Goal: Transaction & Acquisition: Purchase product/service

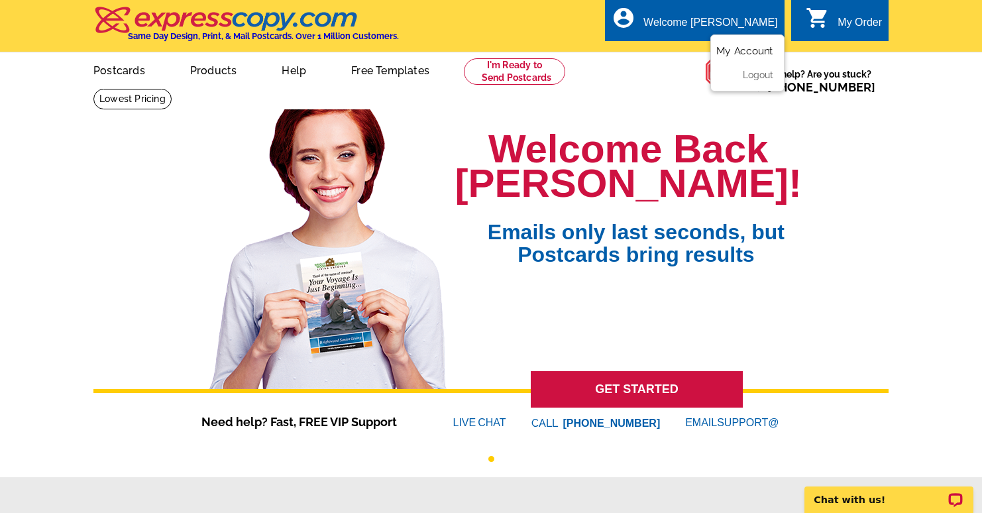
click at [746, 45] on link "My Account" at bounding box center [744, 51] width 57 height 12
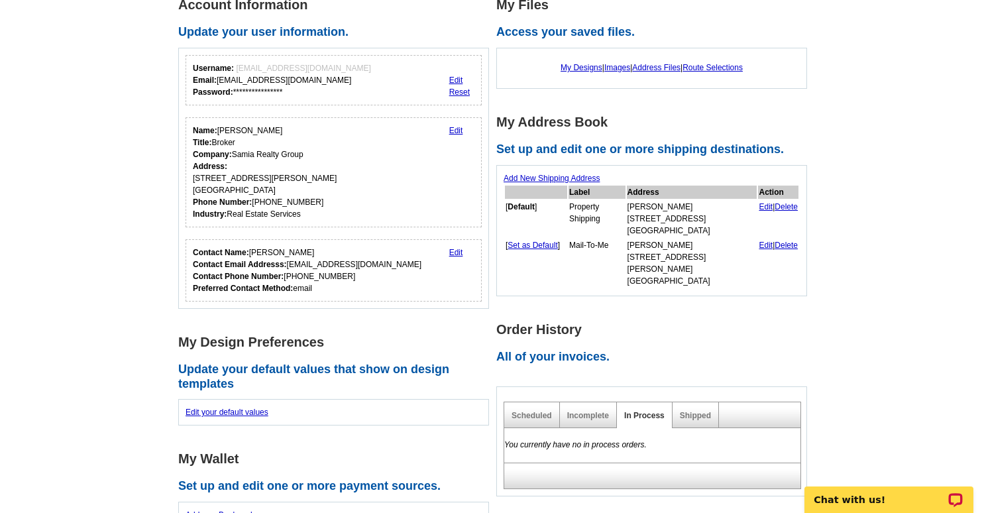
scroll to position [74, 0]
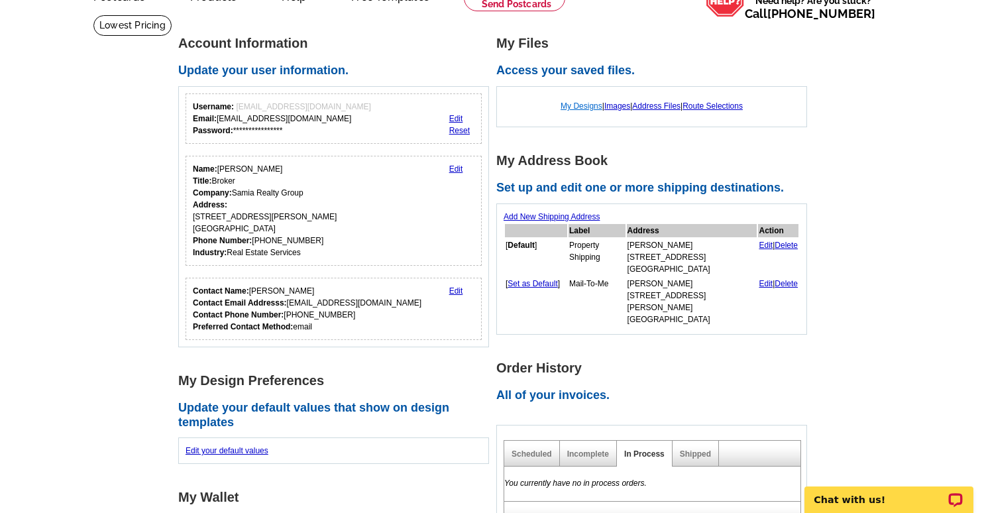
click at [570, 103] on link "My Designs" at bounding box center [581, 105] width 42 height 9
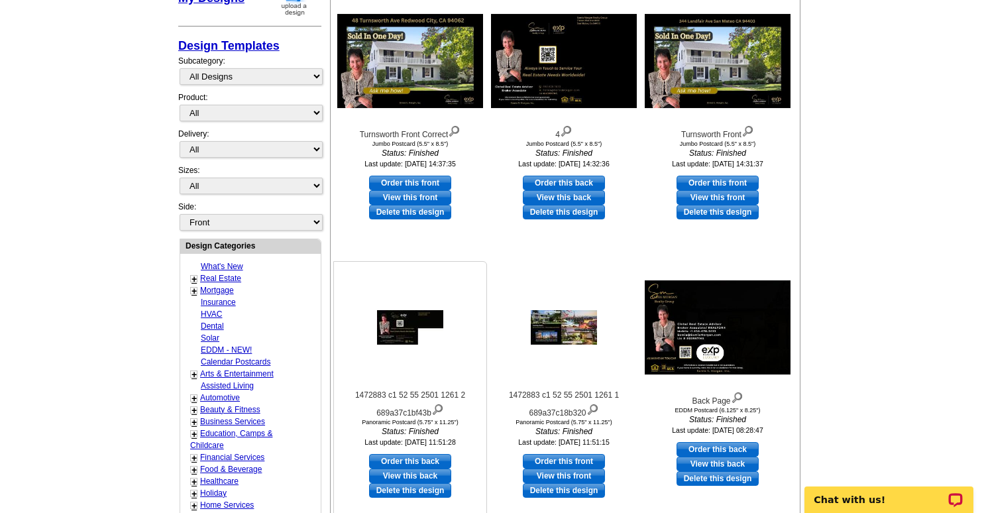
scroll to position [204, 0]
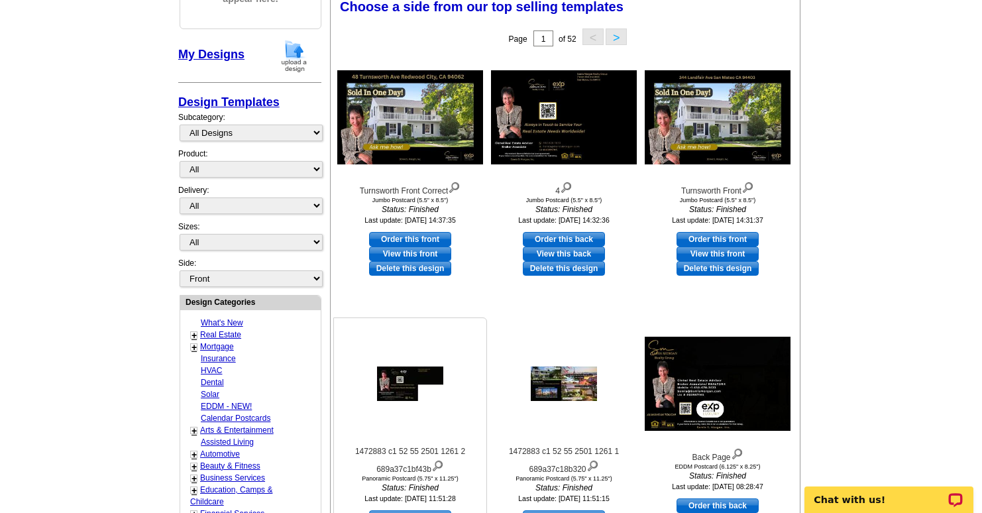
click at [395, 430] on div at bounding box center [410, 383] width 146 height 119
click at [682, 135] on img at bounding box center [718, 117] width 146 height 94
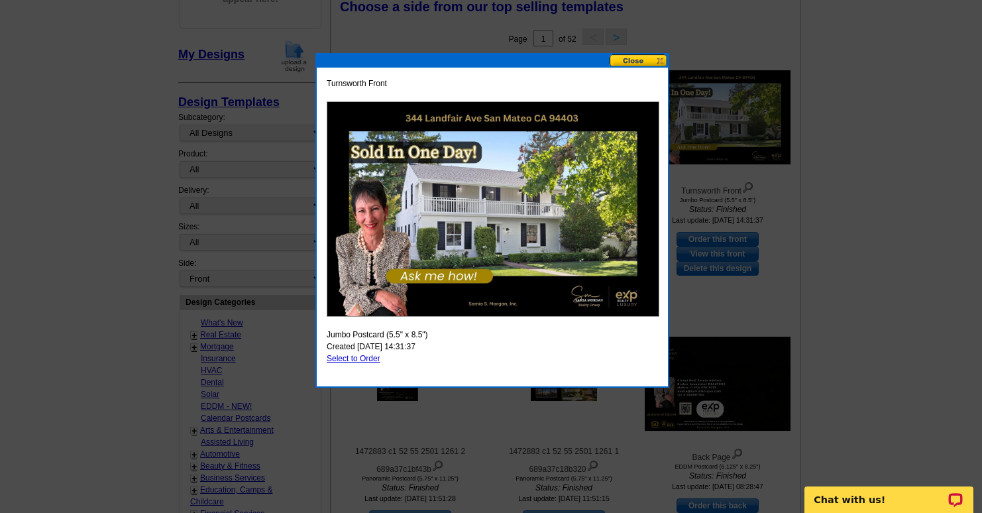
click at [621, 64] on button at bounding box center [638, 60] width 58 height 13
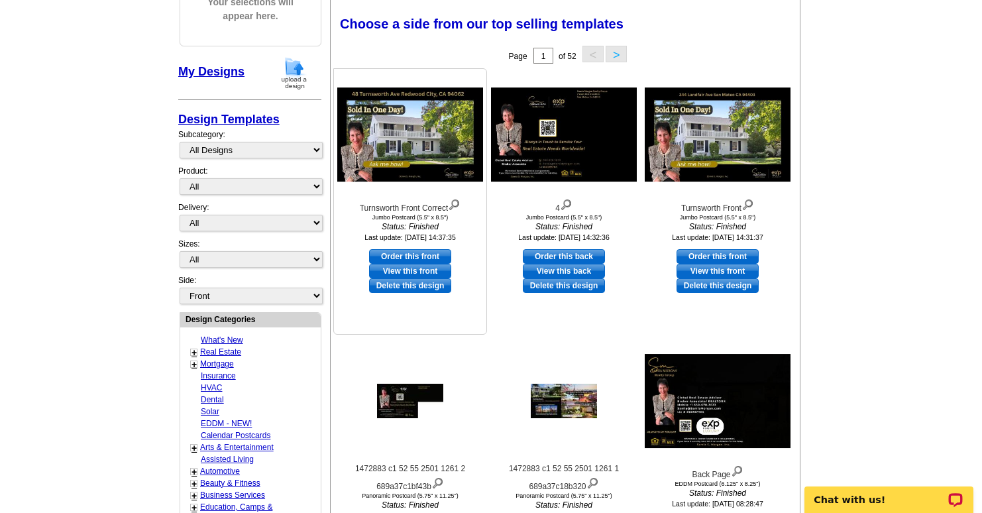
scroll to position [191, 0]
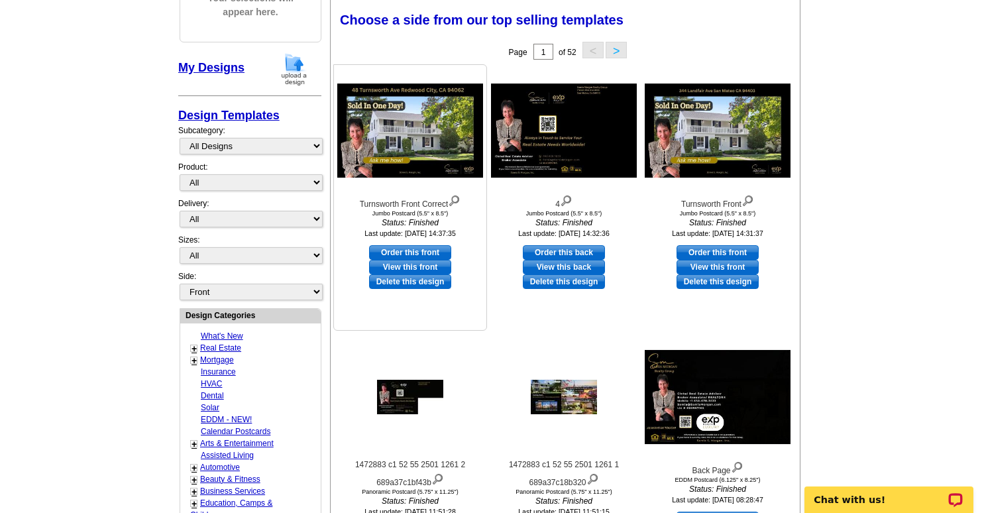
click at [436, 160] on img at bounding box center [410, 130] width 146 height 94
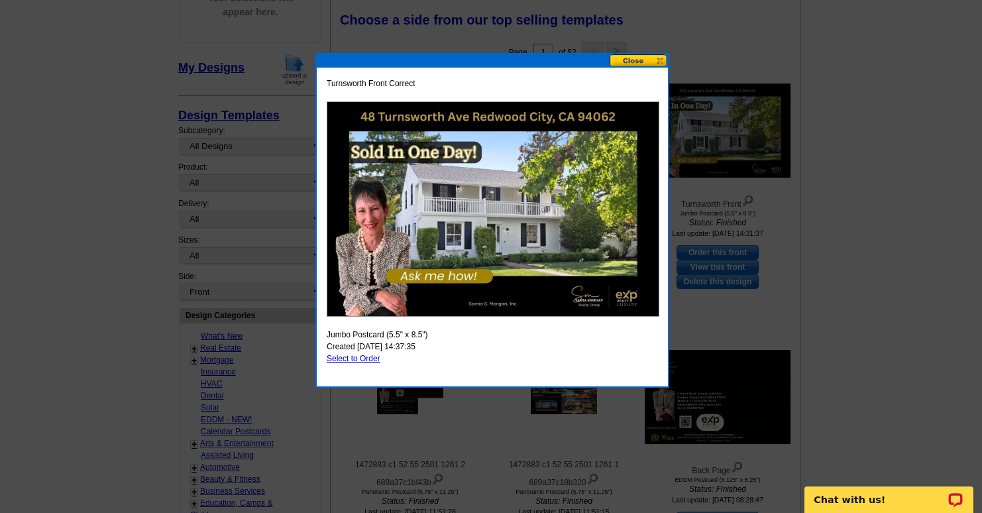
click at [650, 62] on button at bounding box center [638, 60] width 58 height 13
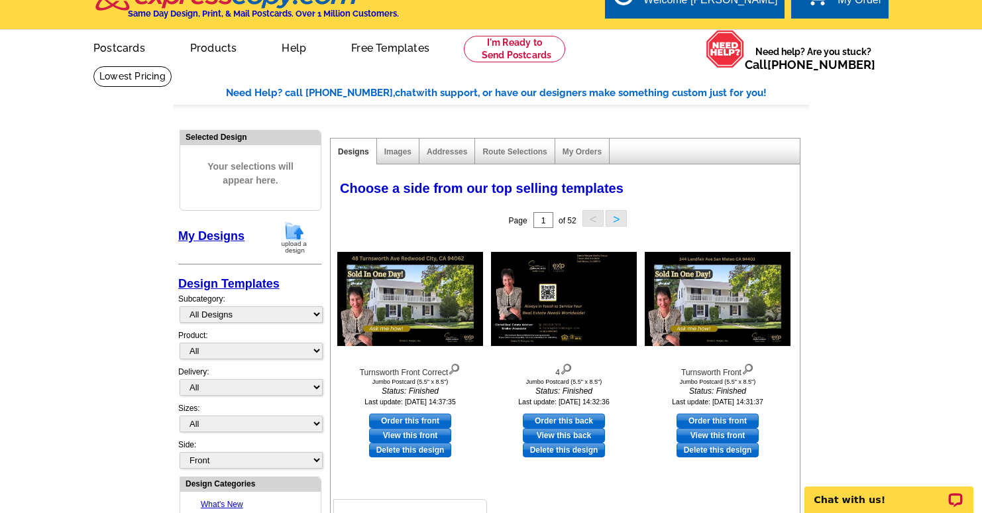
scroll to position [0, 0]
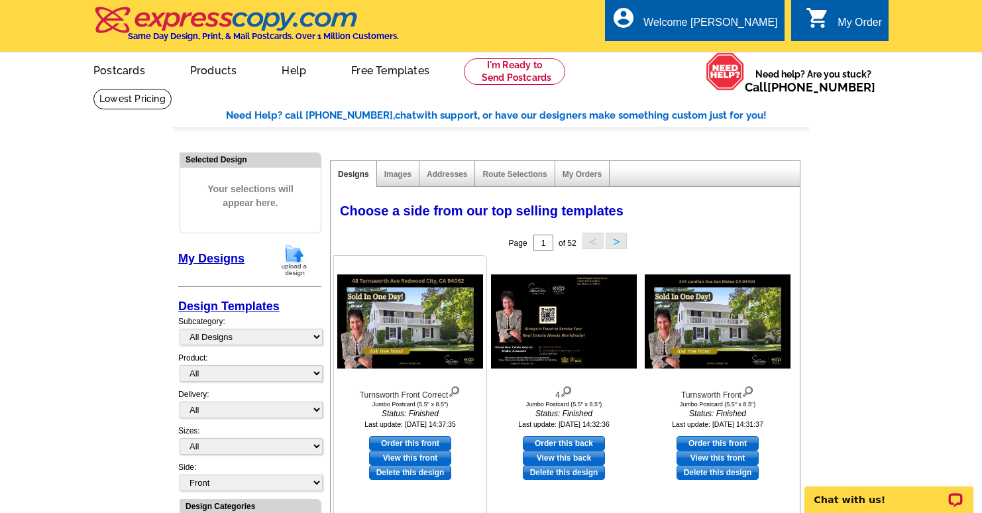
click at [415, 302] on img at bounding box center [410, 321] width 146 height 94
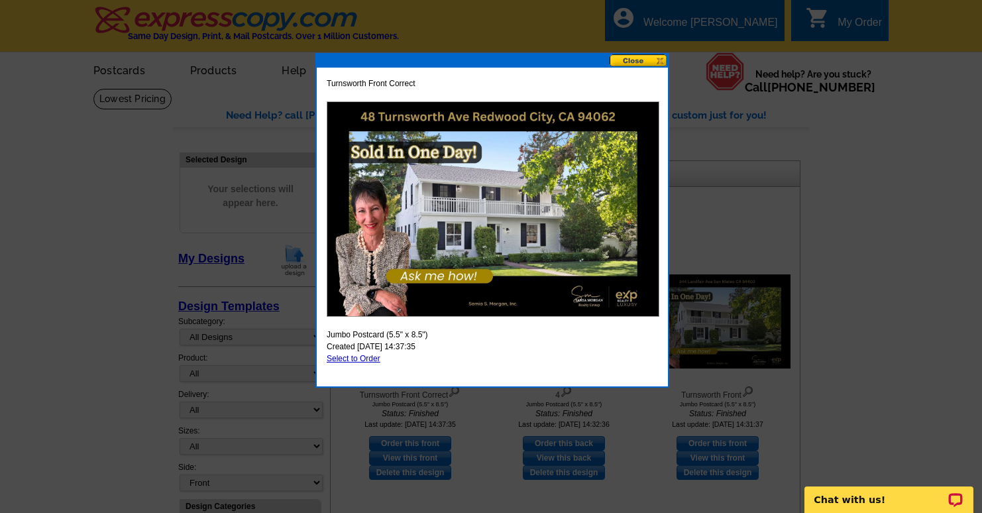
click at [437, 301] on img at bounding box center [493, 208] width 333 height 215
click at [650, 57] on button at bounding box center [638, 60] width 58 height 13
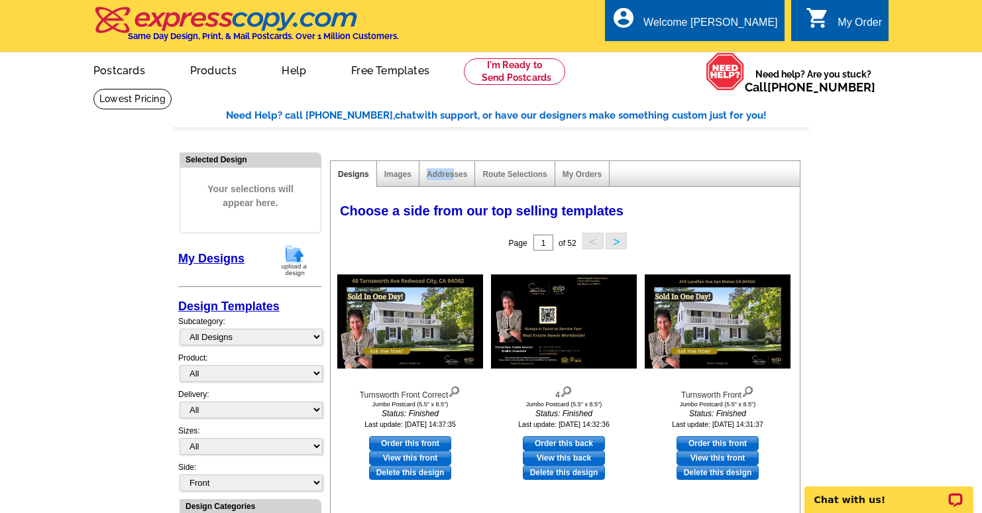
click at [454, 167] on div "Addresses" at bounding box center [447, 174] width 56 height 26
click at [450, 176] on link "Addresses" at bounding box center [447, 174] width 40 height 9
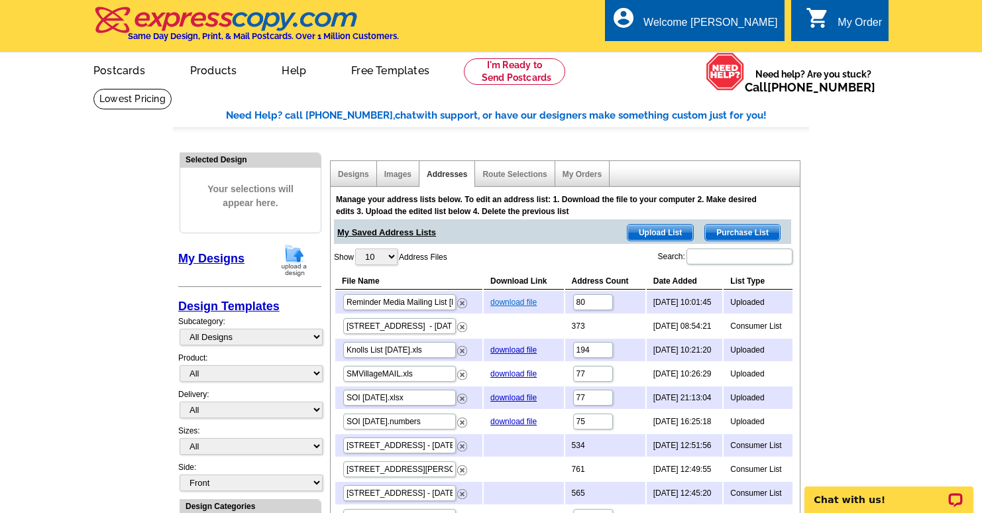
click at [492, 299] on link "download file" at bounding box center [513, 301] width 46 height 9
click at [500, 303] on link "download file" at bounding box center [513, 301] width 46 height 9
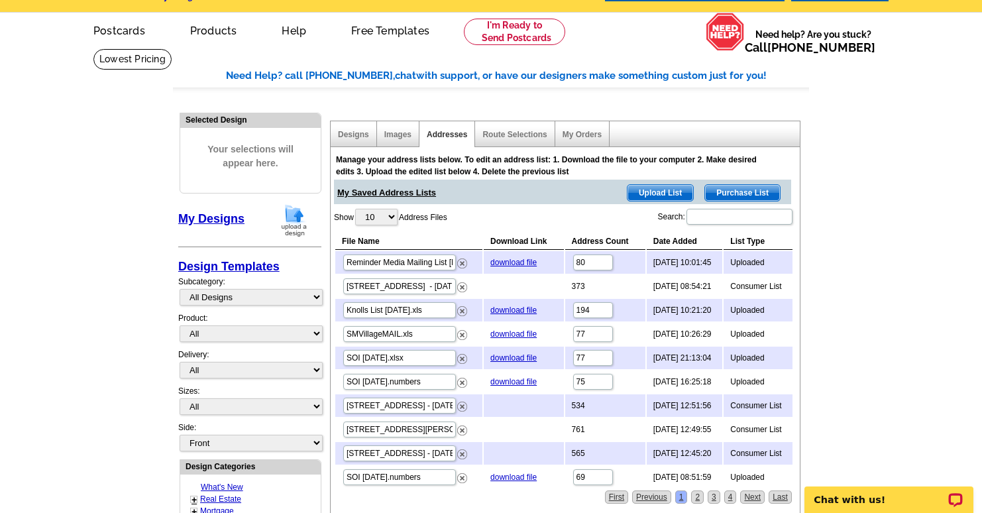
scroll to position [44, 0]
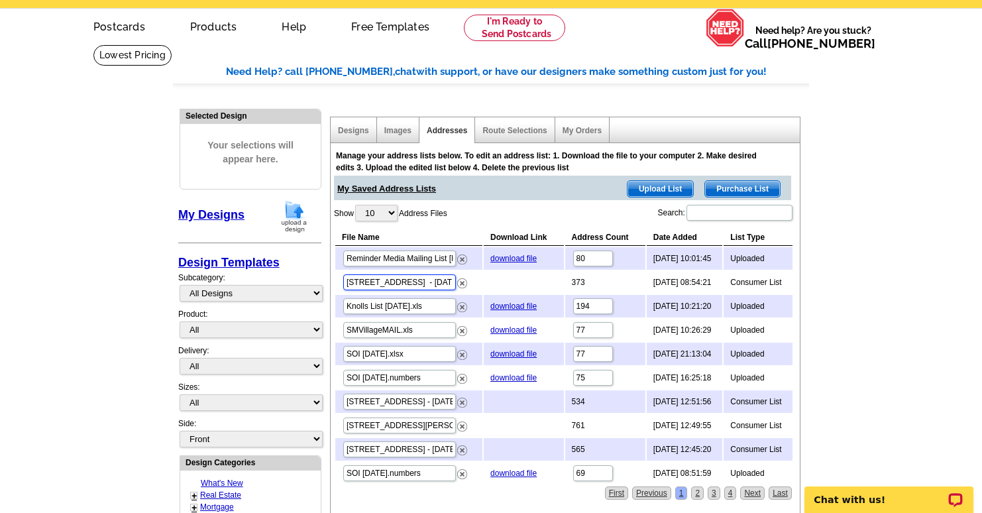
click at [392, 282] on input "48 Turnsworth Ave - Aug 08" at bounding box center [399, 282] width 113 height 16
click at [423, 281] on input "48 Turnsworth Ave - Aug 08" at bounding box center [399, 282] width 113 height 16
click at [870, 269] on main "Need Help? call 800-260-5887, chat with support, or have our designers make som…" at bounding box center [491, 515] width 982 height 942
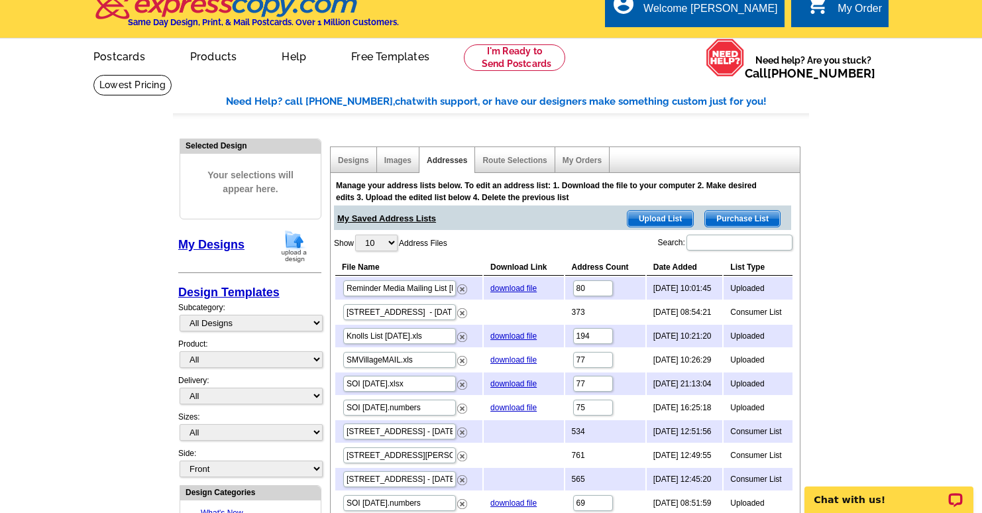
scroll to position [0, 0]
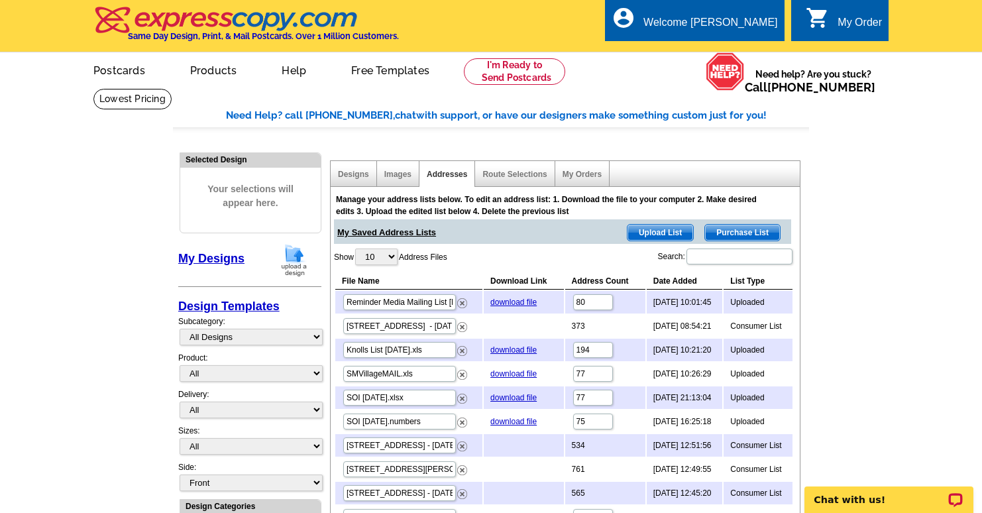
click at [507, 258] on div "Show 10 25 50 100 Address Files Search: File Name Download Link Address Count D…" at bounding box center [564, 388] width 460 height 282
click at [445, 166] on div "Addresses" at bounding box center [447, 174] width 56 height 26
click at [391, 325] on input "48 Turnsworth Ave - Aug 08" at bounding box center [399, 326] width 113 height 16
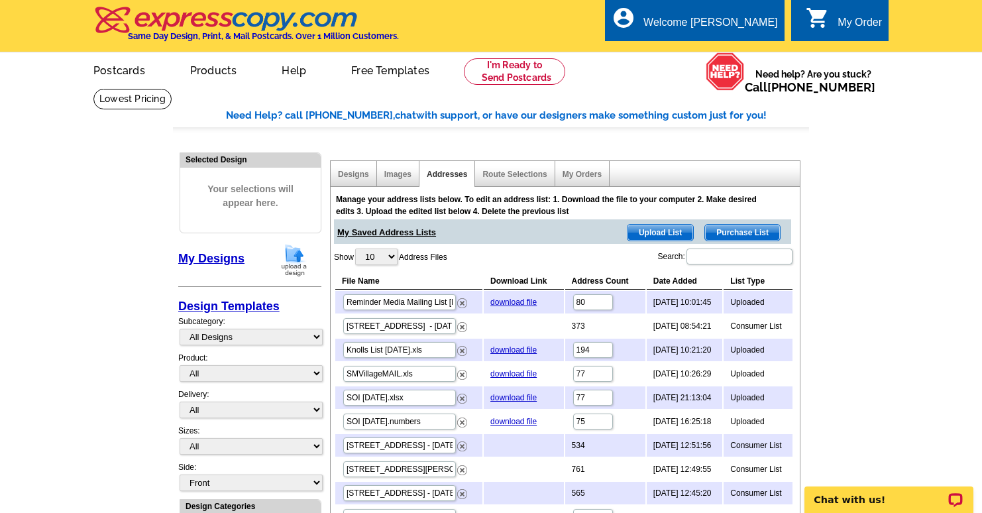
click at [701, 319] on td "2025-08-08 08:54:21" at bounding box center [684, 326] width 76 height 23
click at [446, 329] on input "48 Turnsworth Ave - Aug 08" at bounding box center [399, 326] width 113 height 16
click at [503, 183] on div "Route Selections" at bounding box center [514, 174] width 79 height 26
click at [515, 167] on div "Route Selections" at bounding box center [514, 174] width 79 height 26
click at [515, 172] on link "Route Selections" at bounding box center [514, 174] width 64 height 9
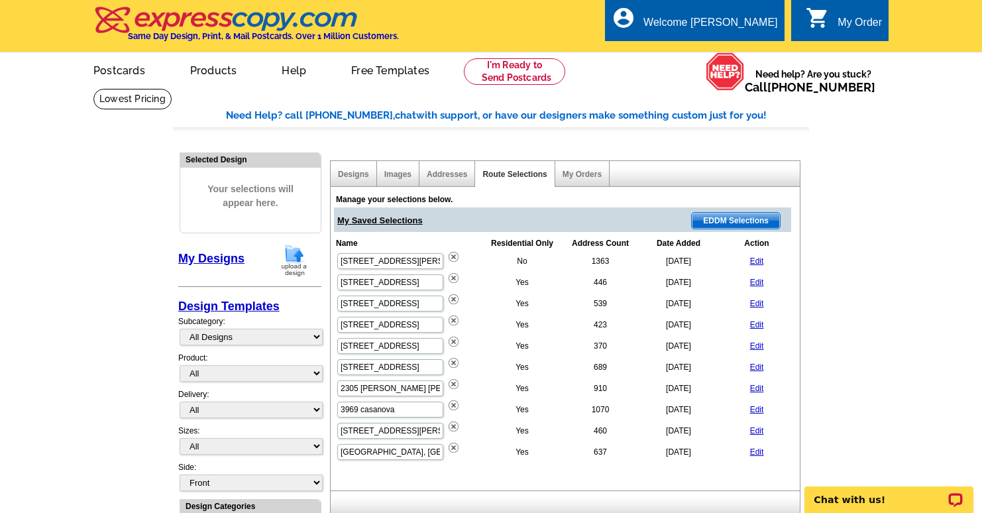
click at [733, 224] on span "EDDM Selections" at bounding box center [736, 221] width 88 height 16
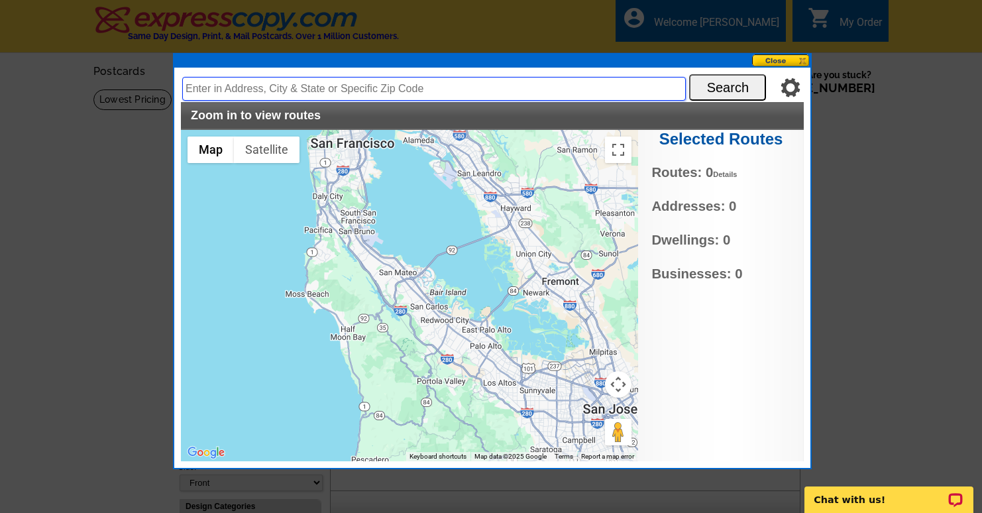
click at [350, 95] on input "text" at bounding box center [433, 89] width 503 height 24
type input "48 turnsworth Ave redwood city ca 94062"
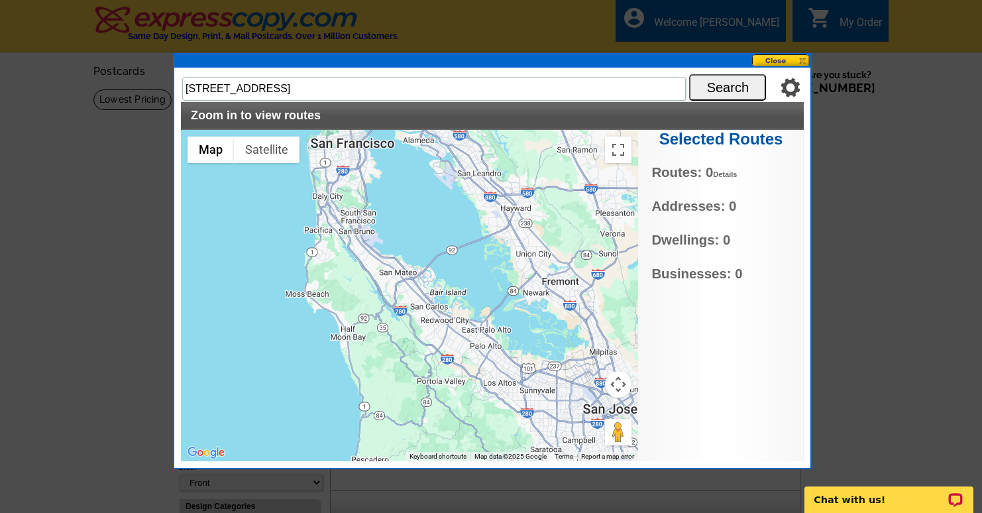
click at [721, 104] on div "Zoom in to view routes" at bounding box center [492, 116] width 623 height 28
click at [721, 97] on button "Search" at bounding box center [727, 87] width 77 height 26
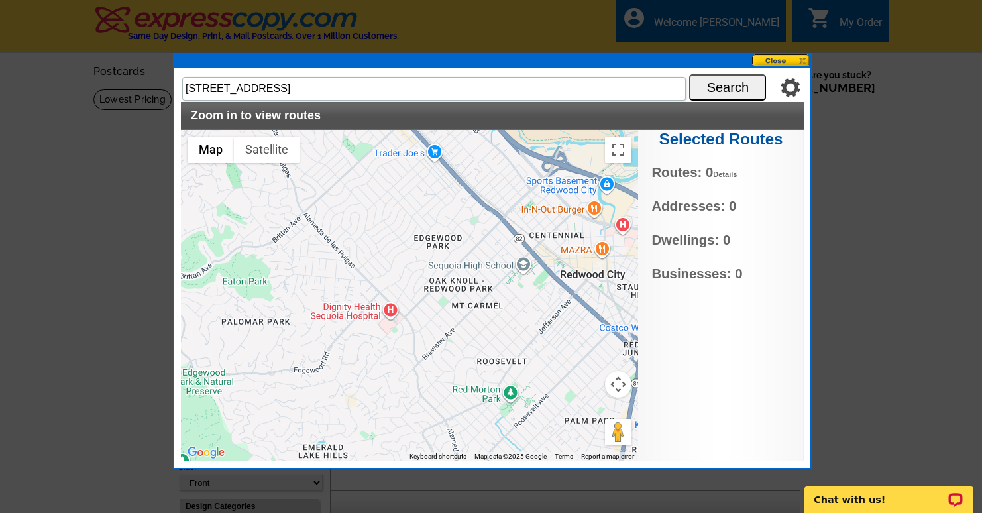
click at [696, 241] on span "Dwellings: 0" at bounding box center [720, 240] width 138 height 21
click at [209, 155] on button "Map" at bounding box center [210, 149] width 46 height 26
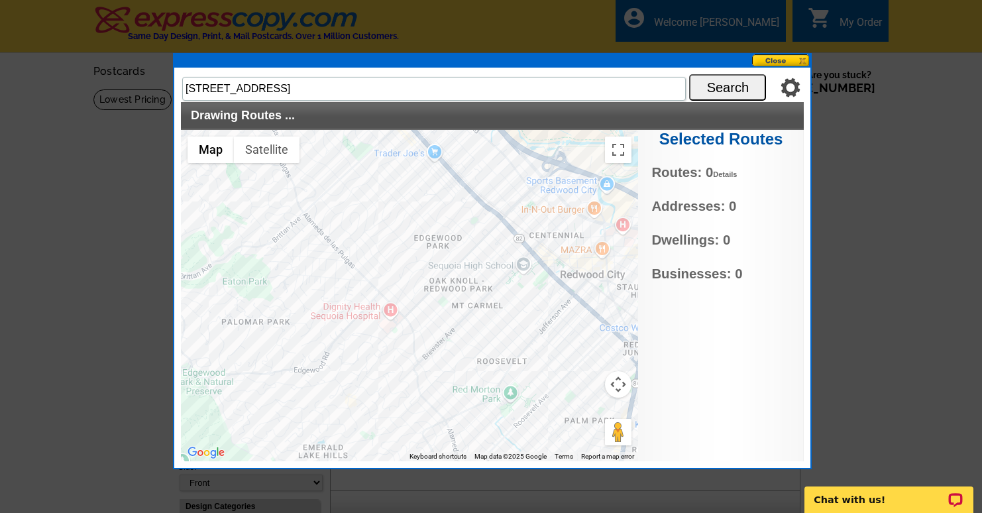
click at [725, 79] on button "Search" at bounding box center [727, 87] width 77 height 26
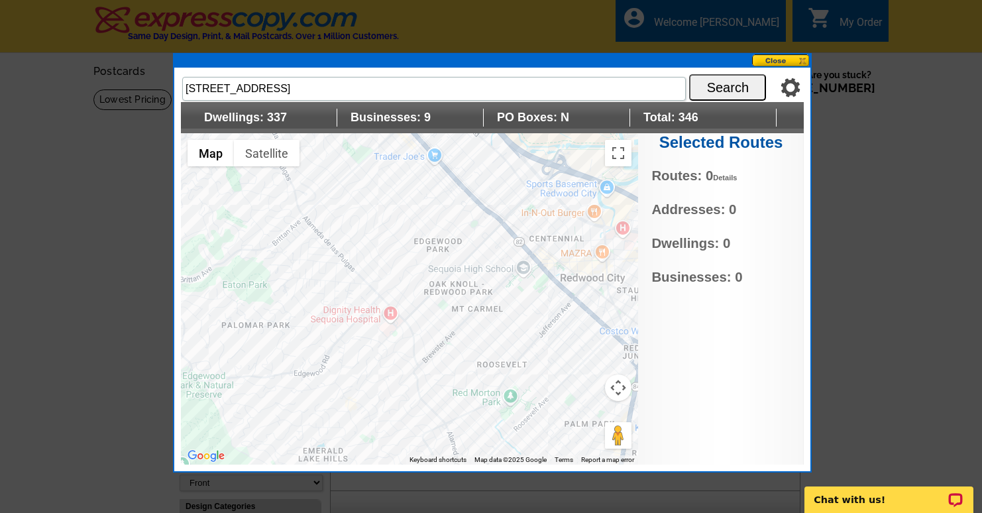
click at [423, 268] on div at bounding box center [409, 298] width 457 height 331
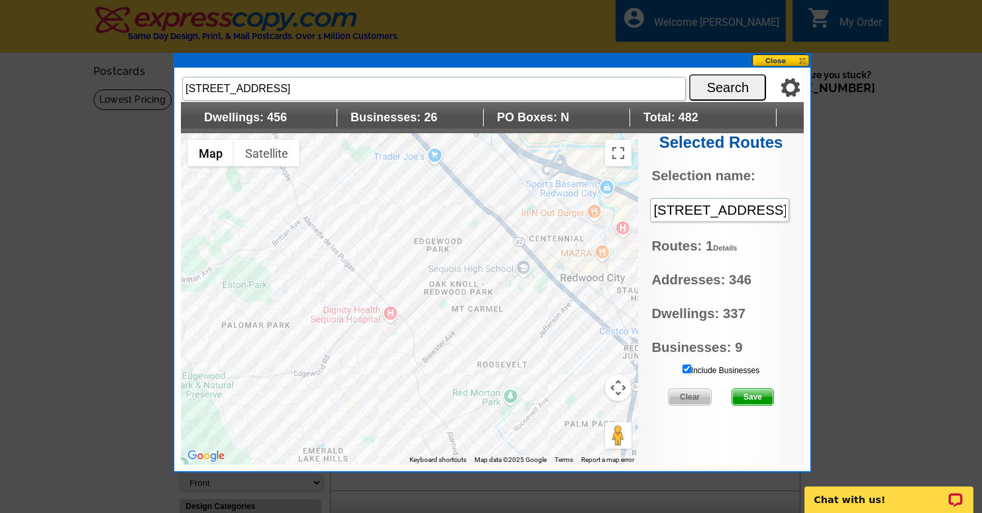
click at [447, 262] on div at bounding box center [409, 298] width 457 height 331
click at [392, 288] on div at bounding box center [409, 298] width 457 height 331
click at [449, 289] on div at bounding box center [409, 298] width 457 height 331
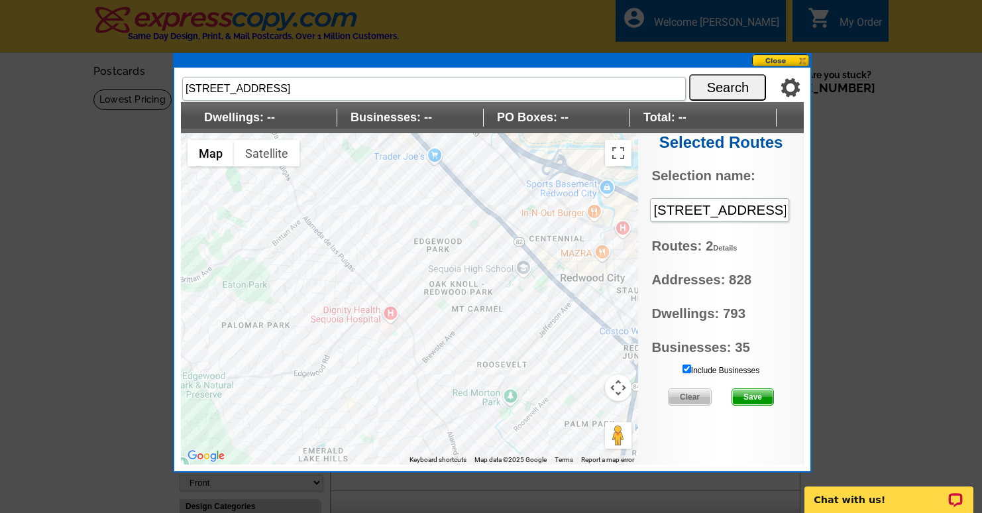
click at [462, 392] on div at bounding box center [409, 298] width 457 height 331
click at [456, 397] on div "Red Morton Park Red Morton Park 1120 Roosevelt Ave Redwood City, CA 94061 View …" at bounding box center [409, 298] width 457 height 331
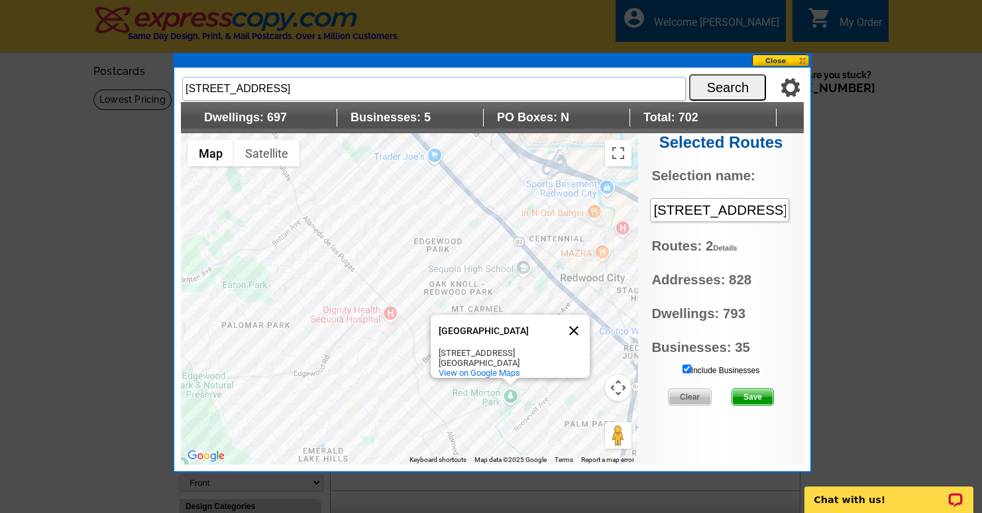
click at [576, 321] on button "Close" at bounding box center [574, 331] width 32 height 32
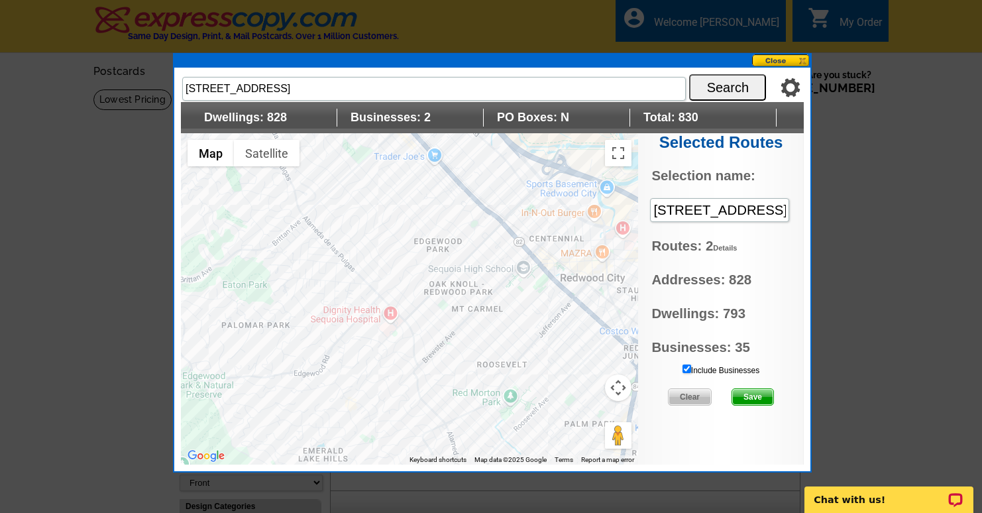
click at [568, 327] on div at bounding box center [409, 298] width 457 height 331
click at [460, 395] on div at bounding box center [409, 298] width 457 height 331
click at [411, 281] on div at bounding box center [409, 298] width 457 height 331
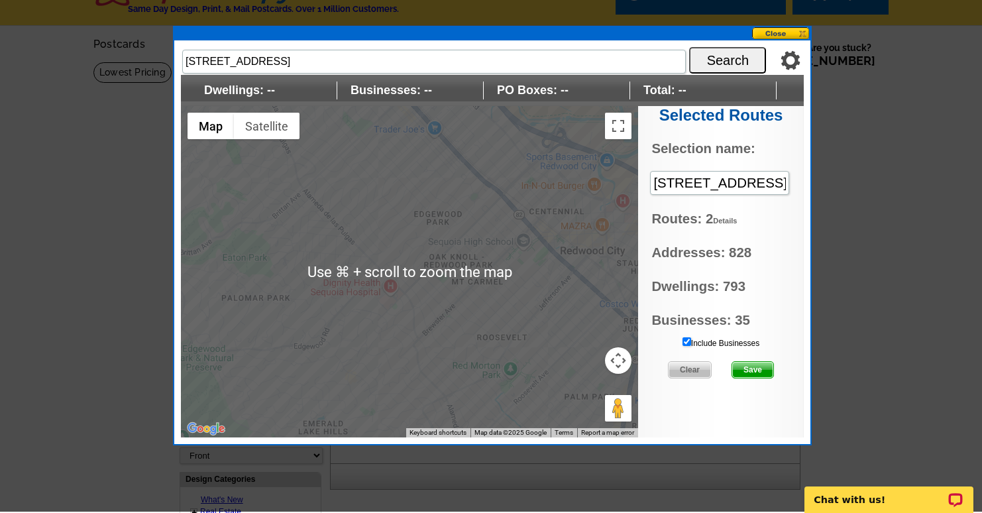
scroll to position [15, 0]
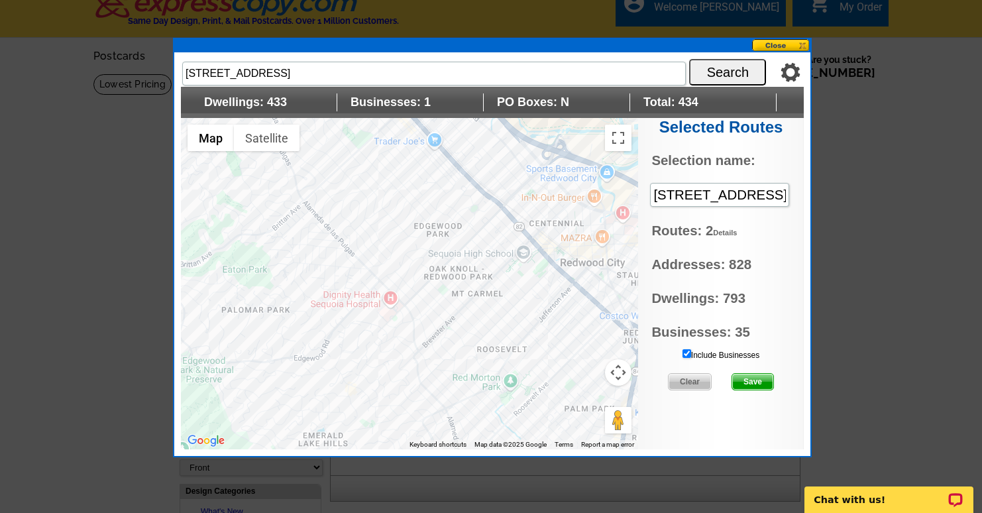
click at [445, 345] on div at bounding box center [409, 283] width 457 height 331
click at [455, 391] on div at bounding box center [409, 283] width 457 height 331
click at [435, 387] on div at bounding box center [409, 283] width 457 height 331
click at [448, 236] on div at bounding box center [409, 283] width 457 height 331
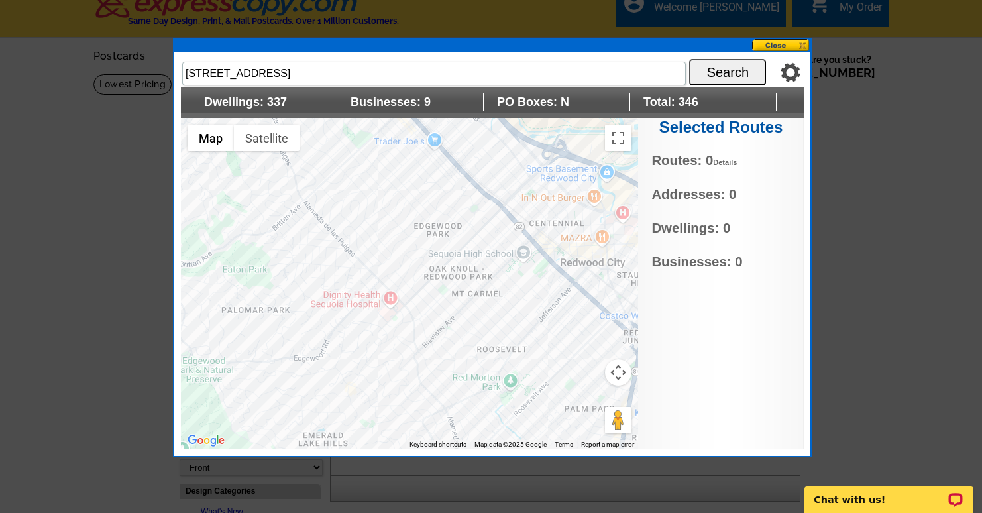
click at [416, 260] on div at bounding box center [409, 283] width 457 height 331
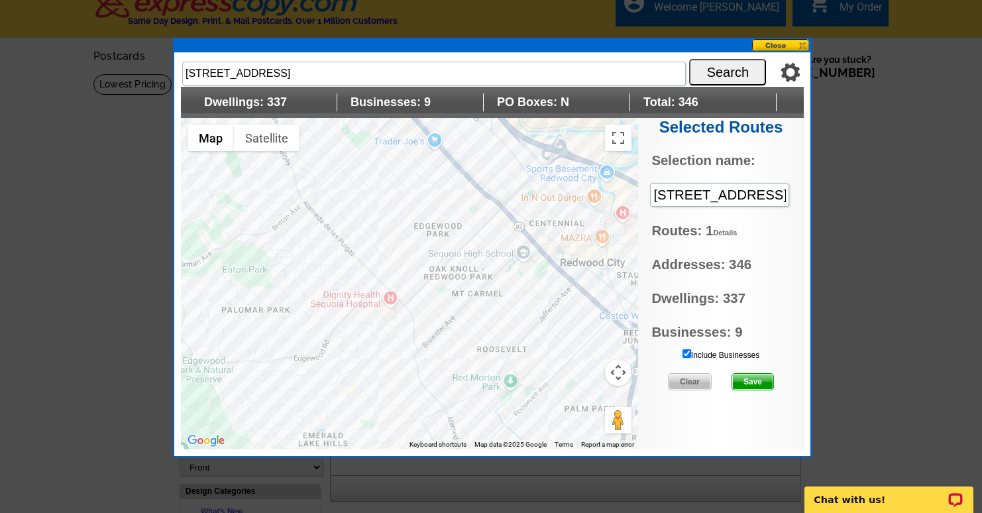
click at [474, 384] on div at bounding box center [409, 283] width 457 height 331
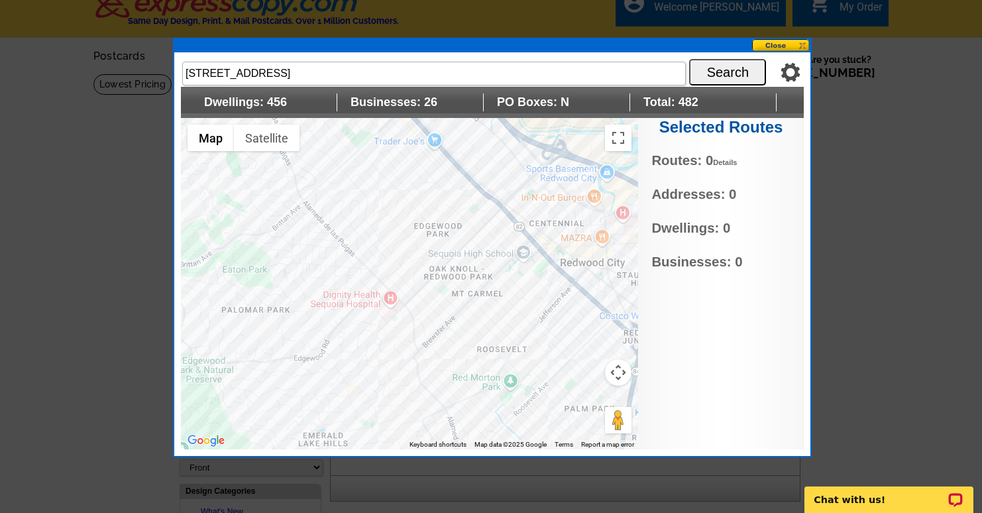
click at [464, 211] on div at bounding box center [409, 283] width 457 height 331
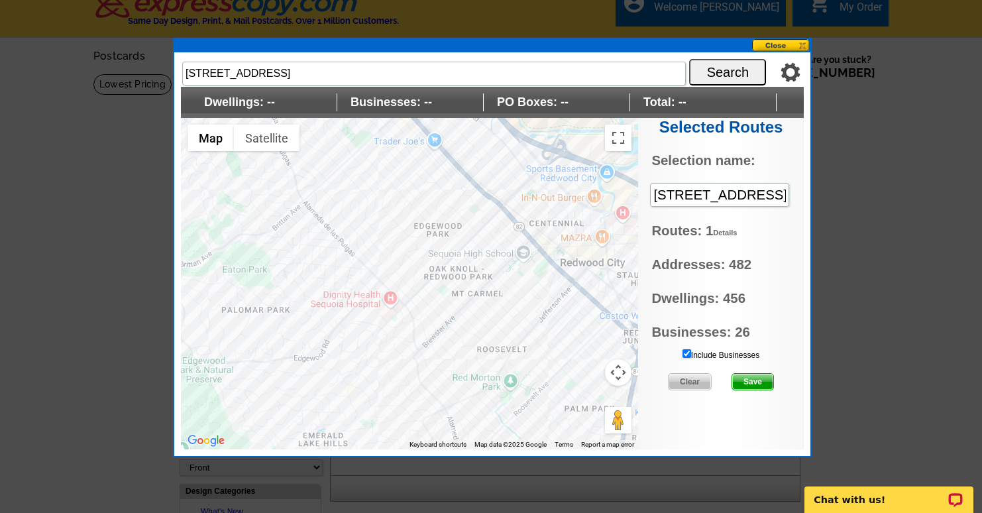
click at [427, 246] on div at bounding box center [409, 283] width 457 height 331
click at [427, 249] on div at bounding box center [409, 283] width 457 height 331
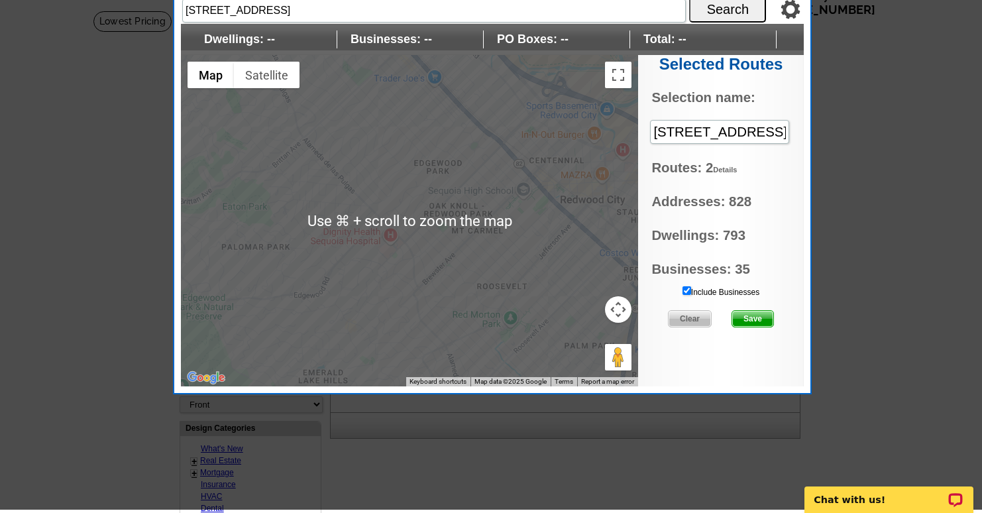
scroll to position [81, 0]
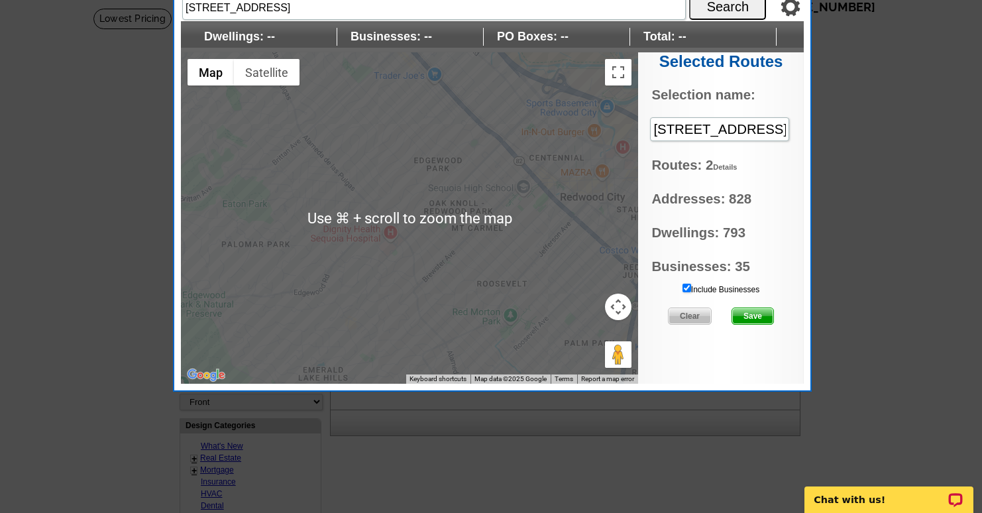
click at [482, 315] on div at bounding box center [409, 217] width 457 height 331
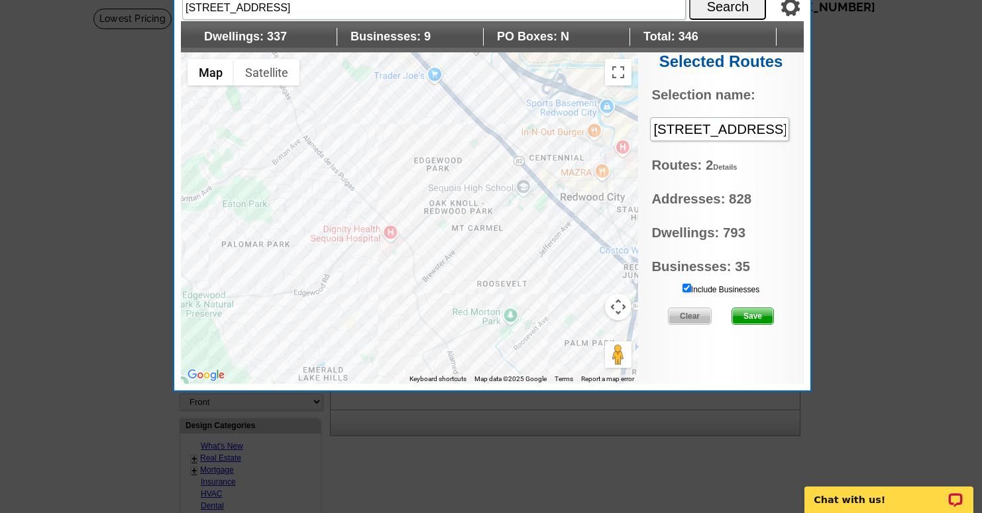
click at [460, 313] on div at bounding box center [409, 217] width 457 height 331
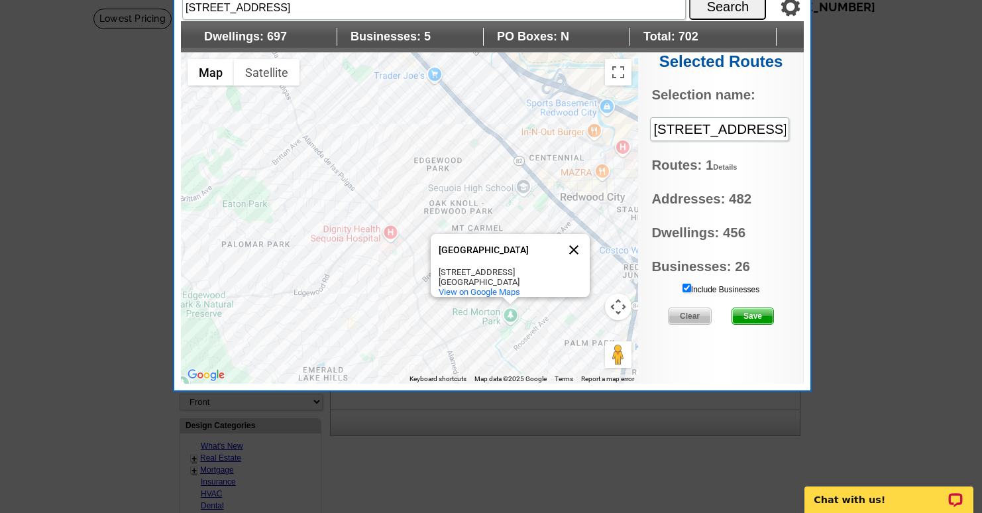
click at [575, 240] on button "Close" at bounding box center [574, 250] width 32 height 32
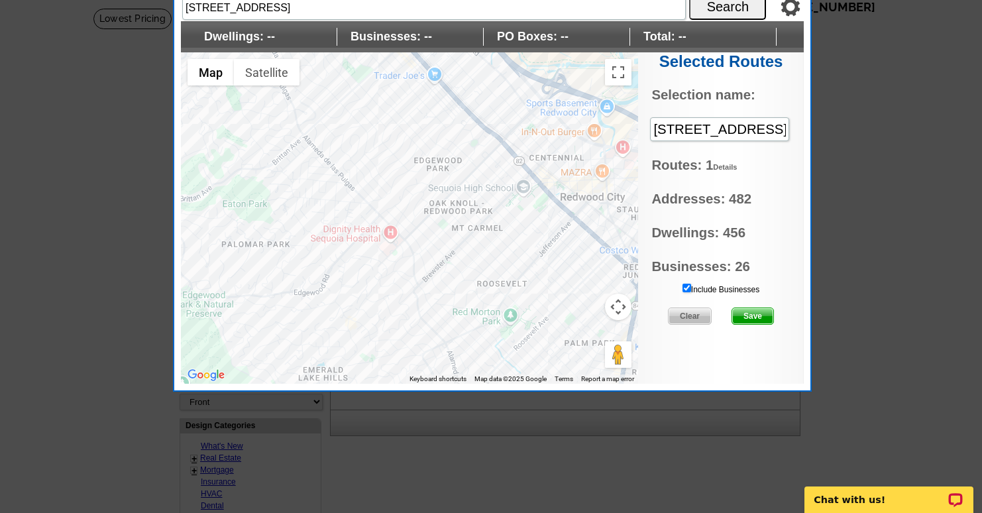
click at [472, 299] on div at bounding box center [409, 217] width 457 height 331
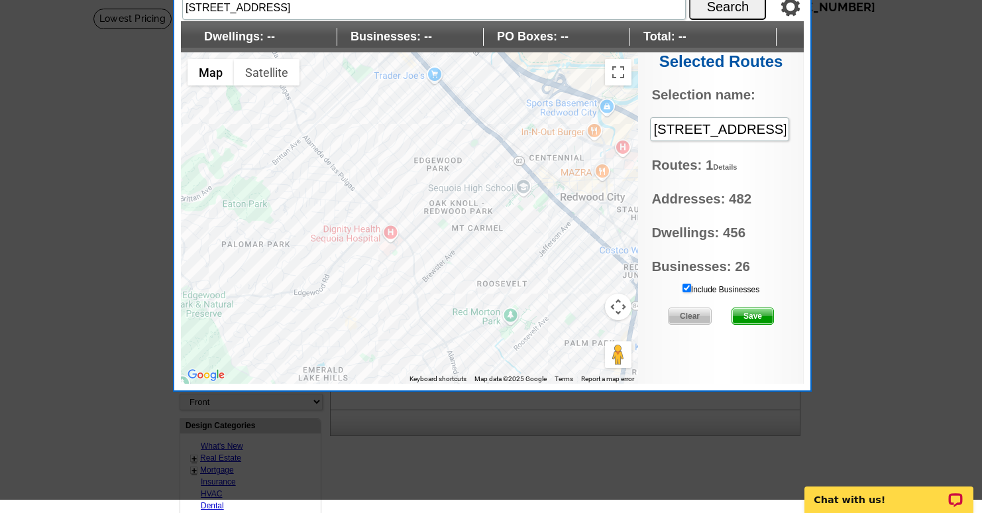
scroll to position [0, 0]
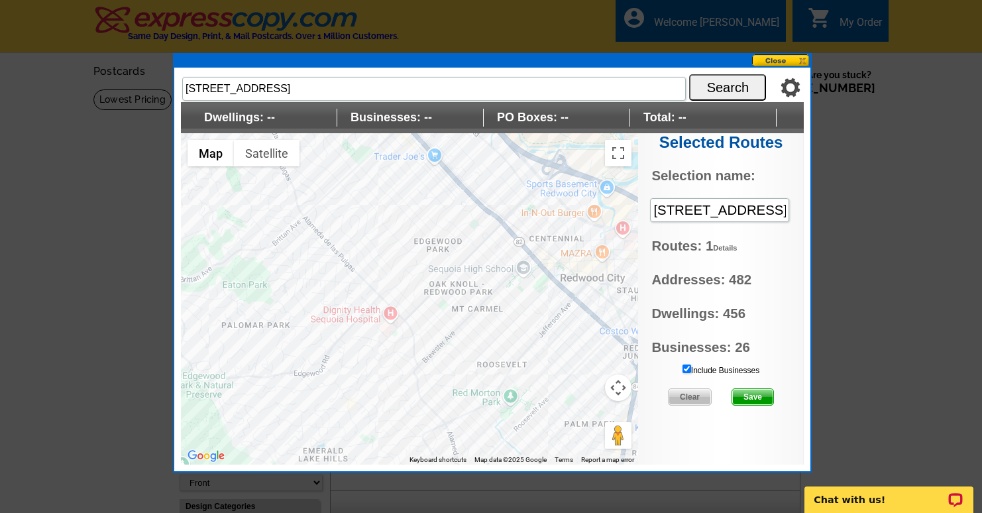
click at [689, 395] on span "Clear" at bounding box center [689, 397] width 42 height 16
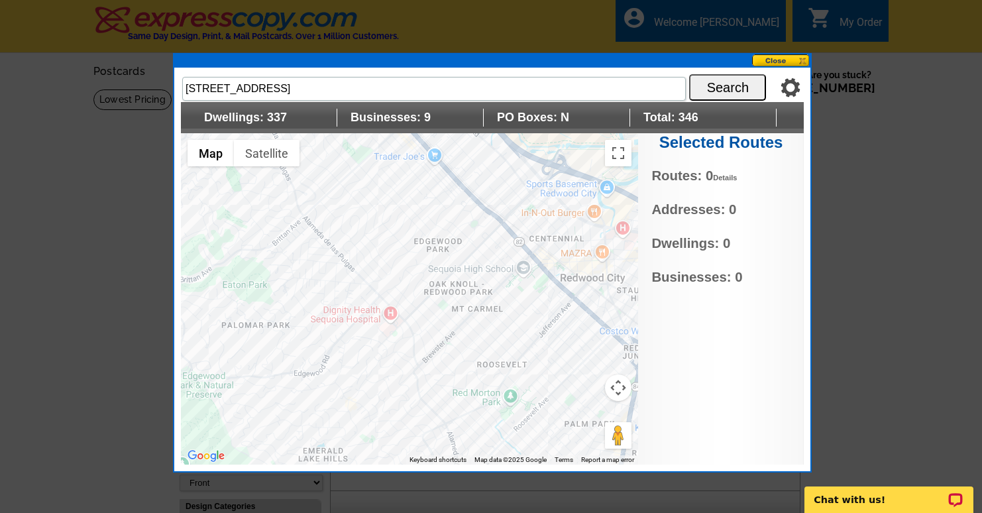
click at [407, 284] on div at bounding box center [409, 298] width 457 height 331
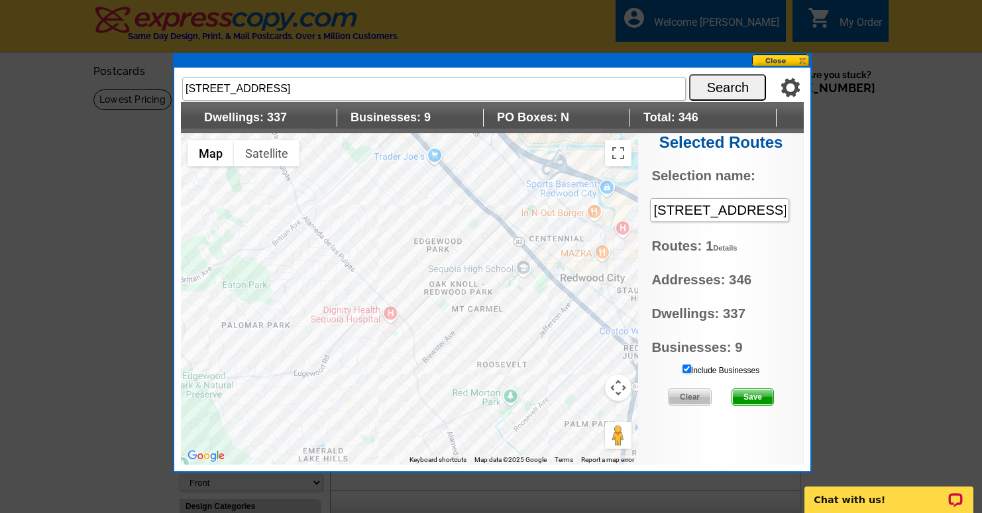
click at [419, 272] on div at bounding box center [409, 298] width 457 height 331
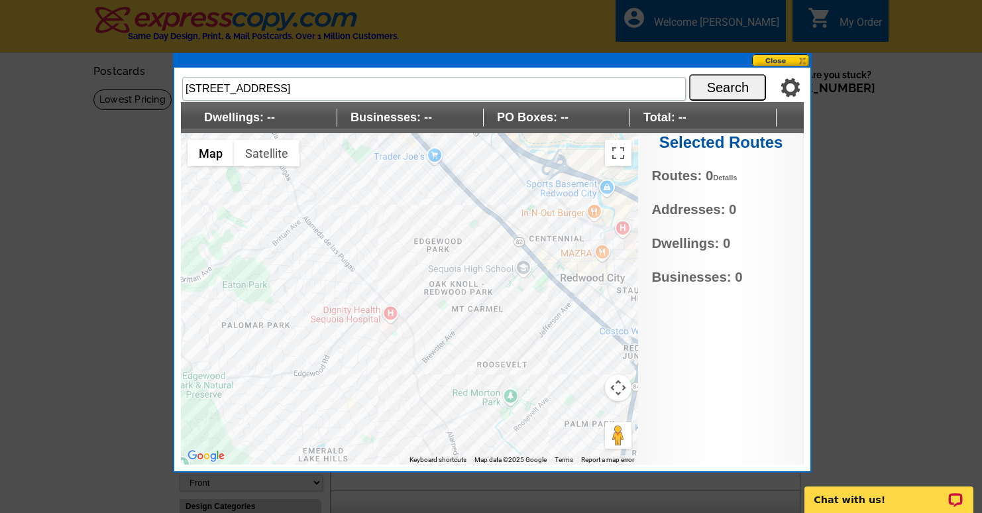
click at [279, 115] on span "Dwellings: --" at bounding box center [264, 118] width 146 height 18
click at [223, 121] on span "Dwellings: --" at bounding box center [264, 118] width 146 height 18
click at [460, 229] on div at bounding box center [409, 298] width 457 height 331
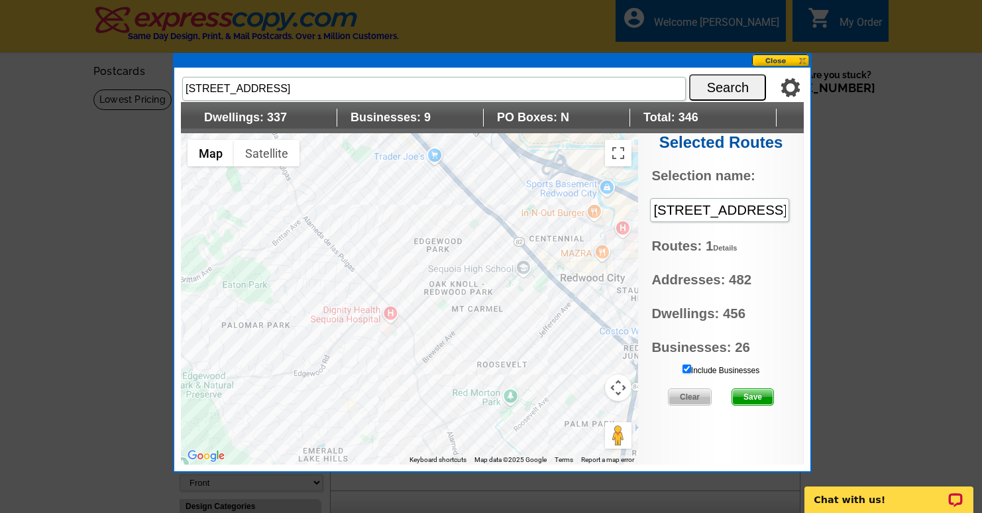
click at [408, 284] on div at bounding box center [409, 298] width 457 height 331
click at [770, 62] on button at bounding box center [781, 60] width 58 height 13
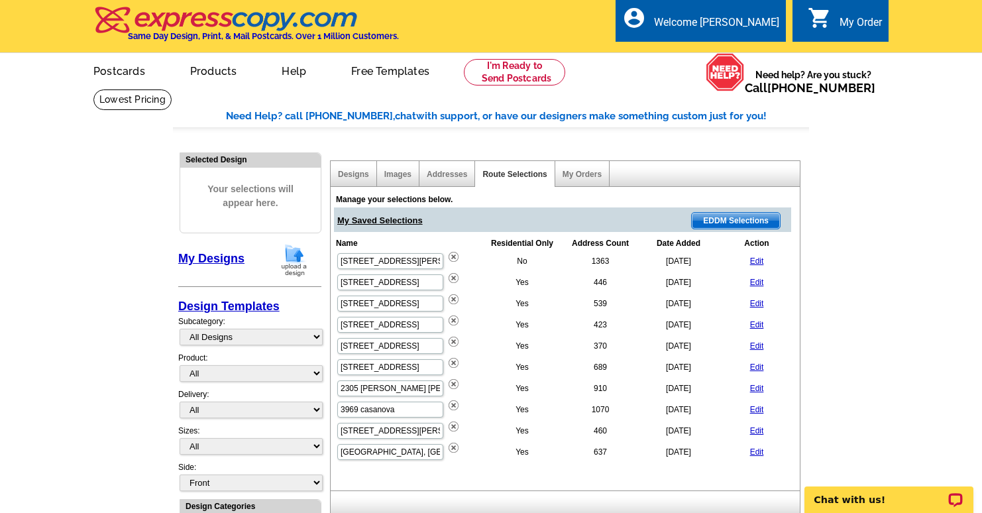
click at [770, 68] on span "Need help? Are you stuck? Call 800-260-5887" at bounding box center [813, 81] width 137 height 26
click at [459, 170] on link "Addresses" at bounding box center [447, 174] width 40 height 9
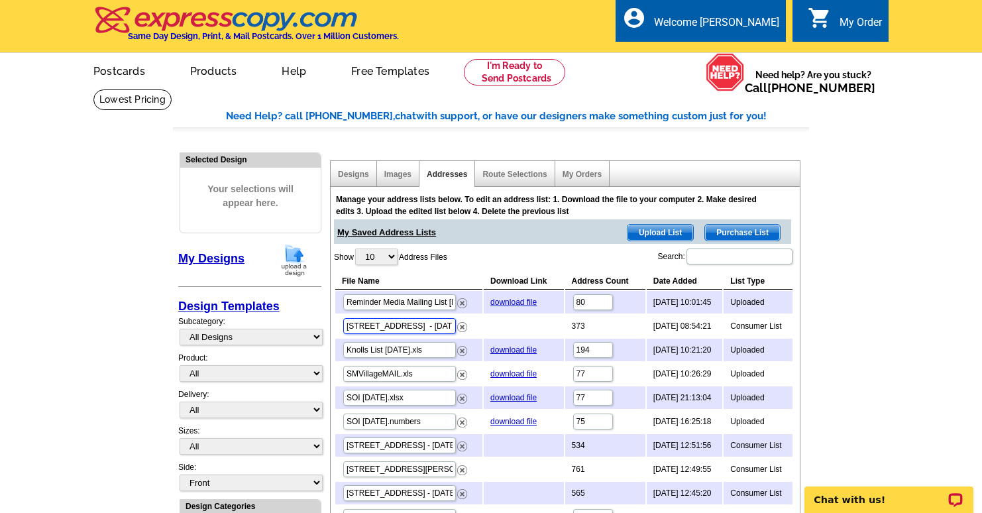
click at [389, 329] on input "48 Turnsworth Ave - Aug 08" at bounding box center [399, 326] width 113 height 16
click at [408, 329] on input "48 Turnsworth Ave - Aug 08" at bounding box center [399, 326] width 113 height 16
click at [374, 323] on input "48 Turnsworth Ave - Aug 08" at bounding box center [399, 326] width 113 height 16
click at [415, 323] on input "48 Turnsworth Ave - Aug 08" at bounding box center [399, 326] width 113 height 16
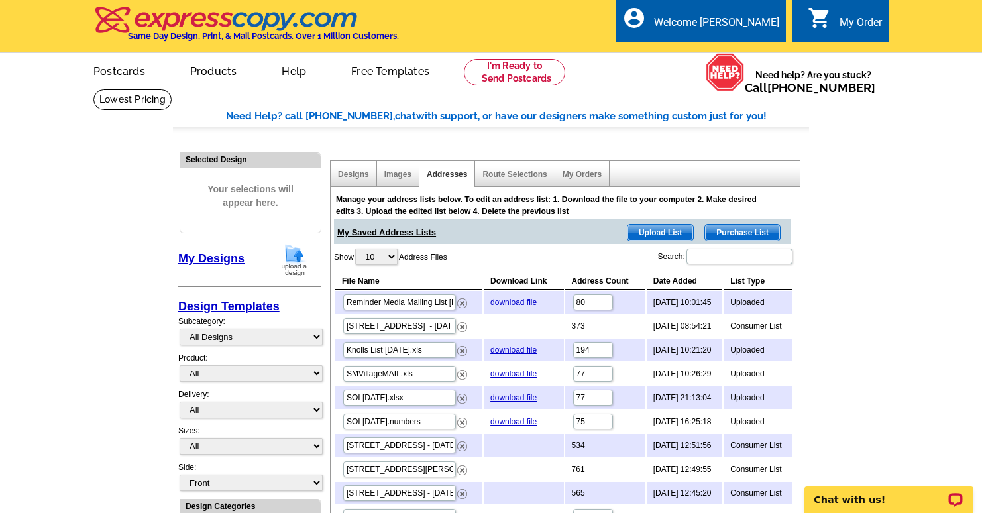
click at [574, 325] on td "373" at bounding box center [605, 326] width 80 height 23
drag, startPoint x: 583, startPoint y: 323, endPoint x: 550, endPoint y: 327, distance: 32.6
click at [550, 327] on tr "48 Turnsworth Ave - Aug 08 373 2025-08-08 08:54:21 Consumer List" at bounding box center [563, 326] width 457 height 23
click at [550, 327] on td at bounding box center [523, 326] width 79 height 23
click at [415, 326] on input "48 Turnsworth Ave - Aug 08" at bounding box center [399, 326] width 113 height 16
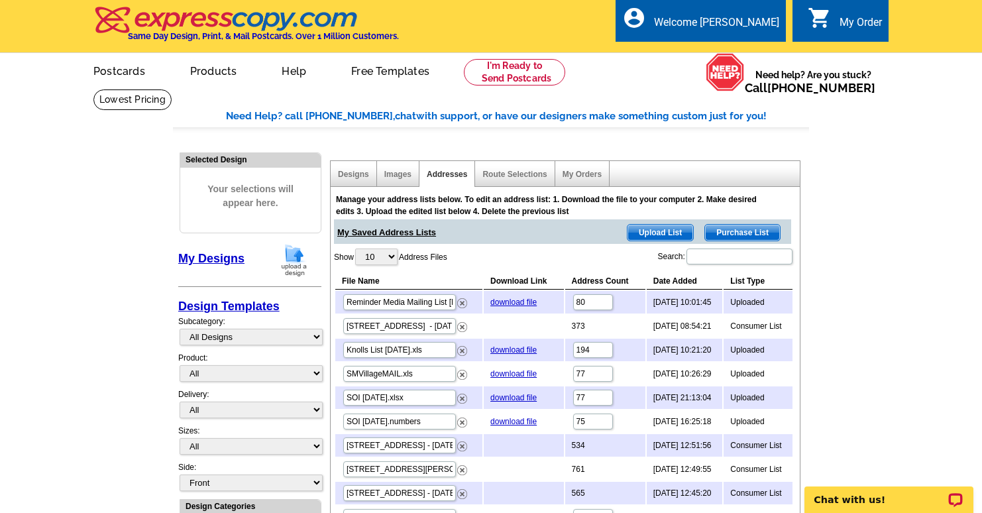
click at [509, 176] on link "Route Selections" at bounding box center [514, 174] width 64 height 9
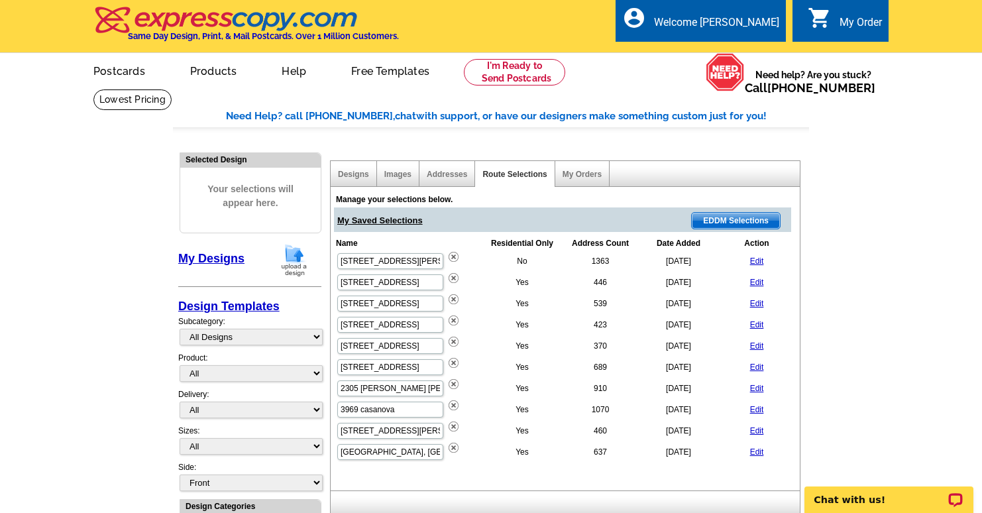
click at [727, 215] on span "EDDM Selections" at bounding box center [736, 221] width 88 height 16
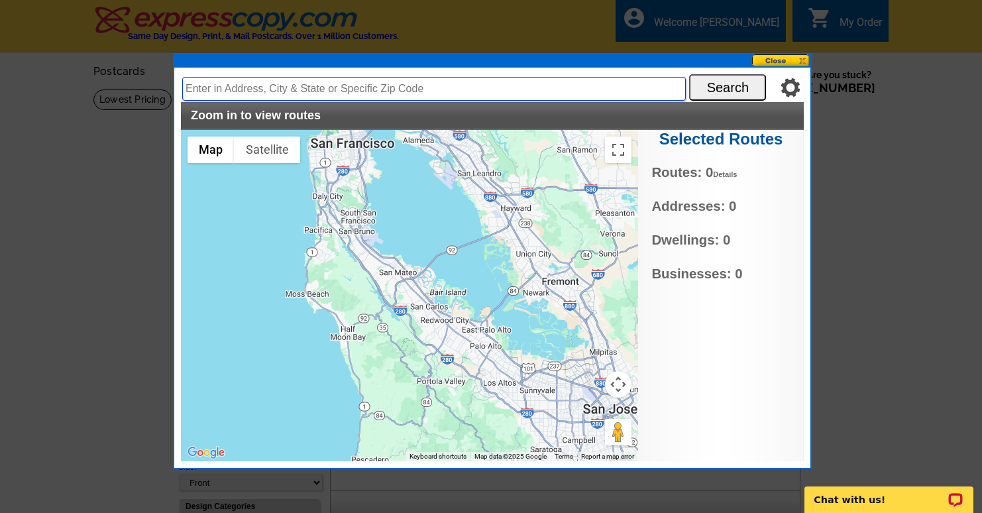
click at [295, 79] on input "text" at bounding box center [433, 89] width 503 height 24
type input "48 turnsworth Ave redwood city ca 94062"
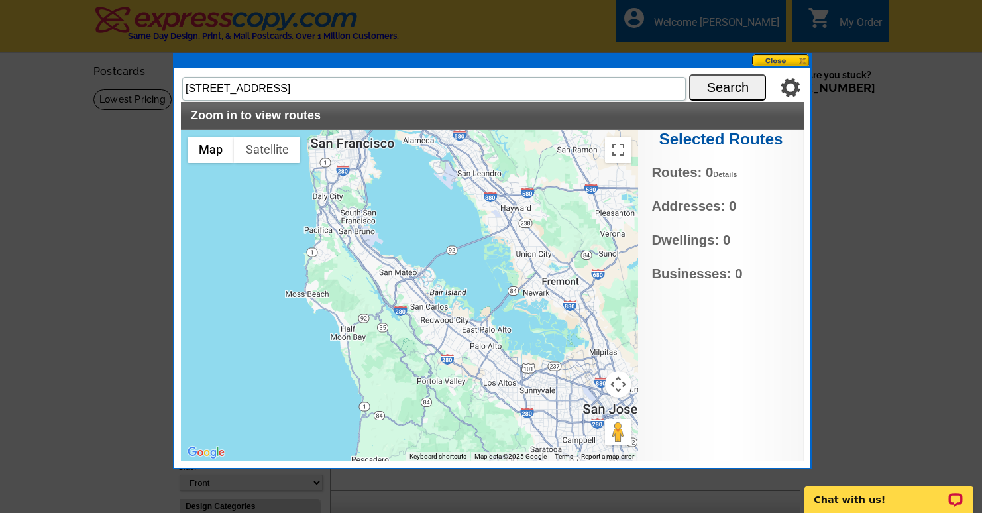
click at [786, 83] on img at bounding box center [790, 87] width 20 height 20
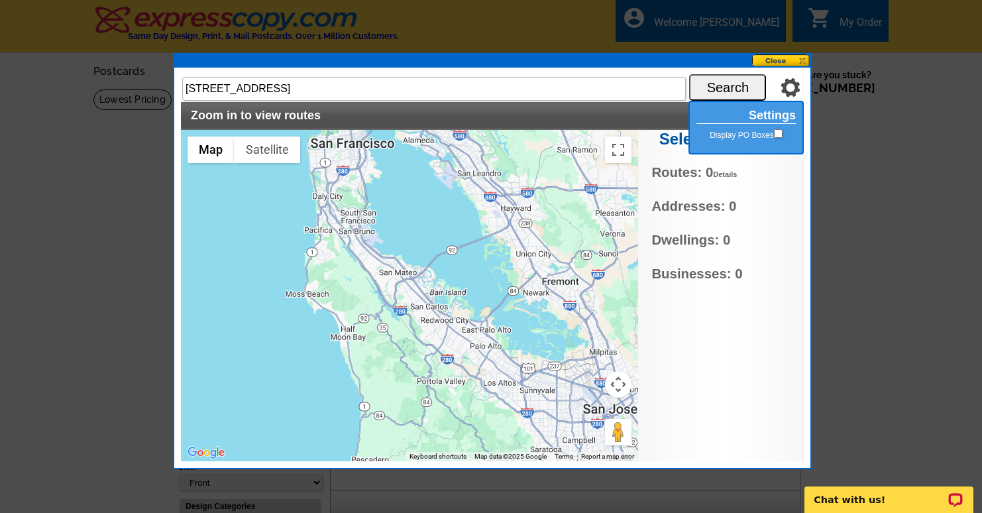
click at [767, 114] on h2 "Settings" at bounding box center [745, 116] width 99 height 15
click at [775, 118] on h2 "Settings" at bounding box center [745, 116] width 99 height 15
click at [790, 89] on img at bounding box center [790, 87] width 20 height 20
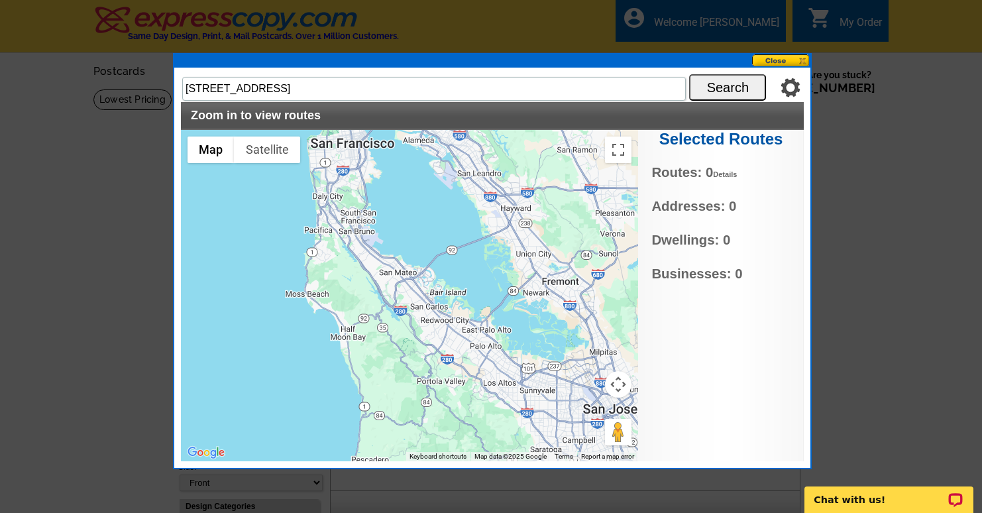
click at [784, 60] on button at bounding box center [781, 60] width 58 height 13
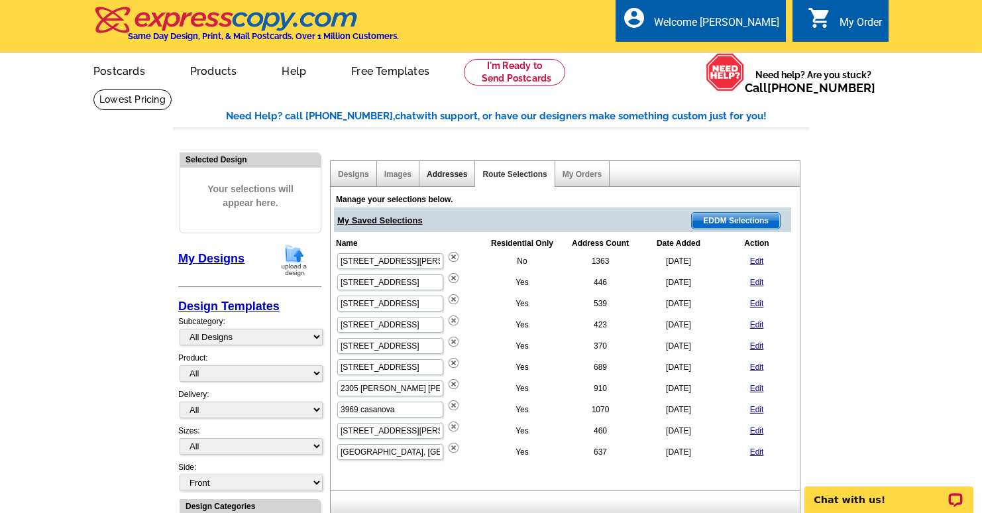
click at [456, 170] on link "Addresses" at bounding box center [447, 174] width 40 height 9
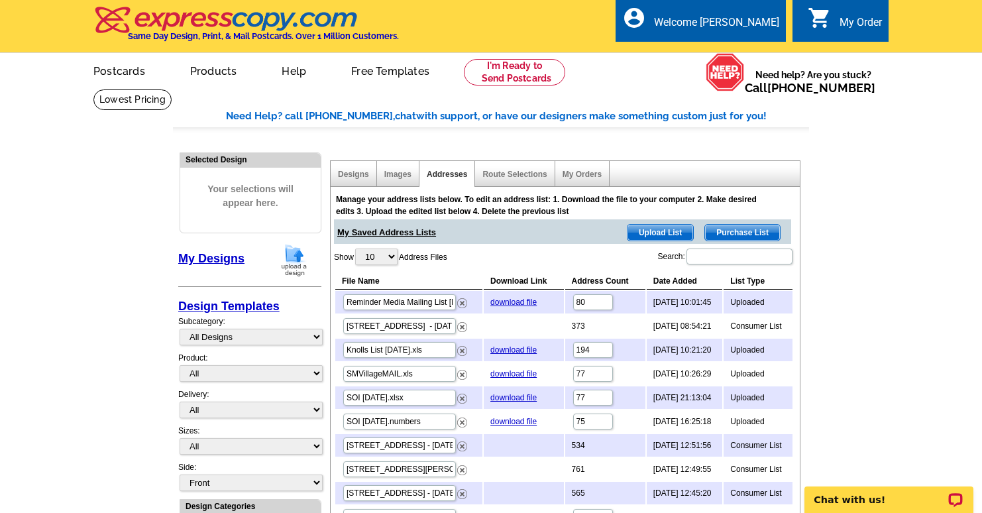
click at [530, 181] on div "Route Selections" at bounding box center [514, 174] width 79 height 26
click at [519, 175] on link "Route Selections" at bounding box center [514, 174] width 64 height 9
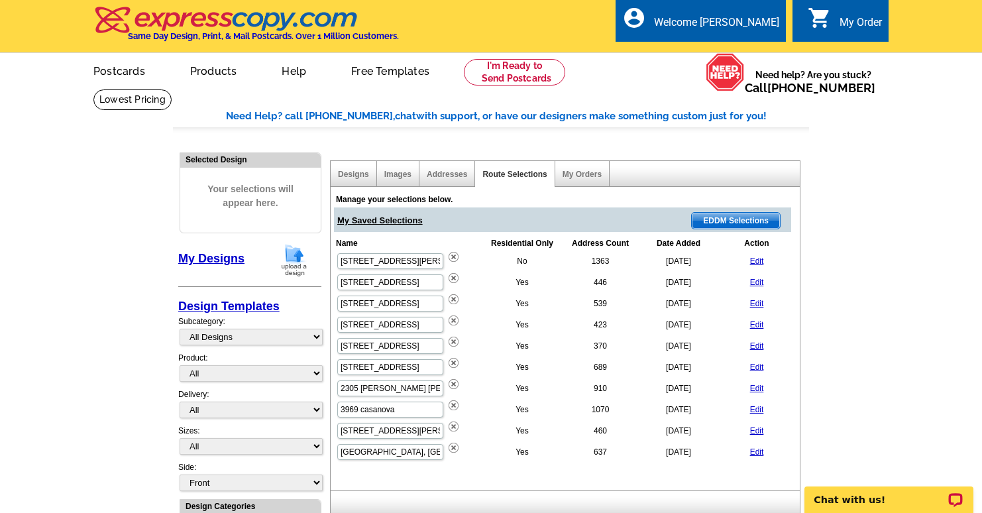
click at [727, 217] on span "EDDM Selections" at bounding box center [736, 221] width 88 height 16
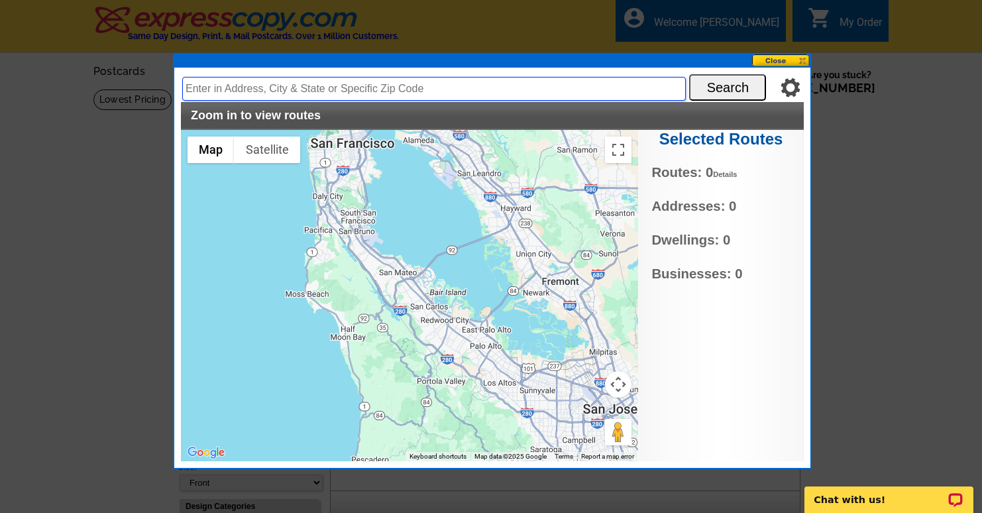
click at [364, 85] on input "text" at bounding box center [433, 89] width 503 height 24
type input "48 turnsworth Ave redwood city ca 94062"
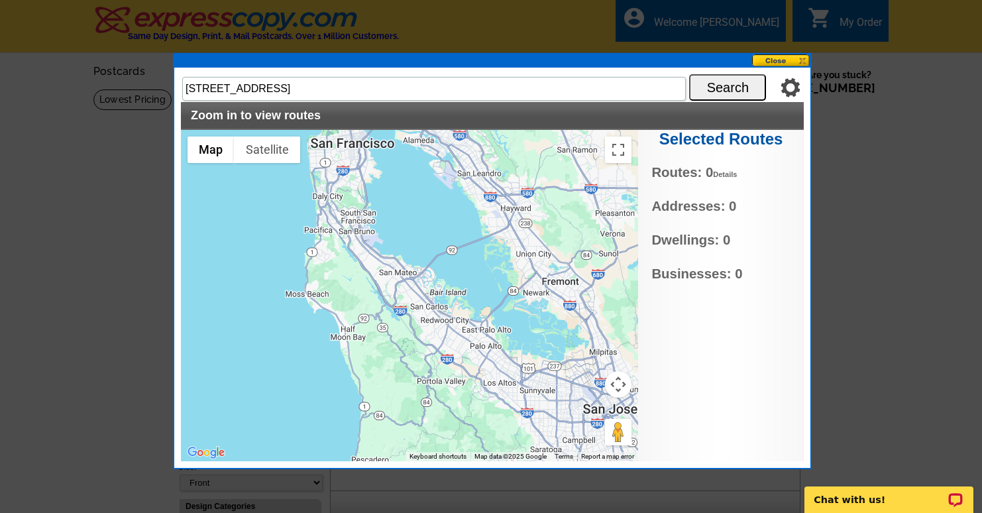
click at [719, 97] on button "Search" at bounding box center [727, 87] width 77 height 26
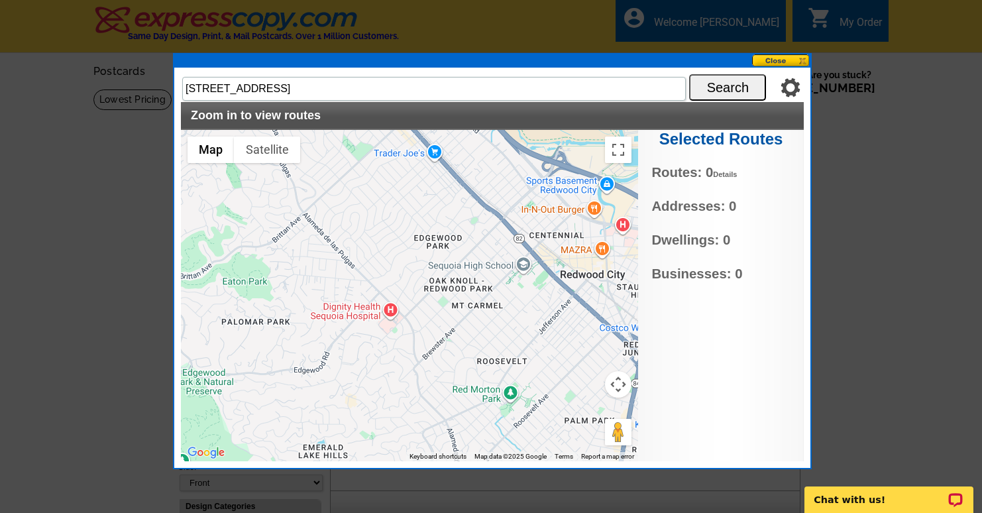
click at [428, 242] on div at bounding box center [409, 295] width 457 height 331
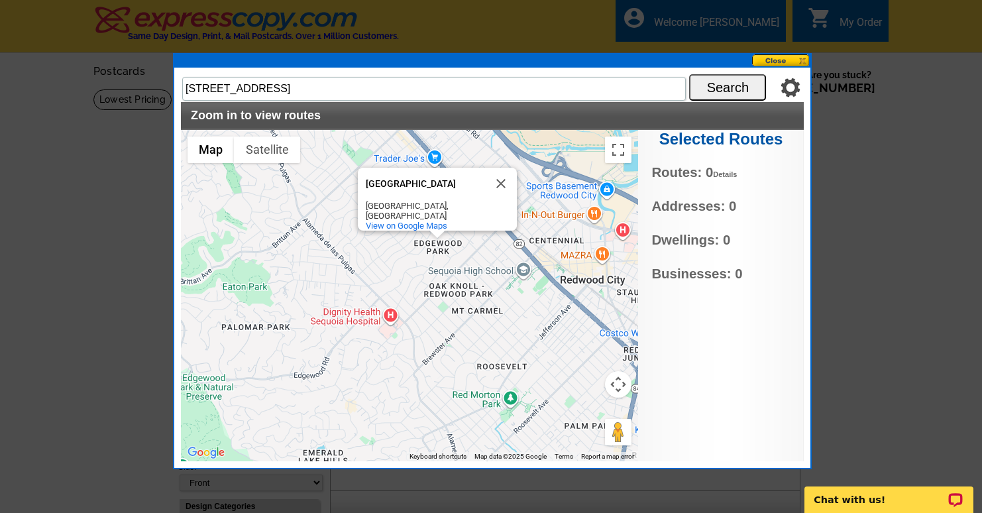
click at [445, 240] on div "Edgewood Park Edgewood Park Redwood City, CA View on Google Maps" at bounding box center [409, 295] width 457 height 331
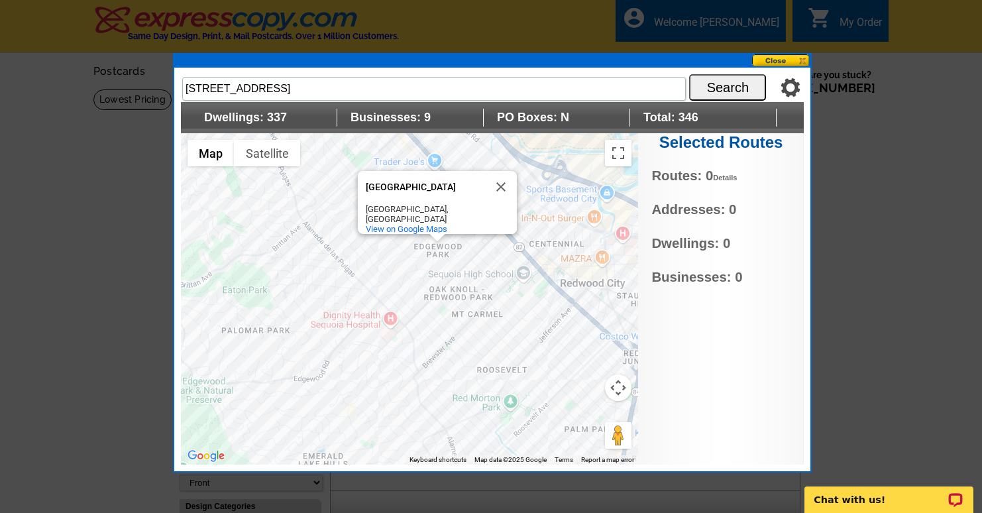
click at [437, 254] on div "Edgewood Park Edgewood Park Redwood City, CA View on Google Maps" at bounding box center [409, 298] width 457 height 331
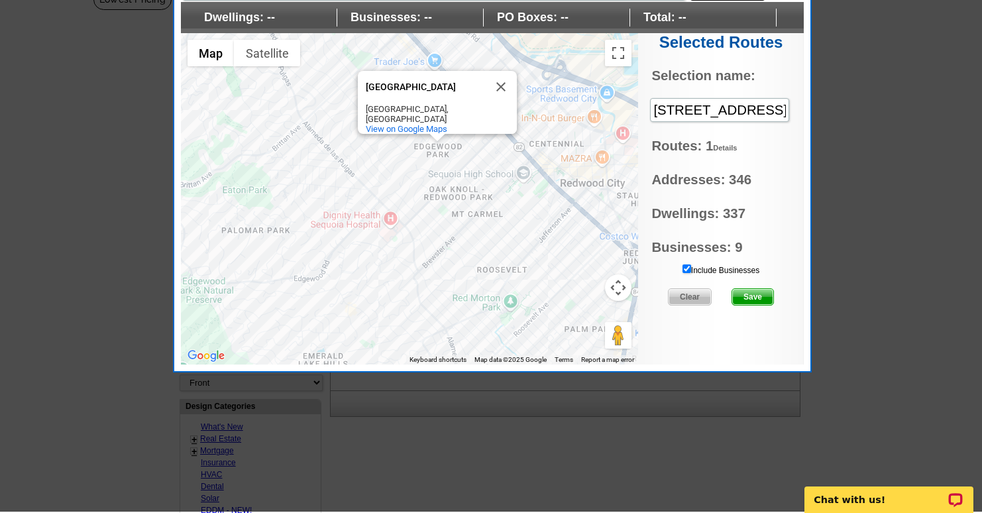
scroll to position [99, 0]
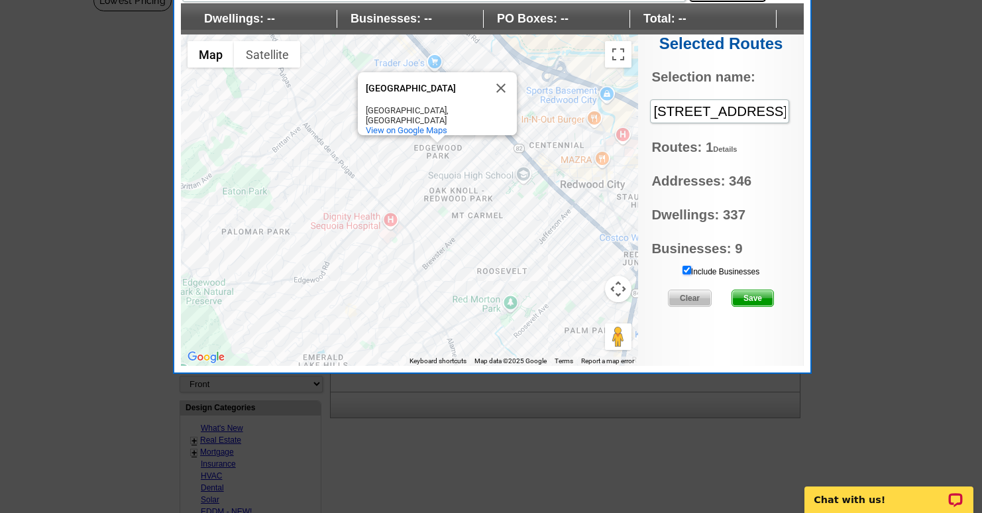
click at [686, 266] on input "Include Businesses" at bounding box center [686, 270] width 9 height 9
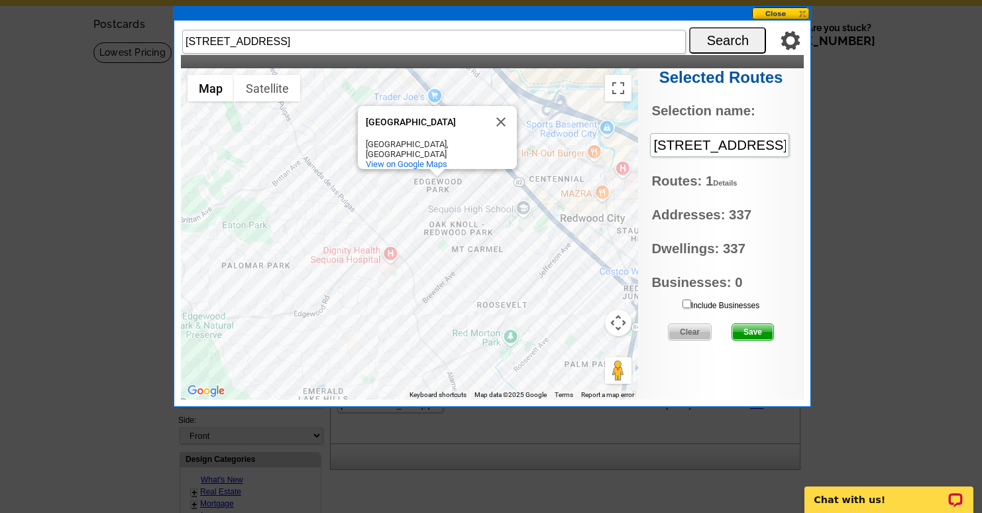
scroll to position [0, 0]
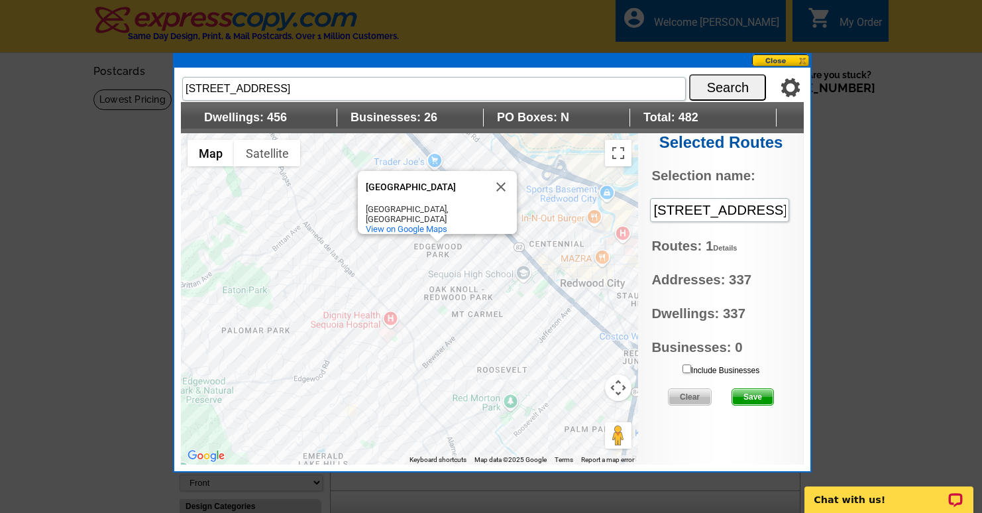
click at [468, 243] on div "Edgewood Park Edgewood Park Redwood City, CA View on Google Maps" at bounding box center [409, 298] width 457 height 331
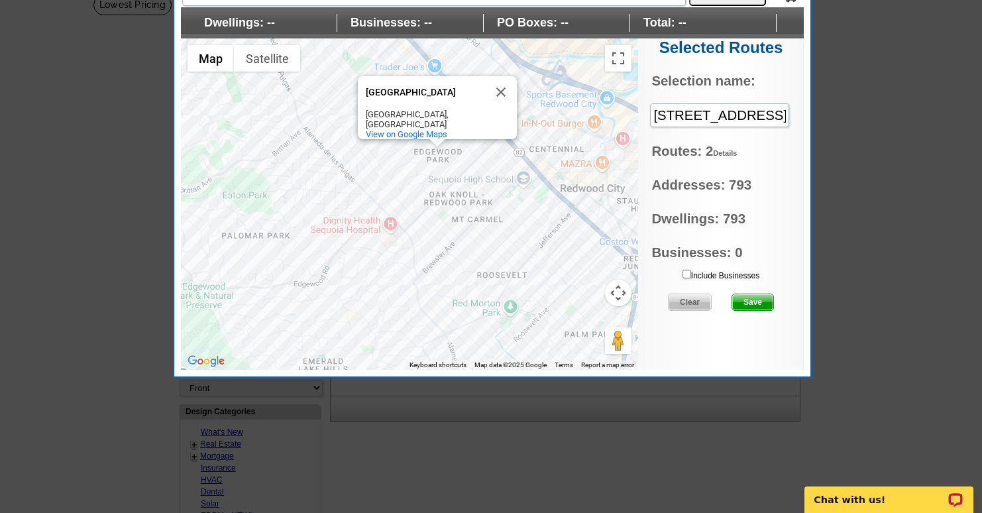
scroll to position [101, 0]
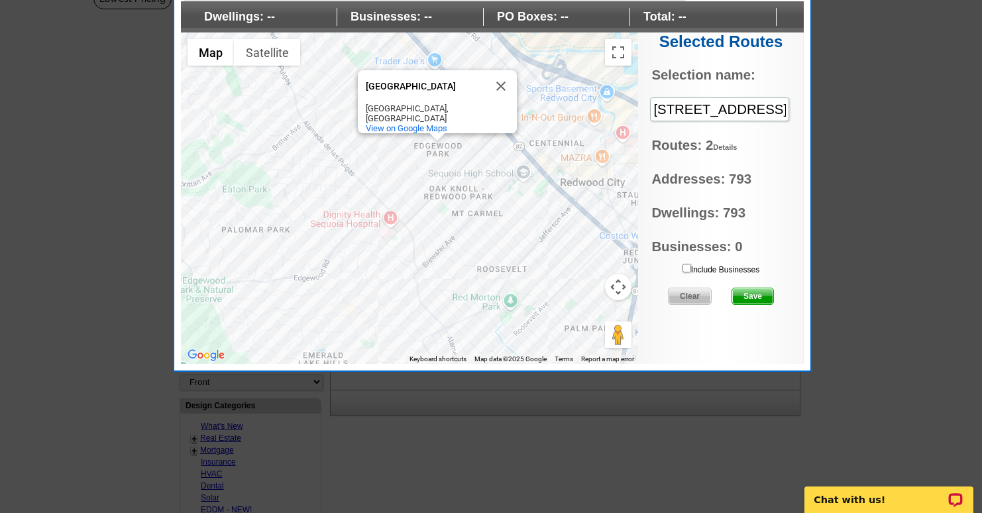
click at [513, 301] on div "Edgewood Park Edgewood Park Redwood City, CA View on Google Maps" at bounding box center [409, 197] width 457 height 331
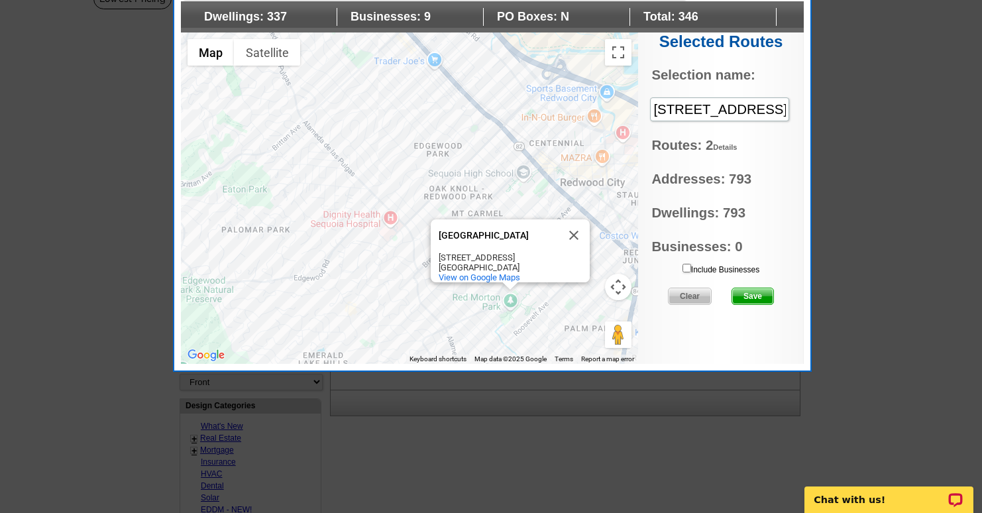
click at [477, 295] on div "Red Morton Park Red Morton Park 1120 Roosevelt Ave Redwood City, CA 94061 View …" at bounding box center [409, 197] width 457 height 331
click at [420, 176] on div "Red Morton Park Red Morton Park 1120 Roosevelt Ave Redwood City, CA 94061 View …" at bounding box center [409, 197] width 457 height 331
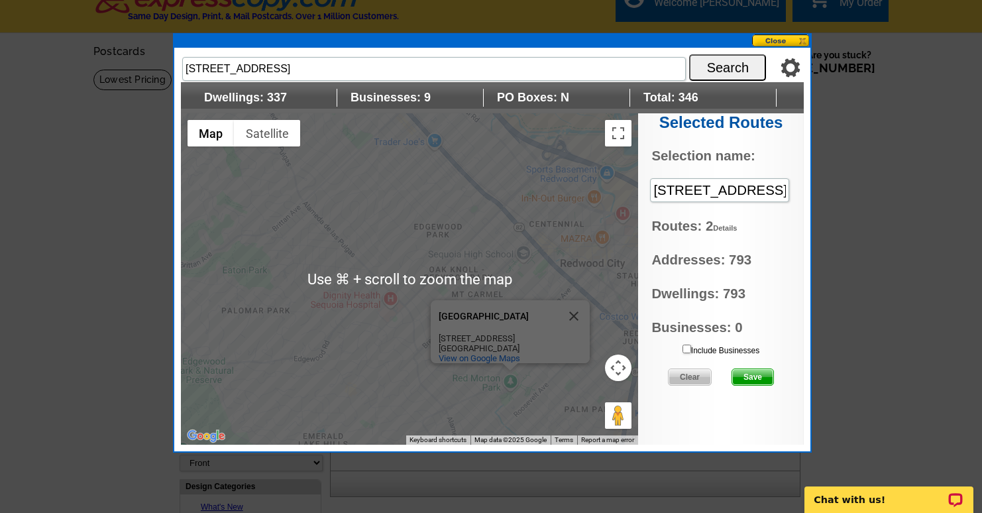
scroll to position [0, 0]
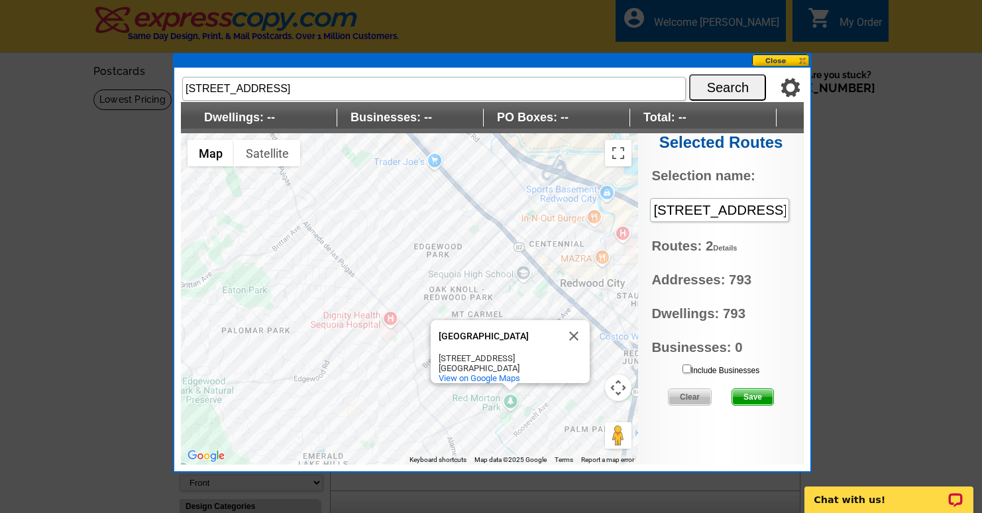
click at [621, 384] on button "Map camera controls" at bounding box center [618, 387] width 26 height 26
click at [774, 56] on button at bounding box center [781, 60] width 58 height 13
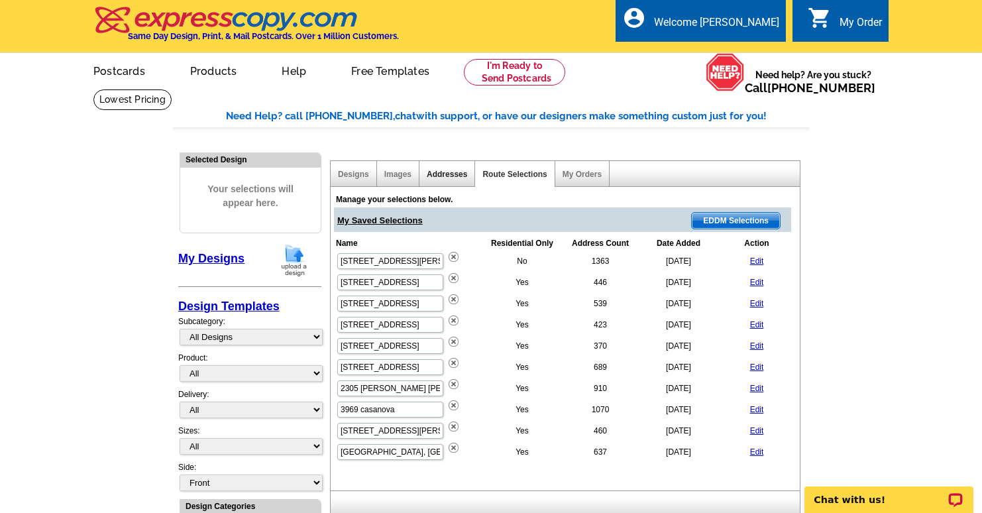
click at [435, 172] on link "Addresses" at bounding box center [447, 174] width 40 height 9
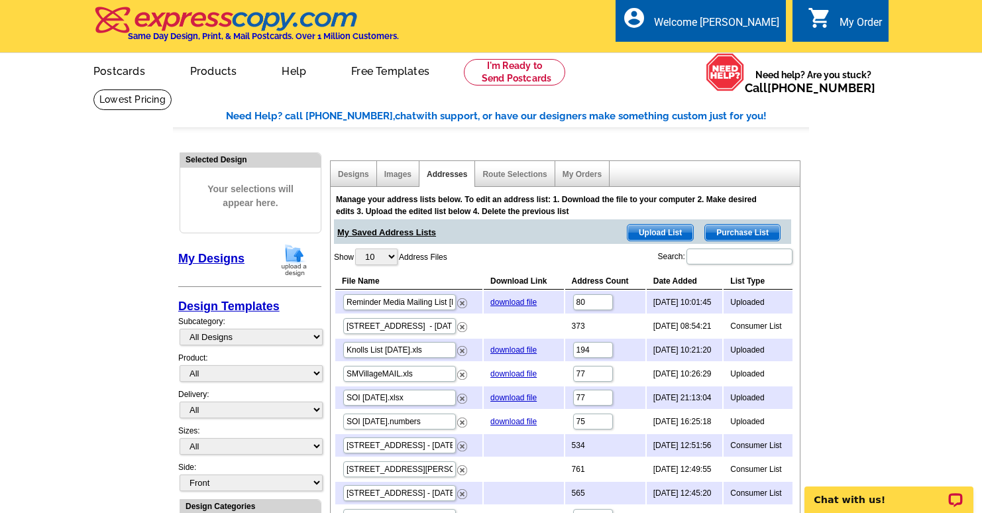
click at [756, 230] on span "Purchase List" at bounding box center [742, 233] width 75 height 16
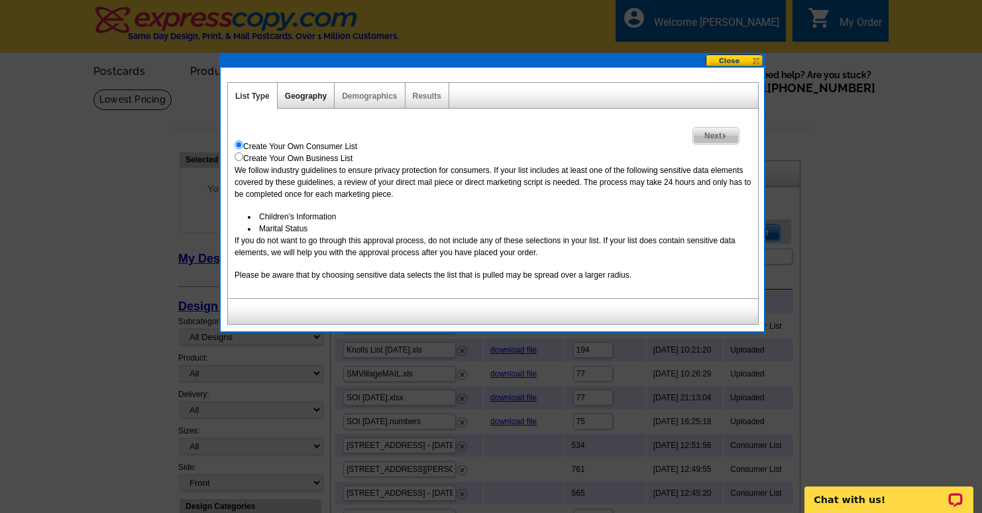
click at [293, 95] on link "Geography" at bounding box center [306, 95] width 42 height 9
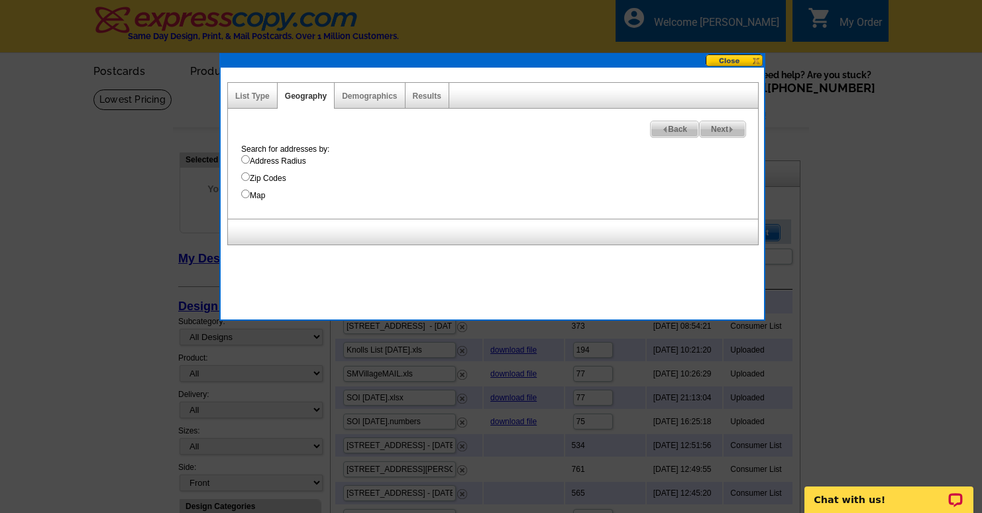
click at [255, 161] on label "Address Radius" at bounding box center [499, 161] width 517 height 12
click at [250, 161] on input "Address Radius" at bounding box center [245, 159] width 9 height 9
radio input "true"
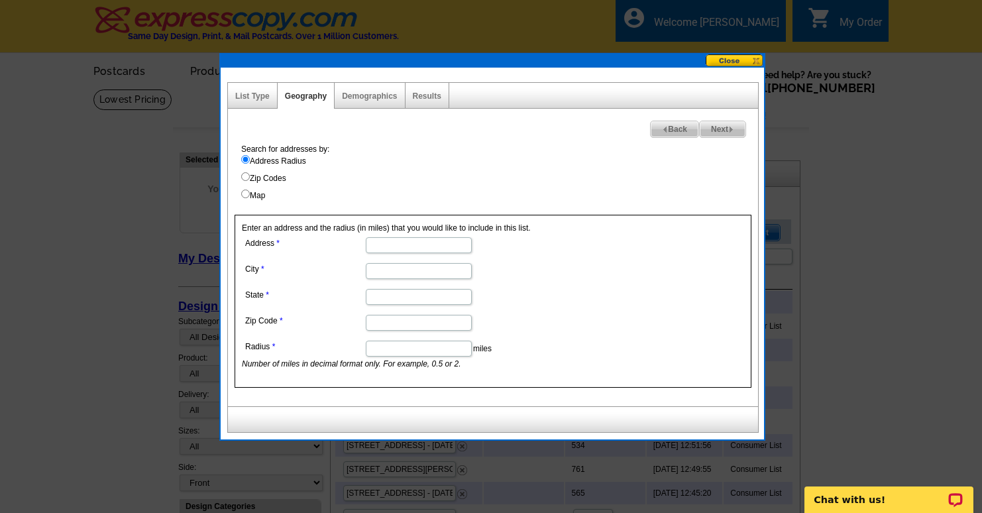
click at [370, 247] on input "Address" at bounding box center [419, 245] width 106 height 16
type input "48 Turnsworth Ave"
click at [409, 273] on input "City" at bounding box center [419, 271] width 106 height 16
click at [550, 275] on dd at bounding box center [418, 270] width 352 height 21
click at [399, 274] on input "City" at bounding box center [419, 271] width 106 height 16
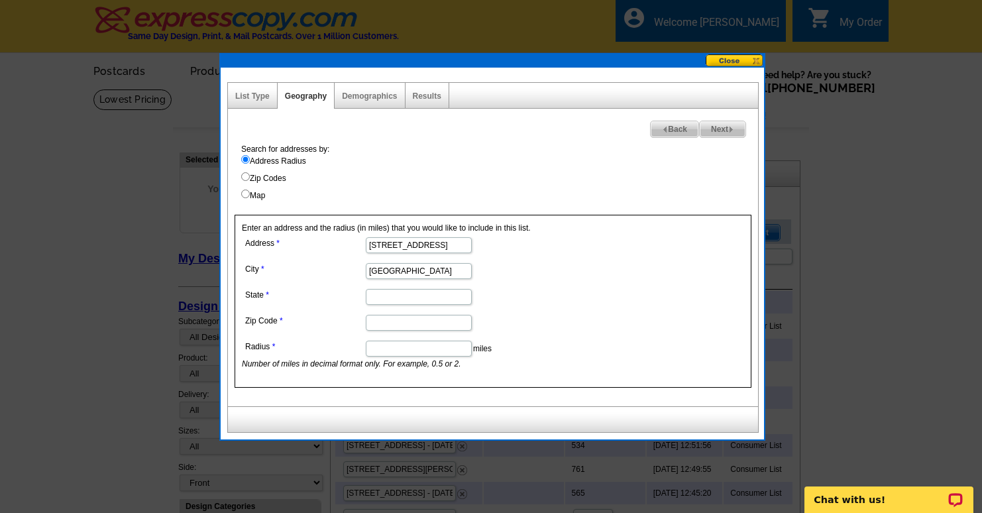
type input "Redwood City"
click at [419, 295] on input "State" at bounding box center [419, 297] width 106 height 16
type input "CA"
click at [418, 323] on input "94403" at bounding box center [419, 323] width 106 height 16
type input "94062"
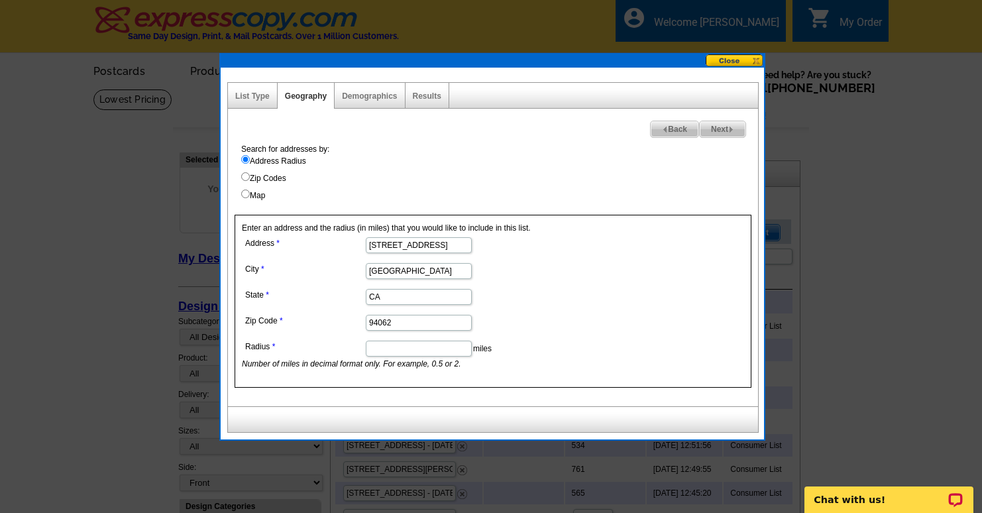
click at [526, 349] on dd "miles Number of miles in decimal format only. For example, 0.5 or 2." at bounding box center [418, 353] width 352 height 32
click at [719, 129] on span "Next" at bounding box center [722, 129] width 46 height 16
click at [403, 354] on input "Radius" at bounding box center [419, 348] width 106 height 16
type input "0.5"
click at [735, 127] on span "Next" at bounding box center [722, 129] width 46 height 16
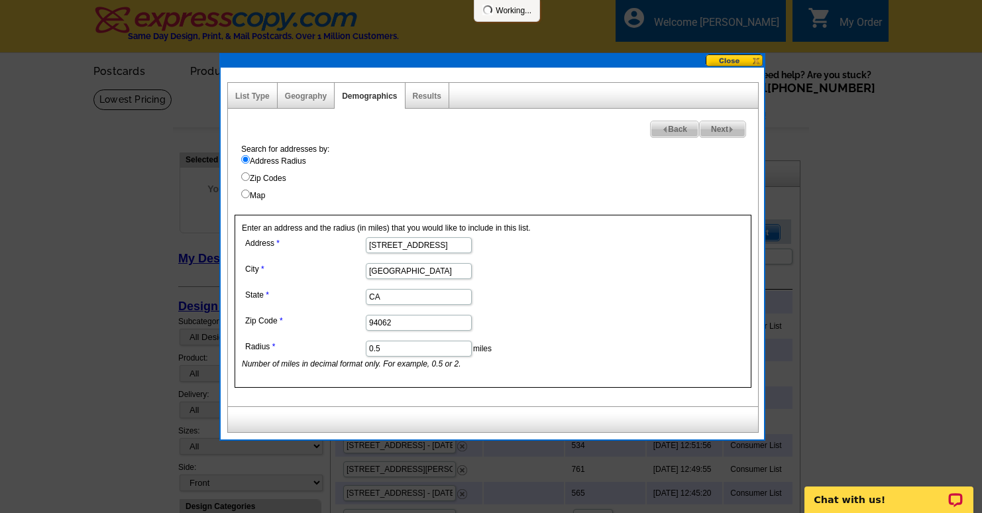
select select
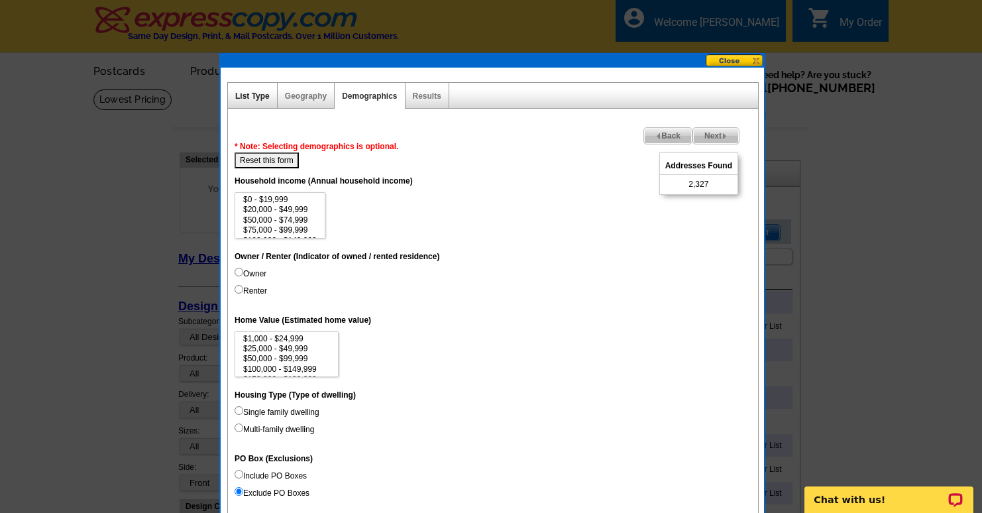
click at [245, 97] on link "List Type" at bounding box center [252, 95] width 34 height 9
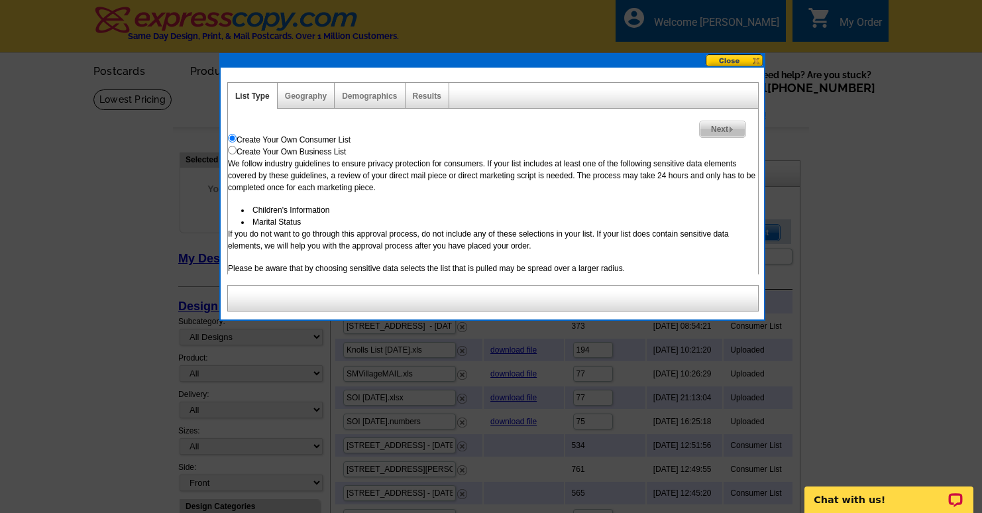
click at [737, 60] on button at bounding box center [734, 60] width 58 height 13
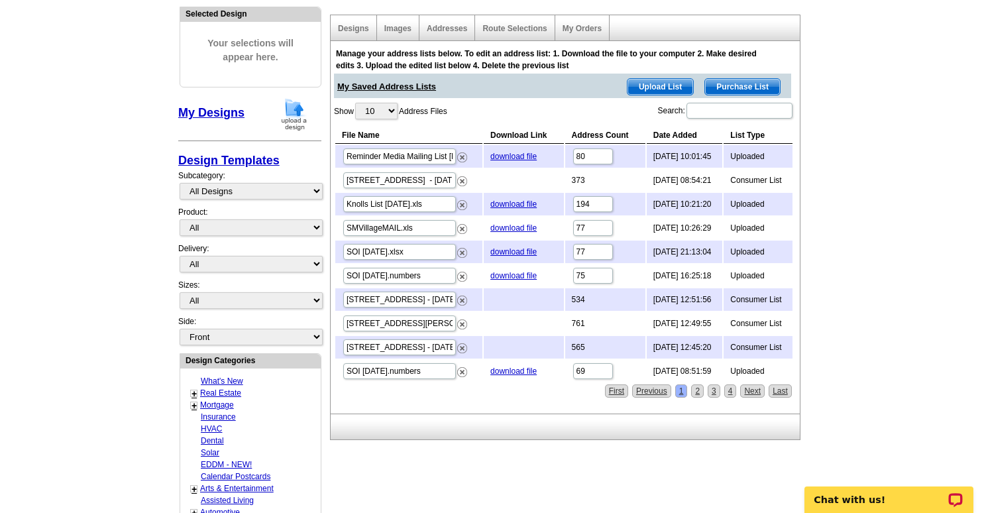
scroll to position [150, 0]
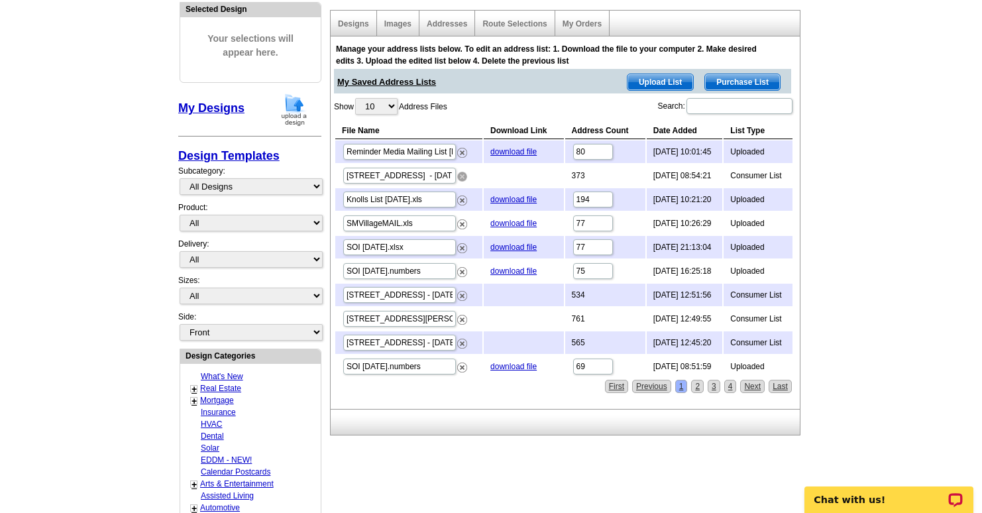
click at [462, 175] on img at bounding box center [462, 177] width 10 height 10
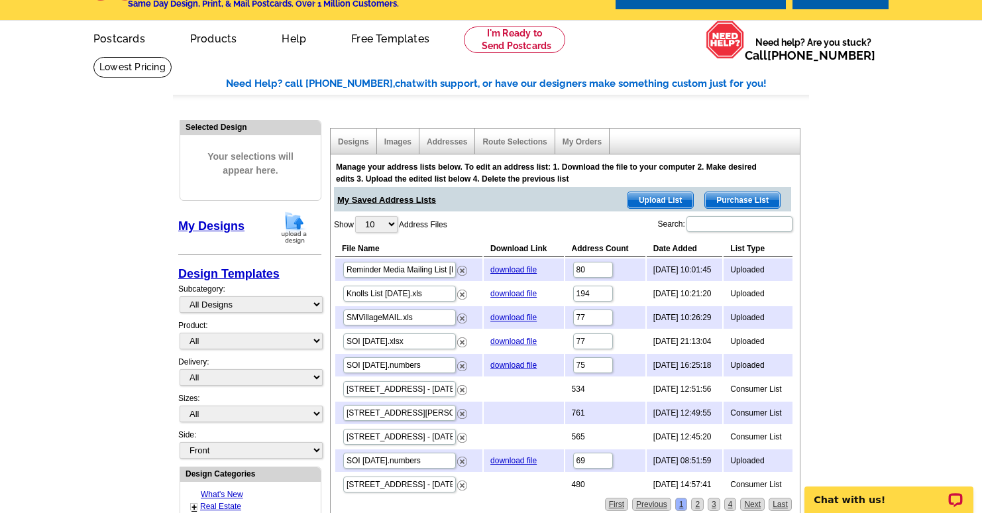
scroll to position [0, 0]
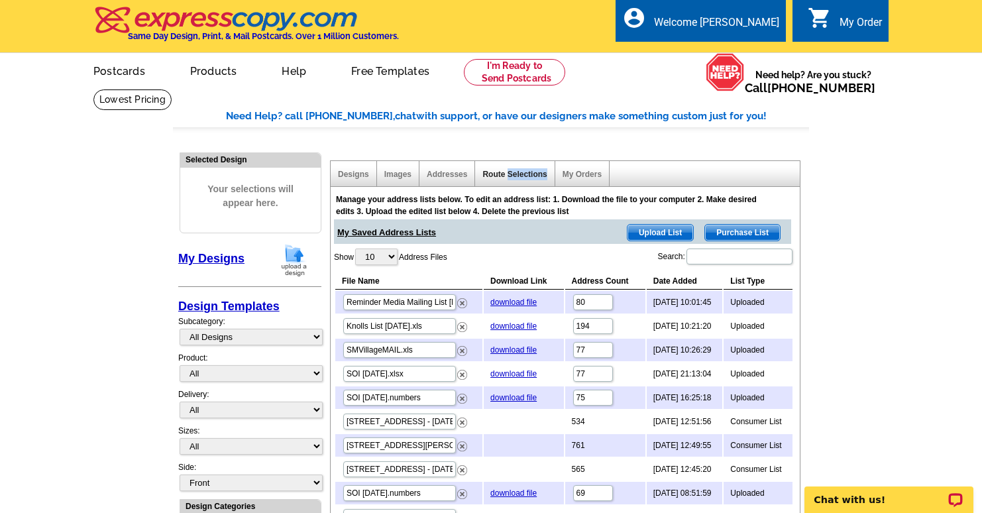
click at [521, 173] on link "Route Selections" at bounding box center [514, 174] width 64 height 9
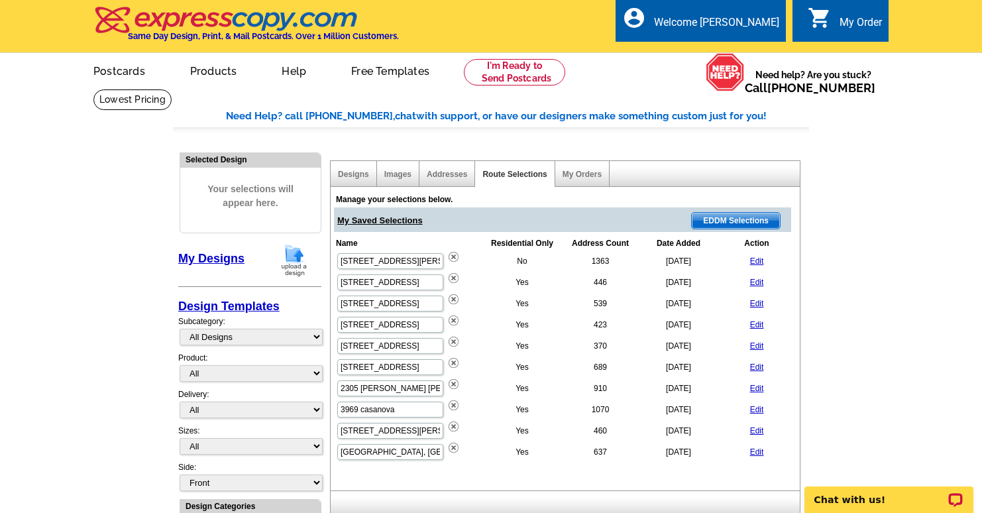
click at [729, 218] on span "EDDM Selections" at bounding box center [736, 221] width 88 height 16
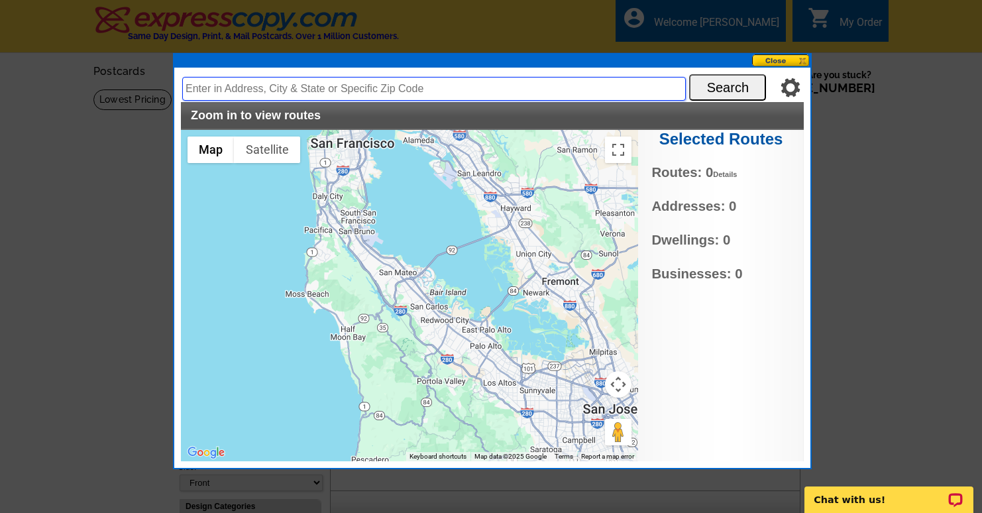
click at [221, 91] on input "text" at bounding box center [433, 89] width 503 height 24
type input "48 turnsworth Ave redwood city ca 94062"
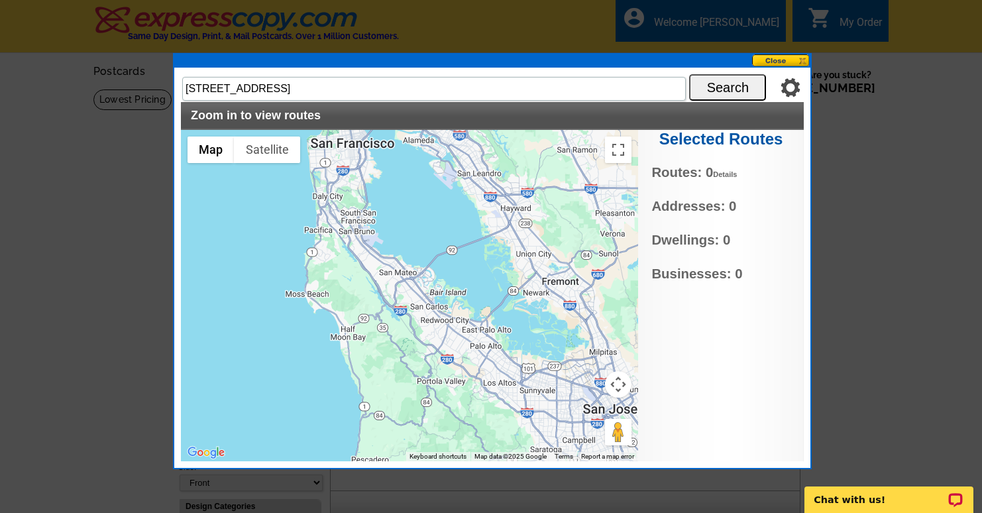
click at [470, 25] on div at bounding box center [491, 256] width 982 height 513
click at [774, 56] on button at bounding box center [781, 60] width 58 height 13
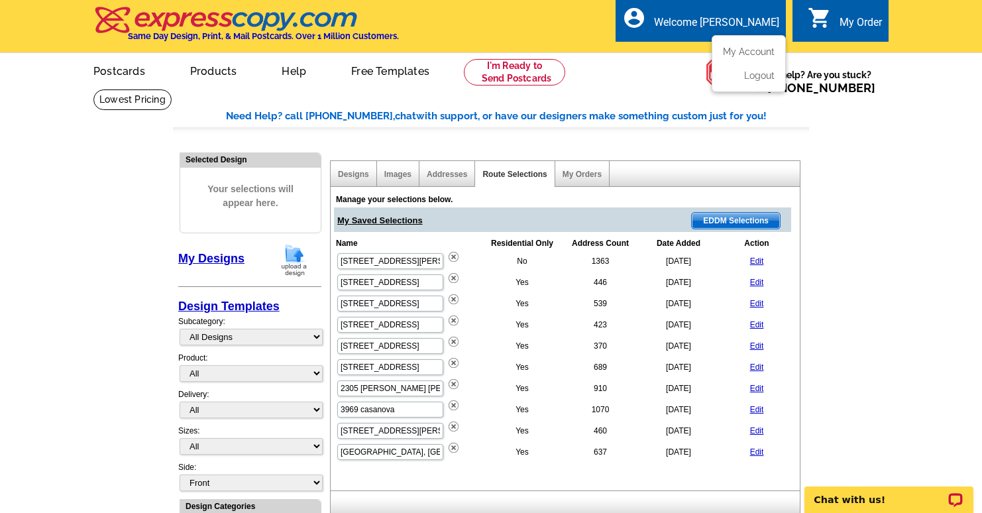
click at [744, 44] on ul "My Account Logout" at bounding box center [748, 63] width 74 height 57
click at [360, 173] on link "Designs" at bounding box center [353, 174] width 31 height 9
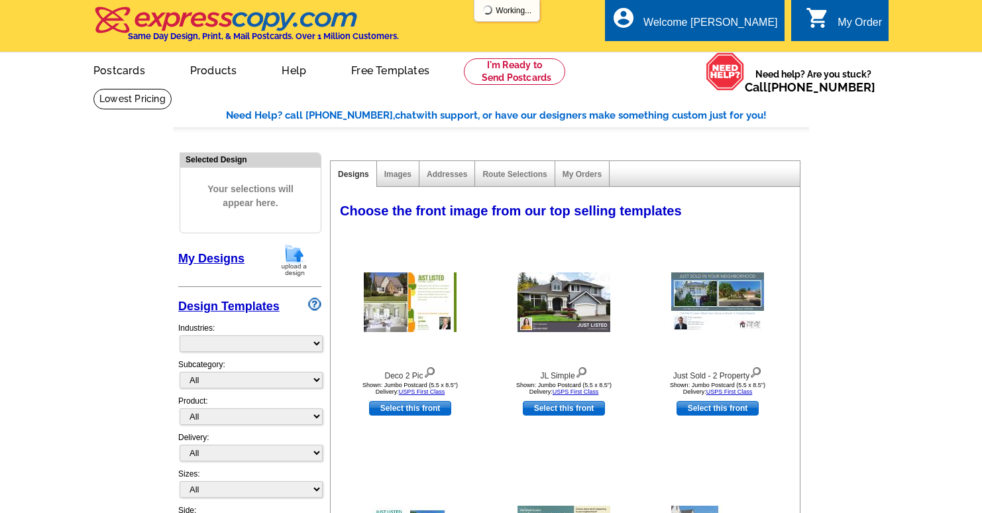
click at [202, 256] on link "My Designs" at bounding box center [211, 258] width 66 height 13
select select "785"
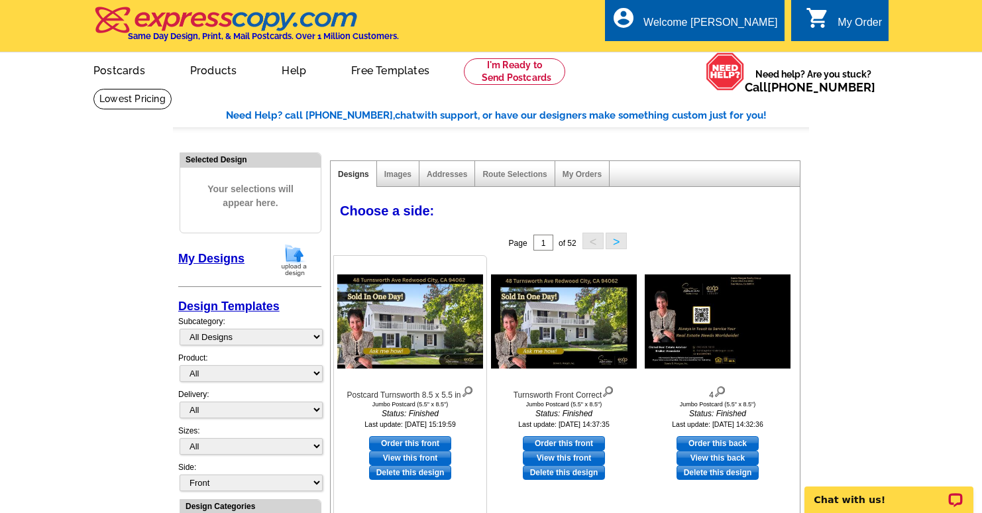
click at [399, 446] on link "Order this front" at bounding box center [410, 443] width 82 height 15
select select "2"
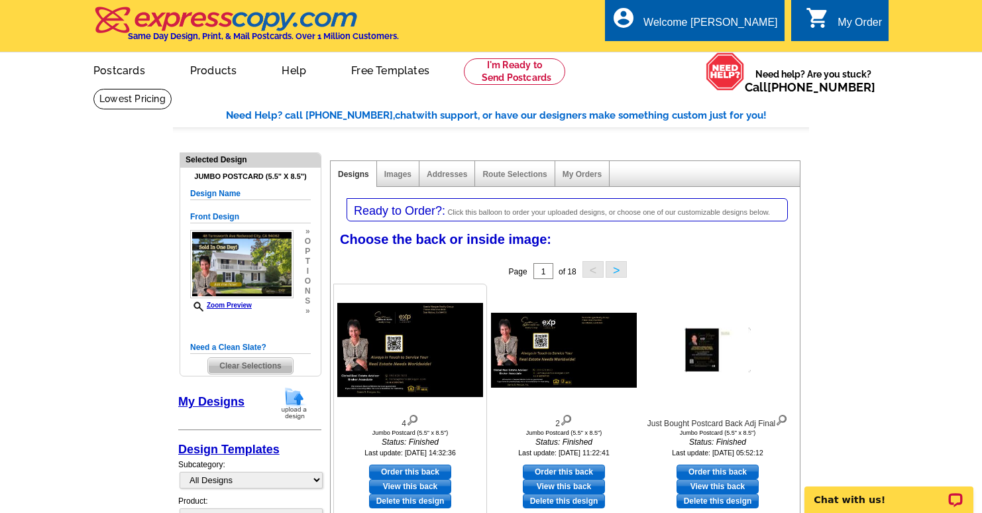
click at [409, 487] on link "View this back" at bounding box center [410, 486] width 82 height 15
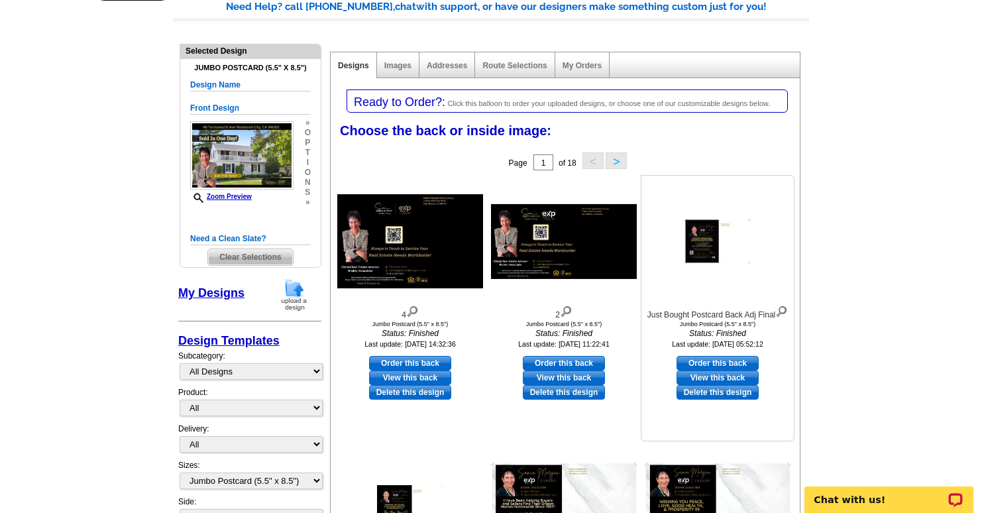
scroll to position [93, 0]
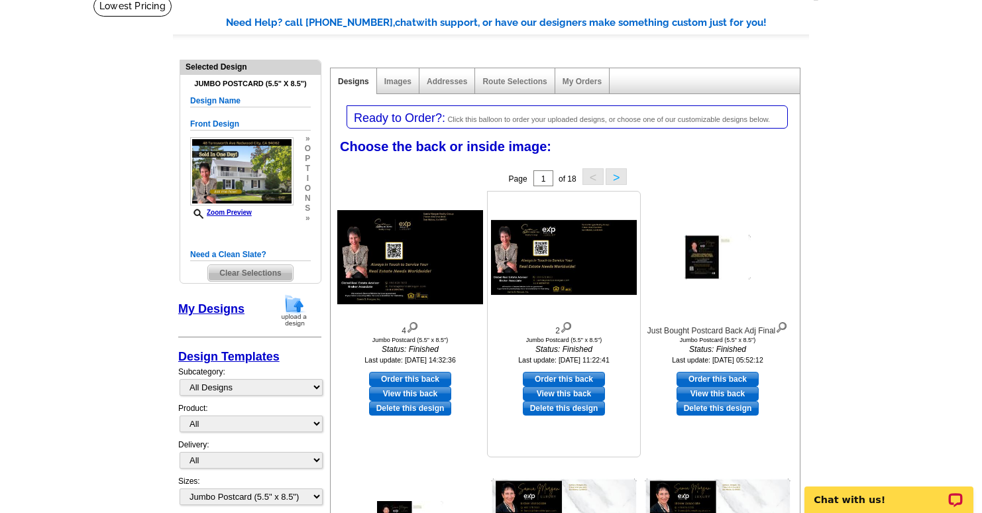
click at [588, 282] on img at bounding box center [564, 257] width 146 height 74
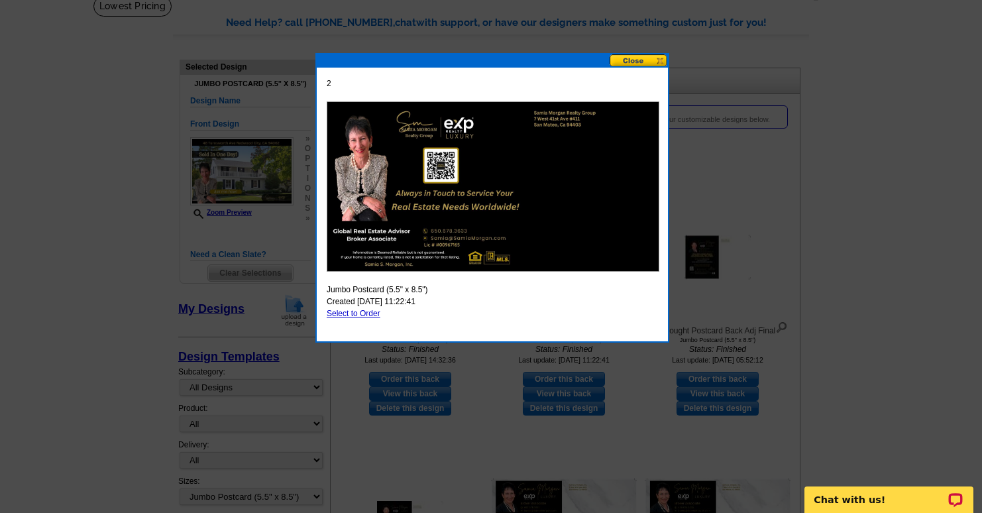
click at [643, 62] on button at bounding box center [638, 60] width 58 height 13
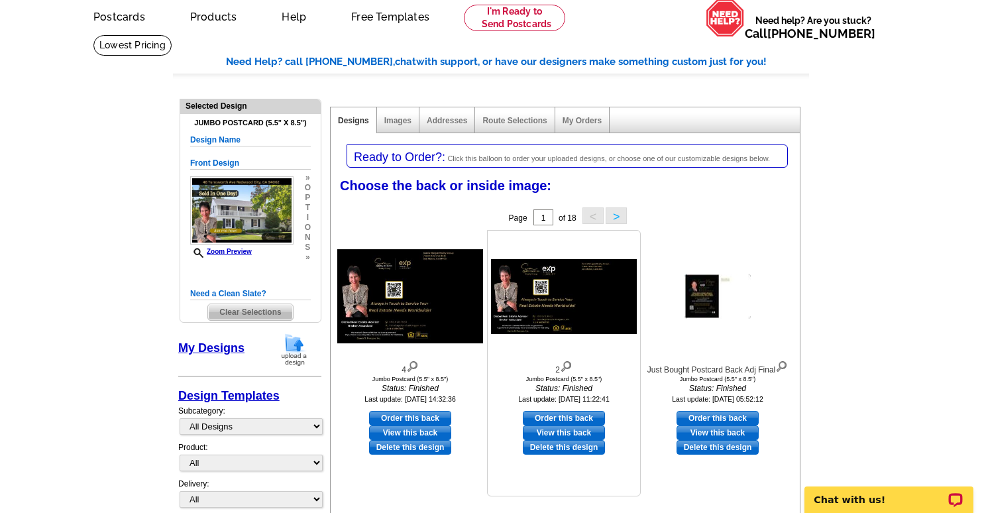
scroll to position [51, 0]
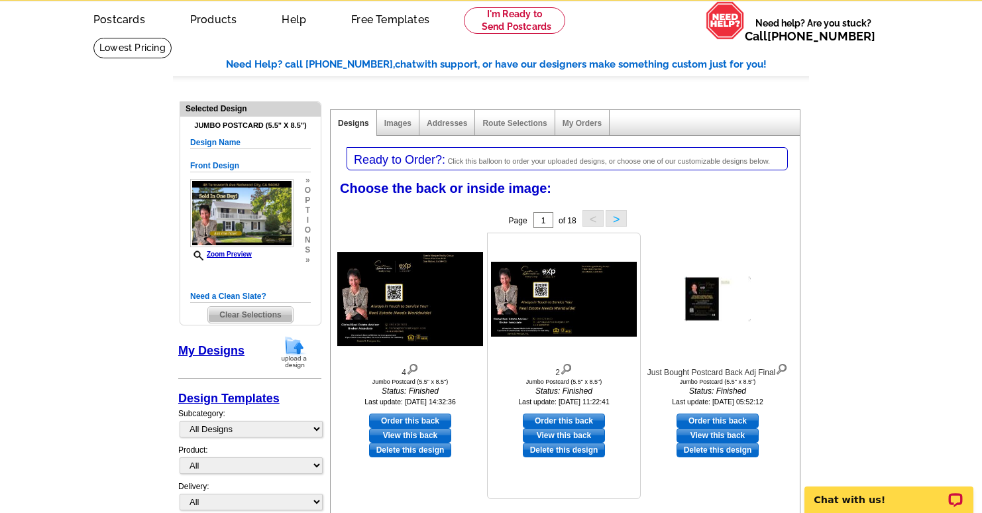
click at [586, 289] on img at bounding box center [564, 299] width 146 height 74
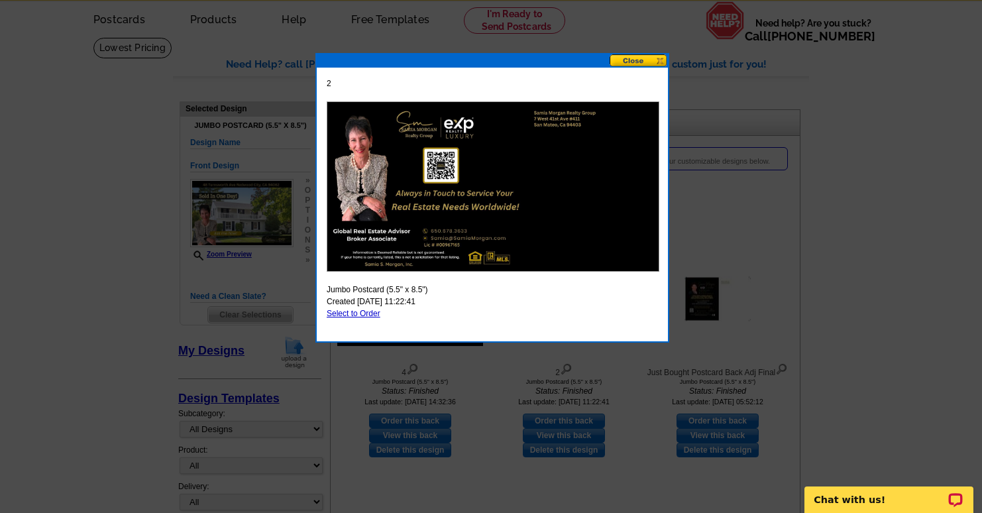
click at [637, 67] on div at bounding box center [492, 60] width 351 height 13
click at [637, 64] on button at bounding box center [638, 60] width 58 height 13
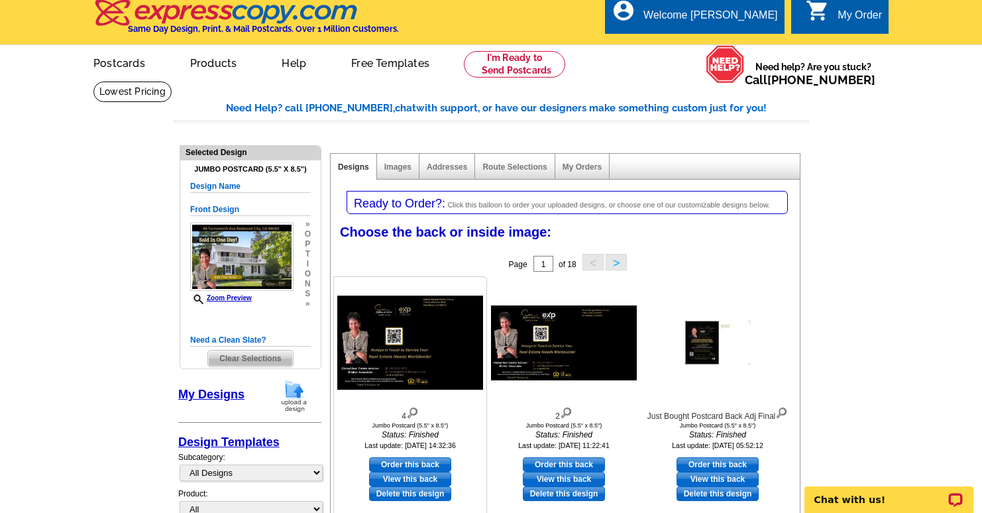
scroll to position [0, 0]
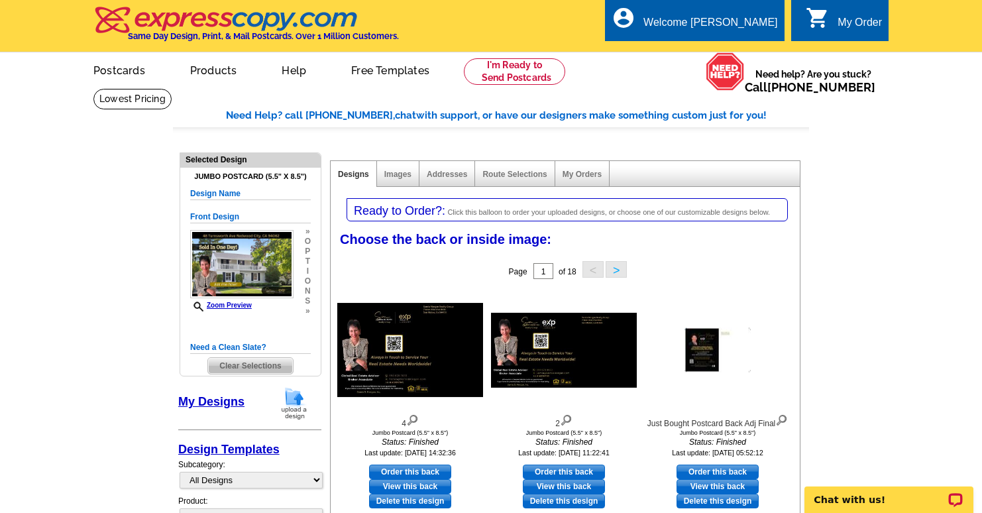
click at [619, 268] on button ">" at bounding box center [615, 269] width 21 height 17
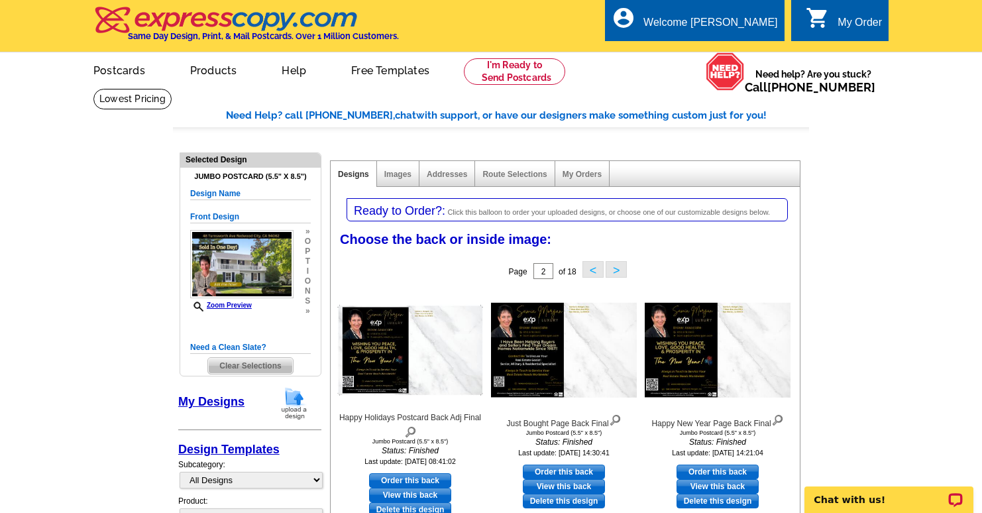
click at [595, 272] on button "<" at bounding box center [592, 269] width 21 height 17
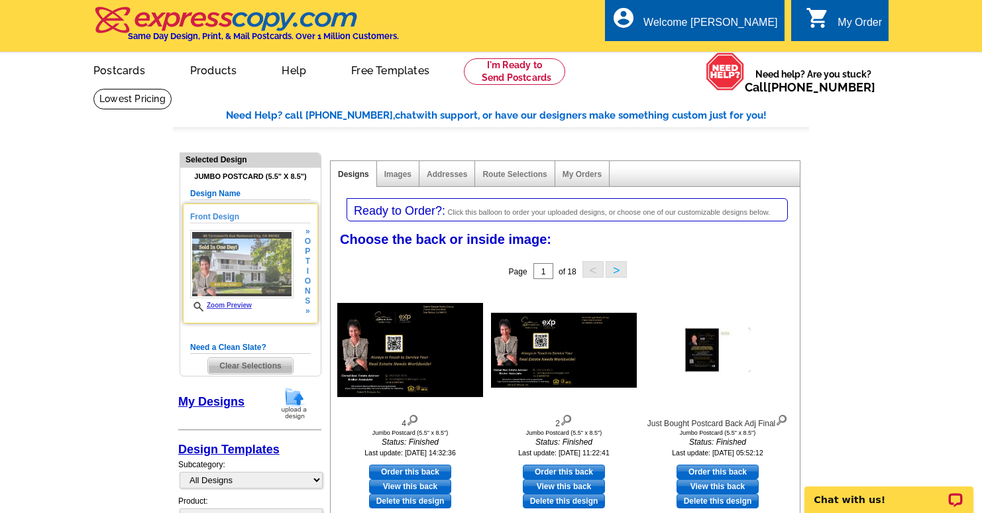
click at [225, 307] on link "Zoom Preview" at bounding box center [221, 304] width 62 height 7
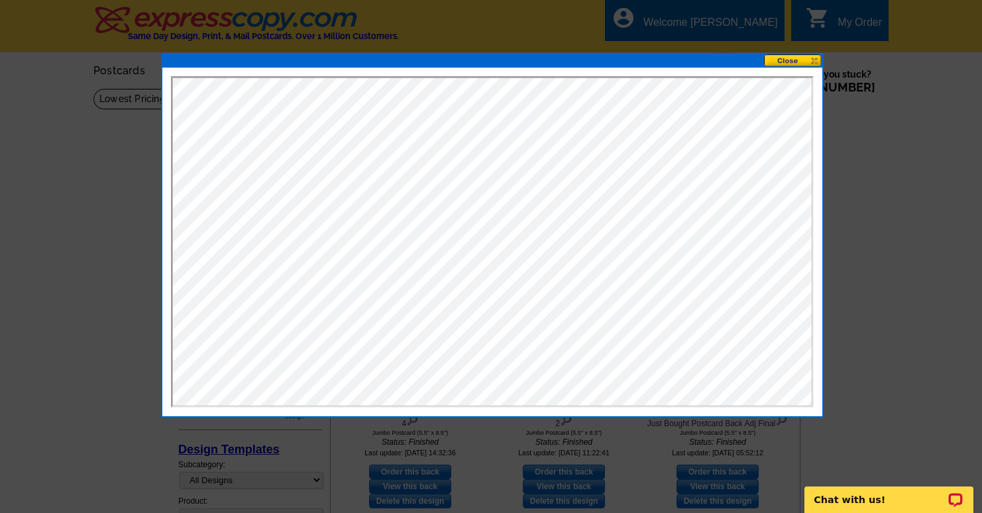
click at [800, 62] on button at bounding box center [793, 60] width 58 height 13
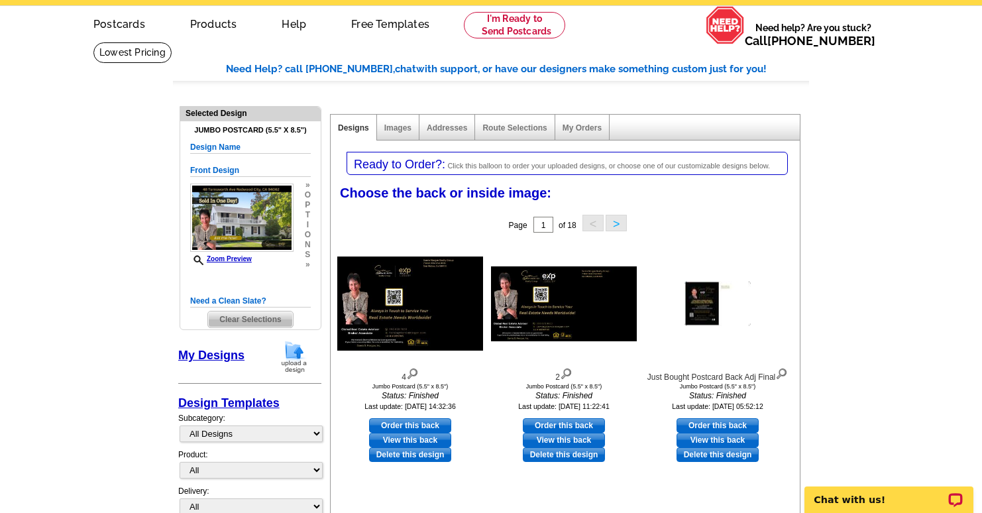
scroll to position [42, 0]
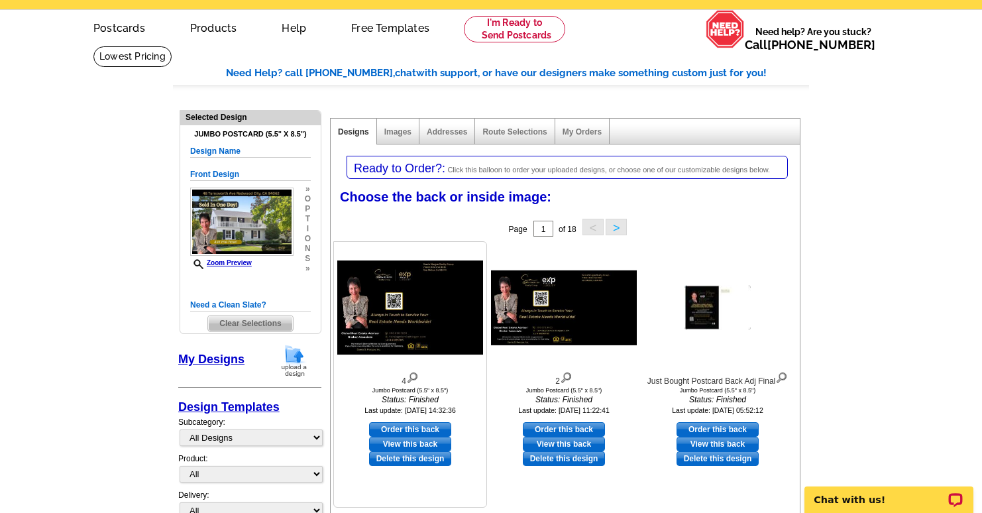
click at [389, 428] on link "Order this back" at bounding box center [410, 429] width 82 height 15
select select "front"
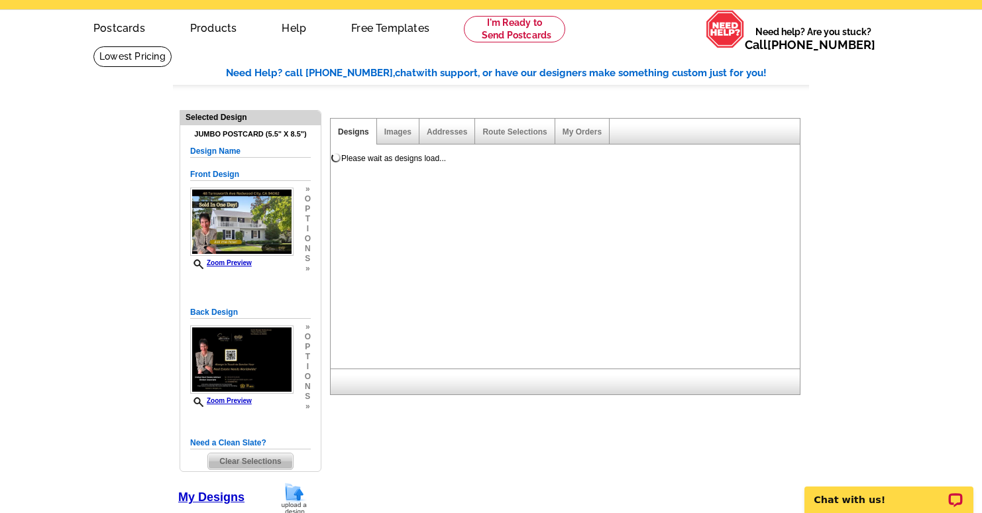
scroll to position [0, 0]
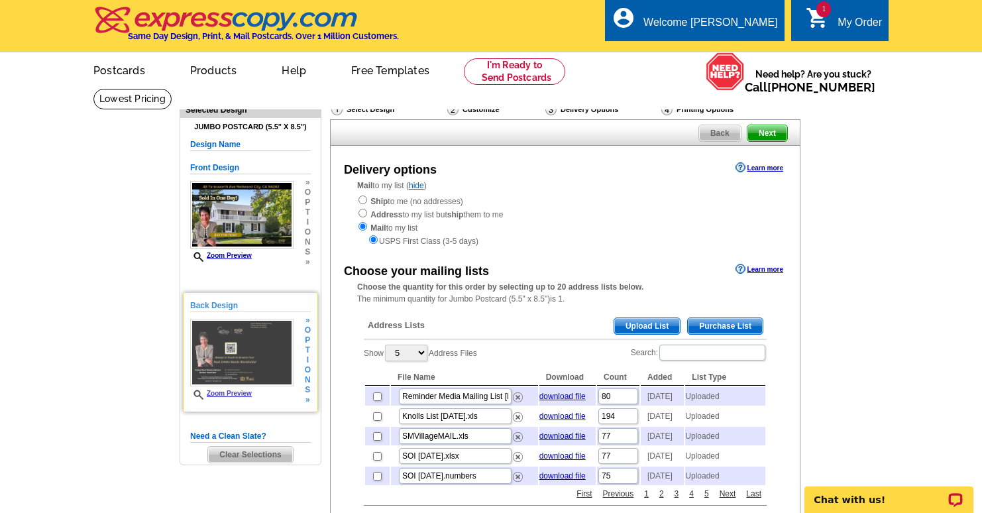
click at [248, 395] on link "Zoom Preview" at bounding box center [221, 392] width 62 height 7
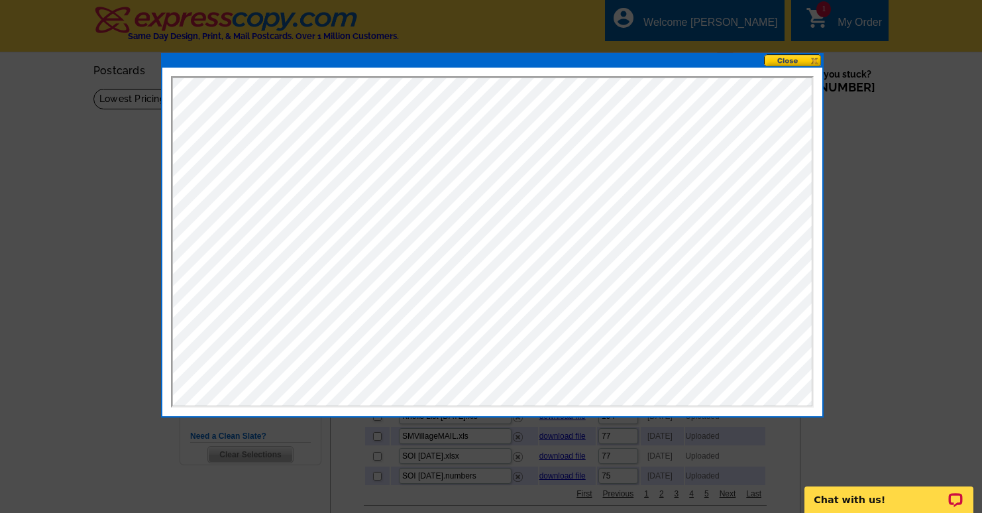
click at [779, 59] on button at bounding box center [793, 60] width 58 height 13
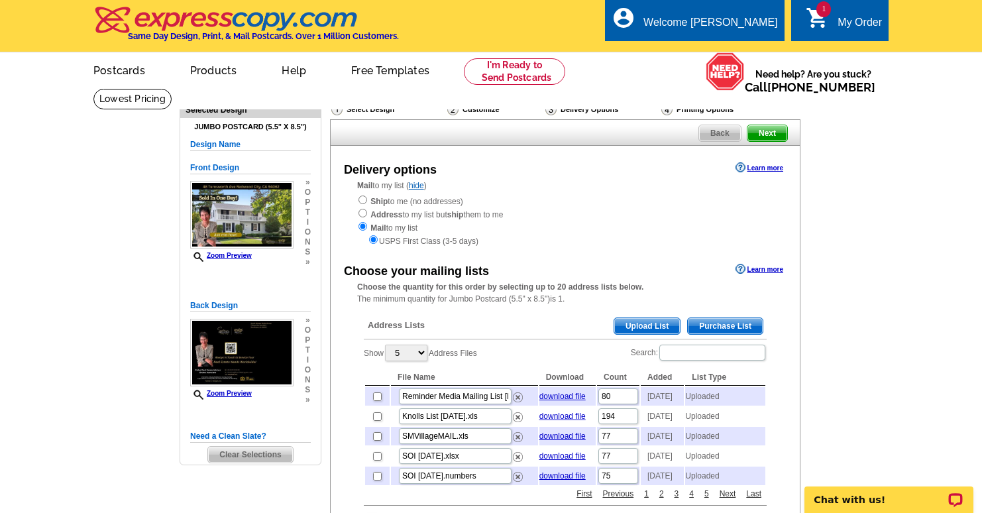
click at [245, 450] on span "Clear Selections" at bounding box center [250, 454] width 84 height 16
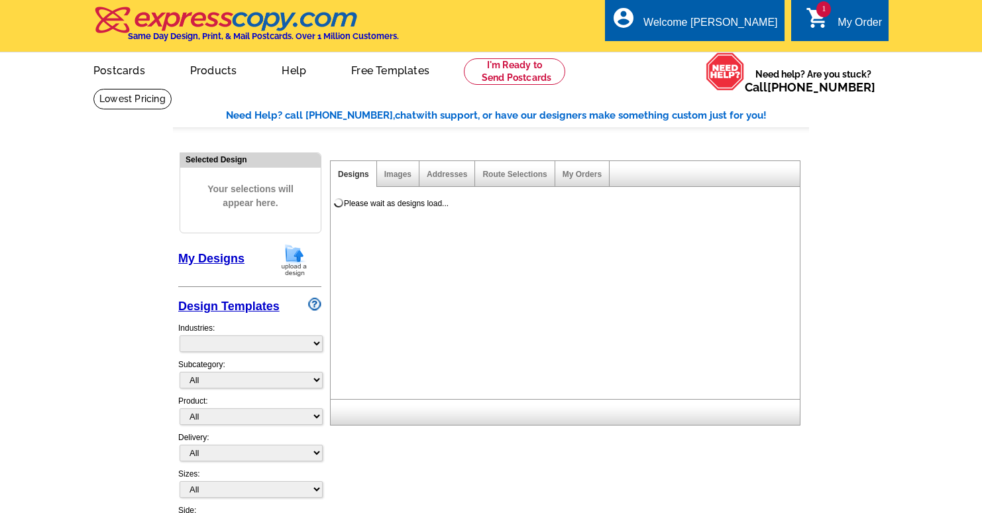
select select "785"
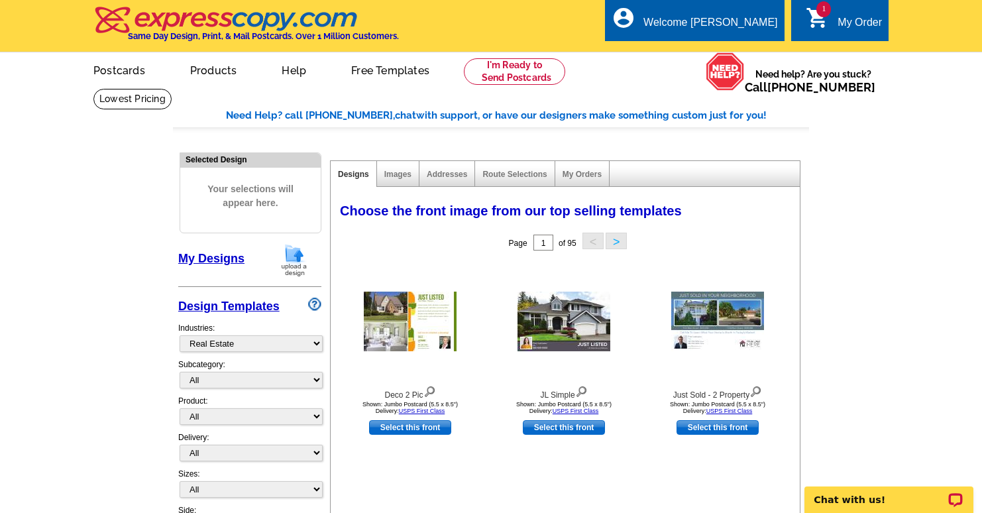
click at [209, 260] on link "My Designs" at bounding box center [211, 258] width 66 height 13
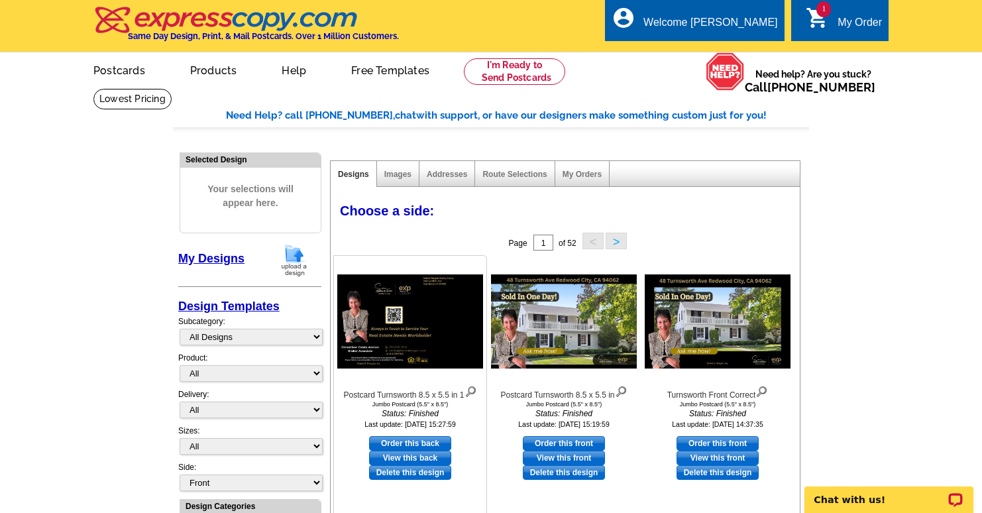
click at [402, 442] on link "Order this back" at bounding box center [410, 443] width 82 height 15
select select "2"
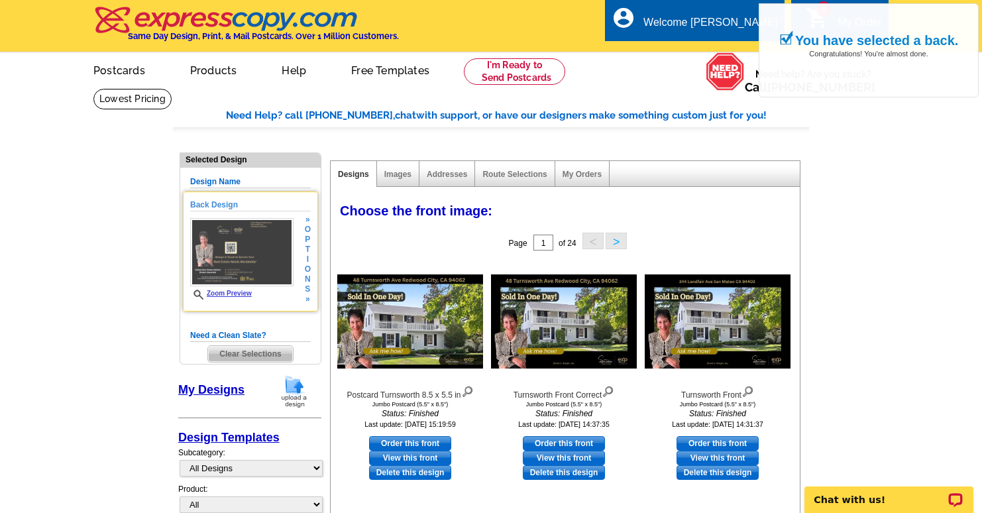
click at [242, 291] on link "Zoom Preview" at bounding box center [221, 292] width 62 height 7
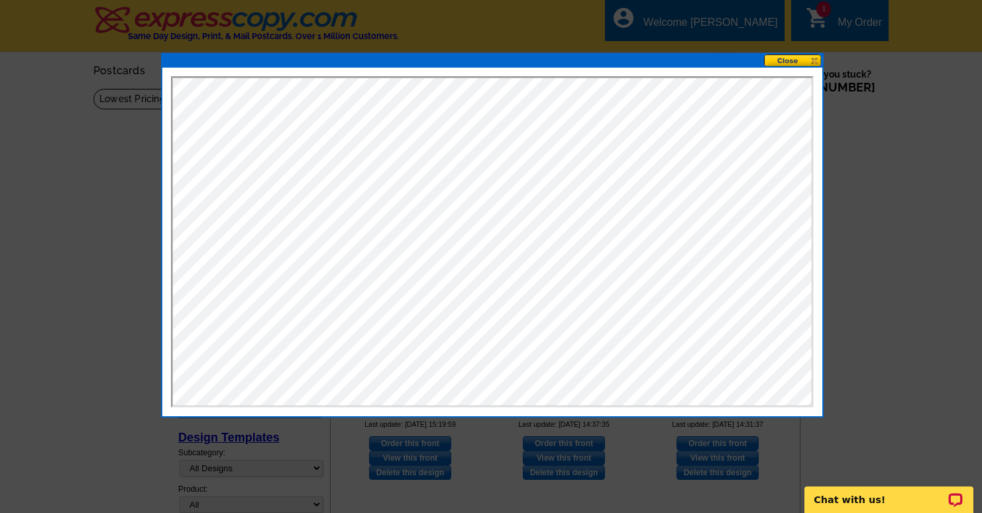
click at [800, 56] on button at bounding box center [793, 60] width 58 height 13
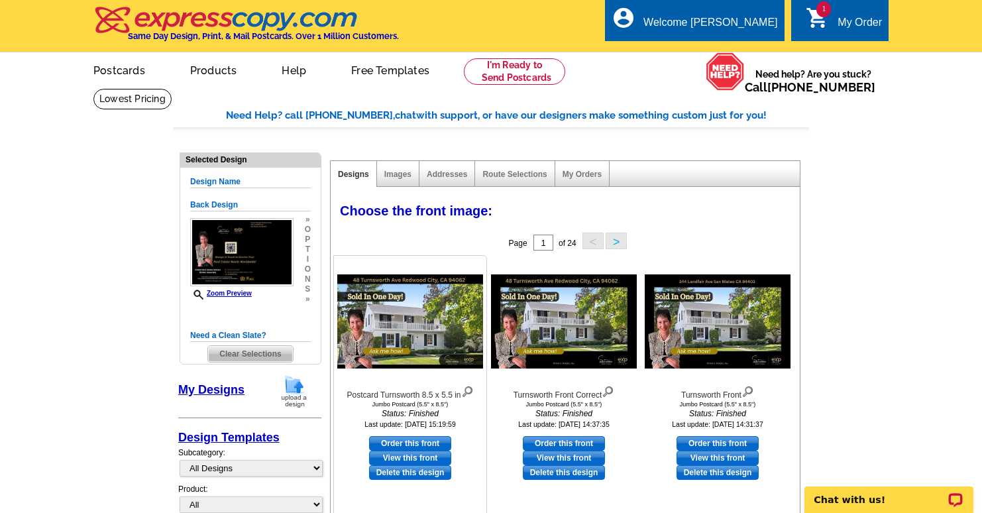
click at [386, 441] on link "Order this front" at bounding box center [410, 443] width 82 height 15
select select "back"
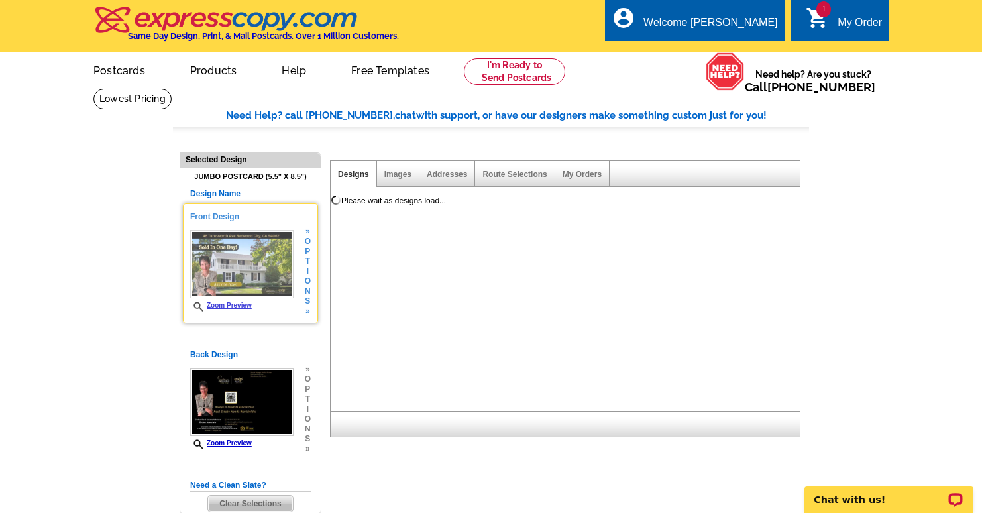
click at [264, 256] on img at bounding box center [241, 264] width 103 height 68
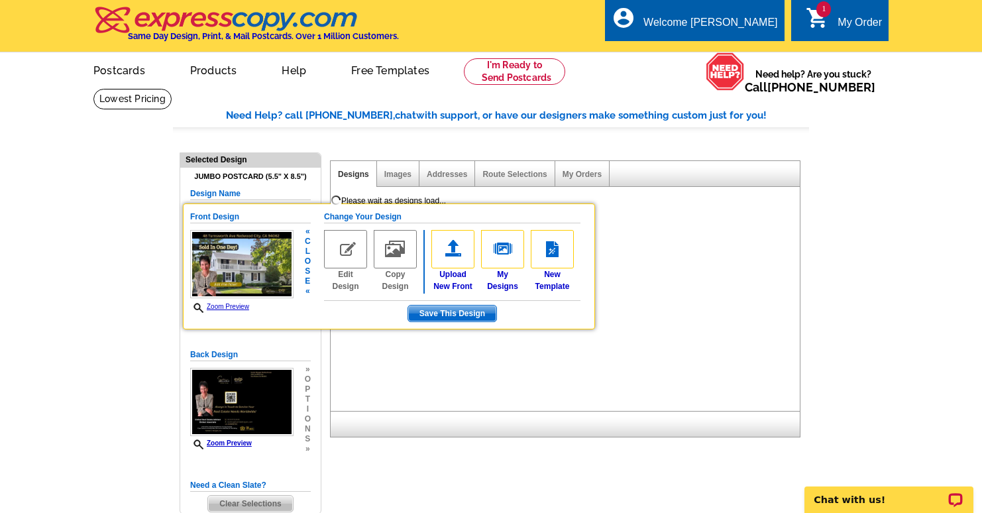
click at [243, 299] on div "Zoom Preview" at bounding box center [241, 271] width 103 height 83
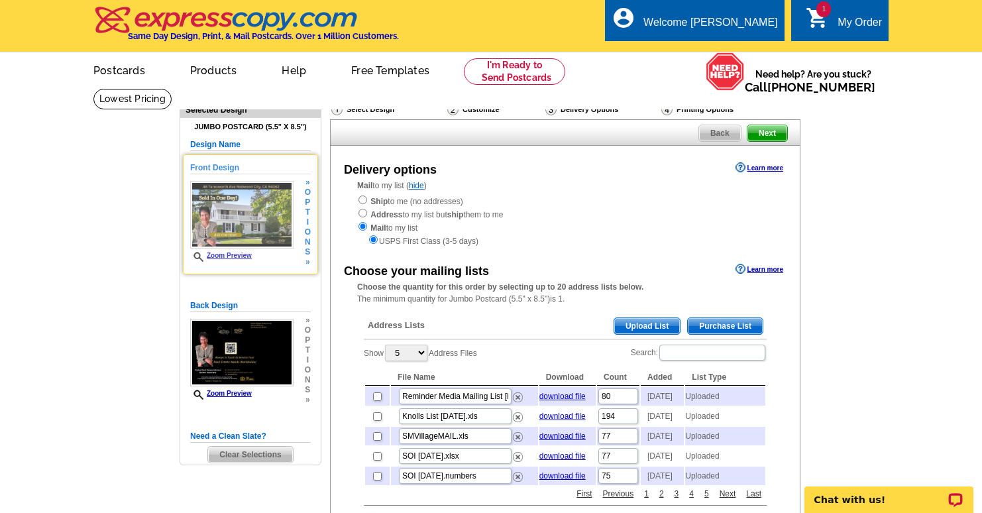
click at [229, 253] on link "Zoom Preview" at bounding box center [221, 255] width 62 height 7
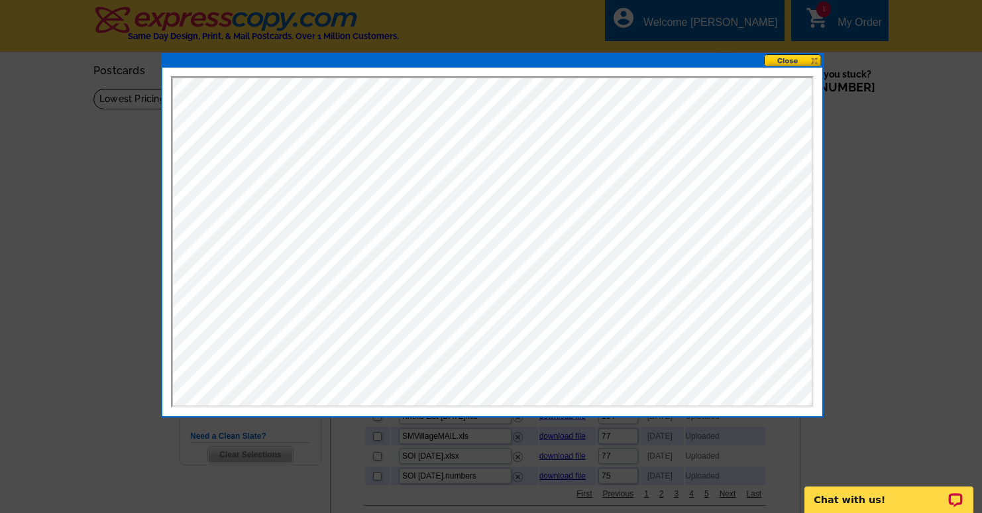
click at [783, 64] on button at bounding box center [793, 60] width 58 height 13
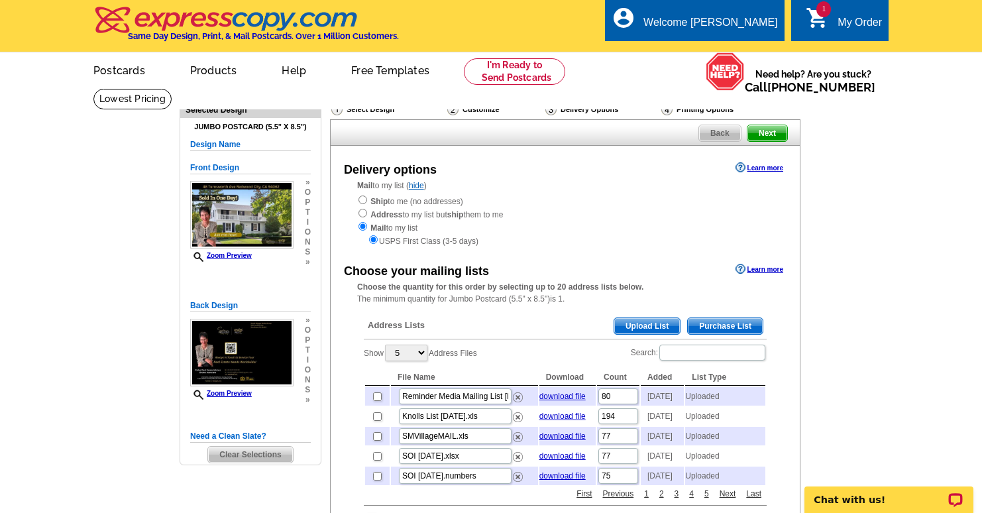
click at [735, 322] on span "Purchase List" at bounding box center [725, 326] width 75 height 16
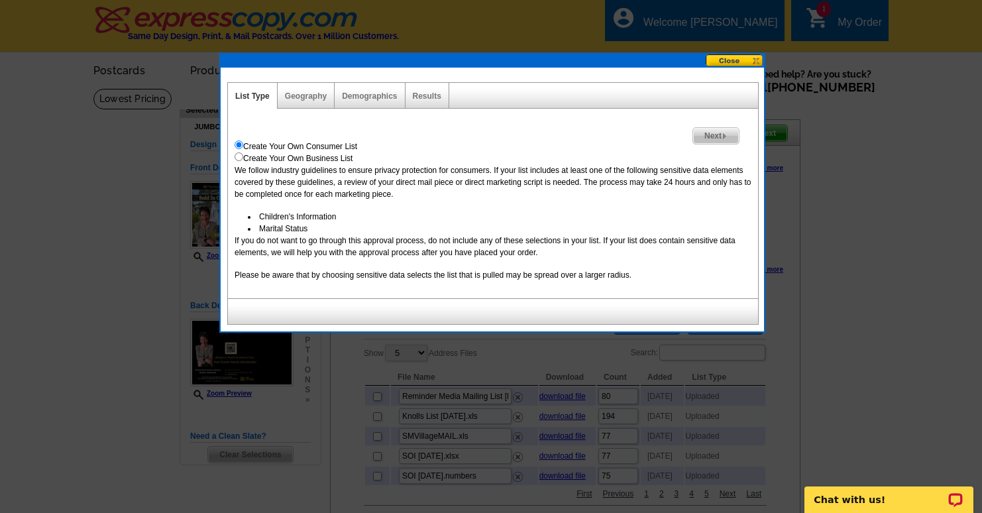
click at [721, 62] on button at bounding box center [734, 60] width 58 height 13
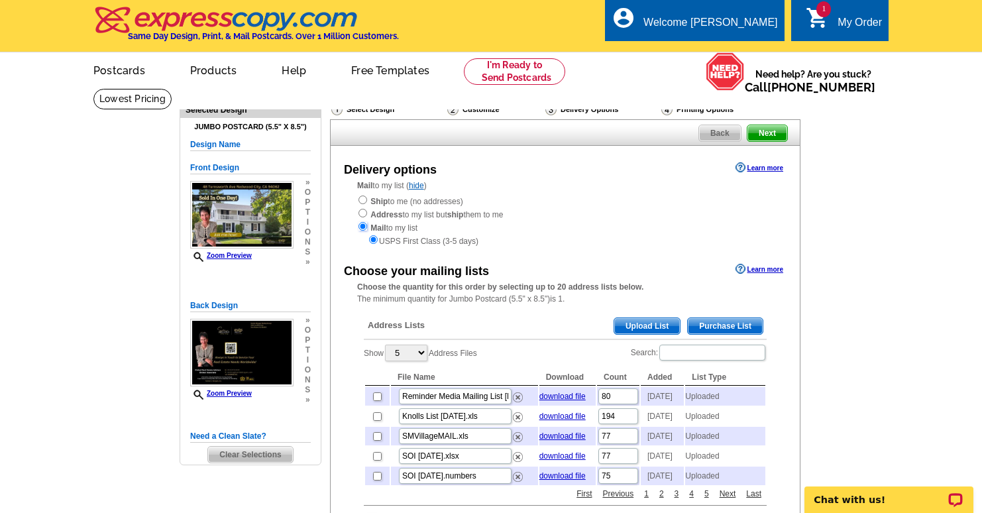
click at [361, 226] on input "radio" at bounding box center [362, 226] width 9 height 9
click at [765, 270] on link "Learn more" at bounding box center [759, 269] width 48 height 11
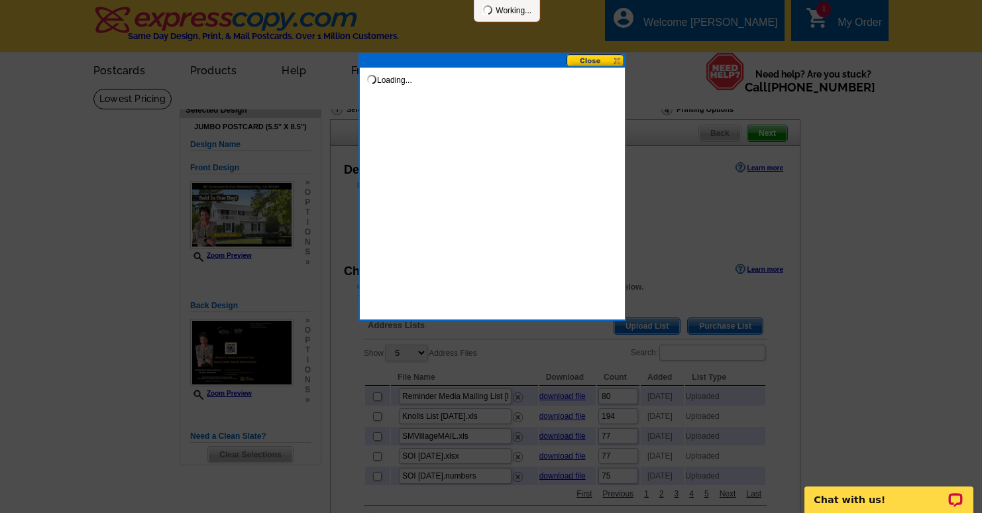
click at [765, 270] on div at bounding box center [491, 256] width 982 height 513
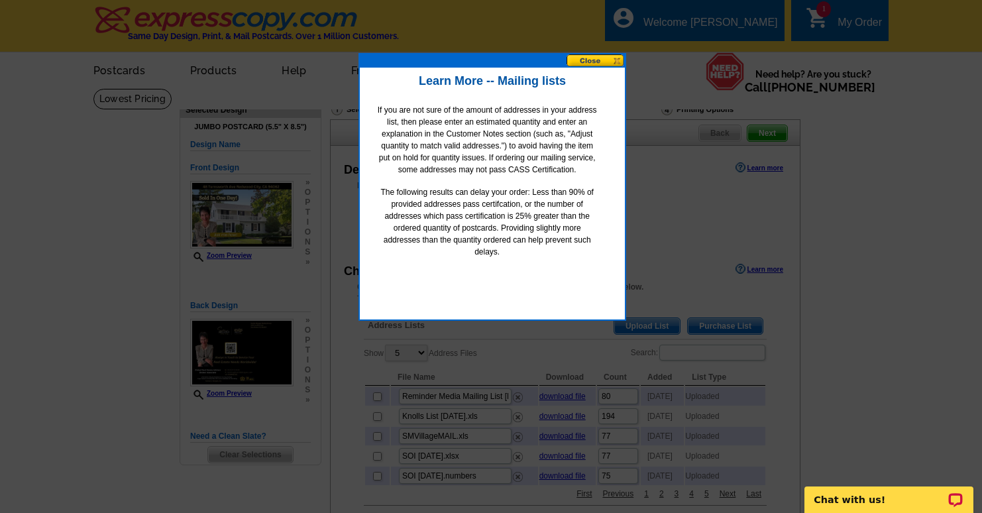
click at [591, 65] on button at bounding box center [595, 60] width 58 height 13
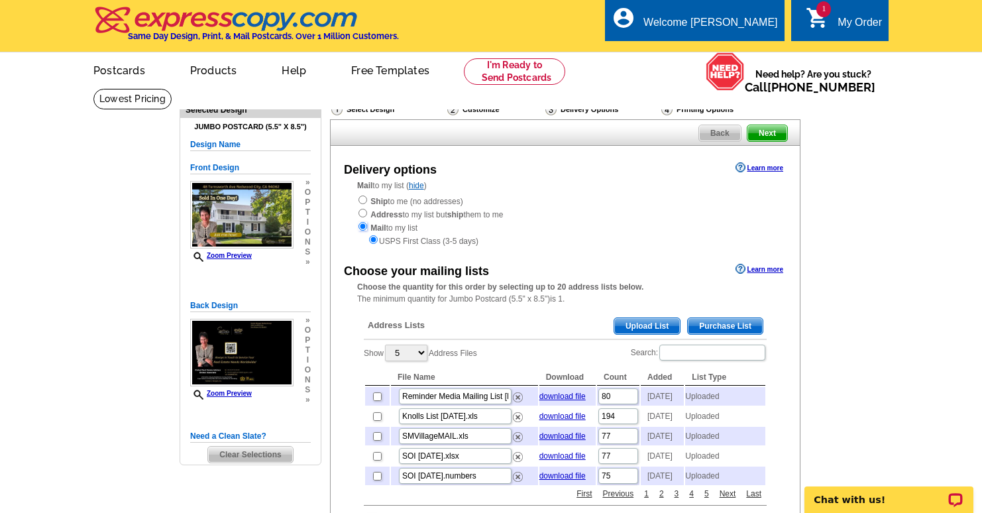
click at [362, 225] on input "radio" at bounding box center [362, 226] width 9 height 9
click at [717, 133] on span "Back" at bounding box center [720, 133] width 42 height 16
click at [574, 111] on div "Delivery Options" at bounding box center [602, 111] width 116 height 17
click at [121, 76] on link "Postcards" at bounding box center [118, 69] width 93 height 31
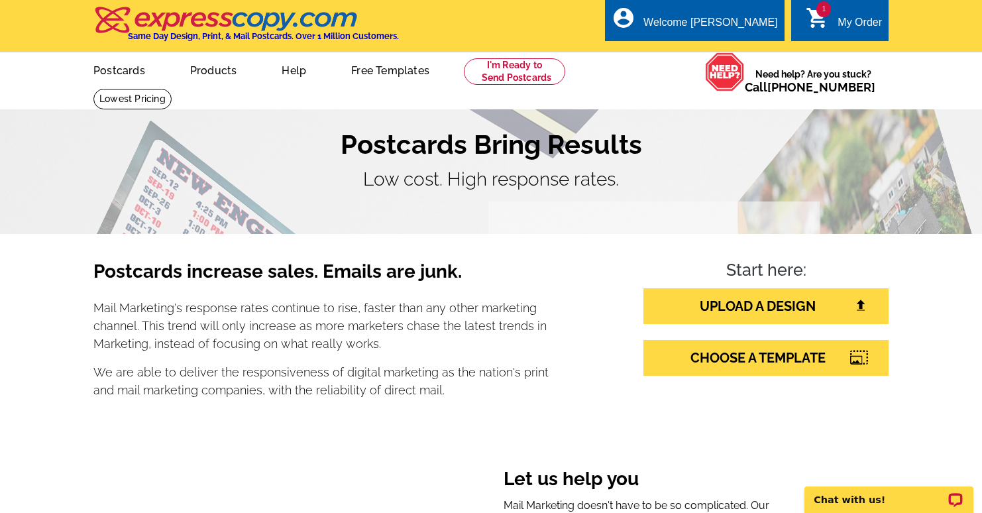
click at [541, 323] on p "Mail Marketing's response rates continue to rise, faster than any other marketi…" at bounding box center [321, 326] width 456 height 54
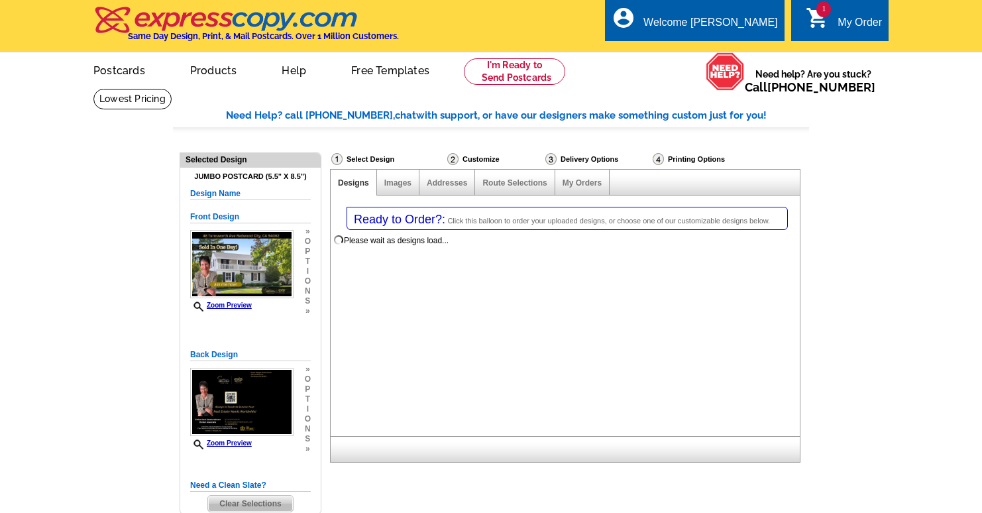
select select
select select "2"
select select "back"
select select "785"
select select
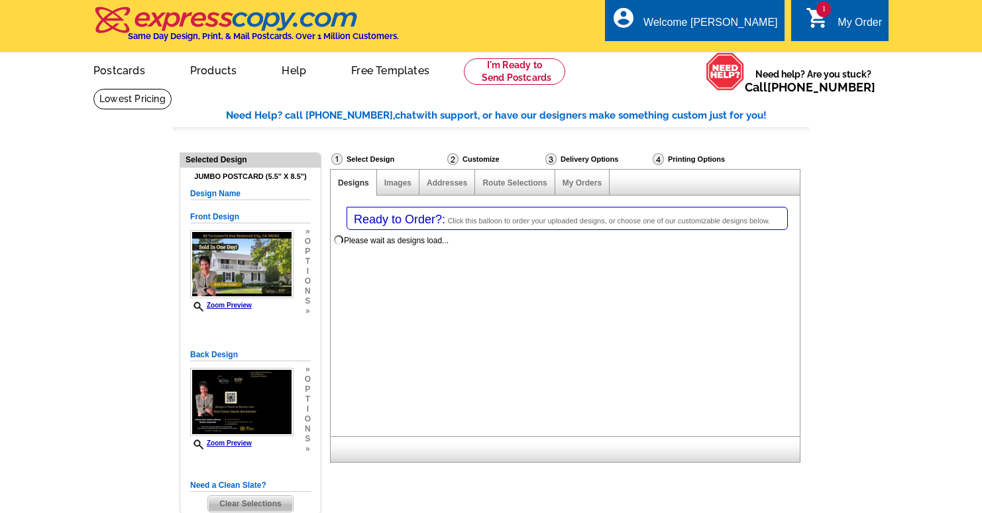
select select "2"
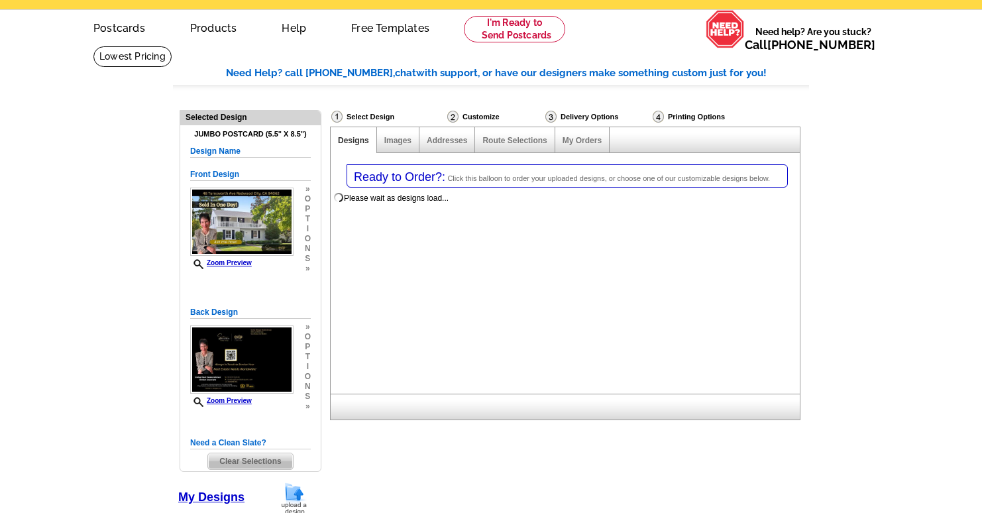
select select "785"
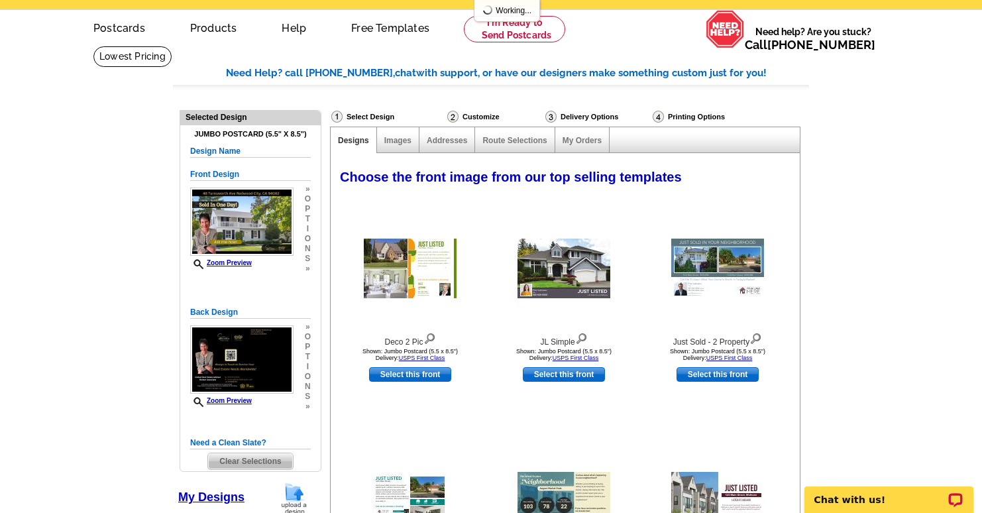
scroll to position [0, 0]
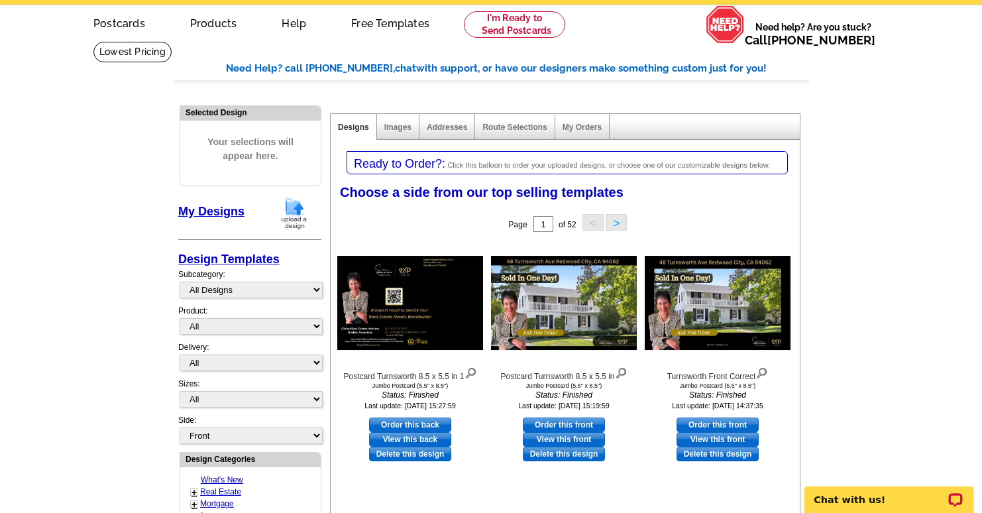
scroll to position [60, 0]
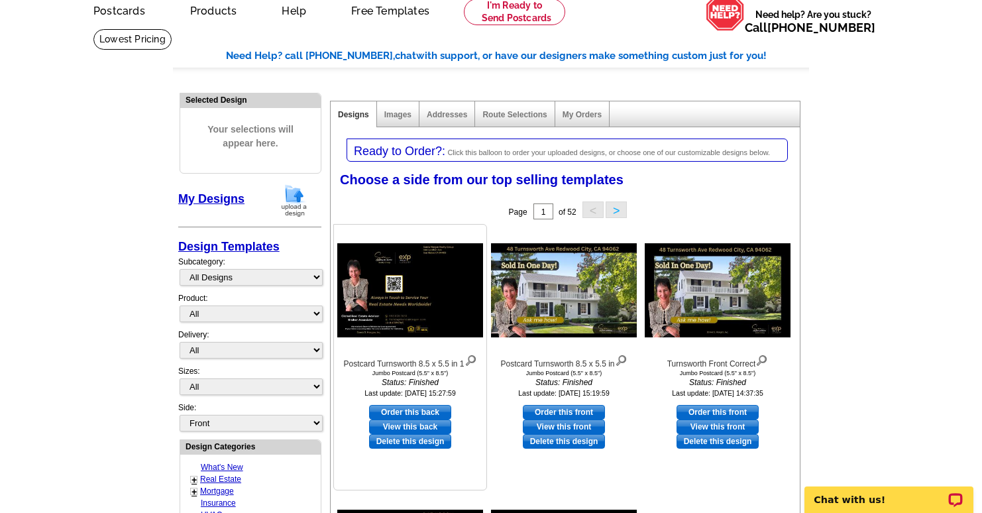
click at [407, 423] on link "View this back" at bounding box center [410, 426] width 82 height 15
click at [522, 111] on link "Route Selections" at bounding box center [514, 114] width 64 height 9
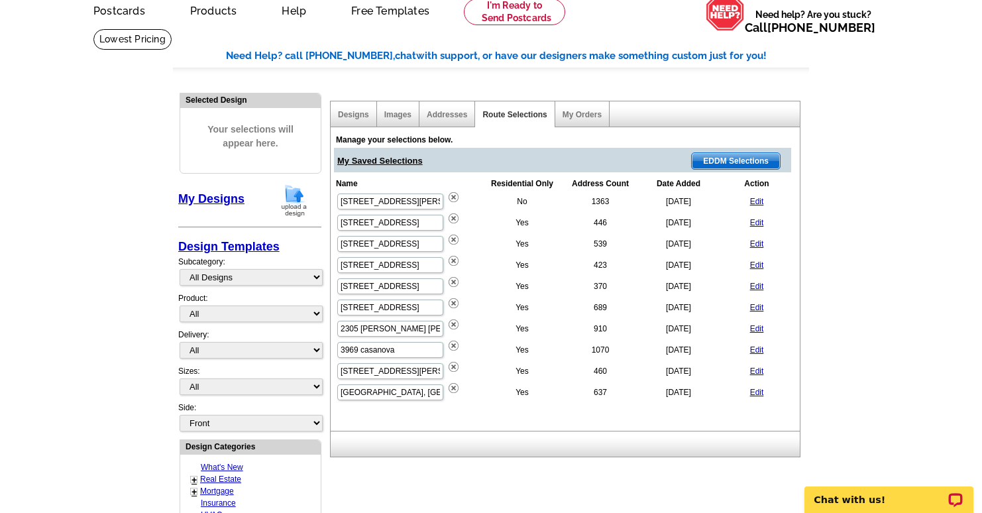
click at [729, 162] on span "EDDM Selections" at bounding box center [736, 161] width 88 height 16
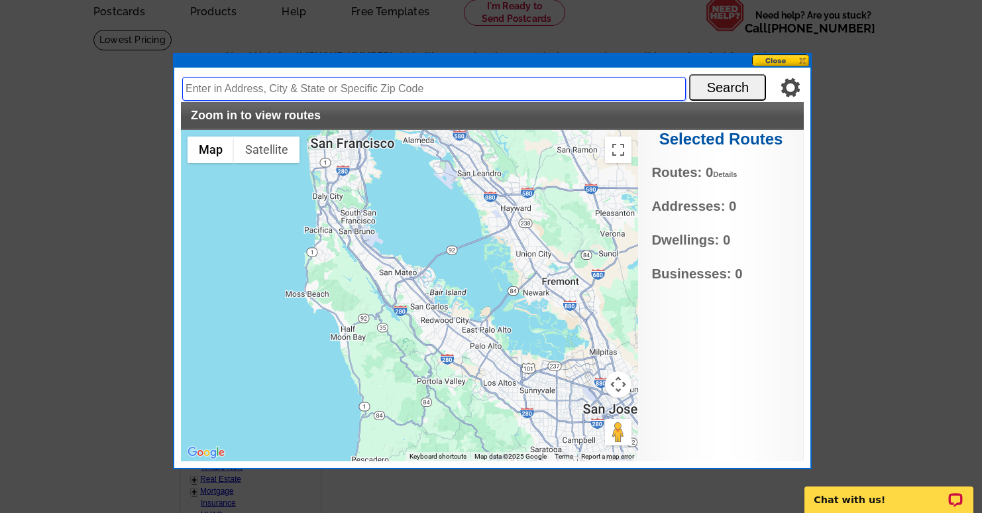
click at [262, 94] on input "text" at bounding box center [433, 89] width 503 height 24
type input "48 turnsworth Ave redwood city ca 94062"
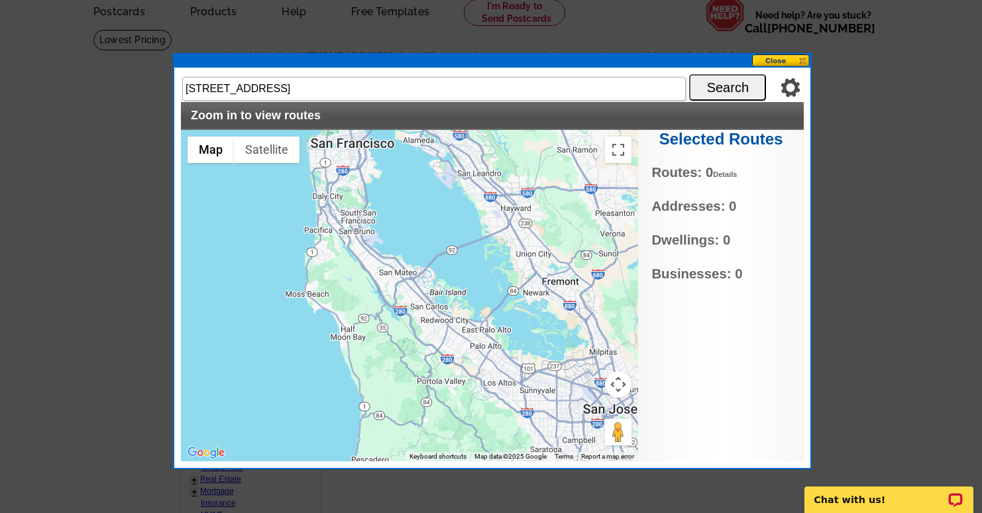
click at [736, 88] on button "Search" at bounding box center [727, 87] width 77 height 26
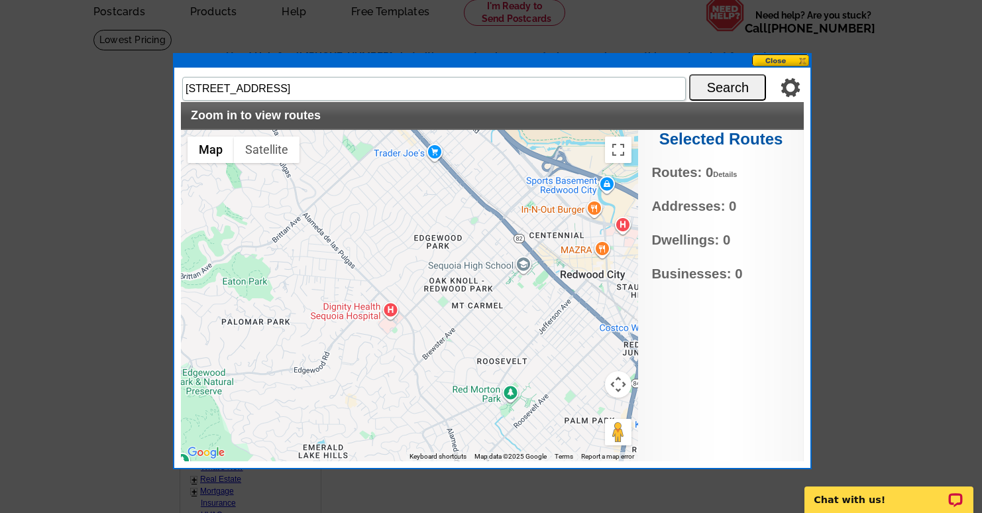
click at [450, 310] on div at bounding box center [409, 295] width 457 height 331
click at [466, 296] on div at bounding box center [409, 295] width 457 height 331
click at [467, 291] on div at bounding box center [409, 295] width 457 height 331
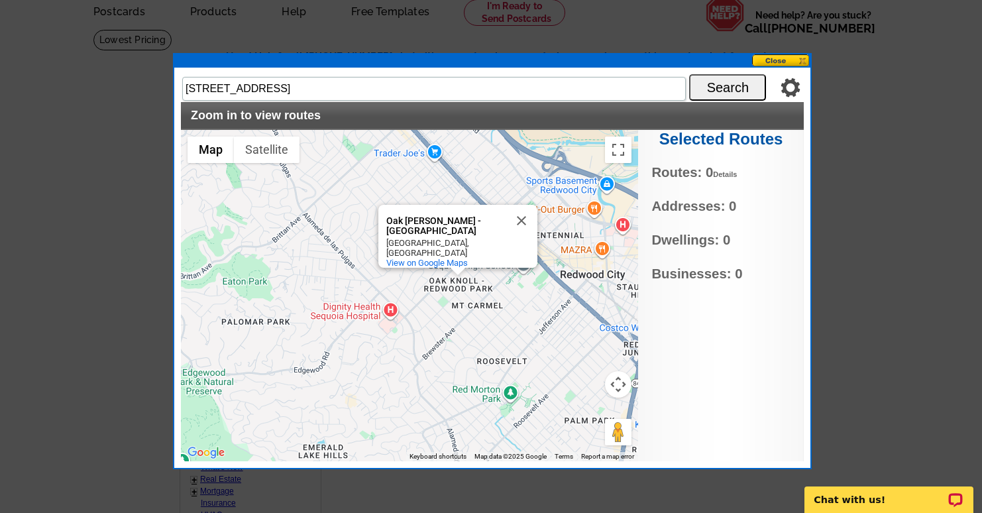
click at [437, 313] on div "Oak Knoll - Redwood Park Oak Knoll - Redwood Park Redwood City, CA View on Goog…" at bounding box center [409, 295] width 457 height 331
click at [259, 117] on h2 "Zoom in to view routes" at bounding box center [492, 116] width 603 height 15
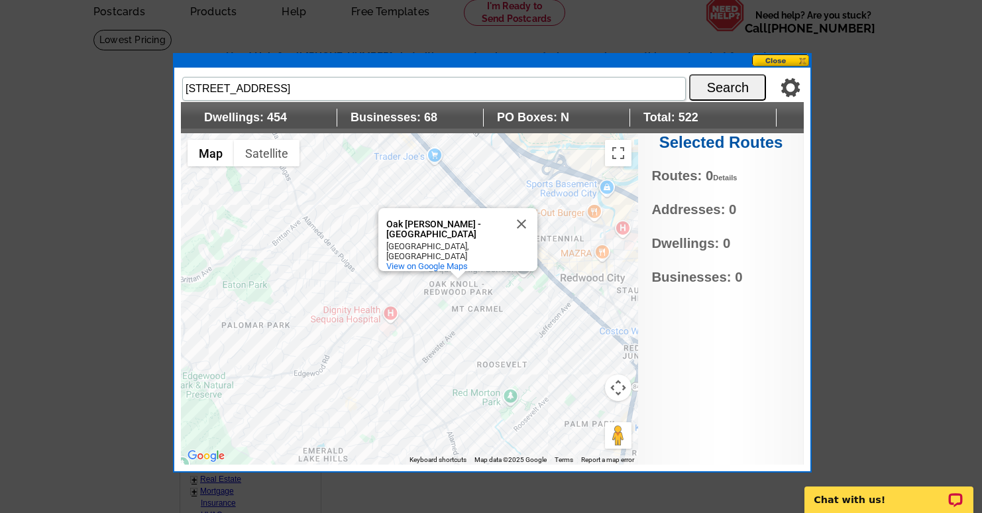
click at [530, 190] on div "Oak Knoll - Redwood Park Oak Knoll - Redwood Park Redwood City, CA View on Goog…" at bounding box center [409, 298] width 457 height 331
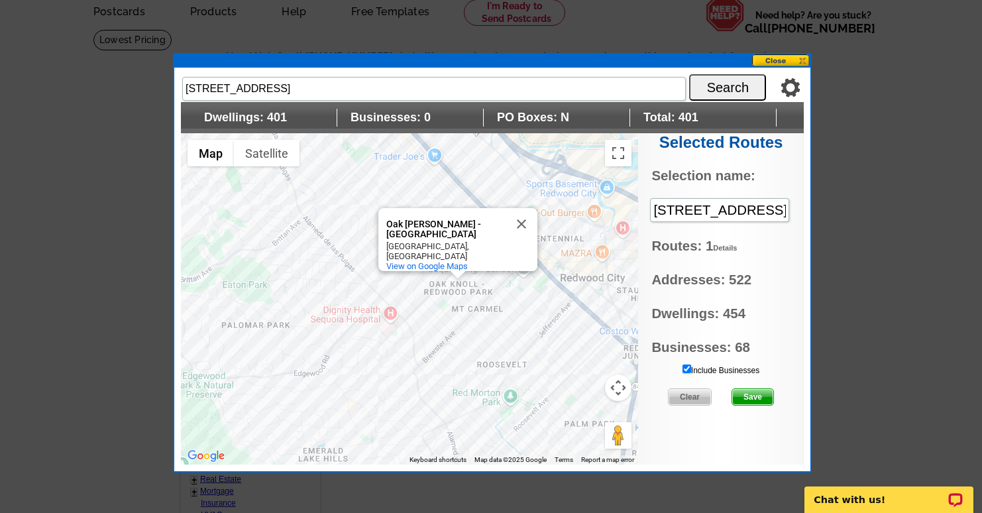
click at [296, 258] on div "Oak Knoll - Redwood Park Oak Knoll - Redwood Park Redwood City, CA View on Goog…" at bounding box center [409, 298] width 457 height 331
click at [362, 219] on div "Oak Knoll - Redwood Park Oak Knoll - Redwood Park Redwood City, CA View on Goog…" at bounding box center [409, 298] width 457 height 331
click at [413, 289] on div "Oak Knoll - Redwood Park Oak Knoll - Redwood Park Redwood City, CA View on Goog…" at bounding box center [409, 298] width 457 height 331
click at [348, 289] on div "Oak Knoll - Redwood Park Oak Knoll - Redwood Park Redwood City, CA View on Goog…" at bounding box center [409, 298] width 457 height 331
click at [458, 395] on div "Oak Knoll - Redwood Park Oak Knoll - Redwood Park Redwood City, CA View on Goog…" at bounding box center [409, 298] width 457 height 331
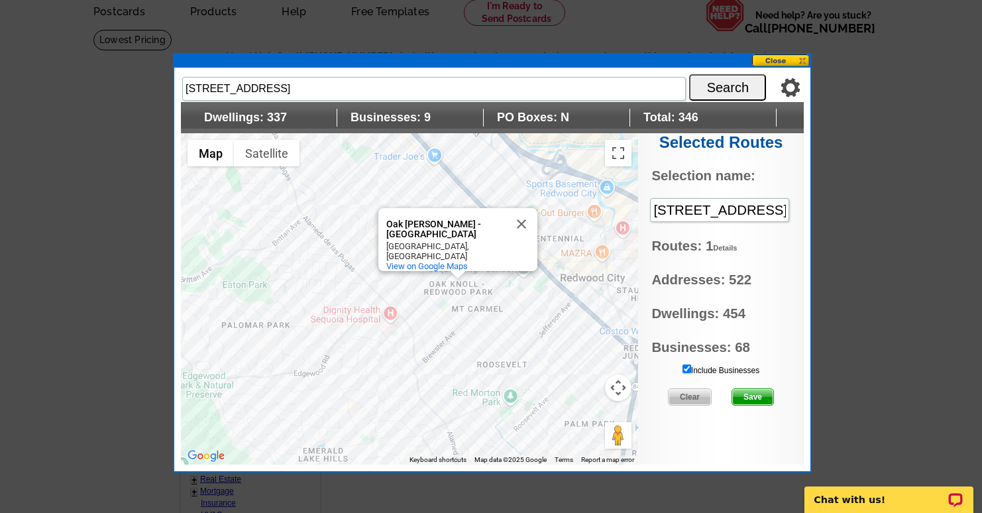
click at [410, 285] on div "Oak Knoll - Redwood Park Oak Knoll - Redwood Park Redwood City, CA View on Goog…" at bounding box center [409, 298] width 457 height 331
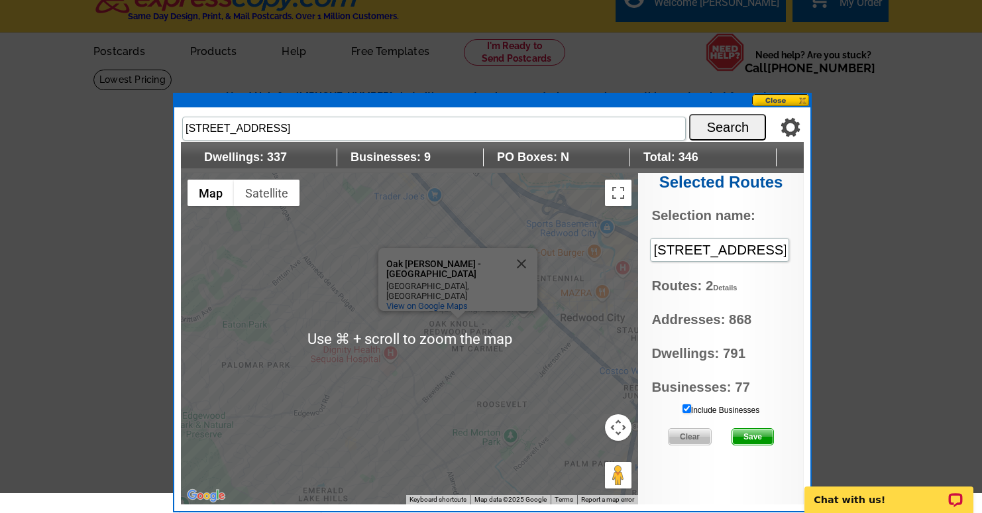
scroll to position [0, 0]
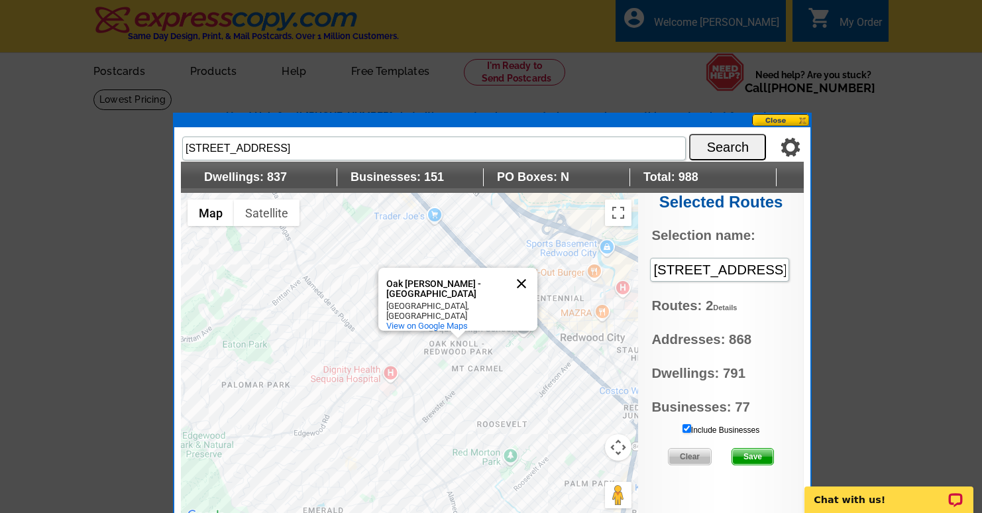
click at [522, 281] on button "Close" at bounding box center [521, 284] width 32 height 32
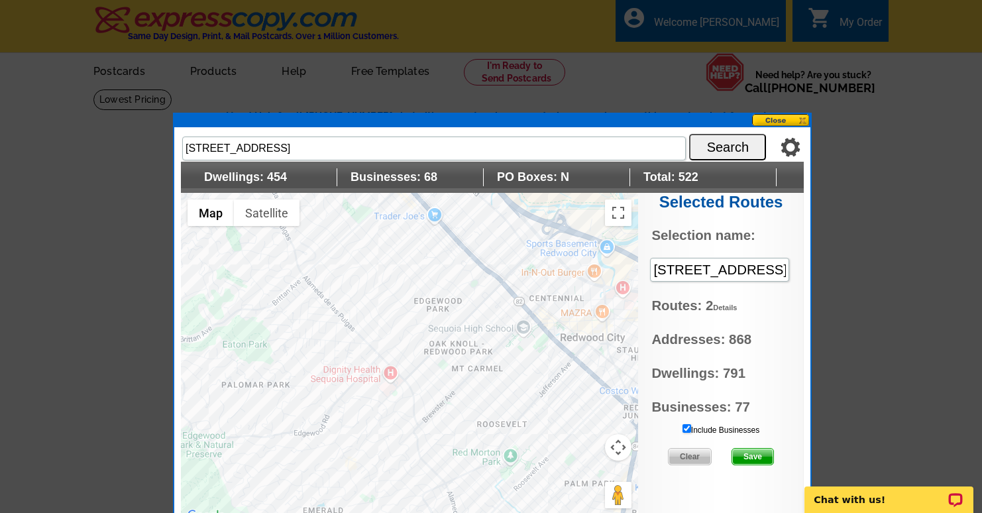
click at [526, 249] on div at bounding box center [409, 358] width 457 height 331
click at [509, 249] on div at bounding box center [409, 358] width 457 height 331
click at [207, 213] on button "Map" at bounding box center [210, 212] width 46 height 26
click at [199, 236] on span "Terrain" at bounding box center [198, 238] width 12 height 12
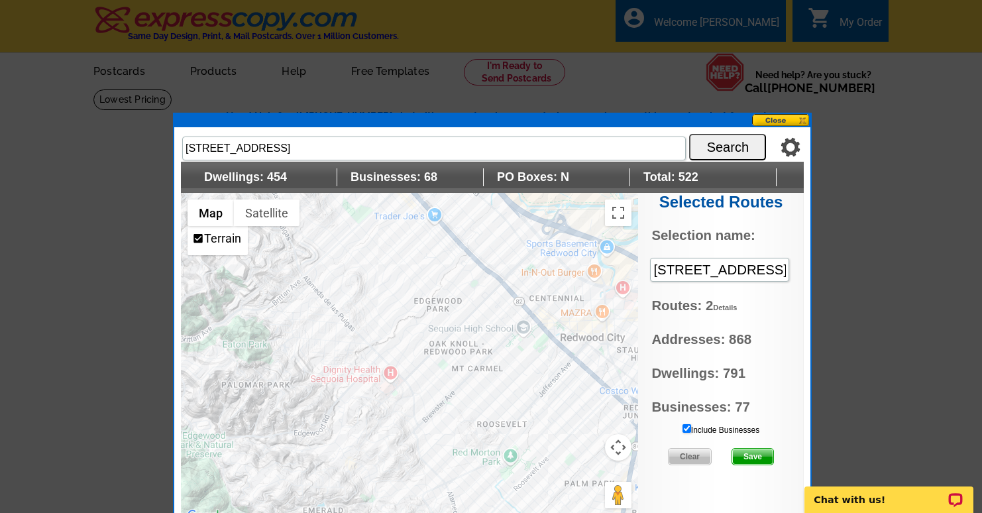
click at [523, 242] on div at bounding box center [409, 358] width 457 height 331
click at [471, 290] on div at bounding box center [409, 358] width 457 height 331
click at [460, 301] on div at bounding box center [409, 358] width 457 height 331
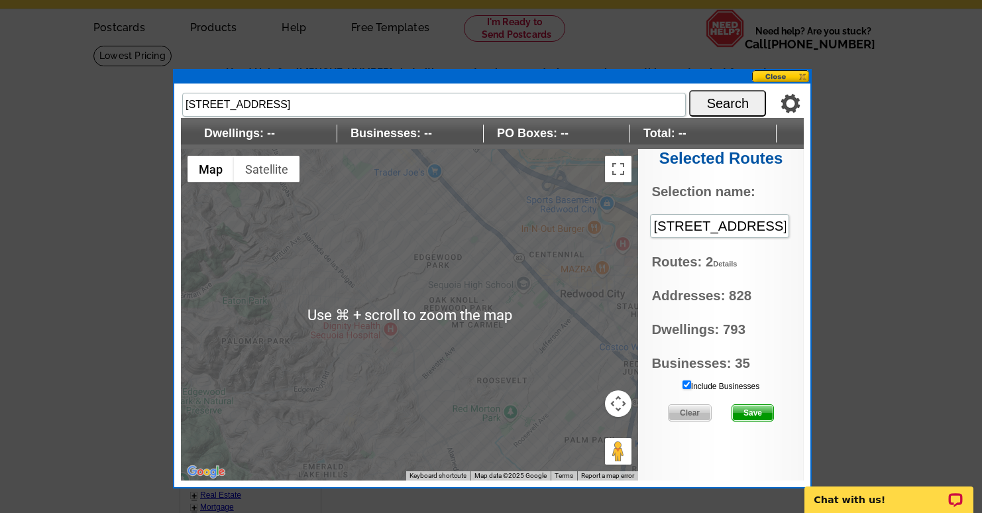
scroll to position [21, 0]
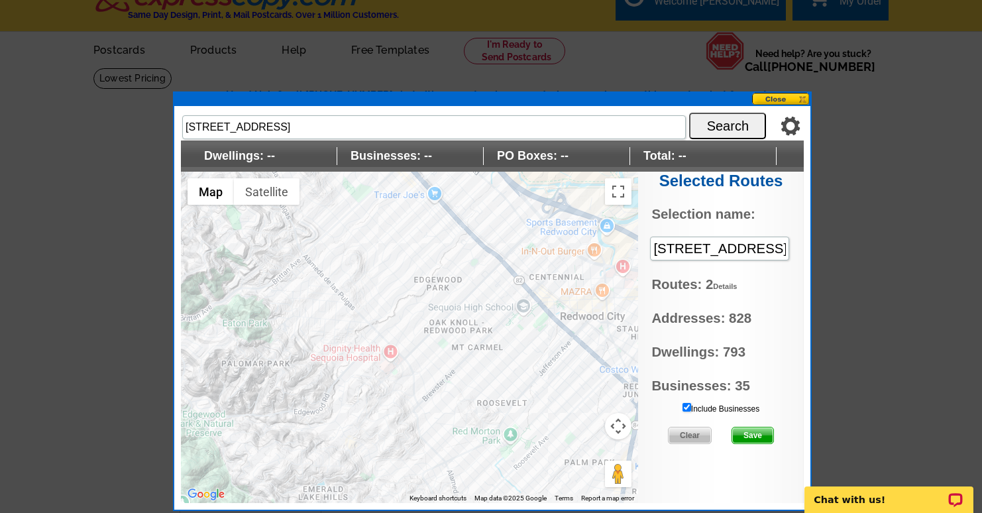
click at [734, 285] on link "Details" at bounding box center [725, 286] width 24 height 8
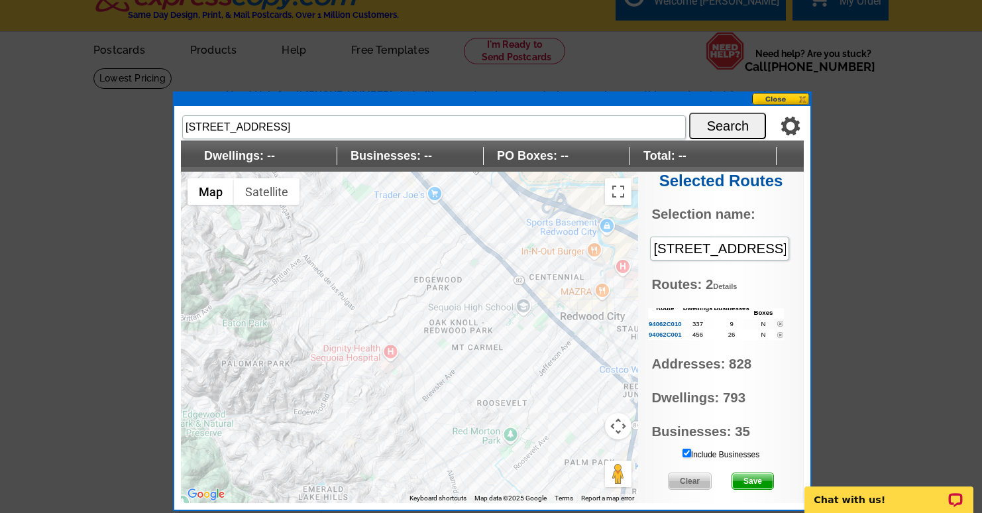
click at [778, 323] on img at bounding box center [780, 324] width 6 height 6
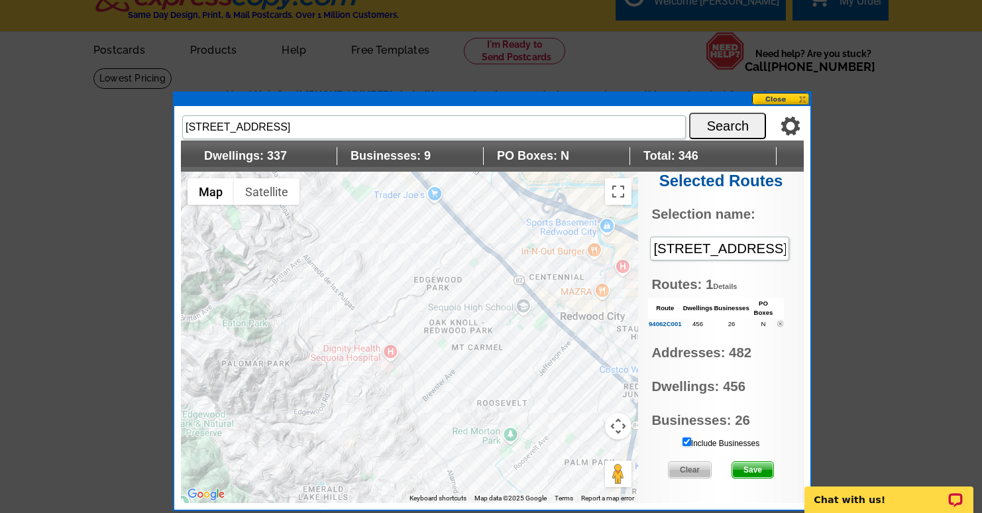
click at [407, 329] on div at bounding box center [409, 337] width 457 height 331
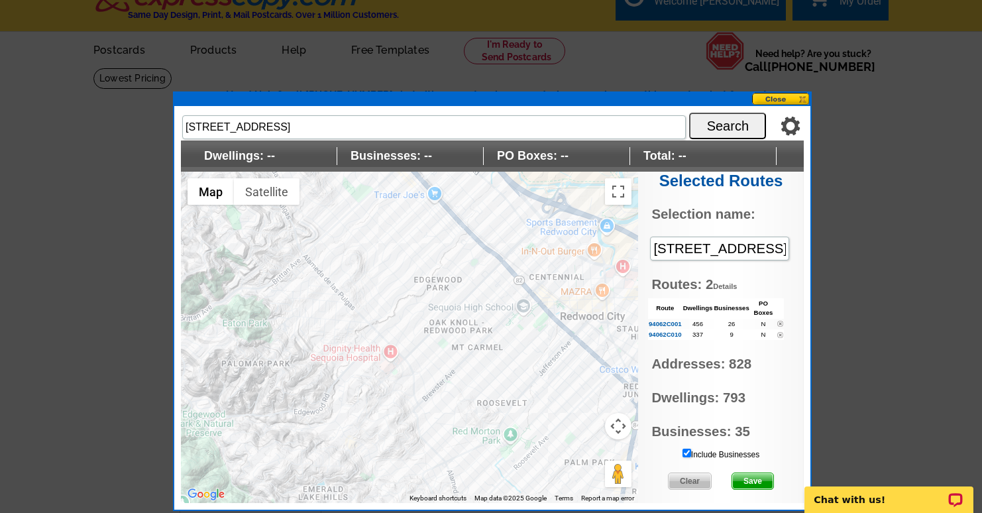
click at [753, 479] on span "Save" at bounding box center [752, 481] width 41 height 16
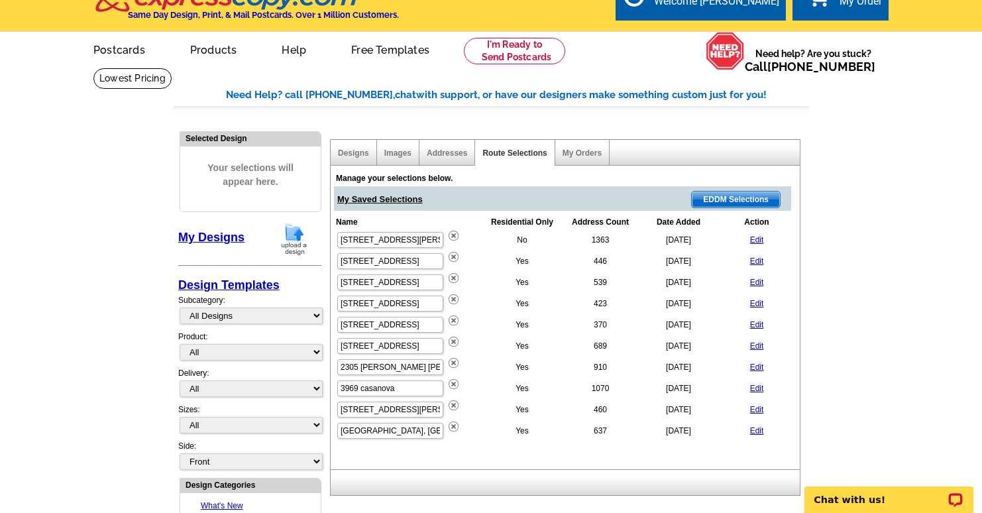
click at [683, 453] on div "Manage your selections below. My Saved Selections EDDM Selections Name Resident…" at bounding box center [569, 312] width 476 height 290
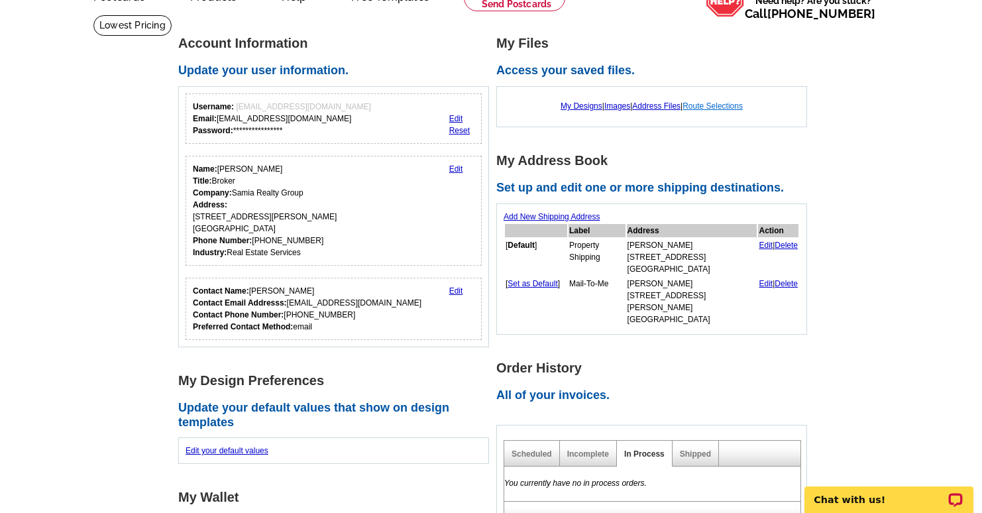
click at [712, 108] on link "Route Selections" at bounding box center [712, 105] width 60 height 9
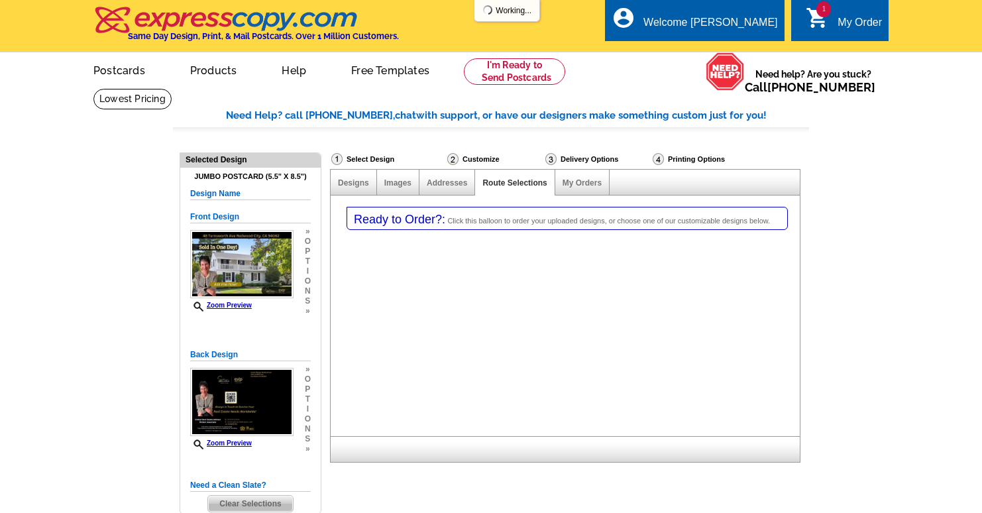
select select "1"
select select "2"
select select "785"
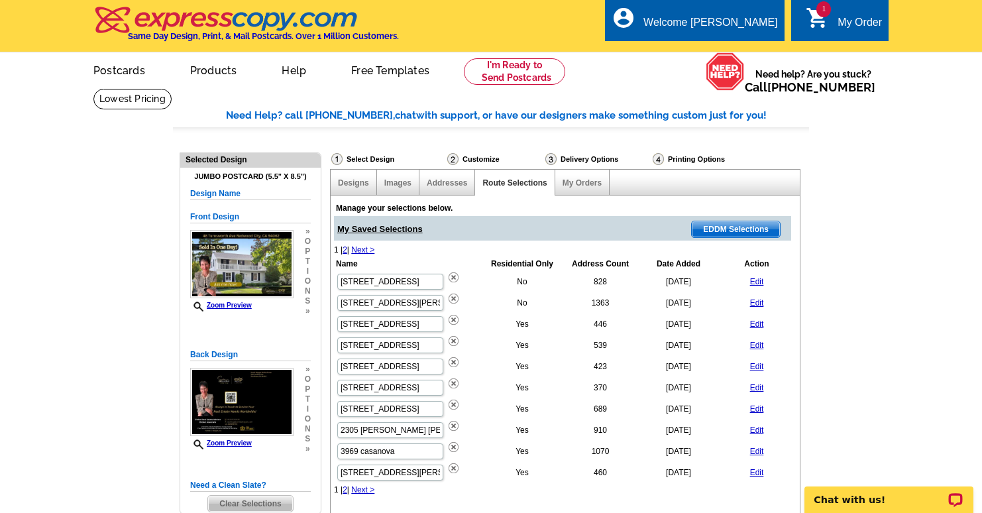
click at [757, 284] on link "Edit" at bounding box center [757, 281] width 14 height 9
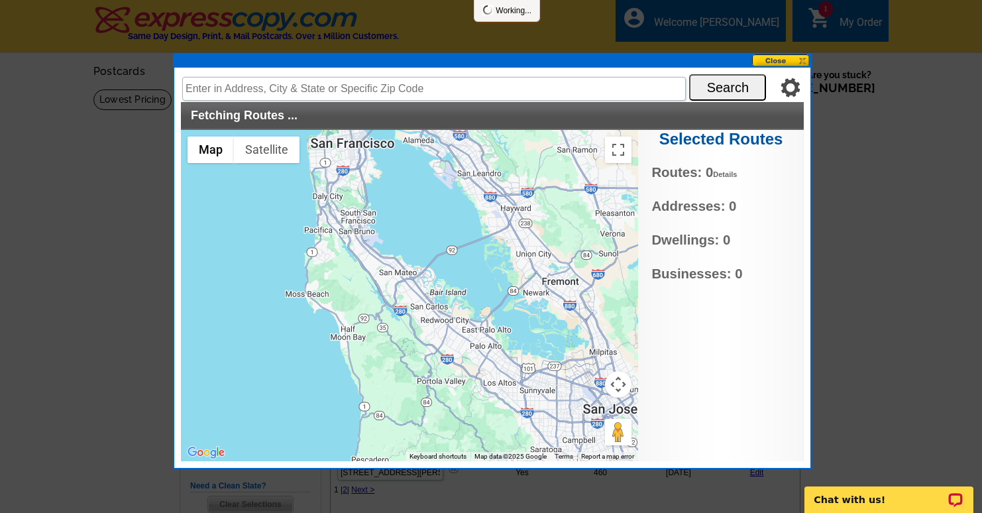
click at [760, 62] on button at bounding box center [781, 60] width 58 height 13
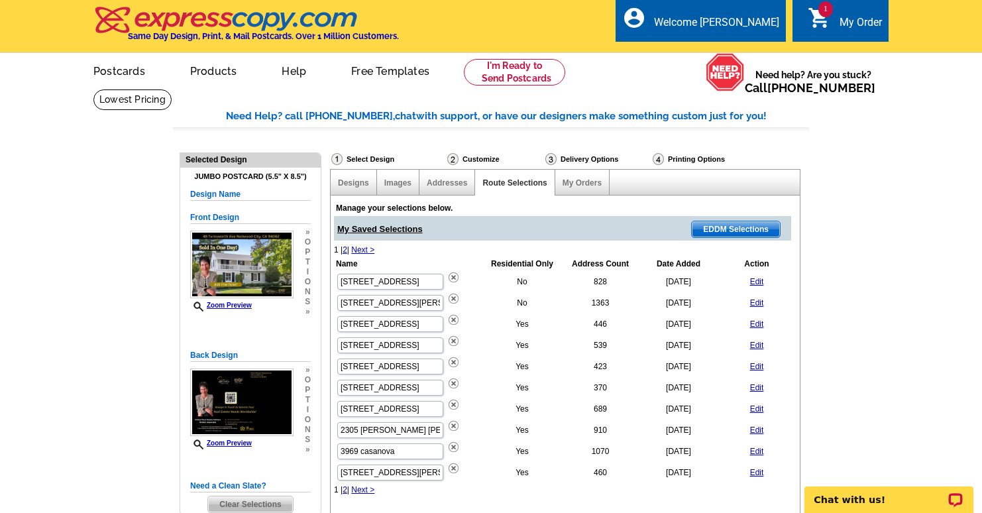
click at [717, 229] on span "EDDM Selections" at bounding box center [736, 229] width 88 height 16
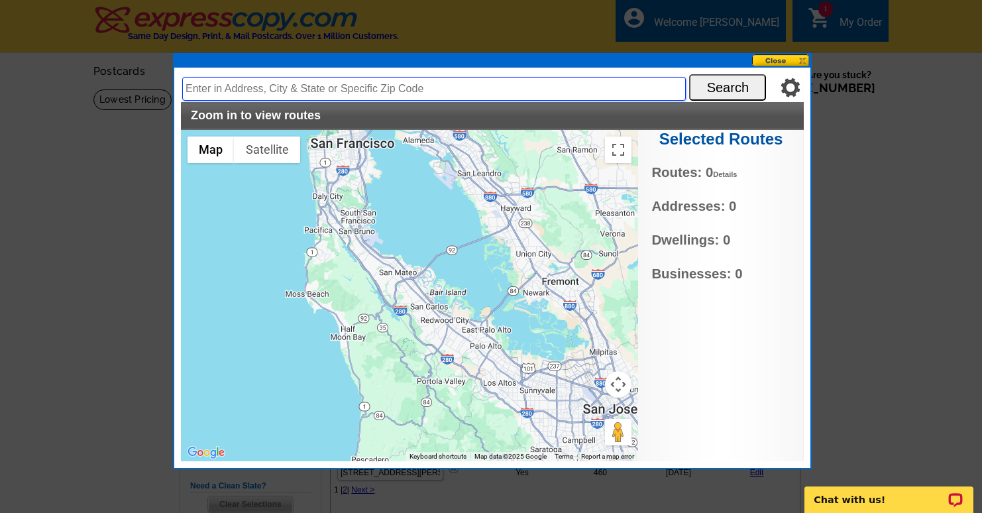
click at [271, 91] on input "text" at bounding box center [433, 89] width 503 height 24
type input "e"
type input "[STREET_ADDRESS]"
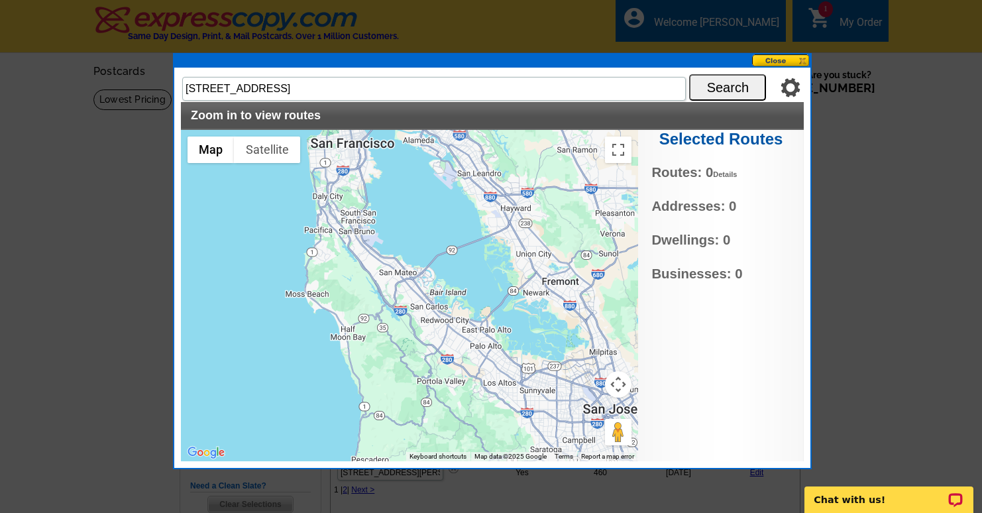
click at [708, 91] on button "Search" at bounding box center [727, 87] width 77 height 26
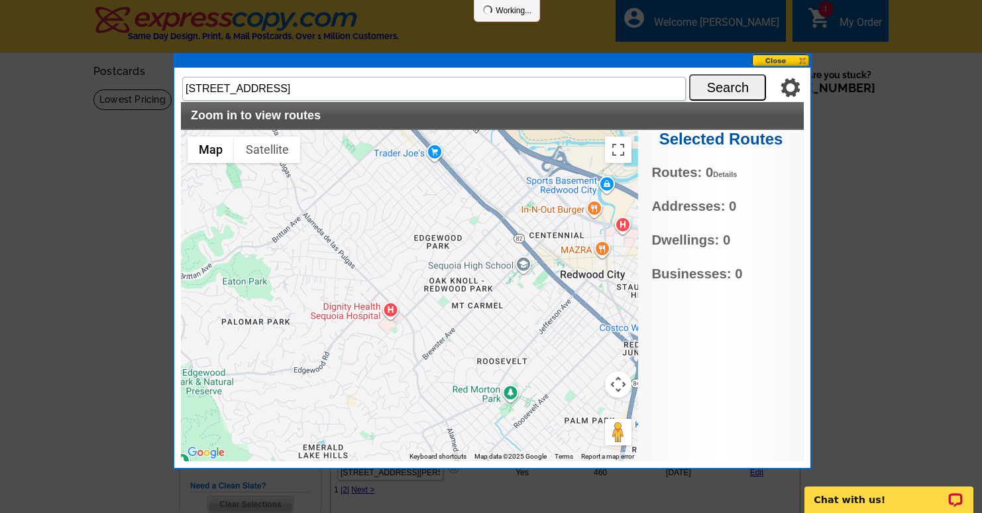
click at [454, 318] on div at bounding box center [409, 295] width 457 height 331
click at [468, 298] on div at bounding box center [409, 295] width 457 height 331
click at [466, 285] on div at bounding box center [409, 295] width 457 height 331
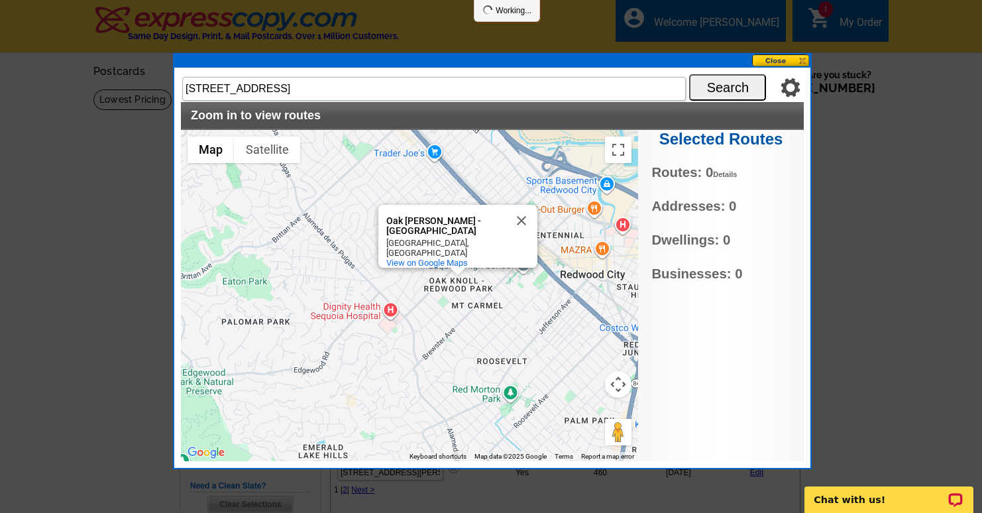
click at [408, 291] on div "Oak Knoll - Redwood Park Oak Knoll - Redwood Park Redwood City, CA View on Goog…" at bounding box center [409, 295] width 457 height 331
click at [407, 285] on div "Oak Knoll - Redwood Park Oak Knoll - Redwood Park Redwood City, CA View on Goog…" at bounding box center [409, 295] width 457 height 331
click at [518, 219] on button "Close" at bounding box center [521, 221] width 32 height 32
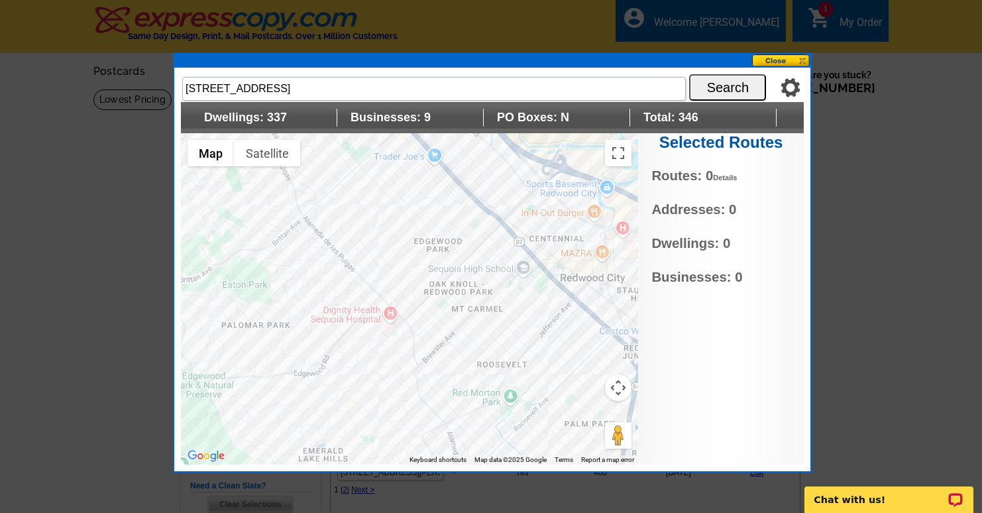
click at [435, 243] on div at bounding box center [409, 298] width 457 height 331
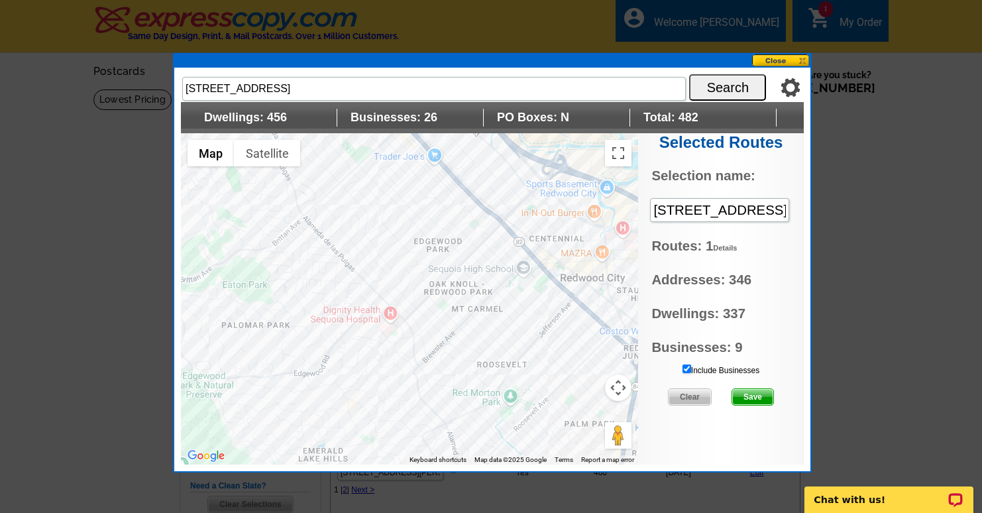
click at [470, 234] on div at bounding box center [409, 298] width 457 height 331
click at [684, 368] on input "Include Businesses" at bounding box center [686, 368] width 9 height 9
click at [754, 399] on span "Save" at bounding box center [752, 397] width 41 height 16
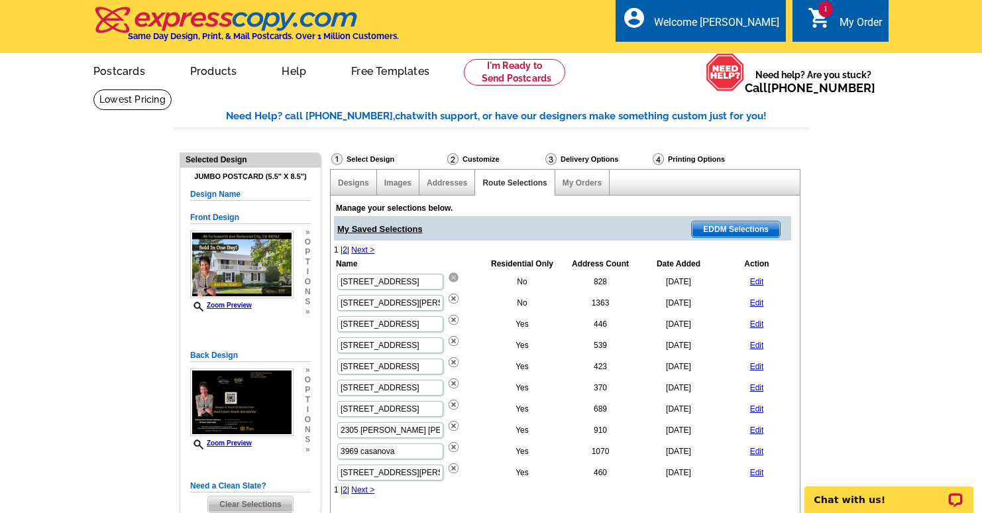
click at [448, 275] on img at bounding box center [453, 277] width 10 height 10
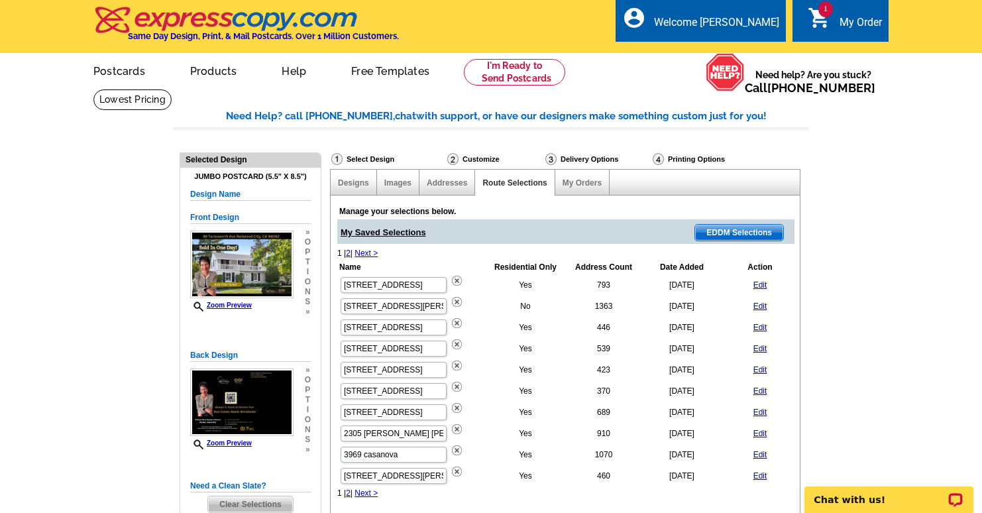
scroll to position [2, 0]
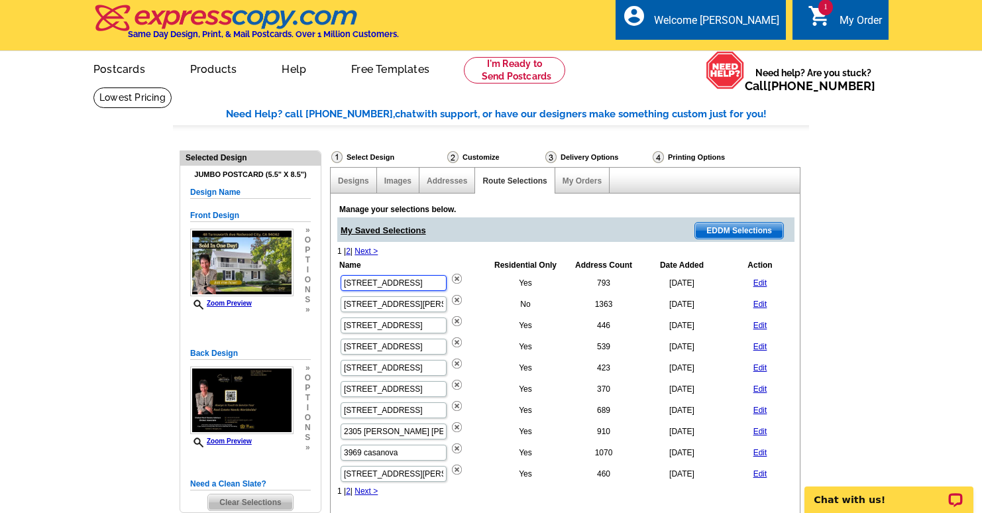
click at [366, 278] on input "[STREET_ADDRESS]" at bounding box center [393, 283] width 106 height 16
click at [402, 285] on input "[STREET_ADDRESS]" at bounding box center [393, 283] width 106 height 16
click at [350, 249] on link "2" at bounding box center [348, 250] width 5 height 9
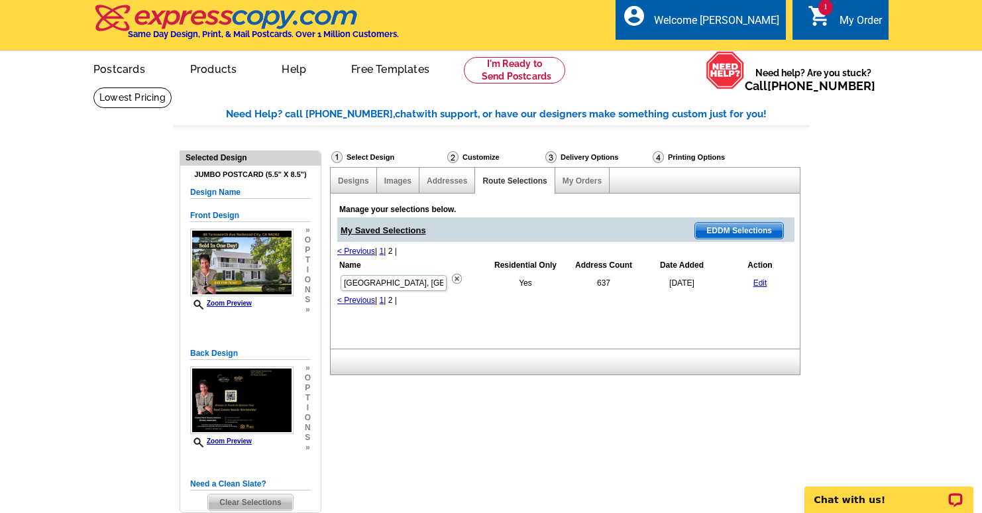
click at [384, 248] on link "1" at bounding box center [382, 250] width 5 height 9
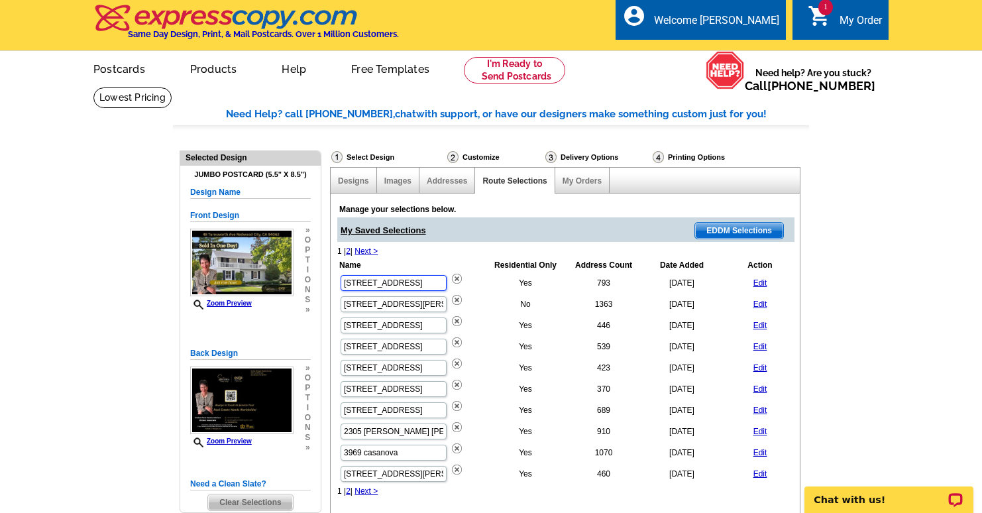
click at [386, 279] on input "[STREET_ADDRESS]" at bounding box center [393, 283] width 106 height 16
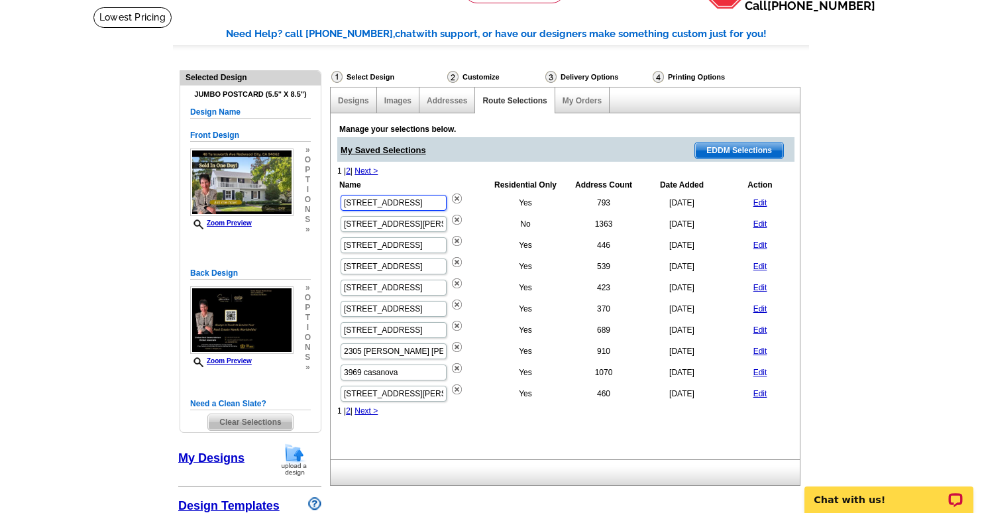
scroll to position [0, 0]
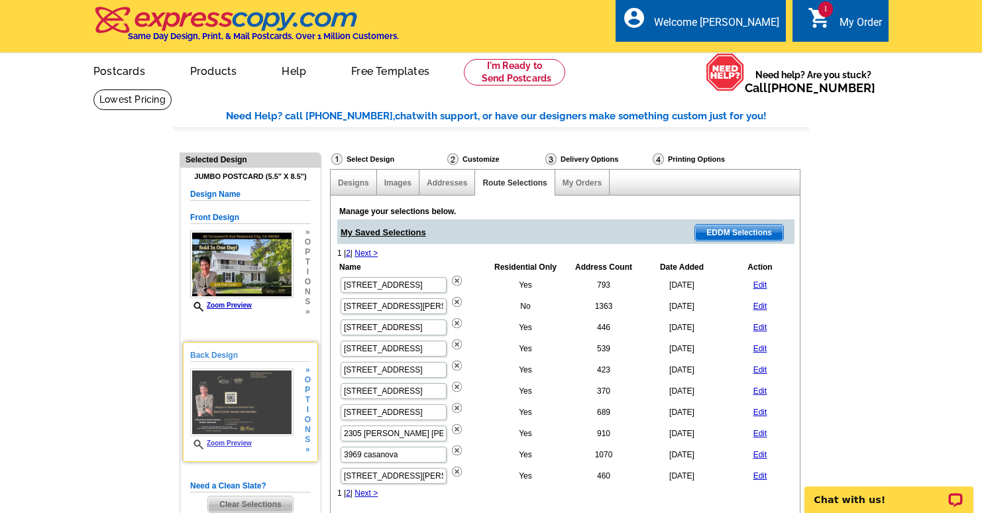
click at [272, 389] on img at bounding box center [241, 402] width 103 height 68
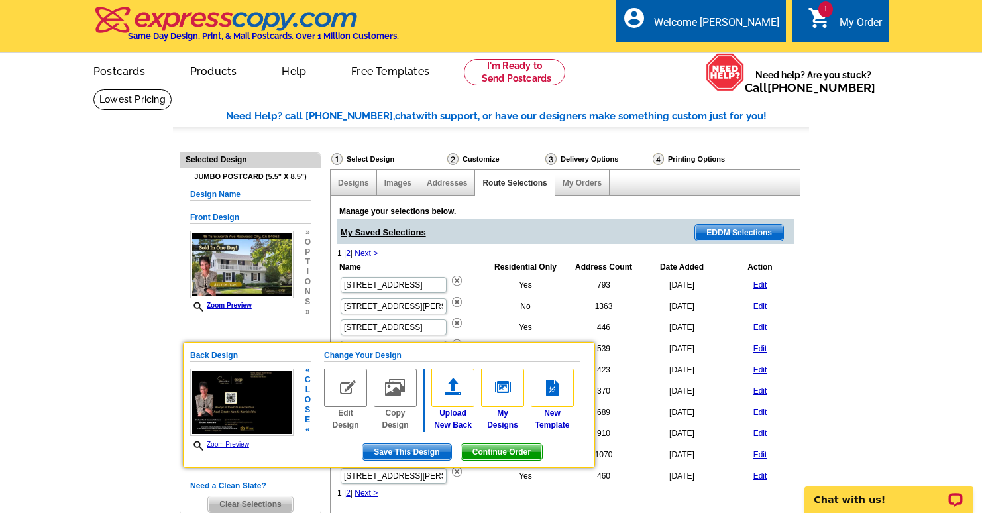
click at [223, 443] on link "Zoom Preview" at bounding box center [219, 443] width 59 height 7
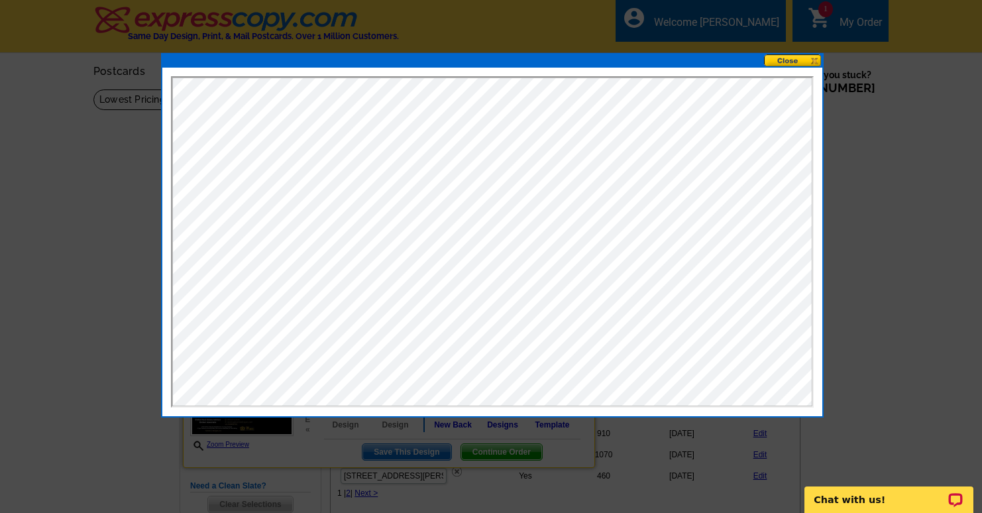
click at [793, 58] on button at bounding box center [793, 60] width 58 height 13
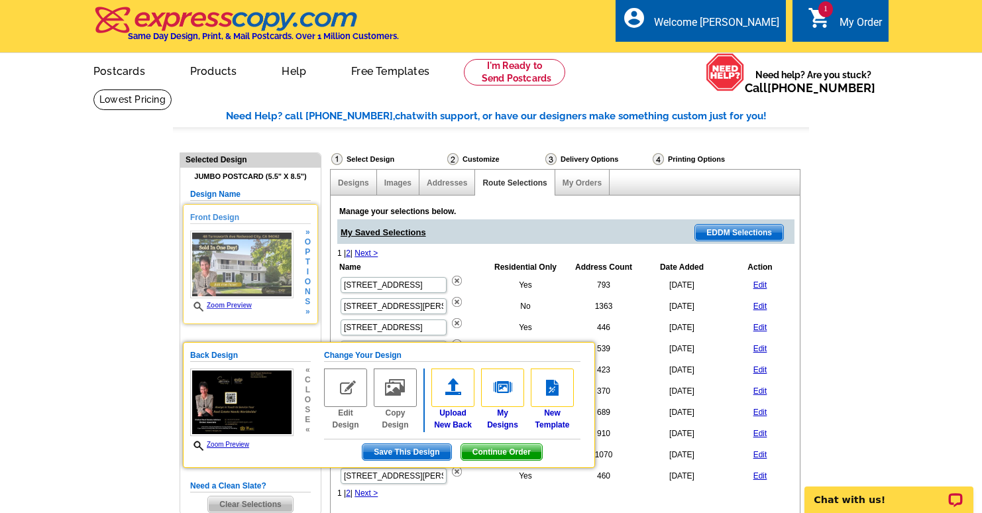
click at [219, 320] on div "Front Design Zoom Preview » o p t i o n s » Change Your Design Edit Design Copy…" at bounding box center [250, 264] width 135 height 120
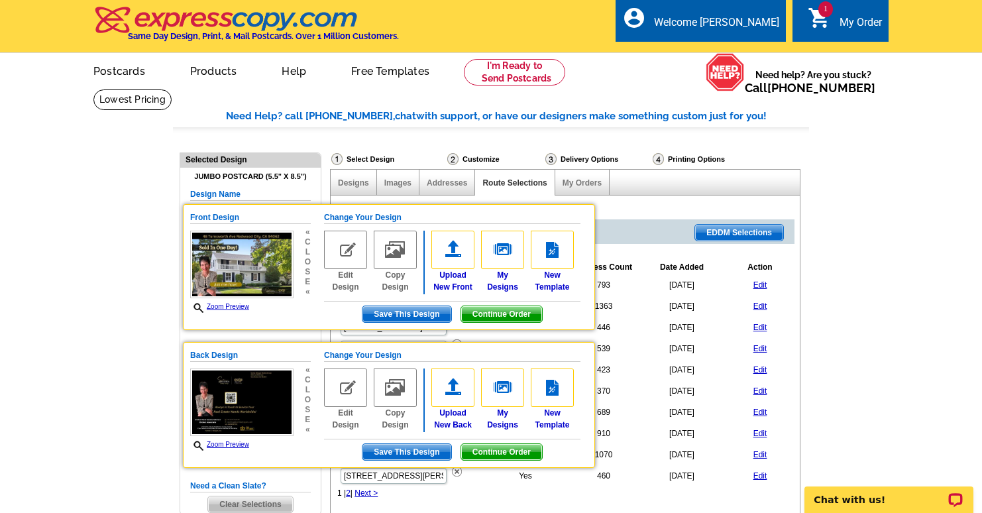
click at [491, 309] on span "Continue Order" at bounding box center [501, 314] width 81 height 16
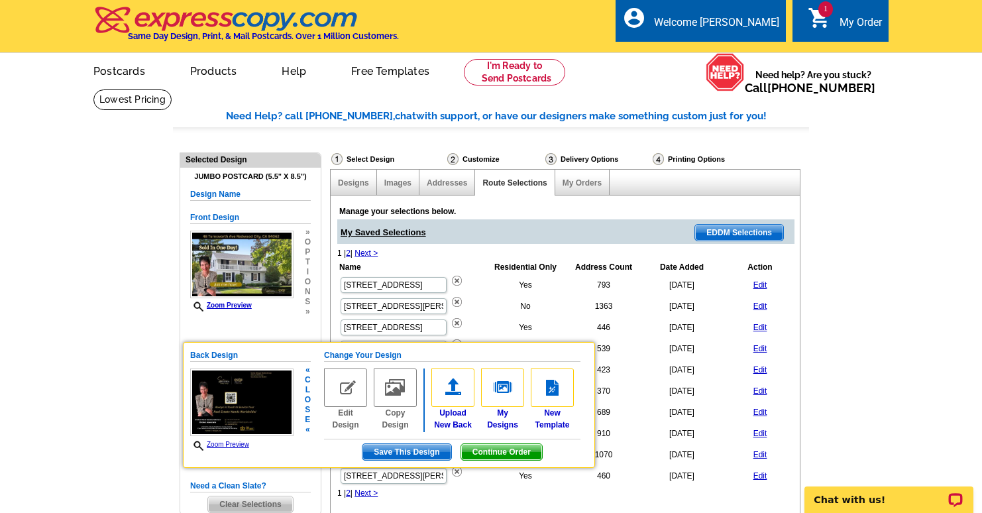
click at [490, 444] on span "Continue Order" at bounding box center [501, 452] width 81 height 16
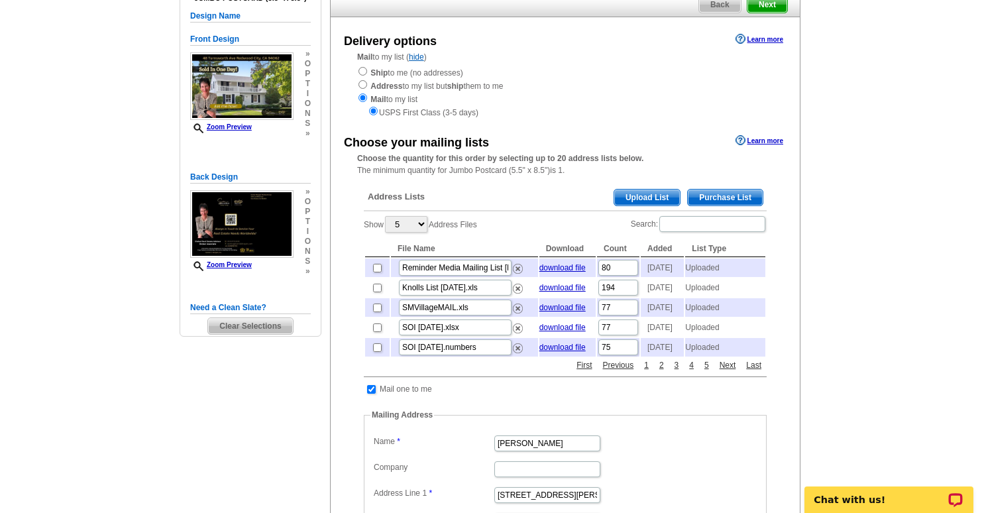
scroll to position [103, 0]
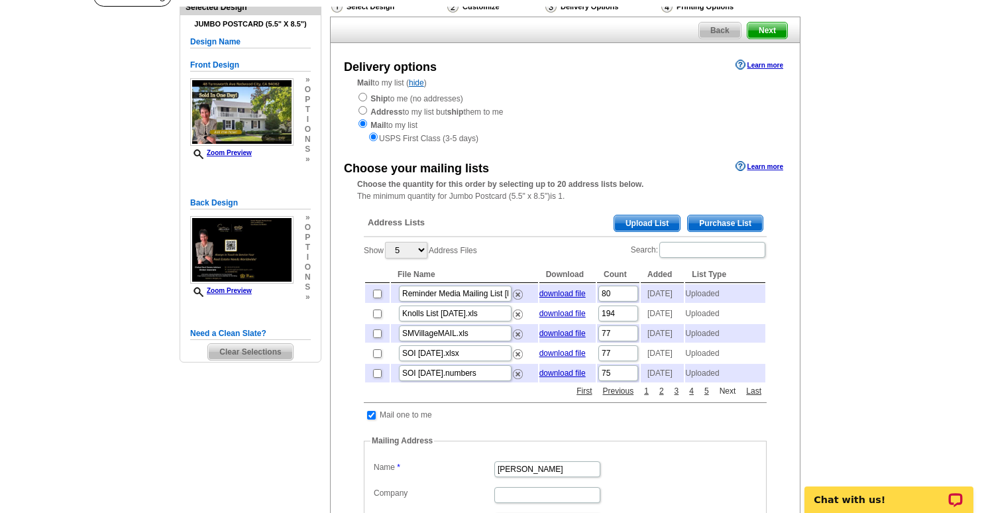
click at [733, 397] on link "Next" at bounding box center [727, 391] width 23 height 12
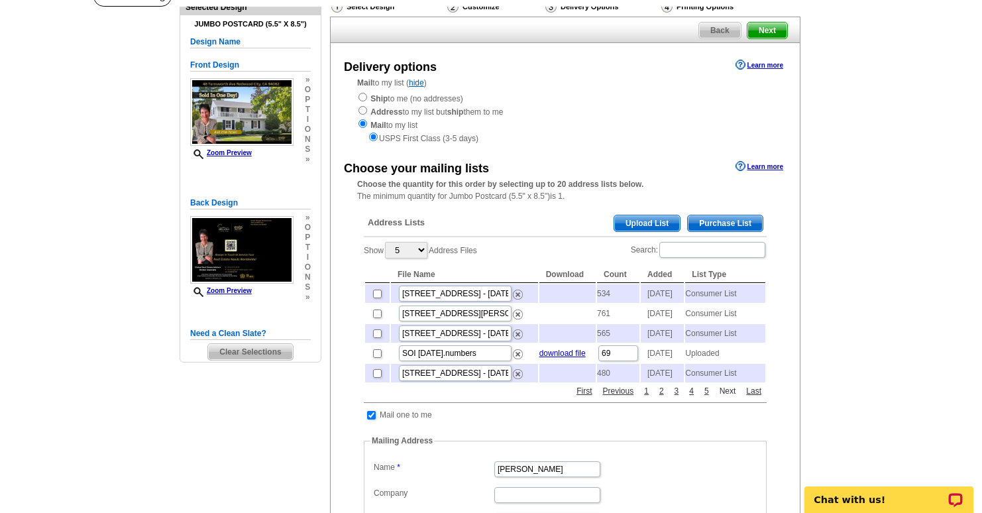
click at [733, 397] on link "Next" at bounding box center [727, 391] width 23 height 12
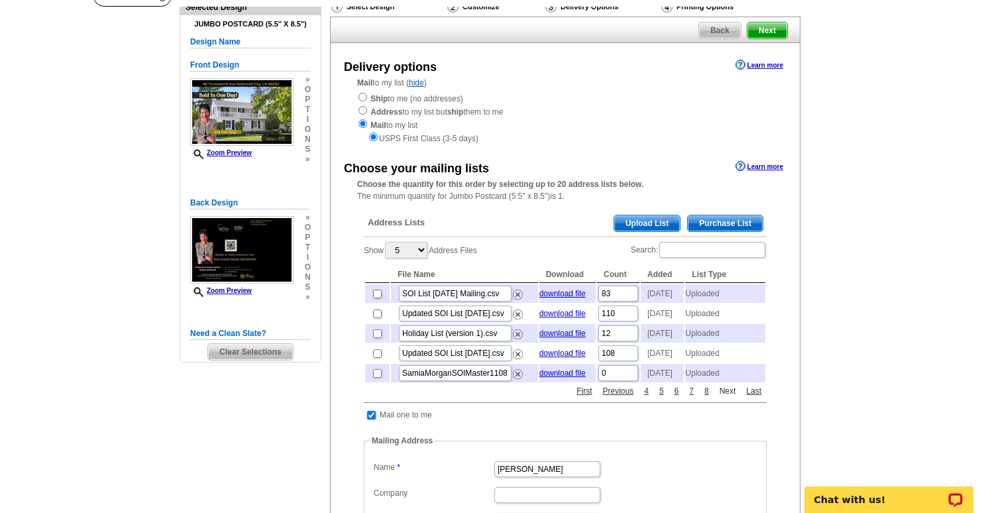
click at [733, 397] on link "Next" at bounding box center [727, 391] width 23 height 12
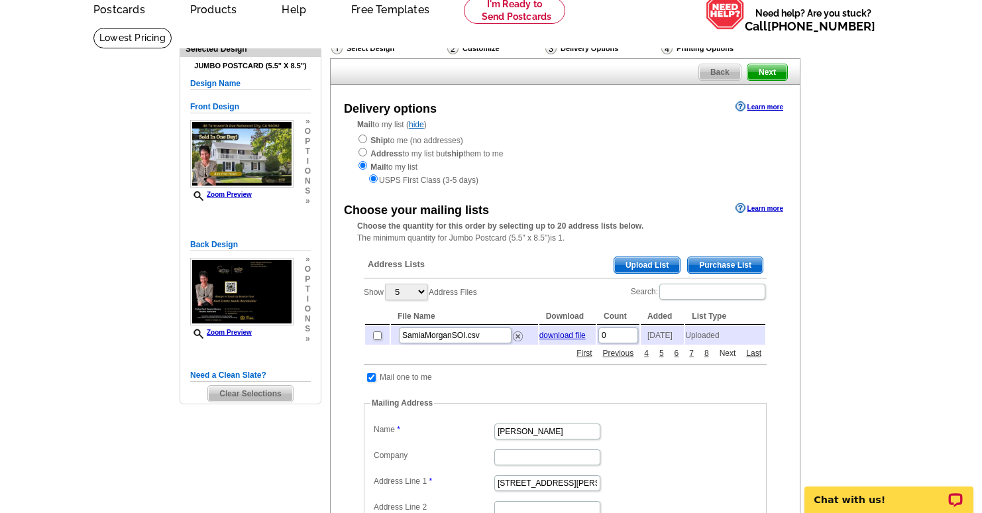
scroll to position [54, 0]
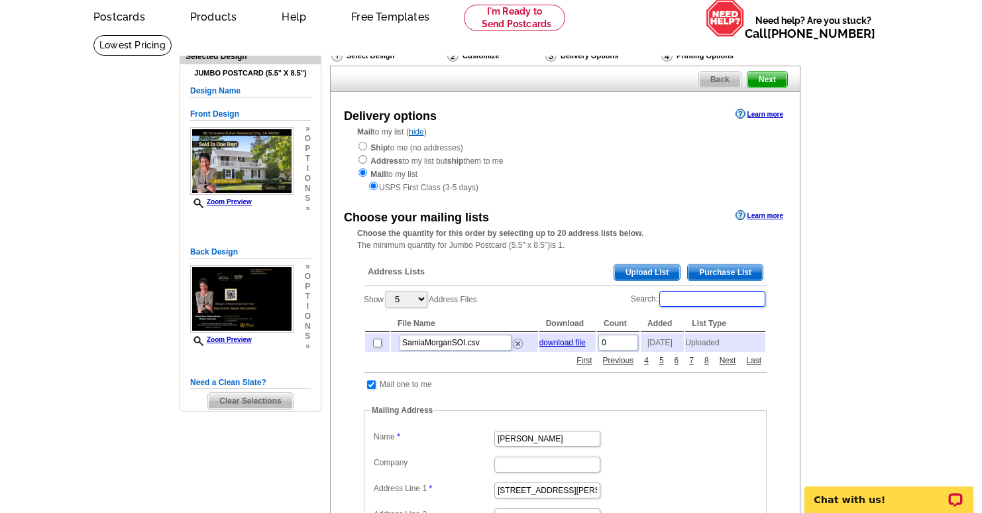
click at [716, 297] on input "Search:" at bounding box center [712, 299] width 106 height 16
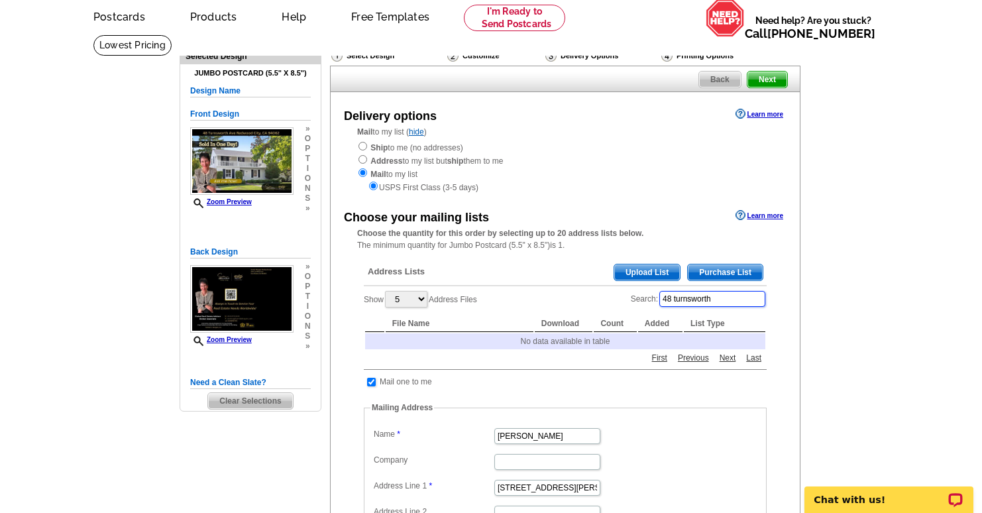
type input "48 turnsworth"
click at [709, 321] on th "List Type" at bounding box center [724, 323] width 81 height 17
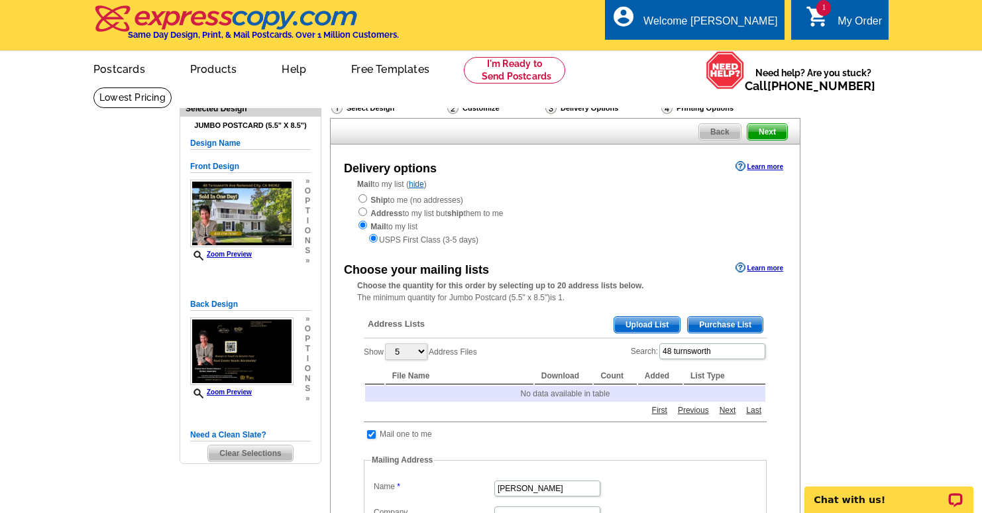
scroll to position [0, 0]
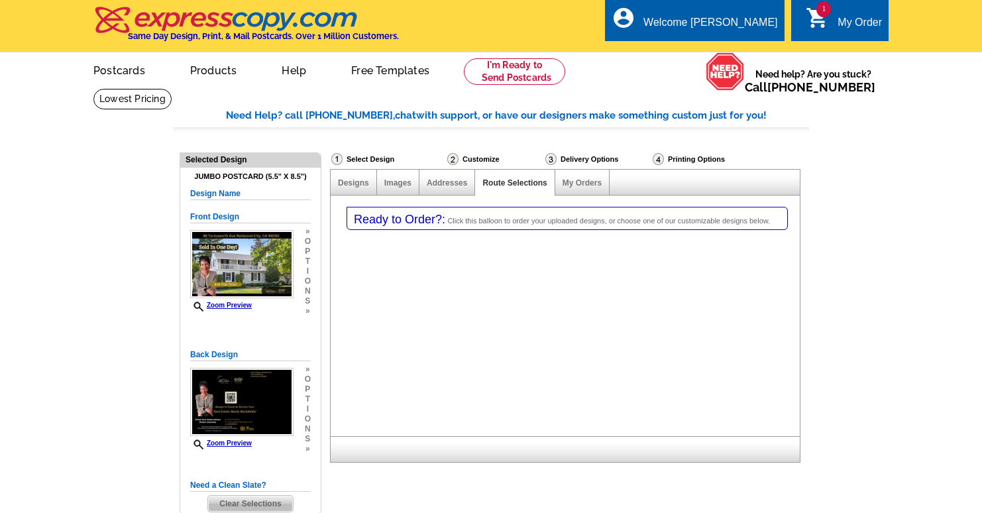
select select
select select "1"
select select "2"
select select "785"
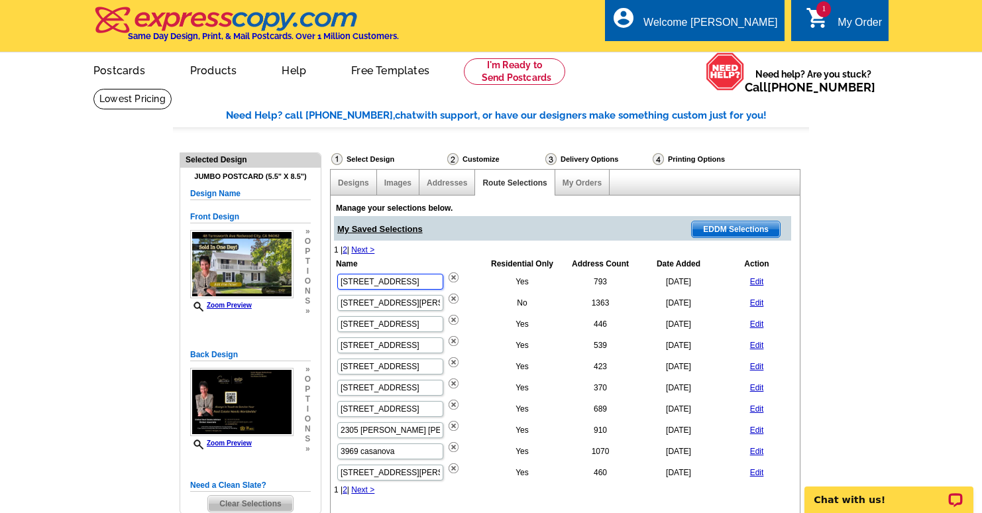
click at [407, 284] on input "[STREET_ADDRESS]" at bounding box center [390, 282] width 106 height 16
click at [800, 321] on div "Manage your selections below. My Saved Selections EDDM Selections 1 | 2 | Next …" at bounding box center [569, 354] width 476 height 314
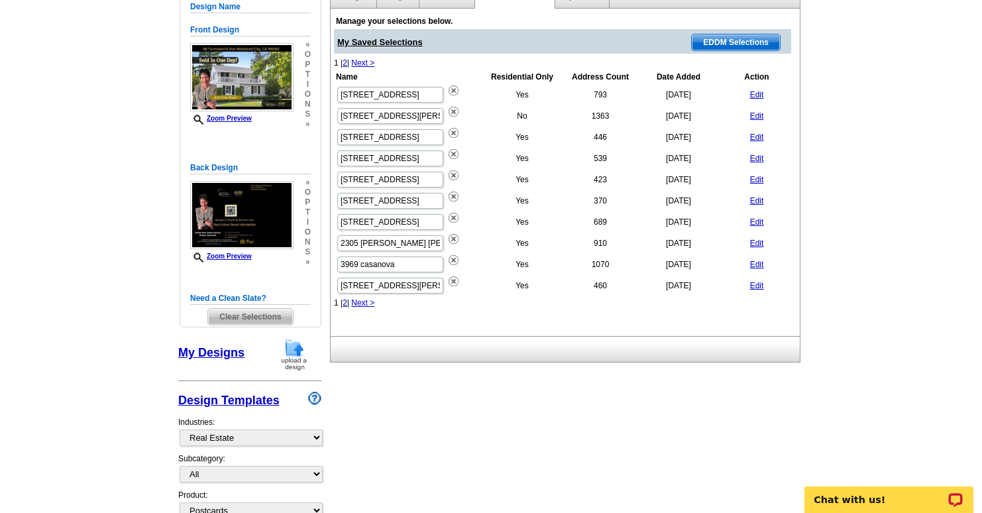
scroll to position [172, 0]
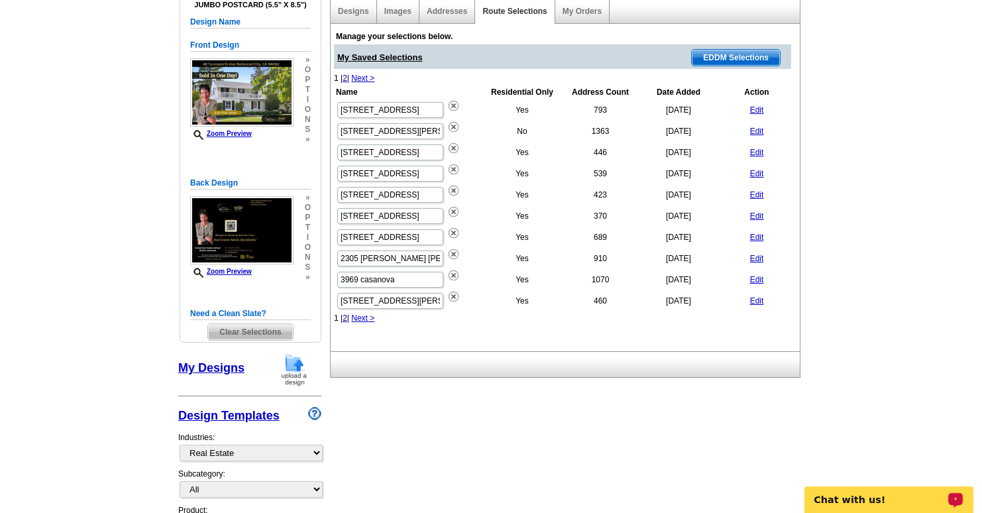
click at [860, 496] on p "Chat with us!" at bounding box center [879, 499] width 131 height 11
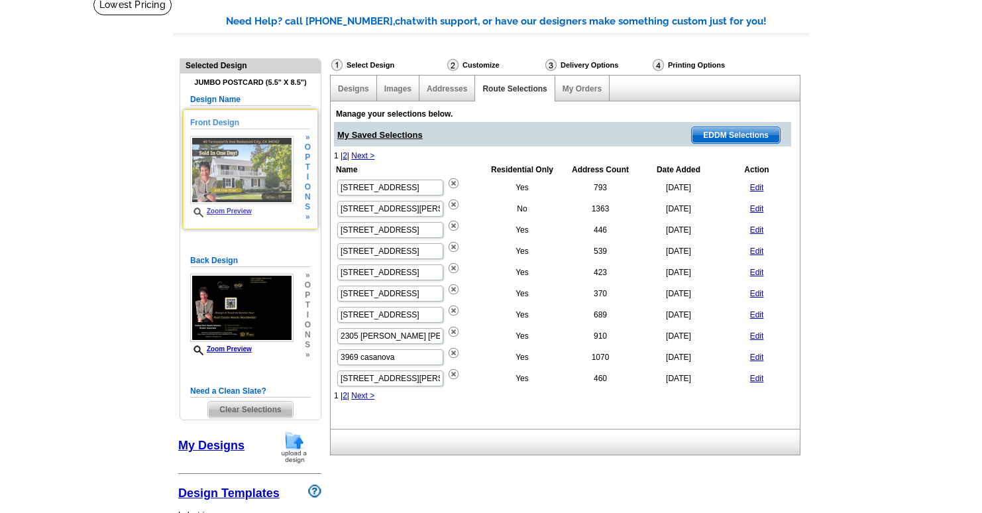
scroll to position [83, 0]
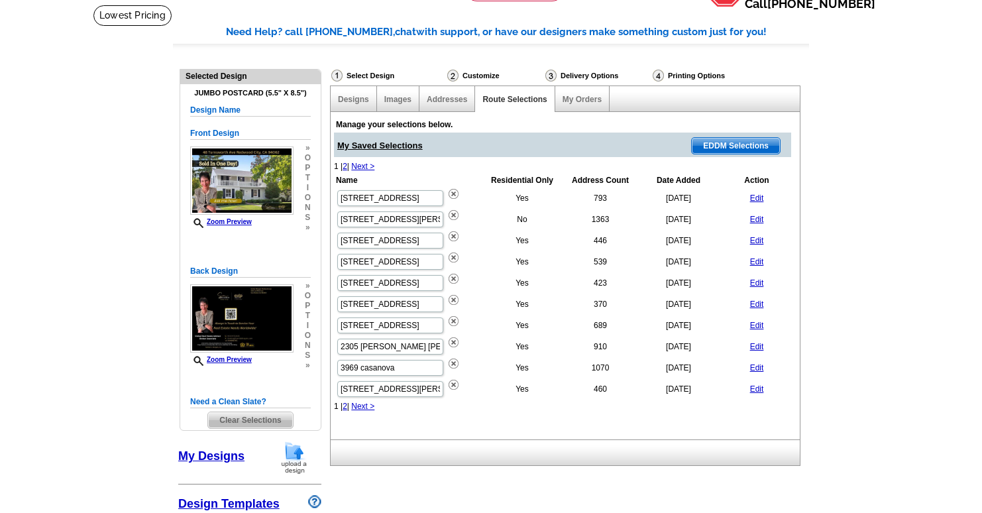
click at [210, 101] on div "Jumbo Postcard (5.5" x 8.5") Design Name Front Design Zoom Preview » o p t i o …" at bounding box center [250, 259] width 121 height 340
click at [207, 108] on h5 "Design Name" at bounding box center [250, 110] width 121 height 13
drag, startPoint x: 201, startPoint y: 108, endPoint x: 238, endPoint y: 109, distance: 37.8
click at [238, 109] on h5 "Design Name" at bounding box center [250, 110] width 121 height 13
click at [192, 111] on h5 "Design Name" at bounding box center [250, 110] width 121 height 13
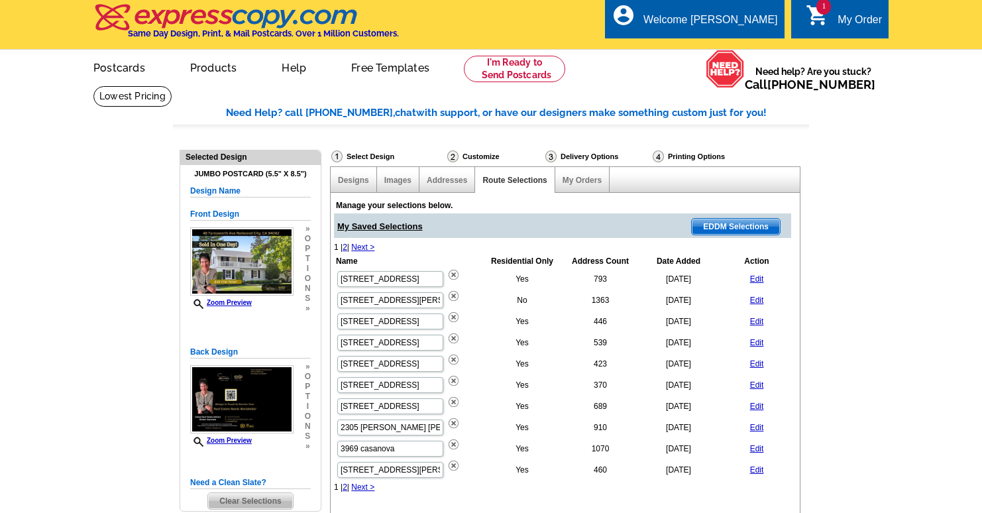
scroll to position [0, 0]
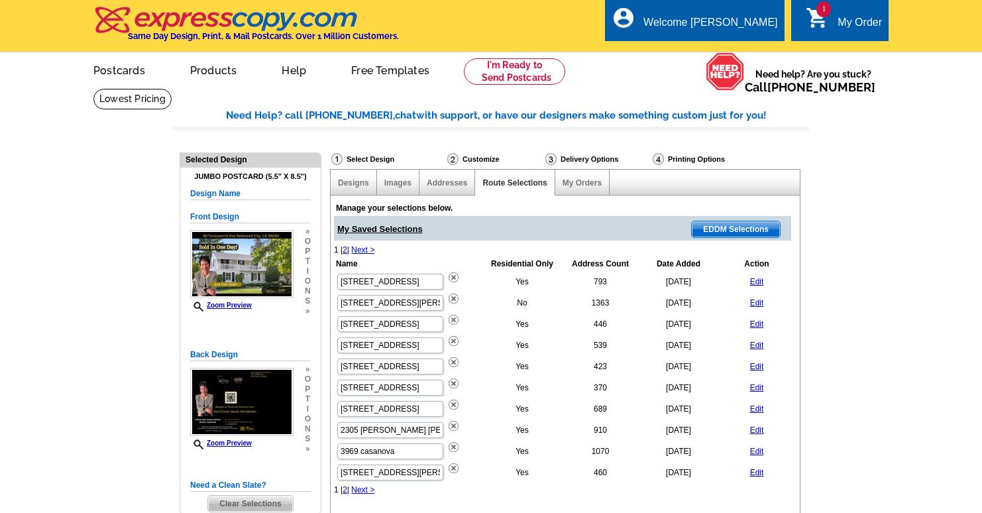
click at [257, 165] on div "Selected Design" at bounding box center [250, 160] width 140 height 15
click at [358, 180] on link "Designs" at bounding box center [353, 182] width 31 height 9
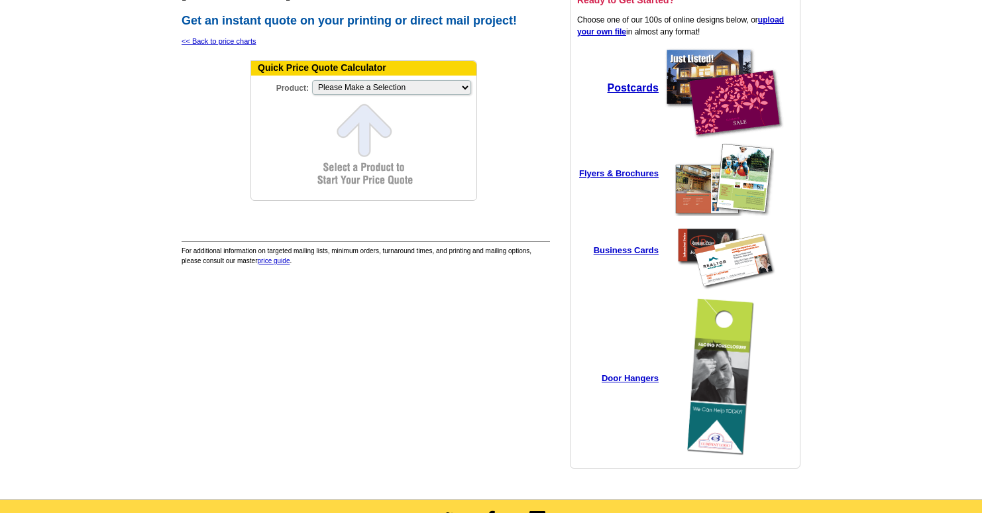
scroll to position [132, 0]
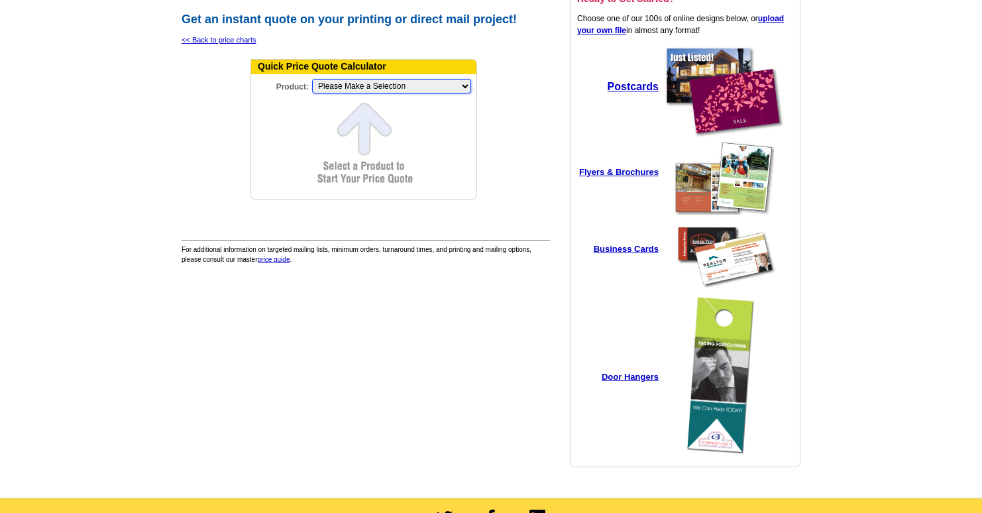
click at [399, 86] on select "Please Make a Selection Jumbo Postcard (5.5" x 8.5") Regular Postcard (4.25" x …" at bounding box center [391, 86] width 159 height 15
select select "2"
click at [312, 79] on select "Please Make a Selection Jumbo Postcard (5.5" x 8.5") Regular Postcard (4.25" x …" at bounding box center [391, 86] width 159 height 15
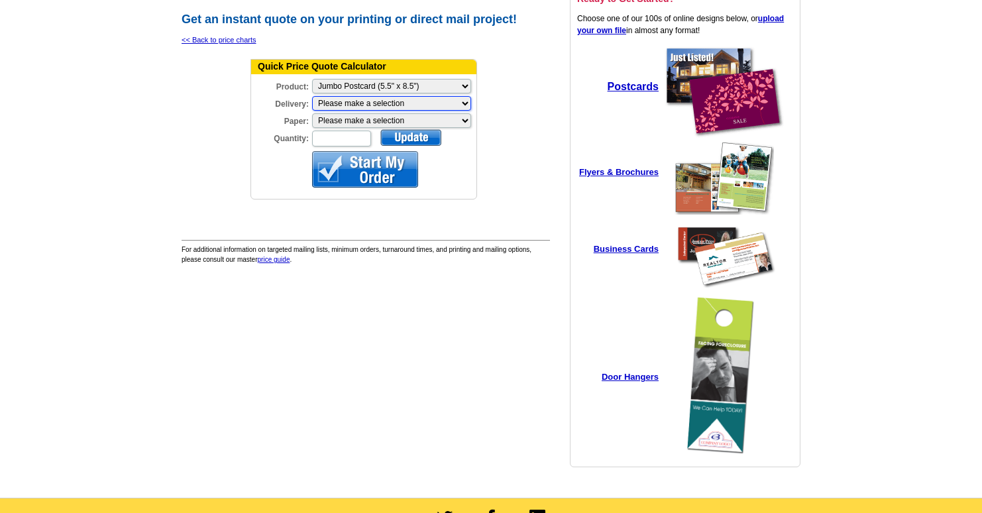
click at [352, 105] on select "Please make a selection Print + Address+USPS First Class Print-Only+Shipped To …" at bounding box center [391, 103] width 159 height 15
click at [167, 220] on main "expresscopy.com > Price Guide > Price Calculator expresscopy.com Price Calculat…" at bounding box center [491, 227] width 982 height 542
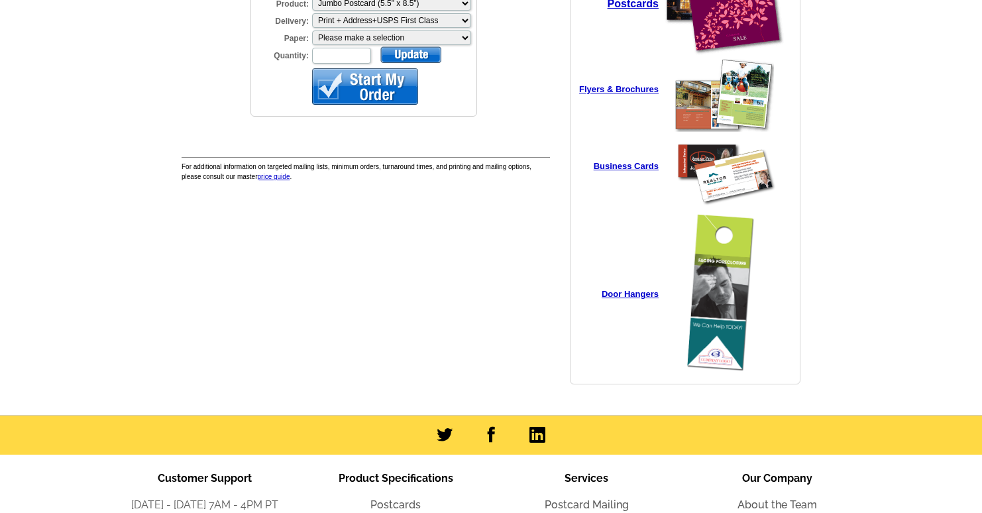
scroll to position [245, 0]
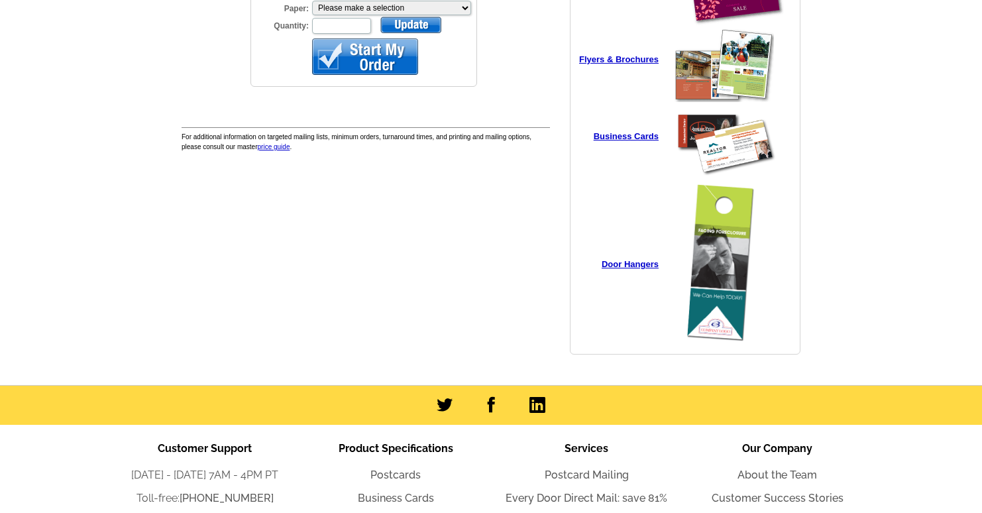
click at [487, 315] on td "expresscopy.com Price Calculator Get an instant quote on your printing or direc…" at bounding box center [366, 118] width 370 height 493
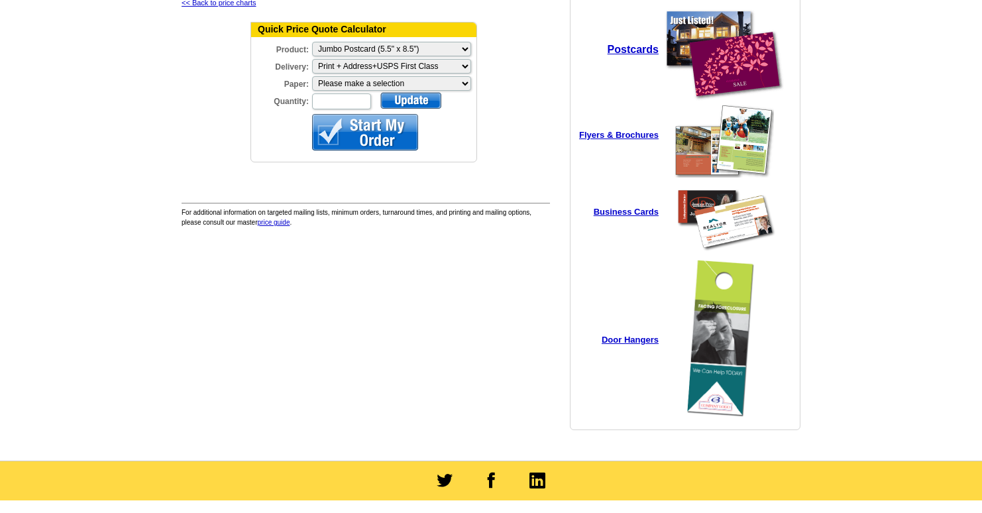
scroll to position [0, 0]
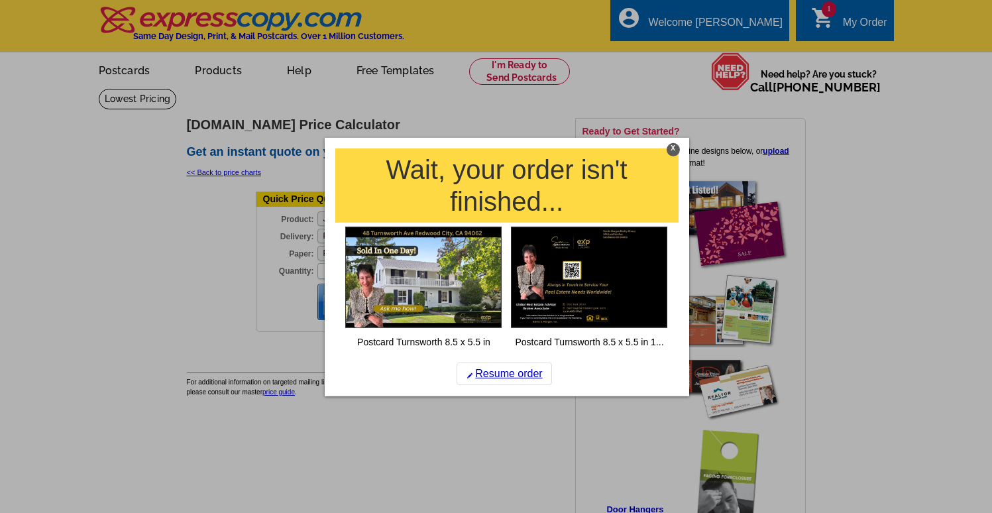
click at [670, 154] on div "X" at bounding box center [672, 149] width 13 height 13
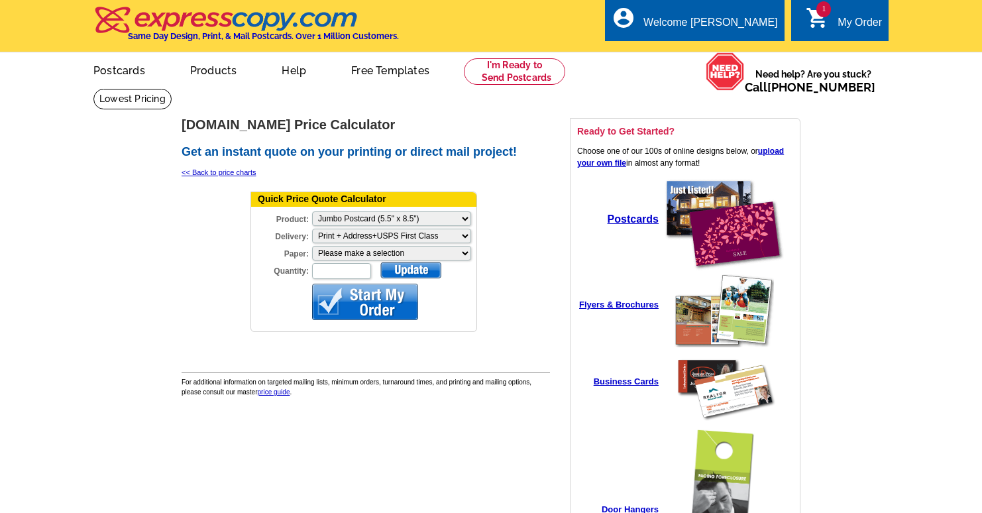
click at [453, 322] on form "Quick Price Quote Calculator Product: Please Make a Selection Jumbo Postcard (5…" at bounding box center [363, 261] width 227 height 140
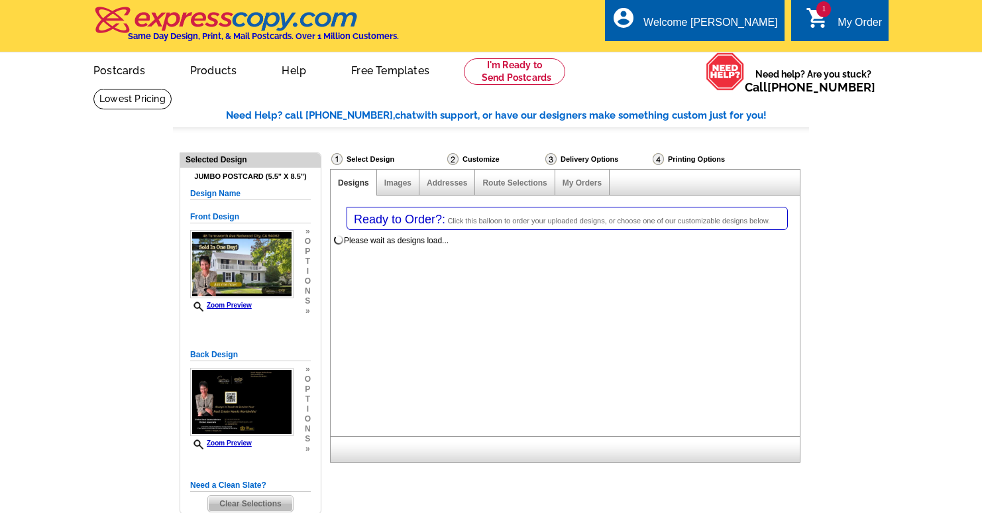
select select "1"
select select "2"
select select "785"
select select
select select "1"
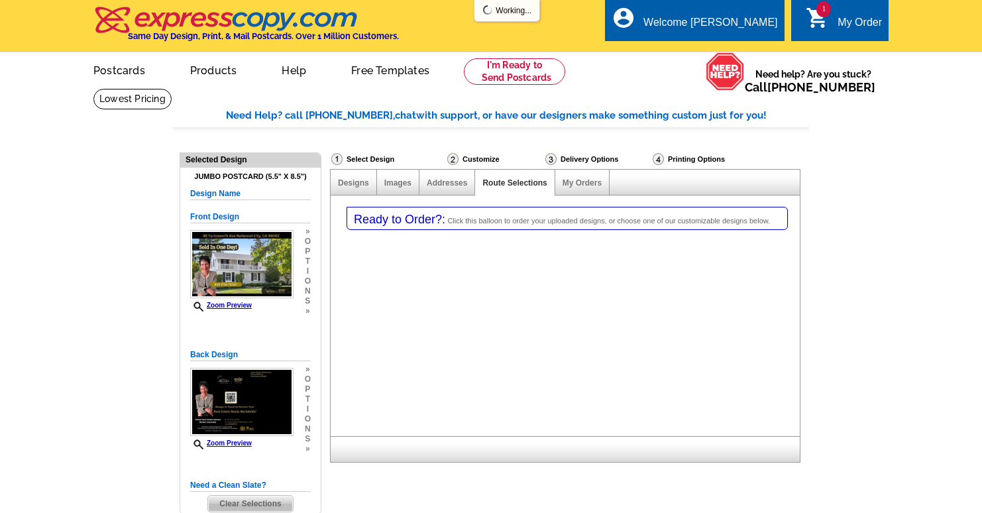
select select "2"
select select "785"
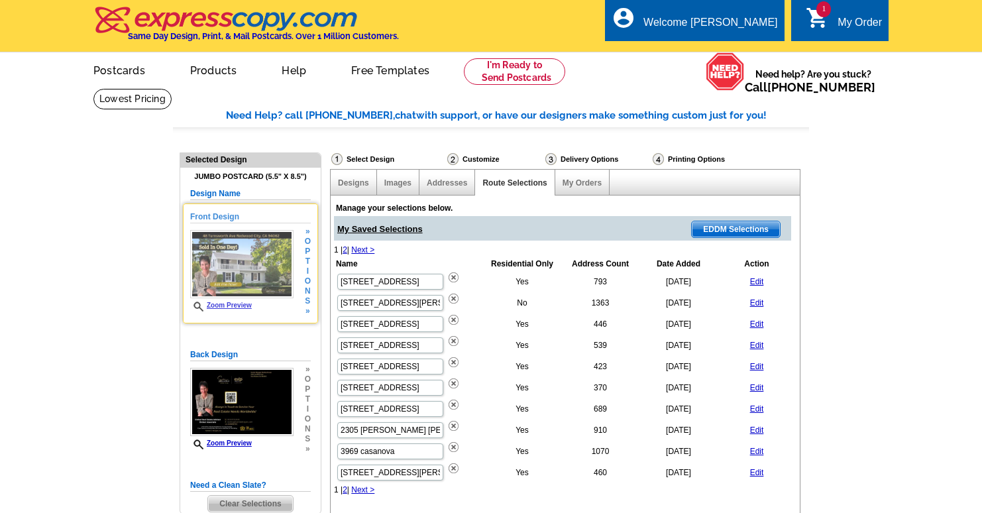
click at [306, 290] on span "n" at bounding box center [308, 291] width 6 height 10
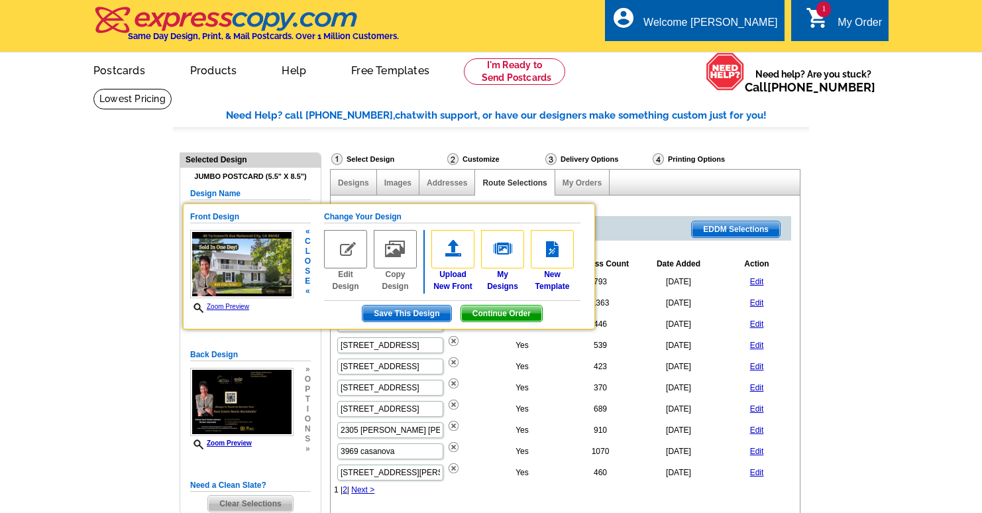
click at [456, 254] on img at bounding box center [452, 249] width 43 height 38
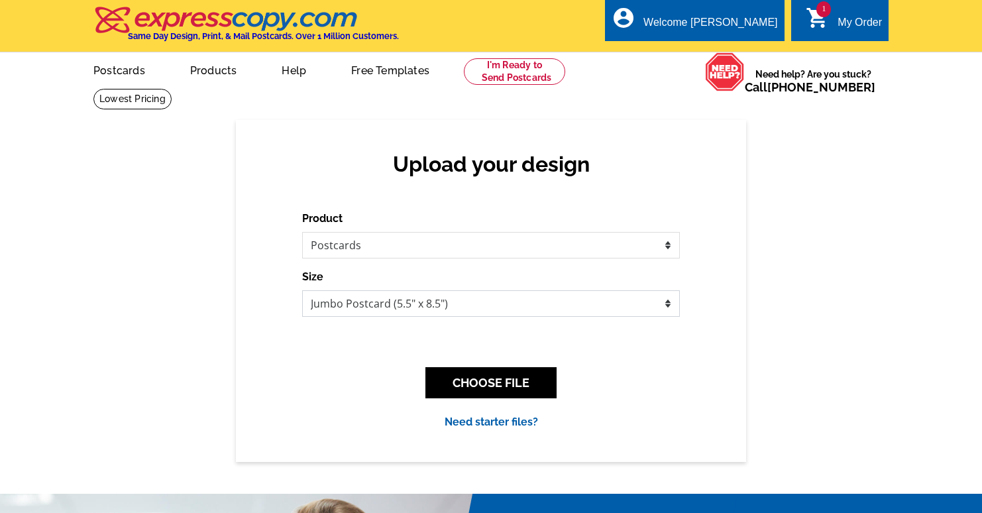
click at [463, 307] on select "Jumbo Postcard (5.5" x 8.5") Regular Postcard (4.25" x 5.6") Panoramic Postcard…" at bounding box center [491, 303] width 378 height 26
select select "14"
click at [302, 290] on select "Jumbo Postcard (5.5" x 8.5") Regular Postcard (4.25" x 5.6") Panoramic Postcard…" at bounding box center [491, 303] width 378 height 26
click at [497, 376] on button "CHOOSE FILE" at bounding box center [490, 382] width 131 height 31
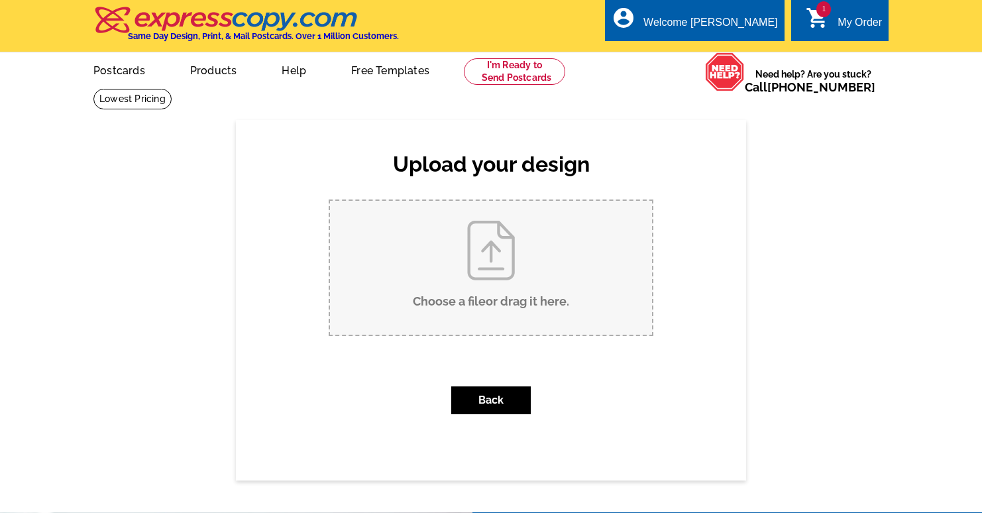
click at [478, 271] on input "Choose a file or drag it here ." at bounding box center [491, 268] width 322 height 134
click at [302, 418] on div "Choose a file . Back" at bounding box center [491, 311] width 378 height 225
click at [256, 190] on div "Upload your design Product Please select the type of file... Postcards Business…" at bounding box center [491, 300] width 510 height 360
click at [133, 68] on link "Postcards" at bounding box center [118, 69] width 93 height 31
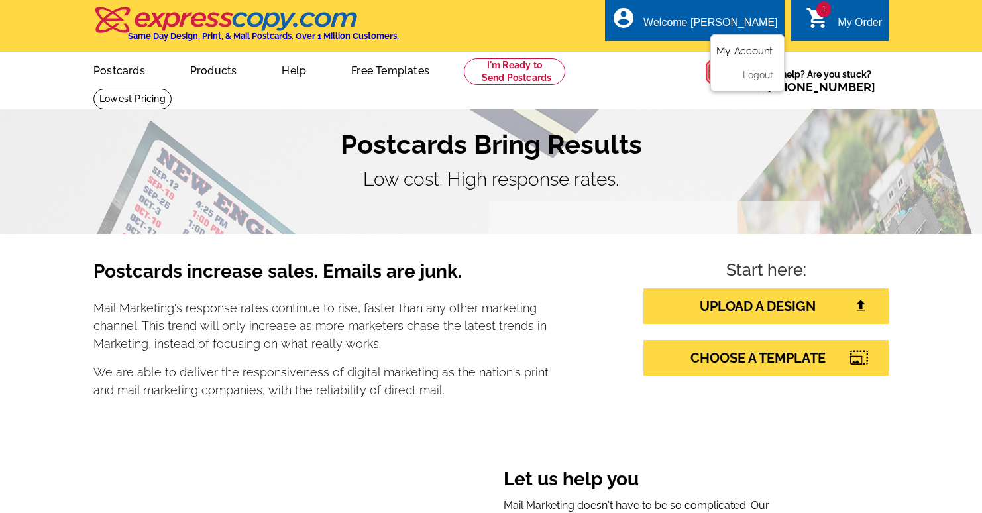
click at [749, 48] on link "My Account" at bounding box center [744, 51] width 57 height 12
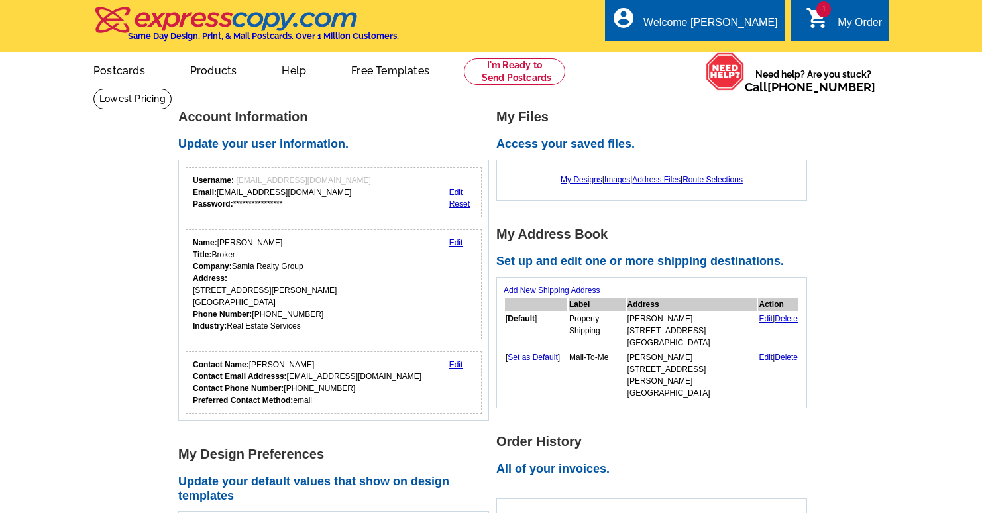
click at [748, 49] on div "local_phone Same Day Design, Print, & Mail Postcards. Over 1 Million Customers.…" at bounding box center [490, 27] width 795 height 50
click at [580, 176] on link "My Designs" at bounding box center [581, 179] width 42 height 9
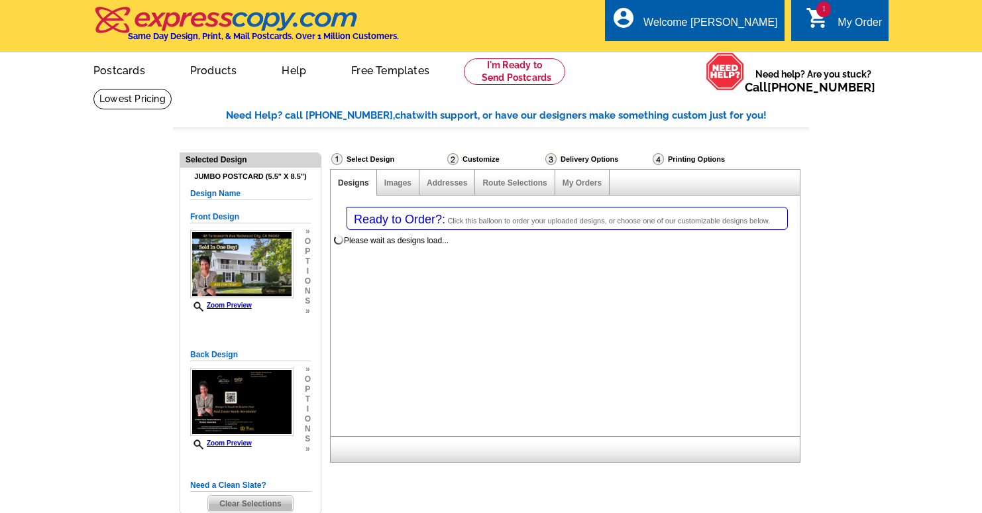
select select "1"
select select "2"
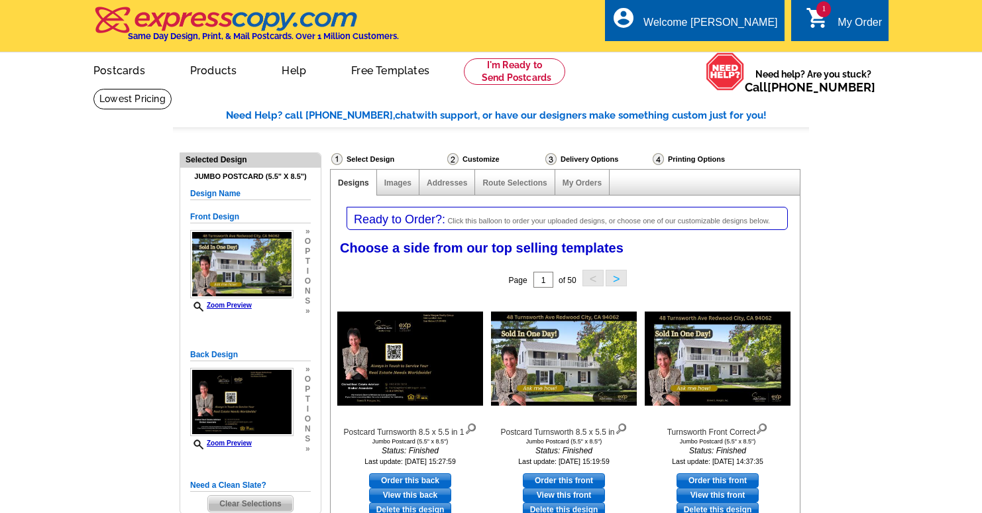
click at [690, 253] on div "Choose a side from our top selling templates Select one of the templates below …" at bounding box center [567, 250] width 469 height 32
click at [456, 378] on img at bounding box center [410, 358] width 146 height 94
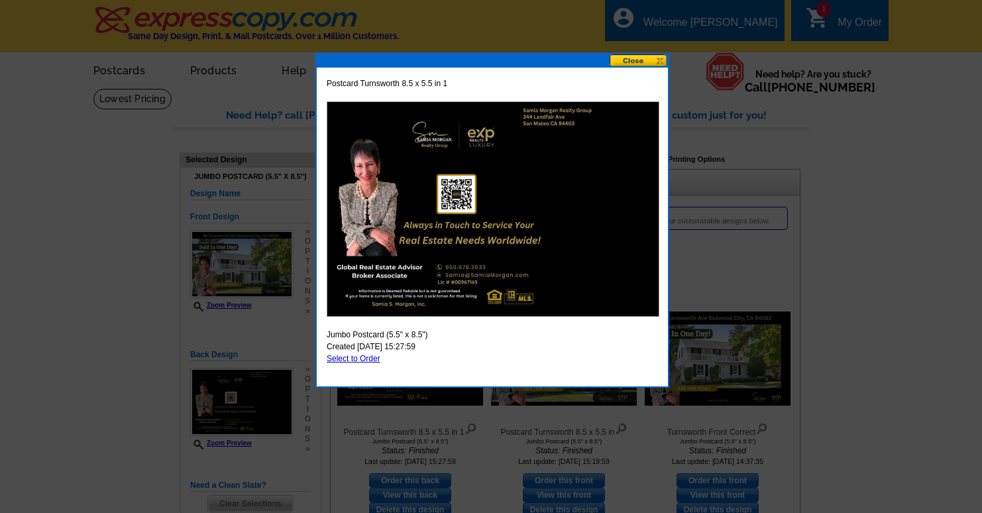
click at [637, 64] on button at bounding box center [638, 60] width 58 height 13
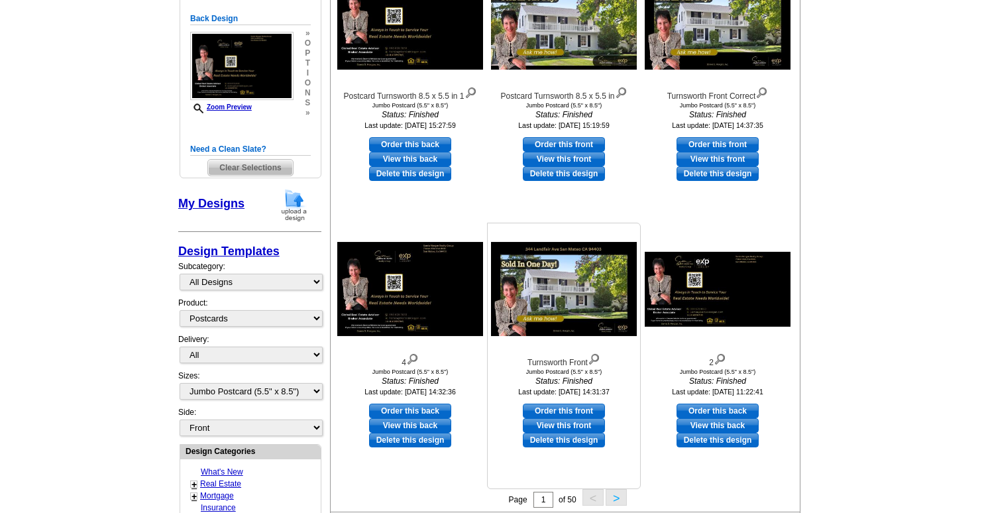
scroll to position [342, 0]
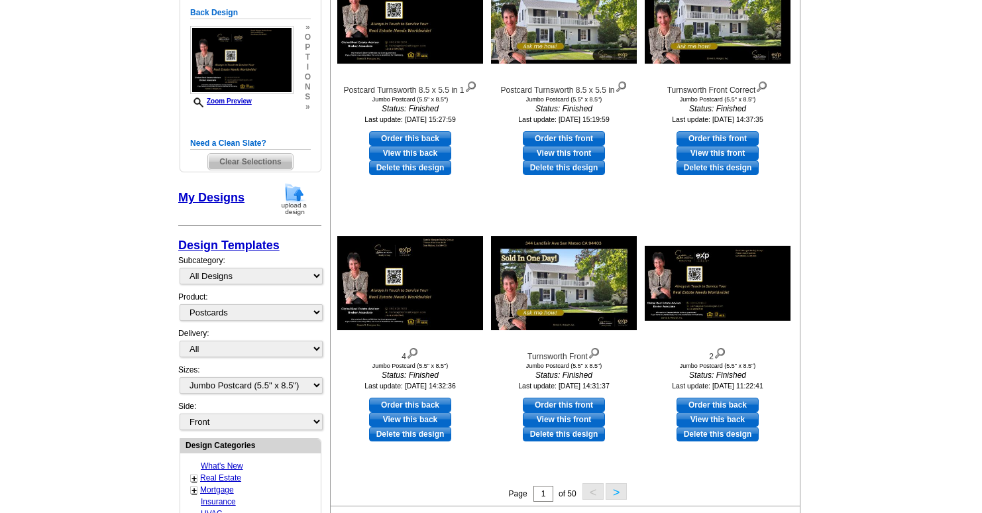
click at [617, 490] on button ">" at bounding box center [615, 491] width 21 height 17
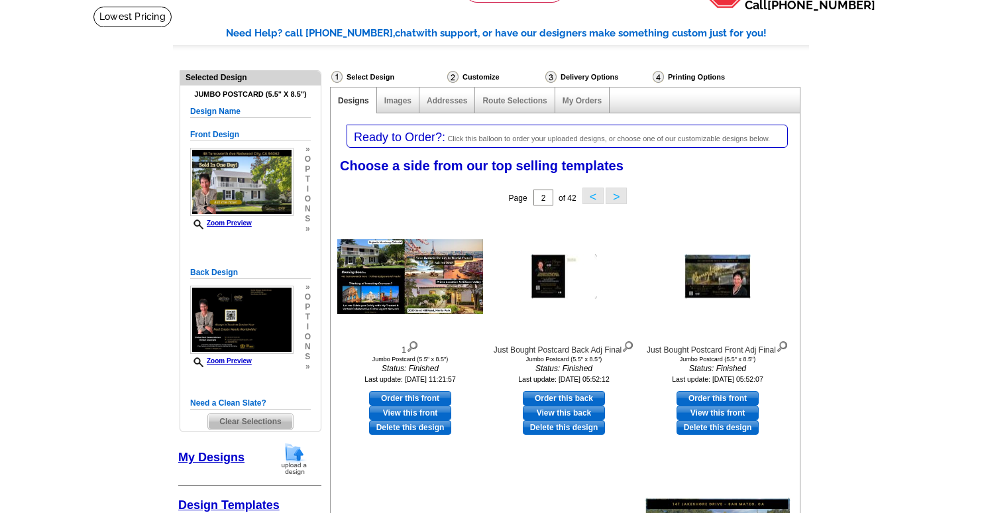
scroll to position [90, 0]
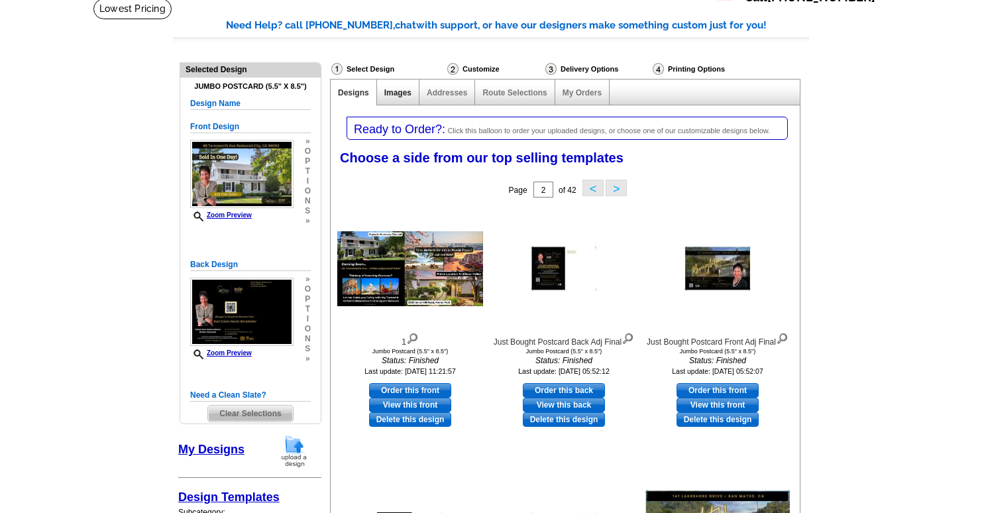
click at [395, 94] on link "Images" at bounding box center [397, 92] width 27 height 9
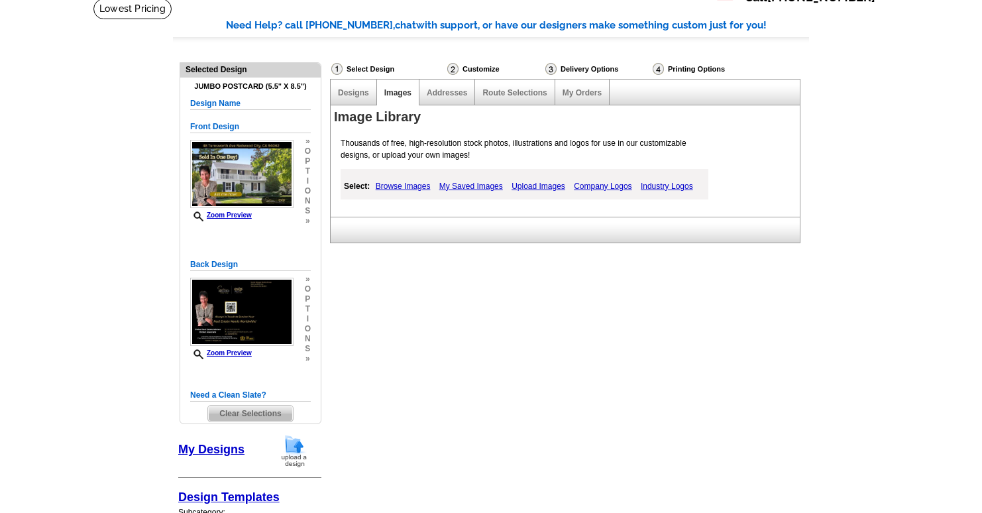
click at [525, 97] on div "Route Selections" at bounding box center [514, 92] width 79 height 26
click at [525, 92] on link "Route Selections" at bounding box center [514, 92] width 64 height 9
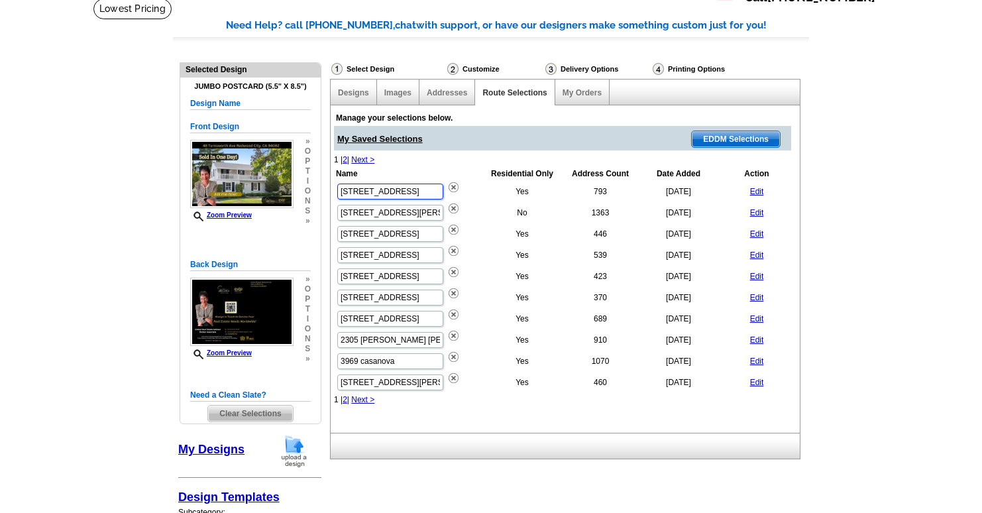
click at [388, 187] on input "[STREET_ADDRESS]" at bounding box center [390, 191] width 106 height 16
click at [391, 191] on input "[STREET_ADDRESS]" at bounding box center [390, 191] width 106 height 16
click at [392, 193] on input "[STREET_ADDRESS]" at bounding box center [390, 191] width 106 height 16
click at [395, 193] on input "[STREET_ADDRESS]" at bounding box center [390, 191] width 106 height 16
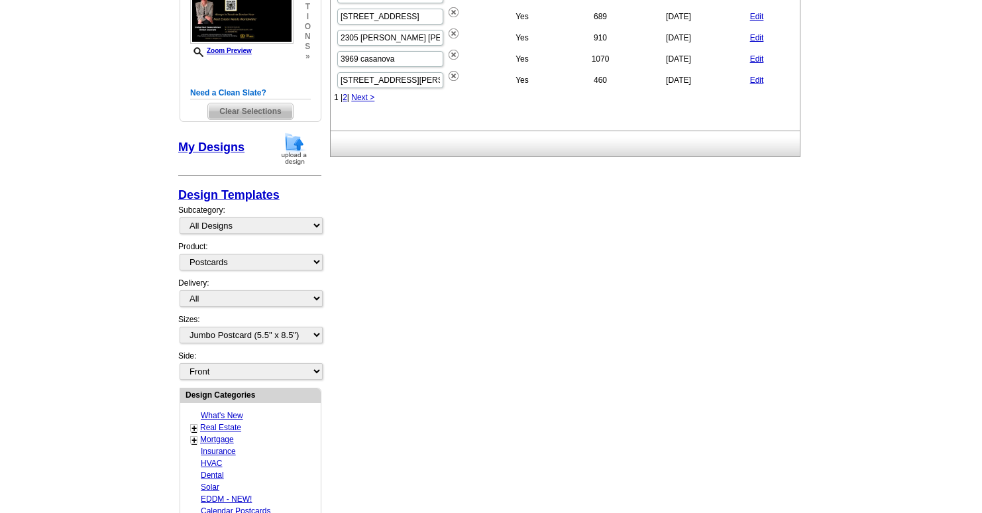
scroll to position [346, 0]
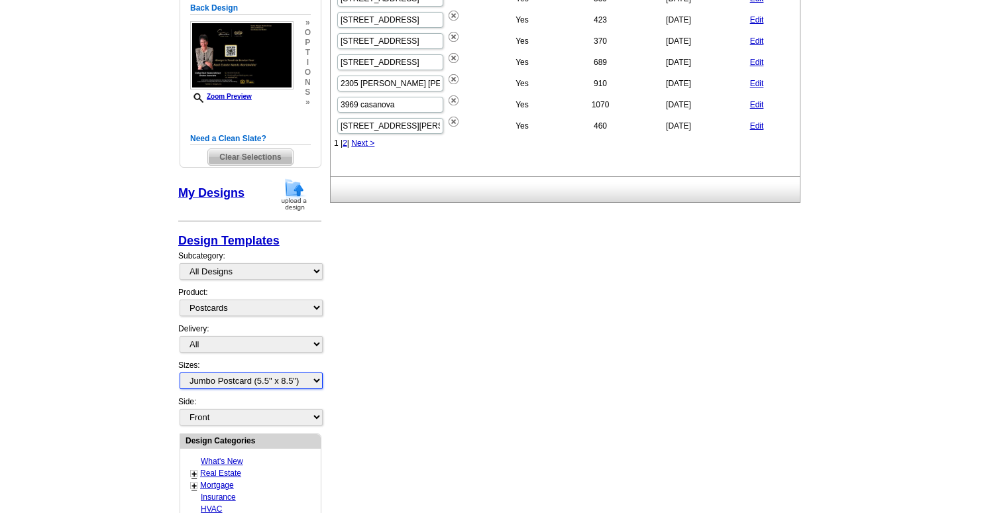
click at [289, 384] on select "All Jumbo Postcard (5.5" x 8.5") Regular Postcard (4.25" x 5.6") Panoramic Post…" at bounding box center [251, 380] width 143 height 17
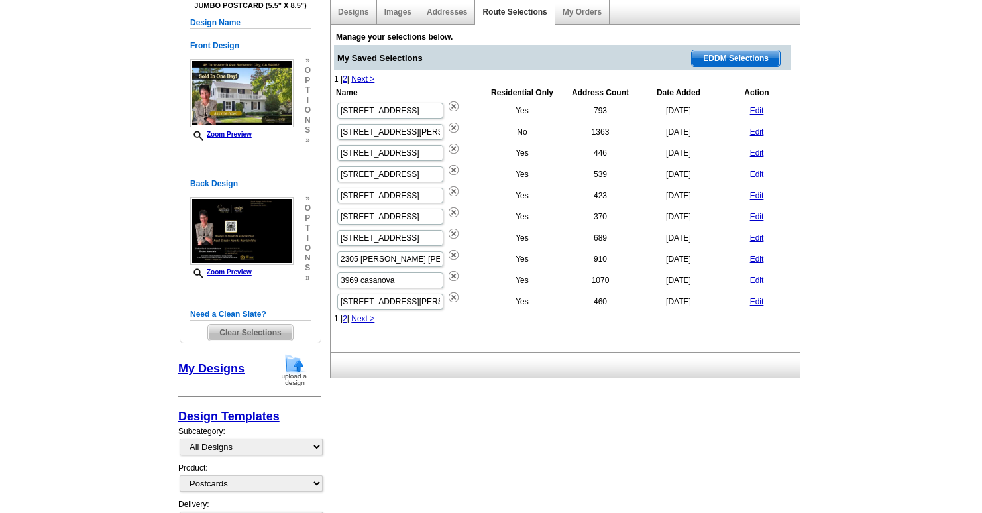
scroll to position [172, 0]
click at [347, 80] on link "2" at bounding box center [344, 78] width 5 height 9
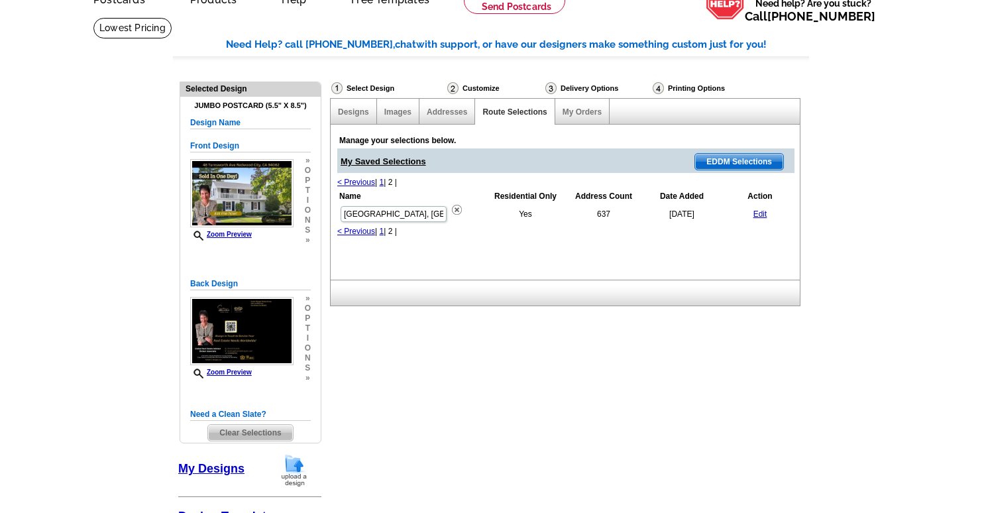
scroll to position [0, 0]
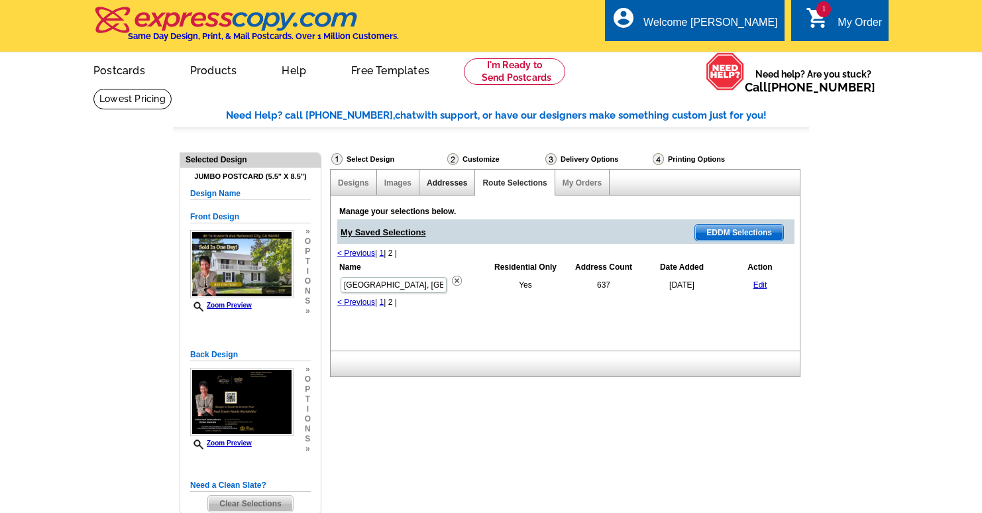
click at [447, 181] on link "Addresses" at bounding box center [447, 182] width 40 height 9
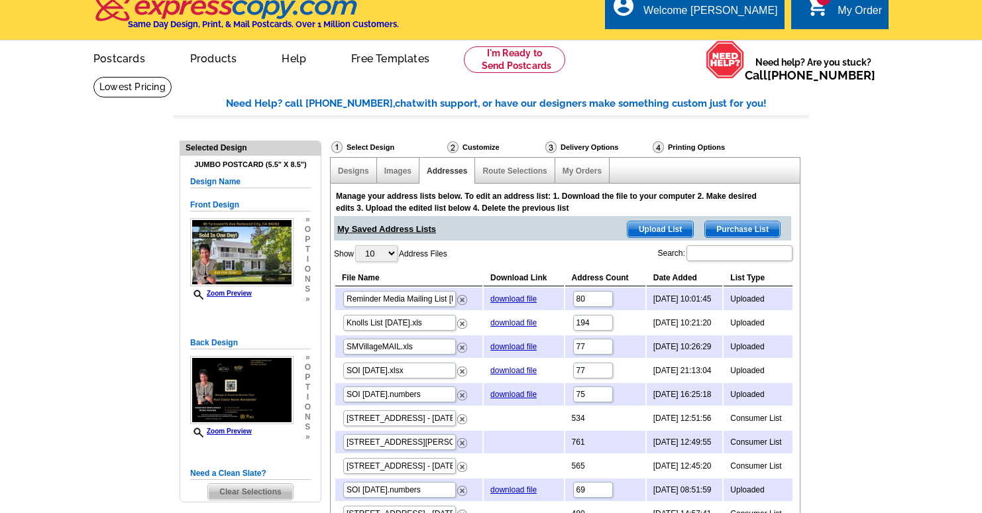
scroll to position [11, 0]
click at [578, 325] on input "194" at bounding box center [593, 323] width 40 height 16
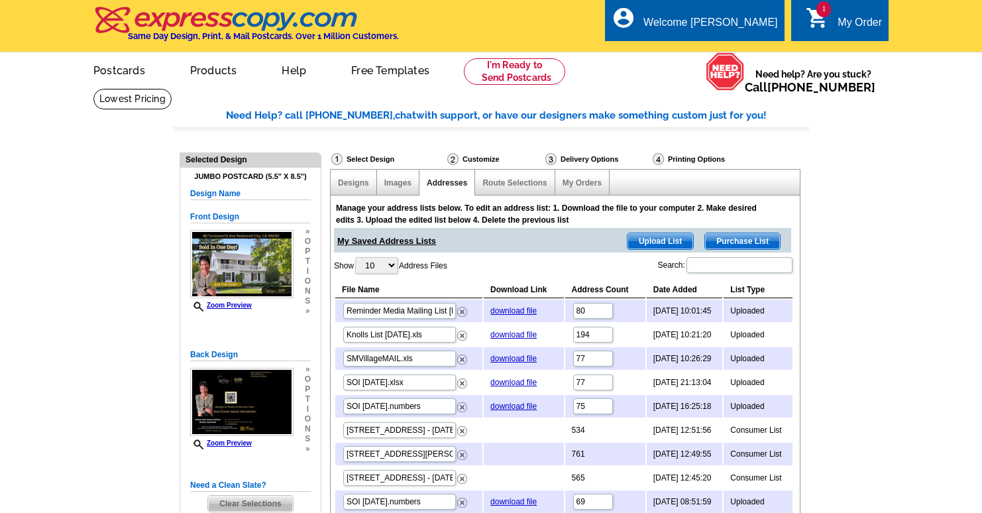
click at [442, 187] on link "Addresses" at bounding box center [447, 182] width 40 height 9
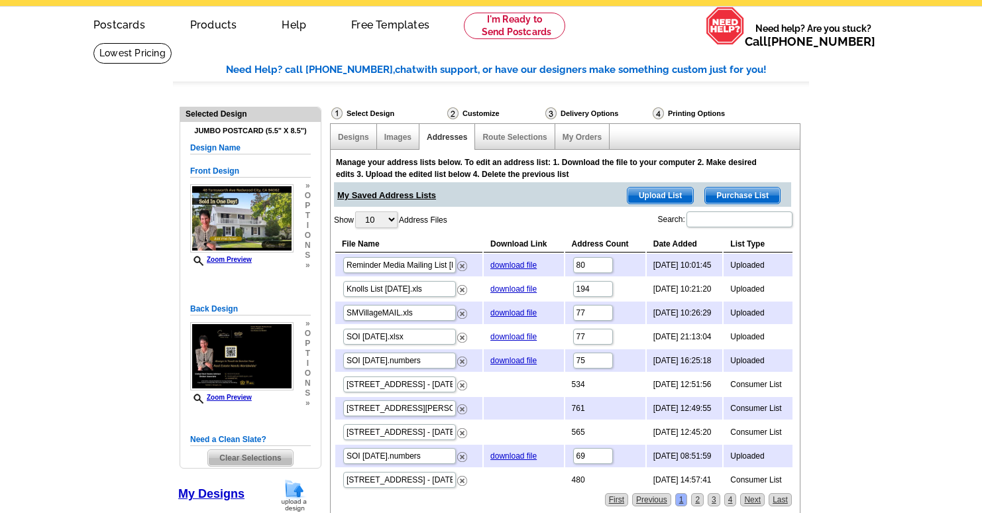
scroll to position [54, 0]
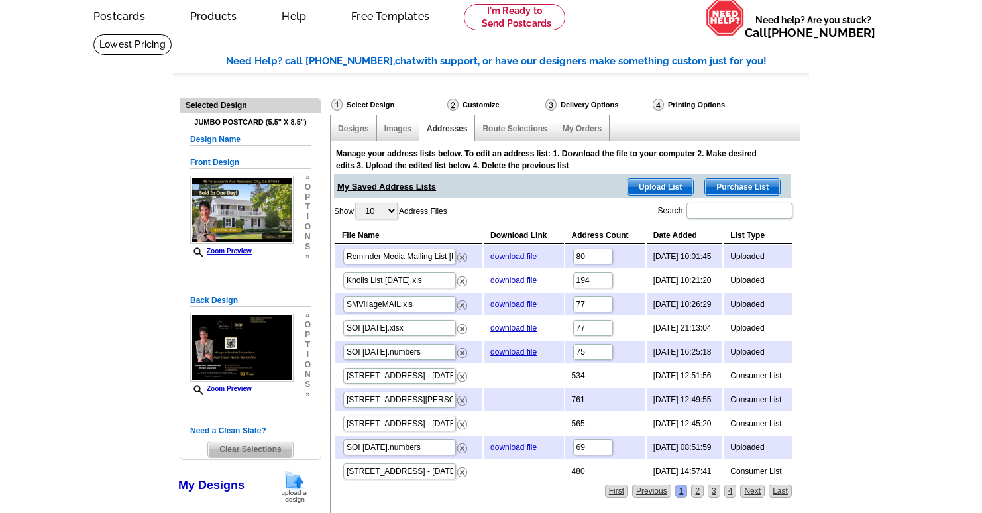
click at [756, 188] on span "Purchase List" at bounding box center [742, 187] width 75 height 16
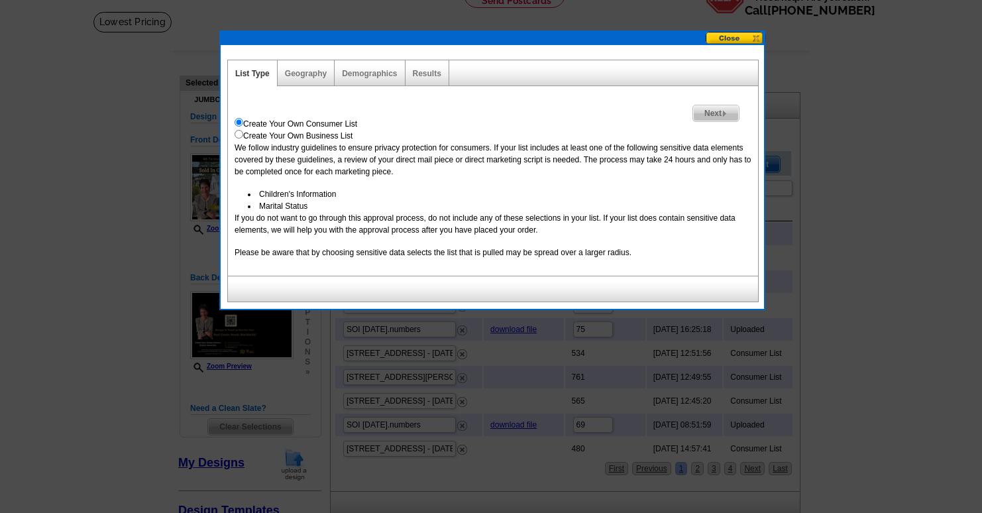
scroll to position [76, 0]
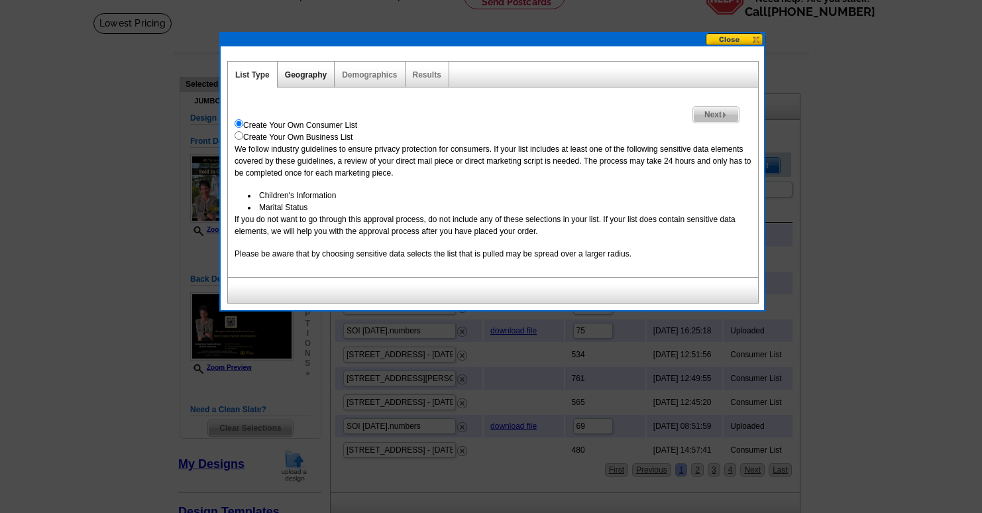
click at [304, 77] on link "Geography" at bounding box center [306, 74] width 42 height 9
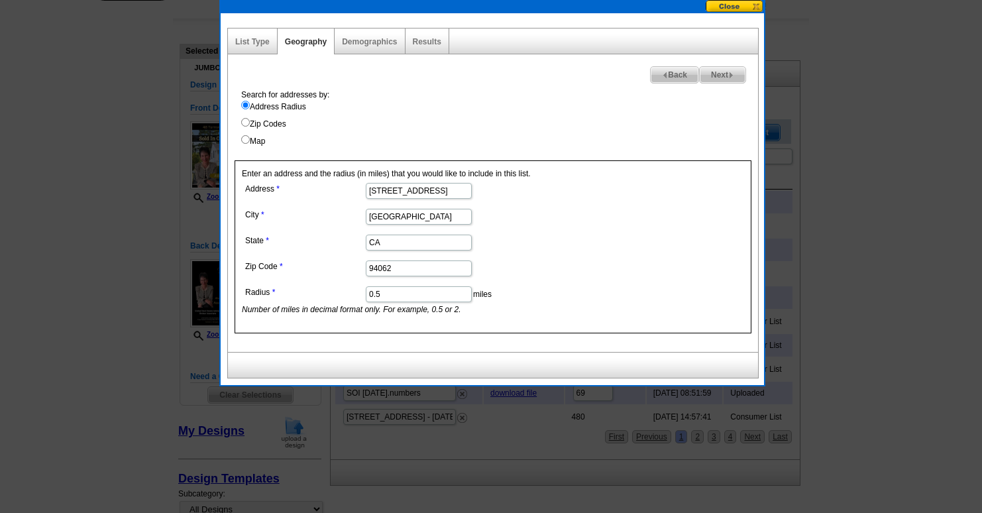
scroll to position [103, 0]
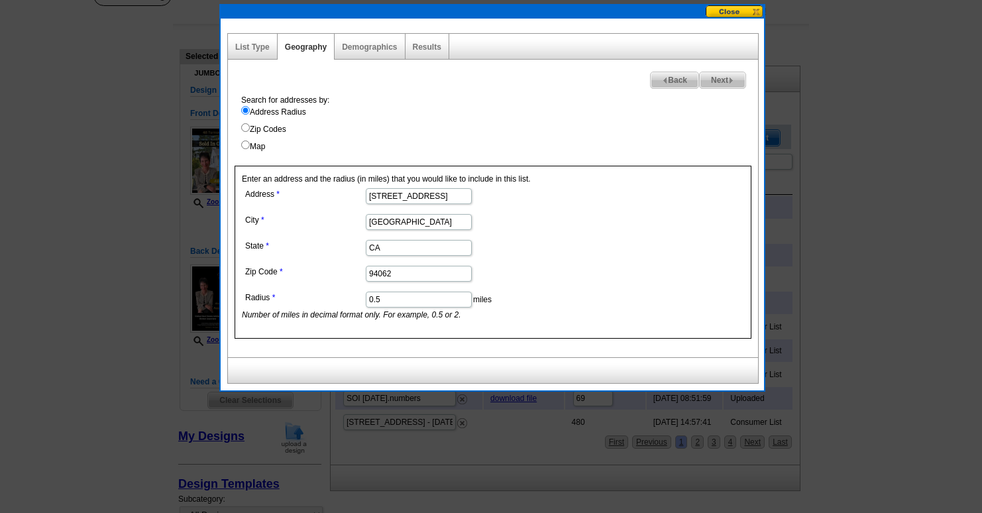
click at [721, 81] on span "Next" at bounding box center [722, 80] width 46 height 16
select select
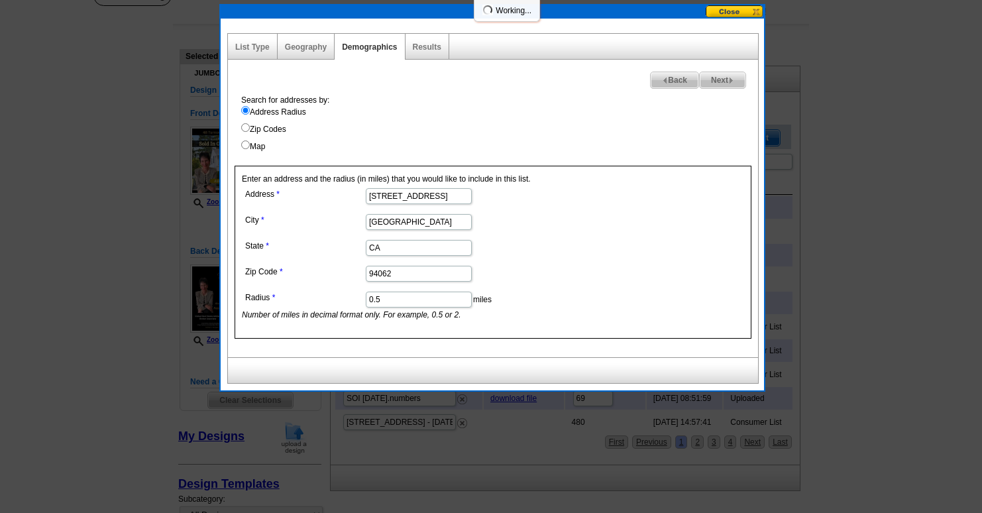
select select
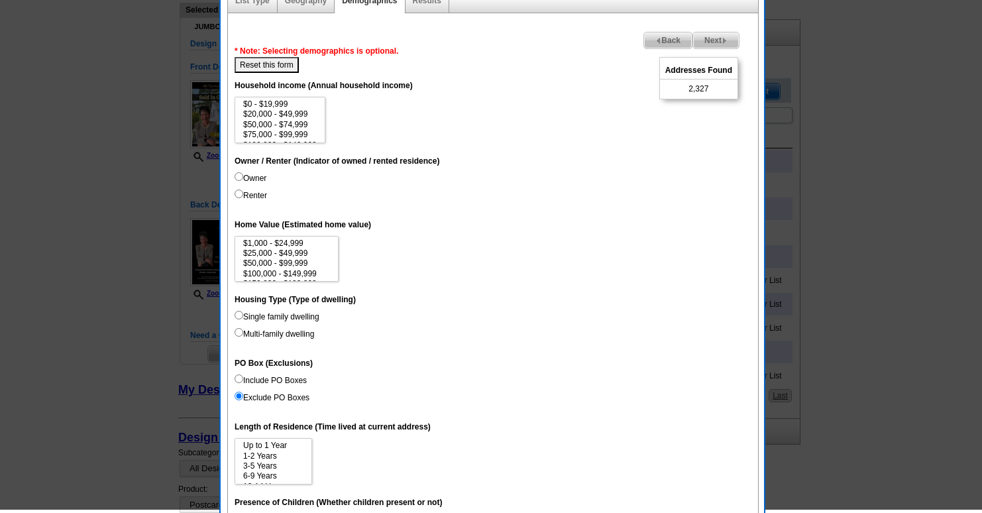
scroll to position [141, 0]
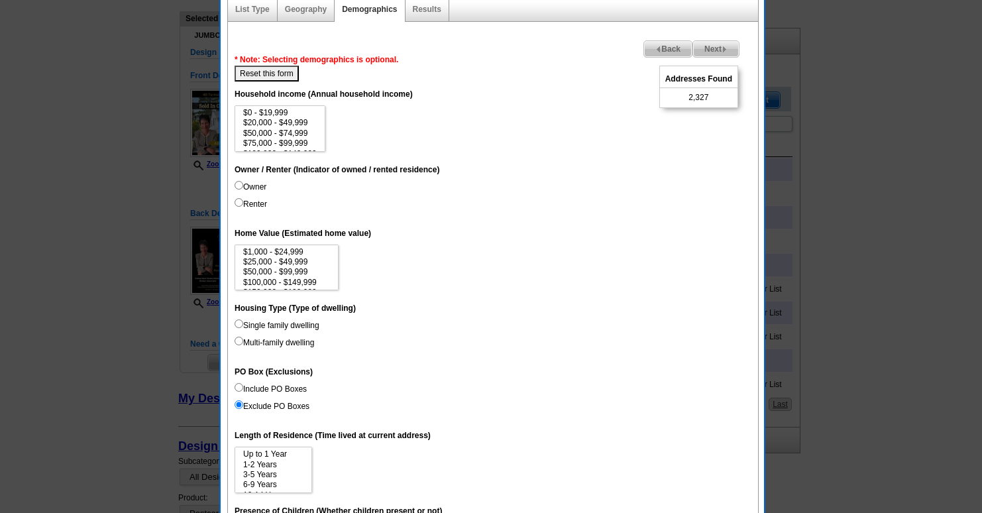
click at [321, 322] on dd "Single family dwelling Multi-family dwelling" at bounding box center [492, 336] width 517 height 34
click at [317, 323] on label "Single family dwelling" at bounding box center [276, 325] width 85 height 12
click at [243, 323] on input "Single family dwelling" at bounding box center [238, 323] width 9 height 9
radio input "true"
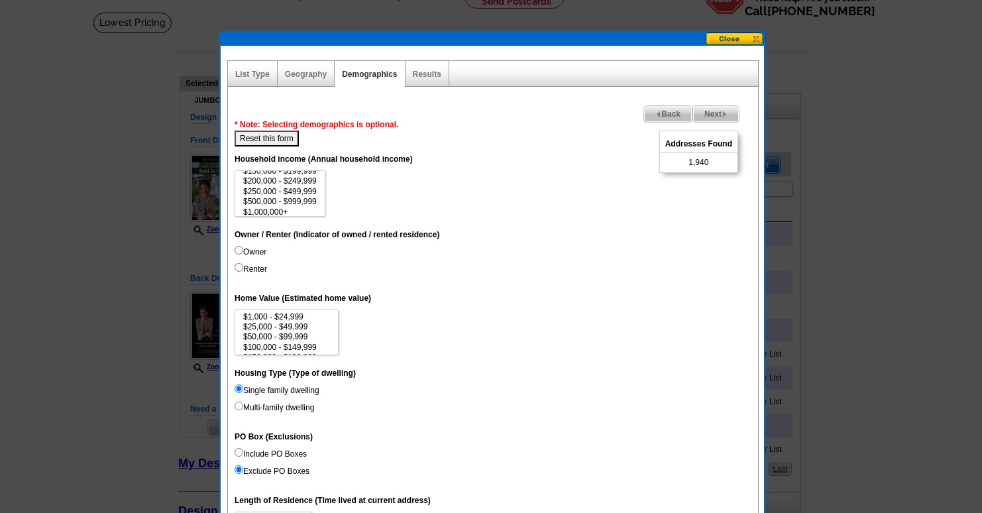
scroll to position [61, 0]
select select "250000-499999"
click at [298, 184] on option "$250,000 - $499,999" at bounding box center [280, 188] width 76 height 10
click at [442, 217] on dl "Unique Address (Unique Address Location) On Household income (Annual household …" at bounding box center [492, 510] width 517 height 729
click at [234, 252] on input "Owner" at bounding box center [238, 250] width 9 height 9
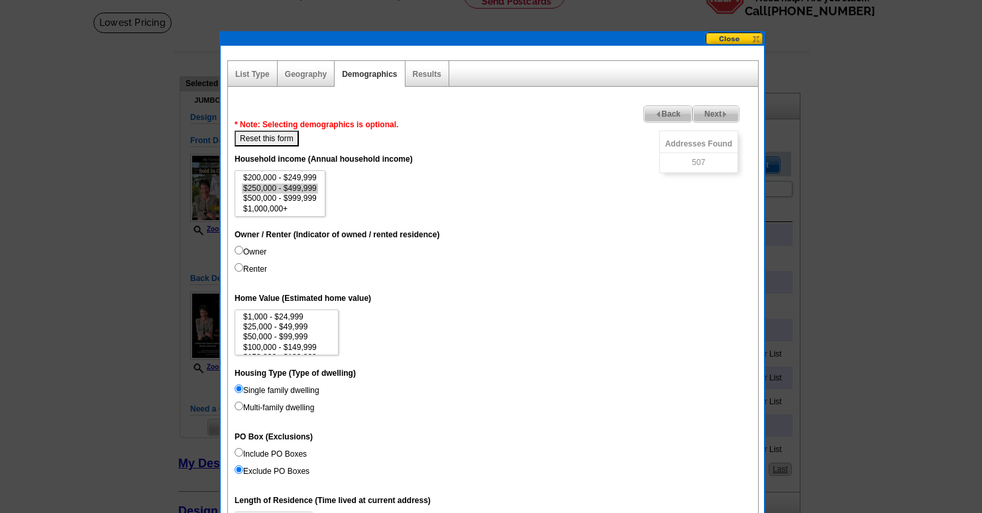
radio input "true"
click at [240, 267] on input "Renter" at bounding box center [238, 267] width 9 height 9
radio input "true"
click at [238, 251] on input "Owner" at bounding box center [238, 250] width 9 height 9
radio input "true"
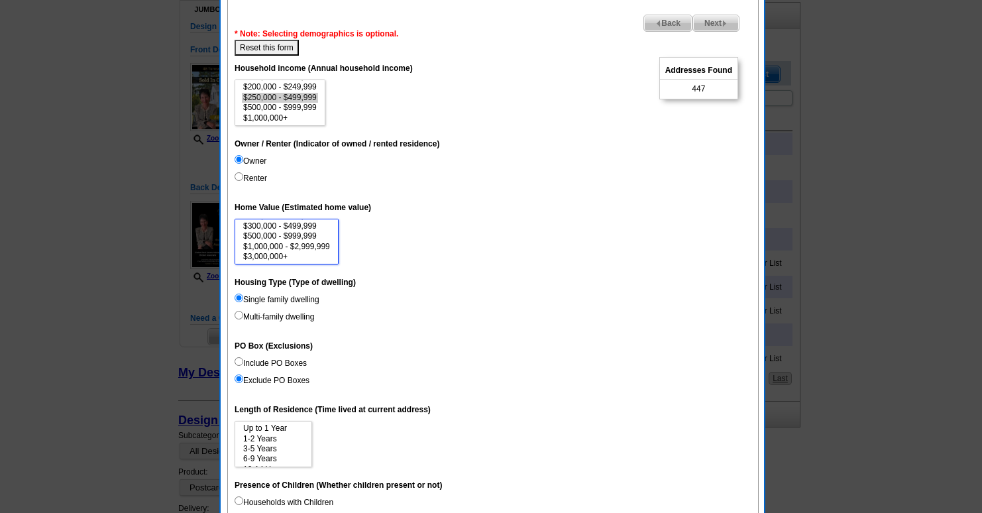
click at [281, 252] on option "$3,000,000+" at bounding box center [286, 257] width 89 height 10
click at [277, 246] on option "$1,000,000 - $2,999,999" at bounding box center [286, 247] width 89 height 10
click at [259, 238] on option "$500,000 - $999,999" at bounding box center [286, 236] width 89 height 10
click at [261, 246] on option "$1,000,000 - $2,999,999" at bounding box center [286, 247] width 89 height 10
select select "3000000"
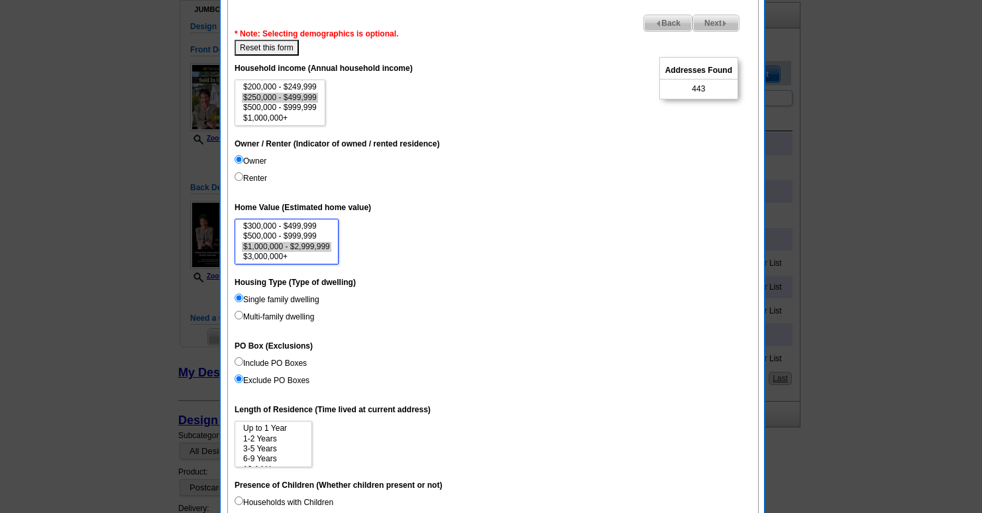
click at [281, 256] on option "$3,000,000+" at bounding box center [286, 257] width 89 height 10
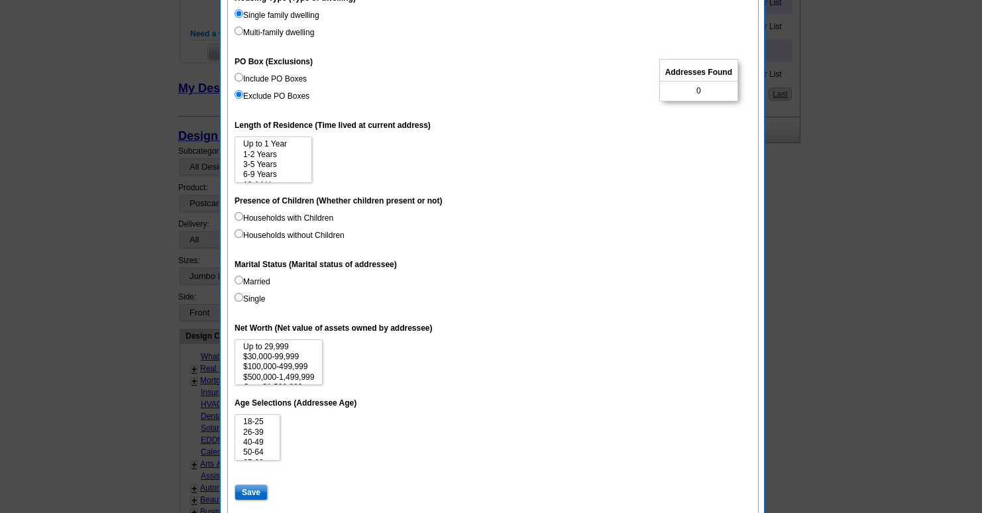
scroll to position [453, 0]
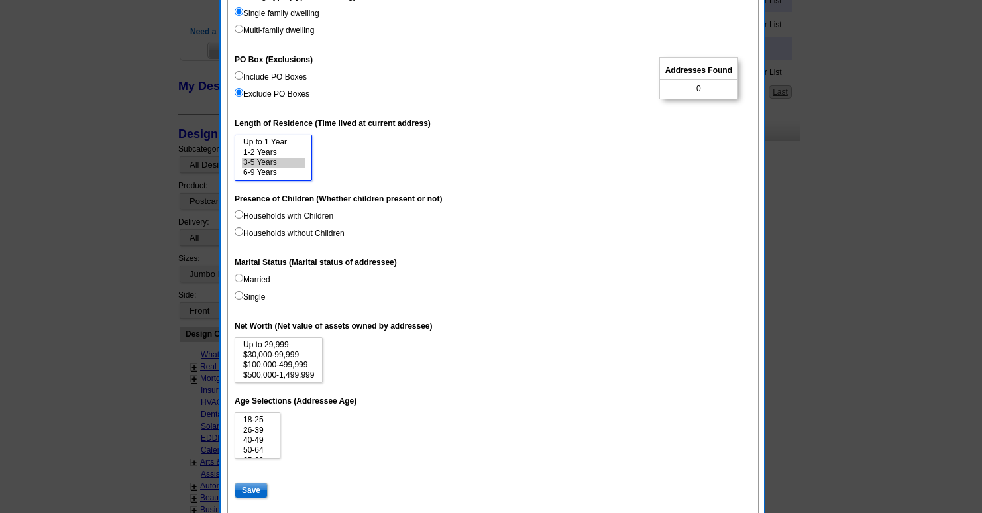
click at [256, 162] on option "3-5 Years" at bounding box center [273, 163] width 63 height 10
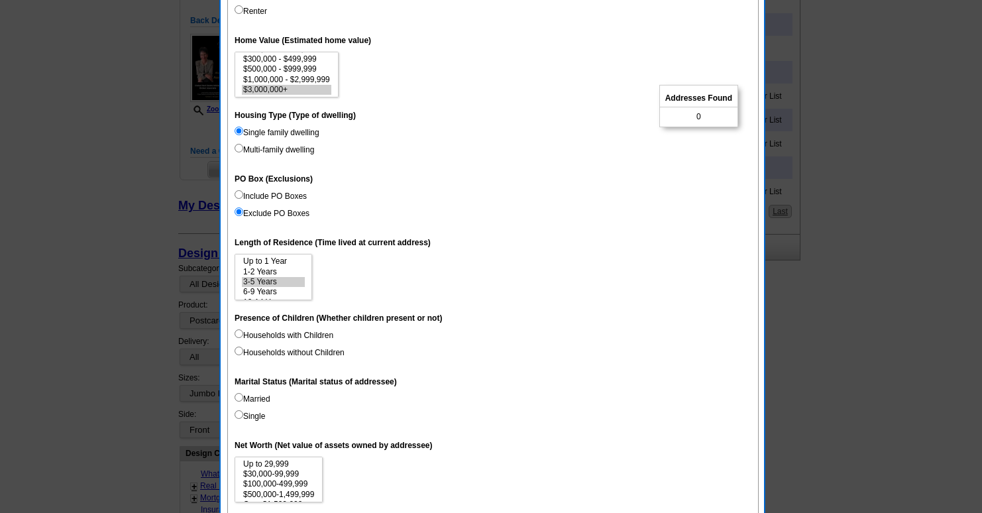
scroll to position [305, 0]
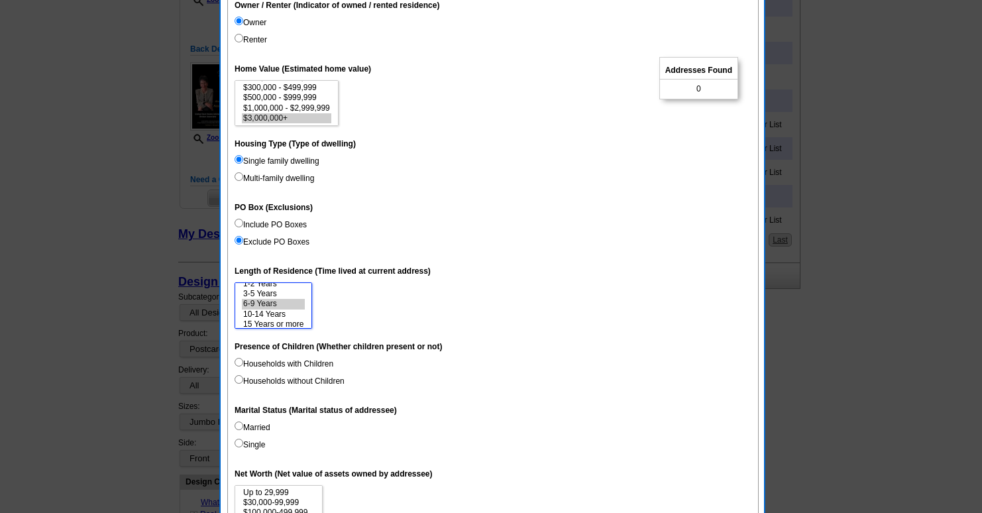
click at [260, 322] on select "Up to 1 Year 1-2 Years 3-5 Years 6-9 Years 10-14 Years 15 Years or more" at bounding box center [272, 305] width 77 height 46
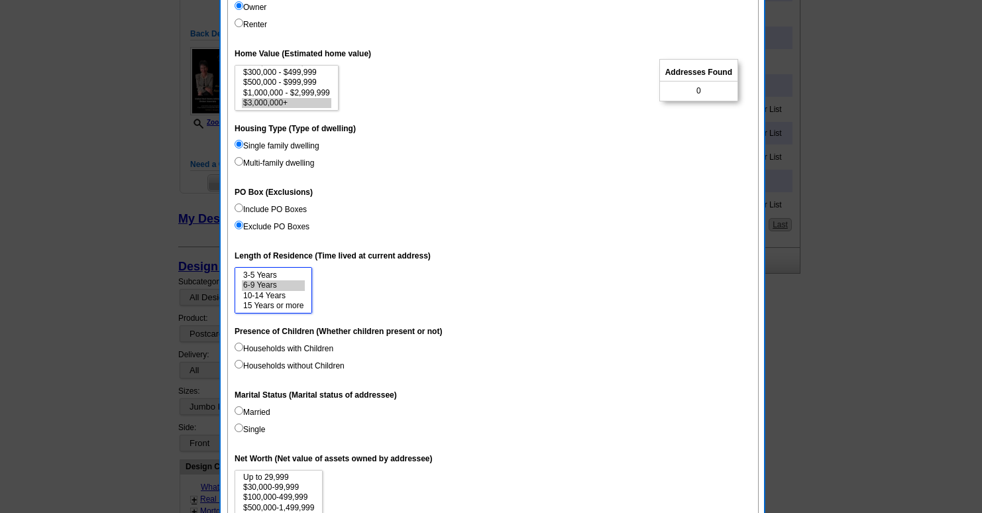
scroll to position [323, 0]
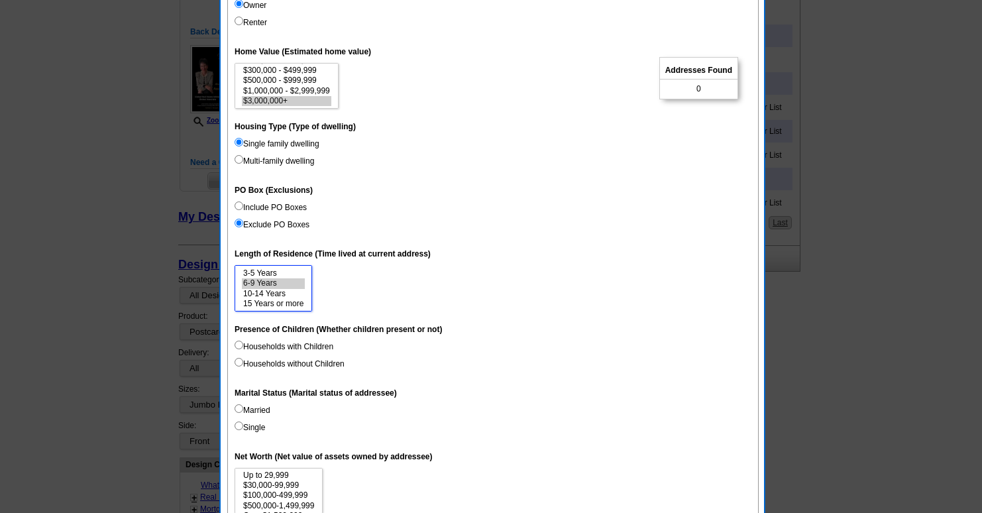
click at [252, 292] on option "10-14 Years" at bounding box center [273, 294] width 63 height 10
click at [262, 302] on option "15 Years or more" at bounding box center [273, 304] width 63 height 10
click at [258, 274] on option "3-5 Years" at bounding box center [273, 273] width 63 height 10
click at [260, 286] on option "1-2 Years" at bounding box center [273, 283] width 63 height 10
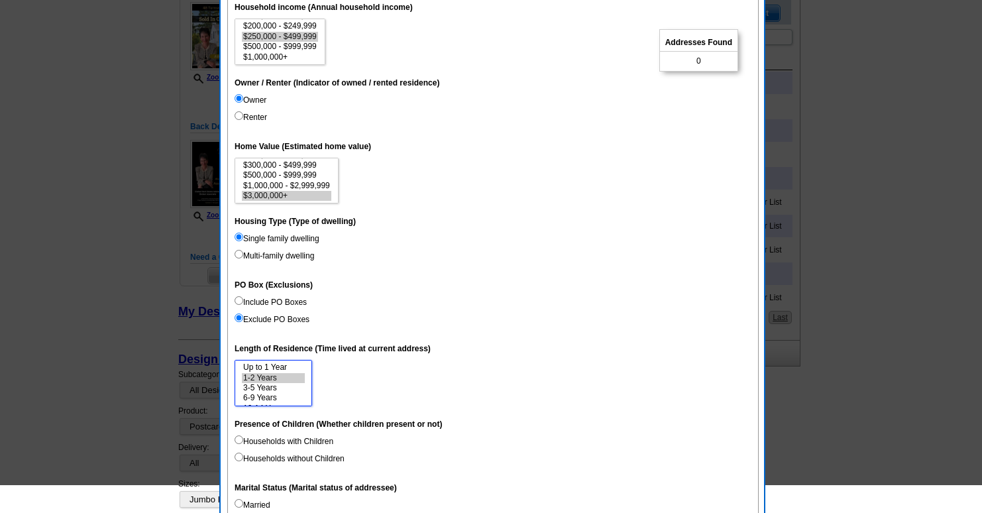
scroll to position [238, 0]
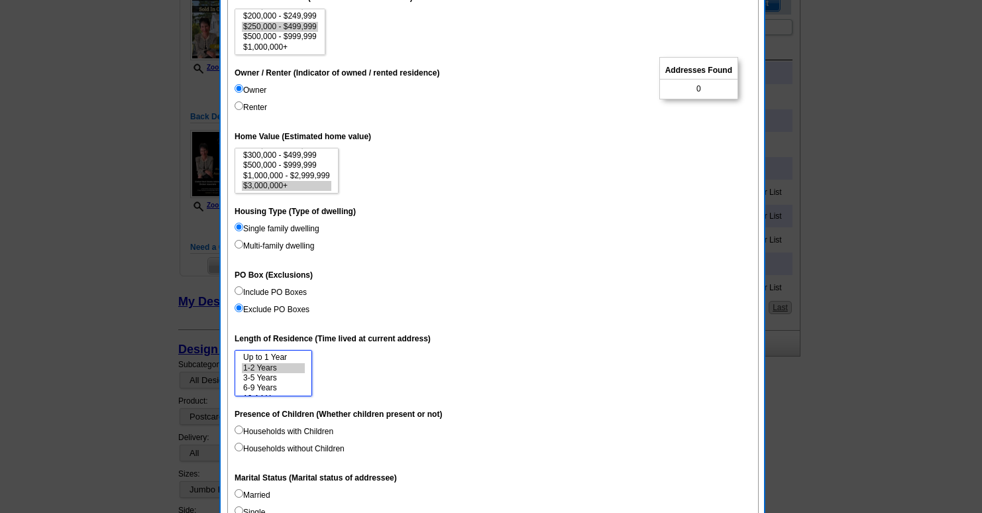
click at [263, 352] on option "Up to 1 Year" at bounding box center [273, 357] width 63 height 10
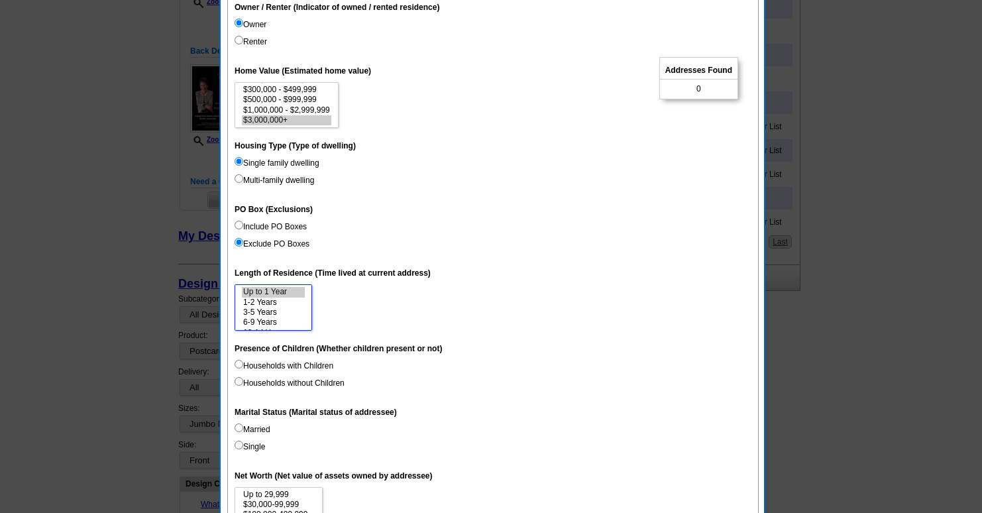
scroll to position [20, 0]
click at [283, 327] on option "15 Years or more" at bounding box center [273, 323] width 63 height 10
click at [475, 343] on dt "Presence of Children (Whether children present or not)" at bounding box center [492, 348] width 517 height 24
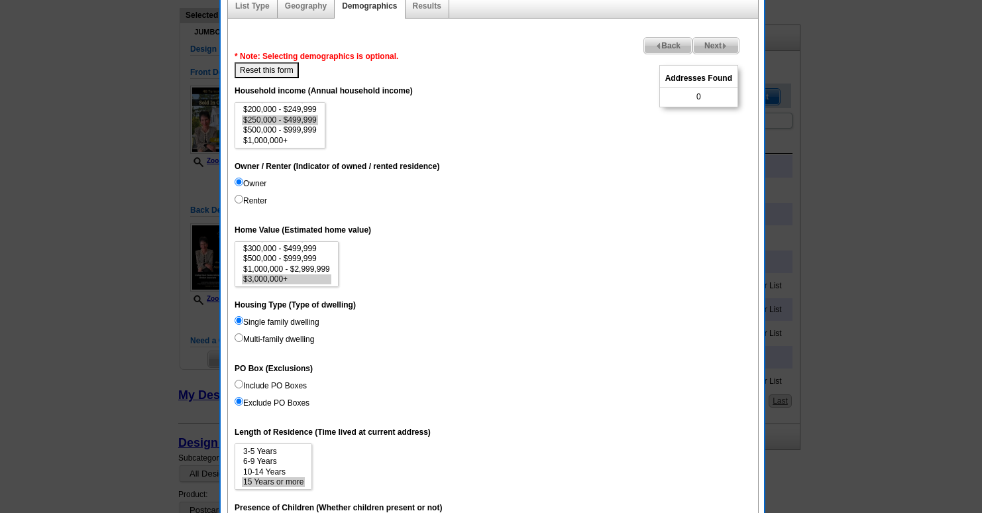
scroll to position [116, 0]
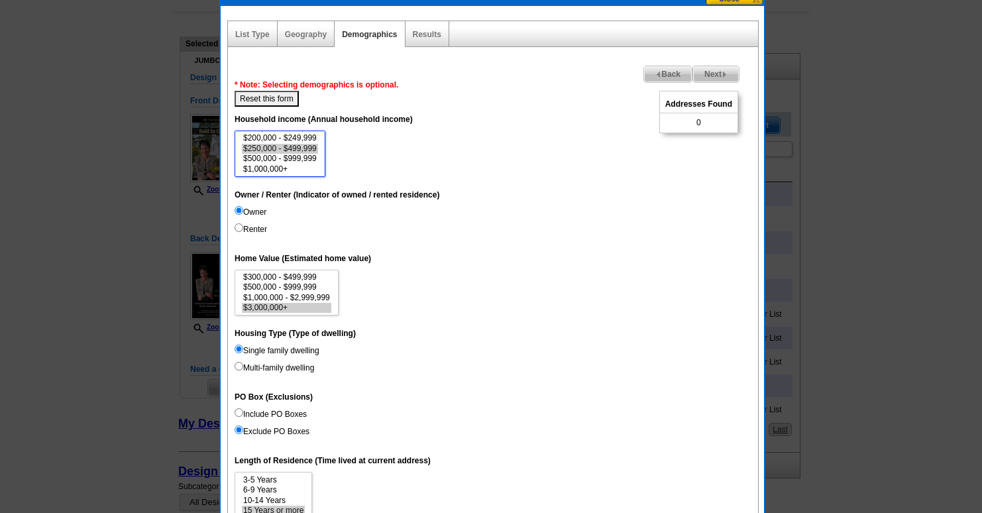
click at [311, 148] on option "$250,000 - $499,999" at bounding box center [280, 149] width 76 height 10
click at [266, 303] on option "$3,000,000+" at bounding box center [286, 308] width 89 height 10
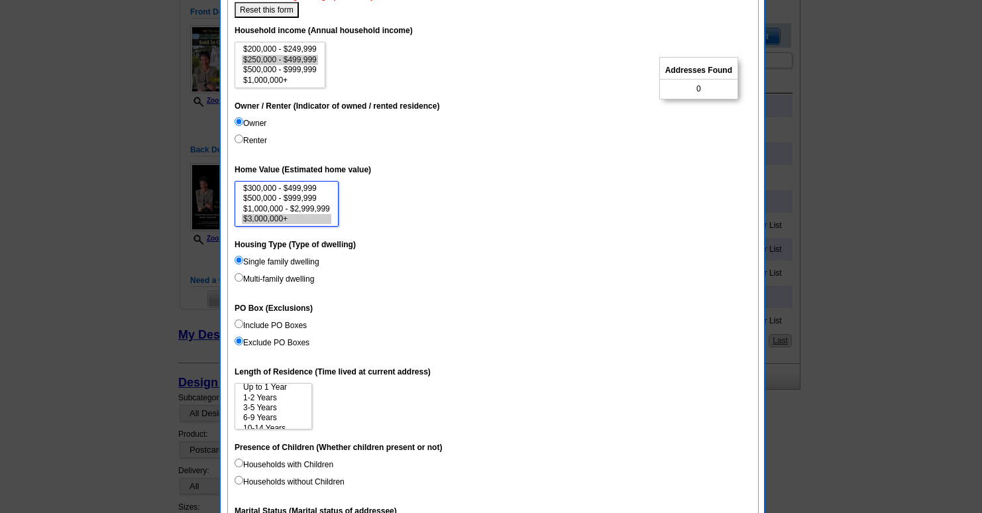
scroll to position [0, 0]
click at [273, 391] on option "Up to 1 Year" at bounding box center [273, 391] width 63 height 10
click at [264, 398] on option "1-2 Years" at bounding box center [273, 401] width 63 height 10
click at [262, 411] on option "3-5 Years" at bounding box center [273, 411] width 63 height 10
click at [261, 419] on option "6-9 Years" at bounding box center [273, 421] width 63 height 10
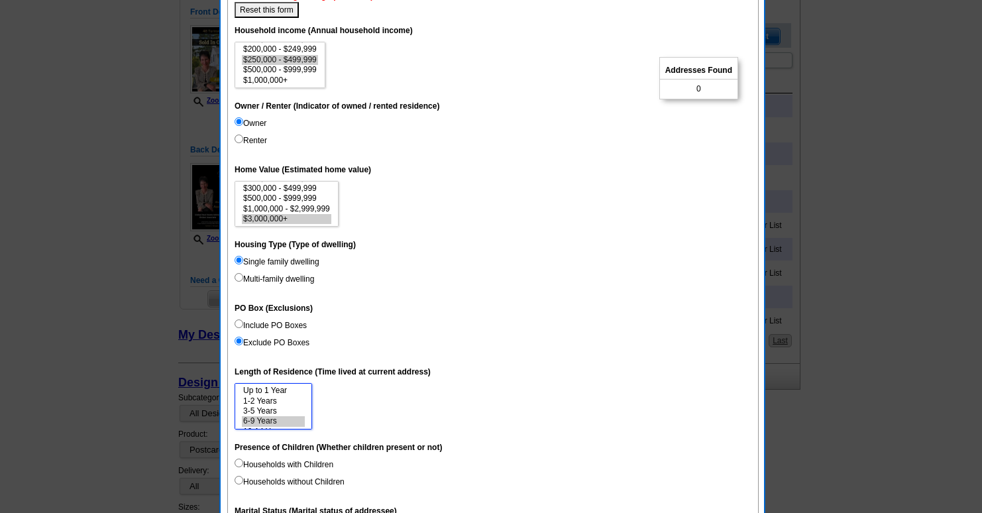
scroll to position [20, 0]
click at [261, 420] on option "15 Years or more" at bounding box center [273, 422] width 63 height 10
select select "10-14"
click at [269, 413] on option "10-14 Years" at bounding box center [273, 412] width 63 height 10
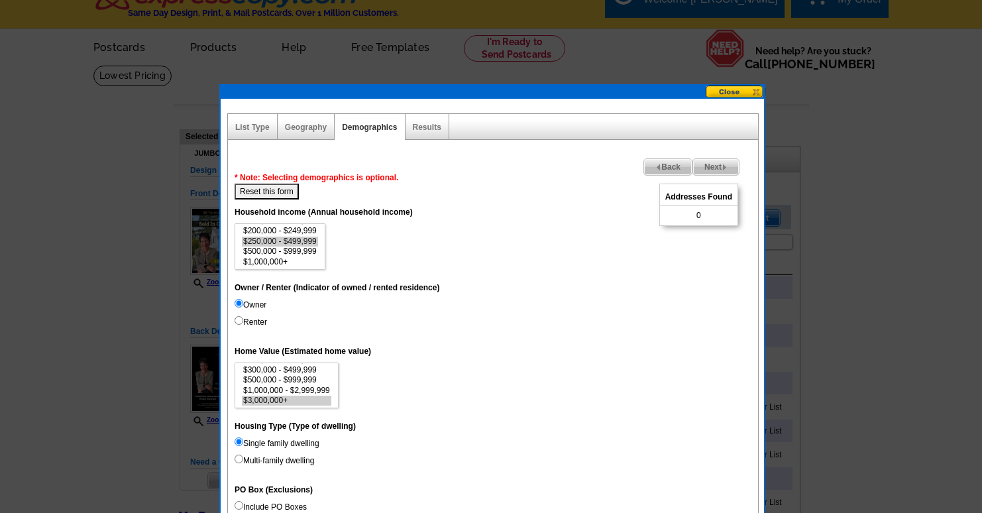
scroll to position [0, 0]
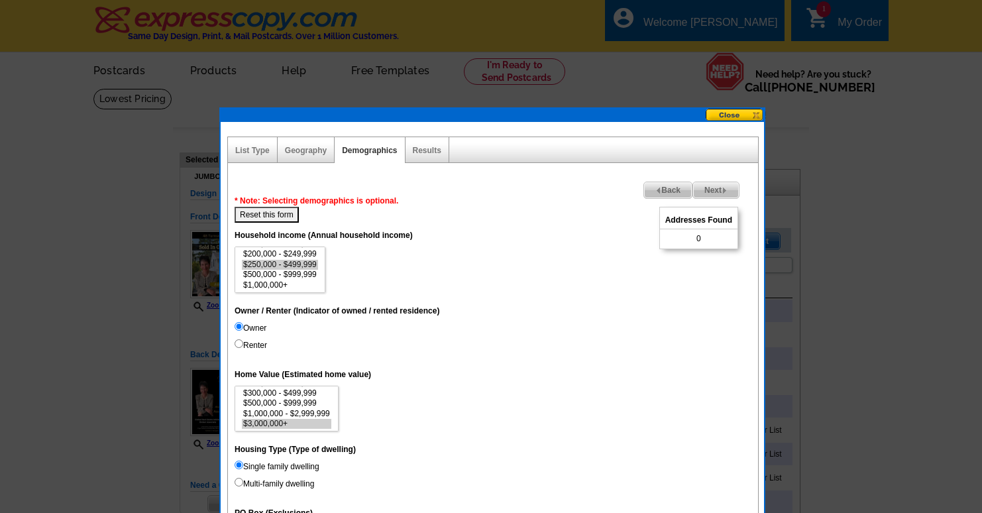
click at [281, 215] on button "Reset this form" at bounding box center [266, 215] width 64 height 16
select select
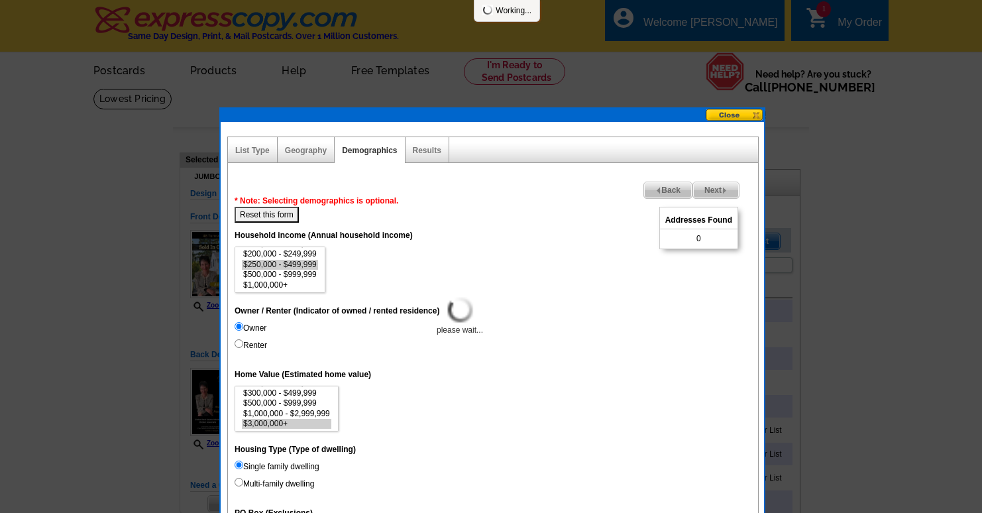
select select
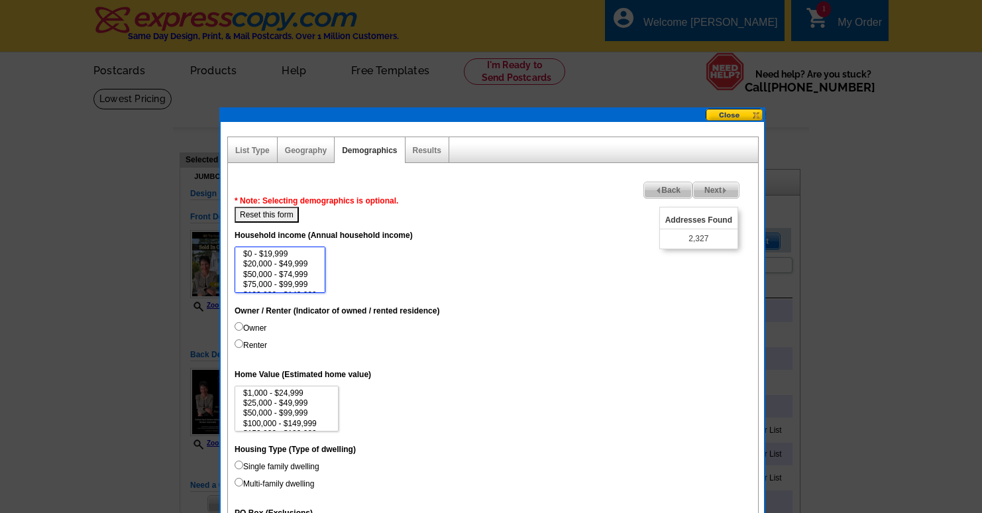
click at [272, 270] on option "$50,000 - $74,999" at bounding box center [280, 275] width 76 height 10
select select "250000-499999"
click at [271, 263] on option "$250,000 - $499,999" at bounding box center [280, 265] width 76 height 10
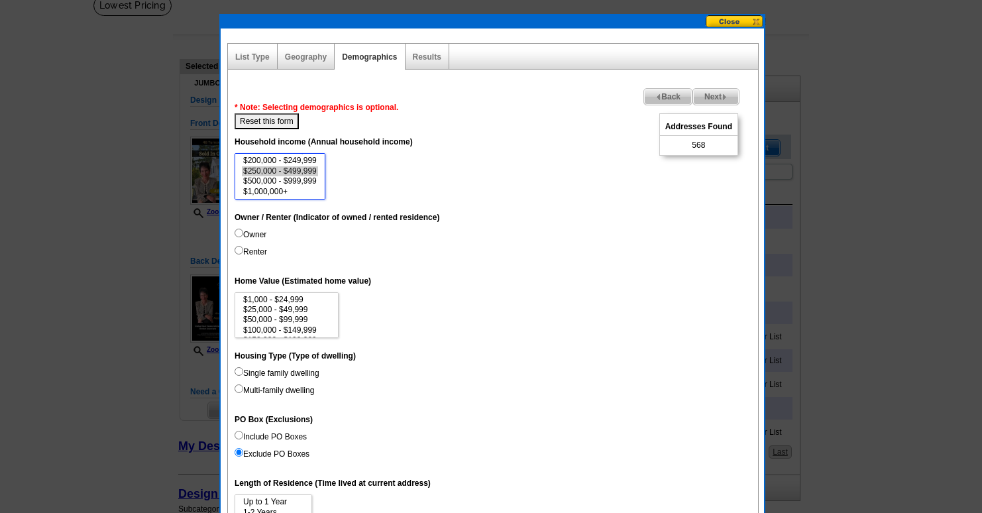
scroll to position [96, 0]
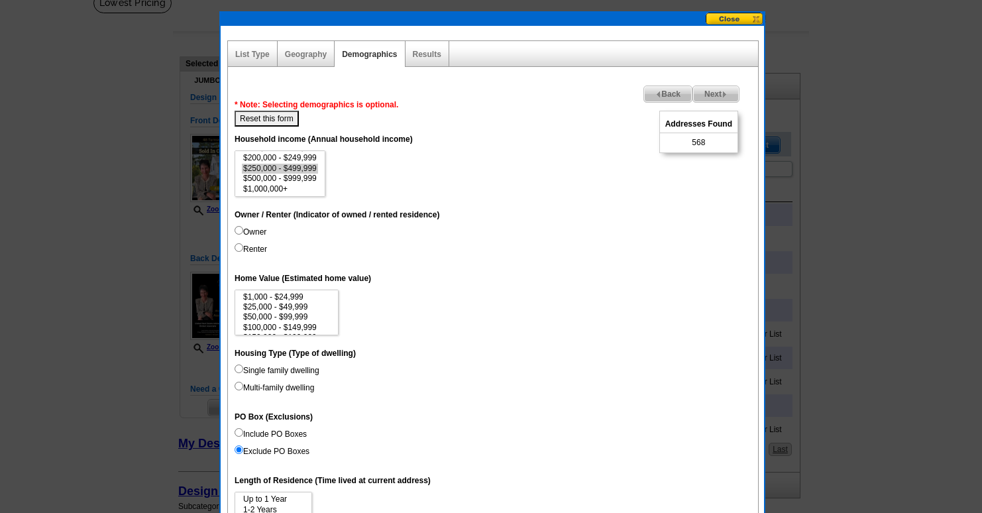
click at [264, 233] on label "Owner" at bounding box center [250, 232] width 32 height 12
click at [243, 233] on input "Owner" at bounding box center [238, 230] width 9 height 9
radio input "true"
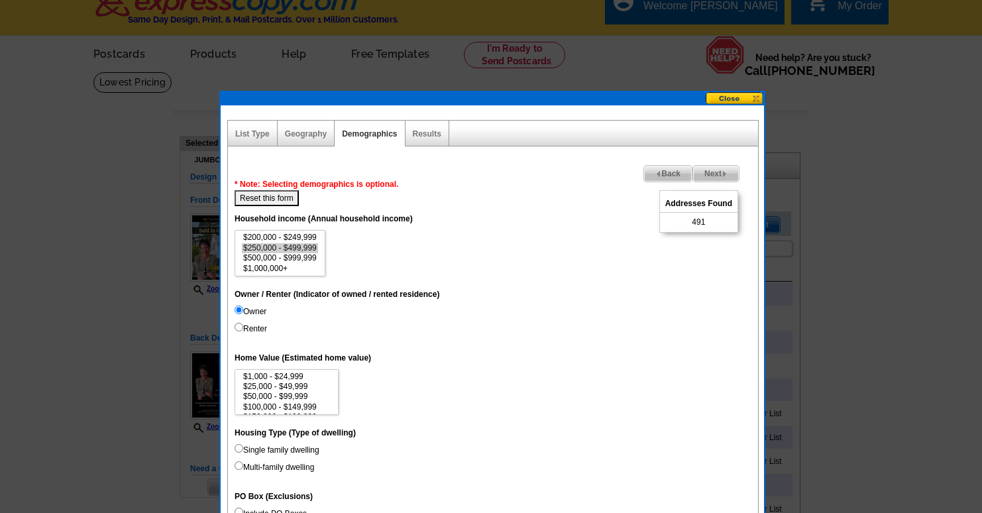
scroll to position [13, 0]
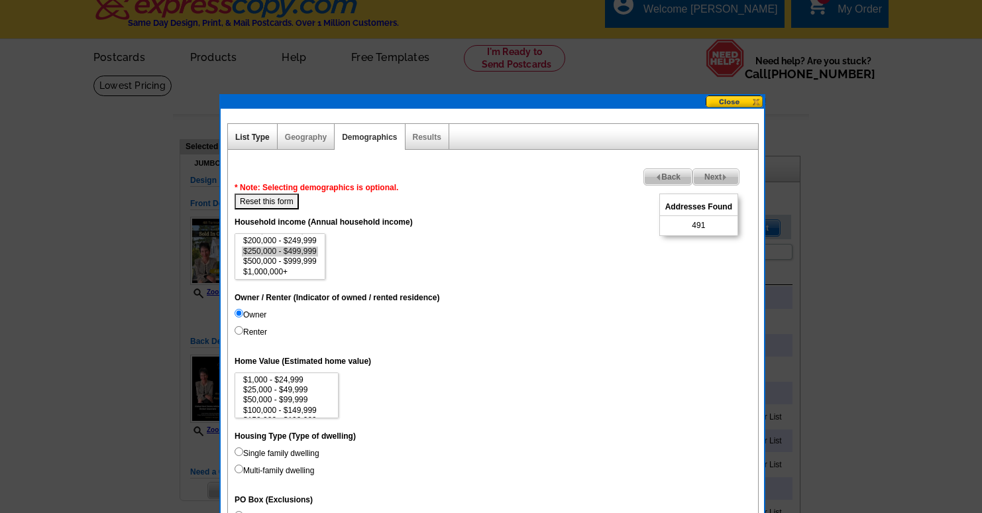
click at [244, 138] on link "List Type" at bounding box center [252, 136] width 34 height 9
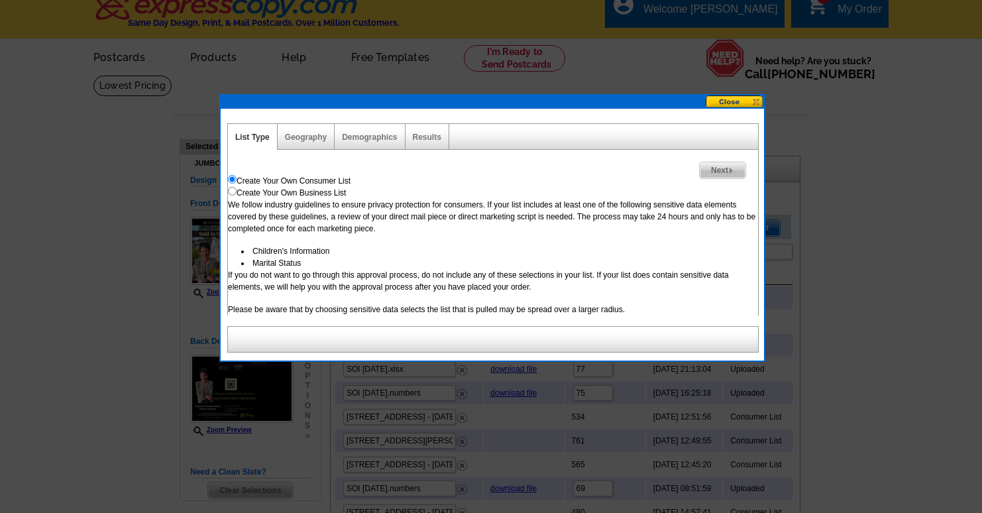
click at [715, 170] on span "Next" at bounding box center [722, 170] width 46 height 16
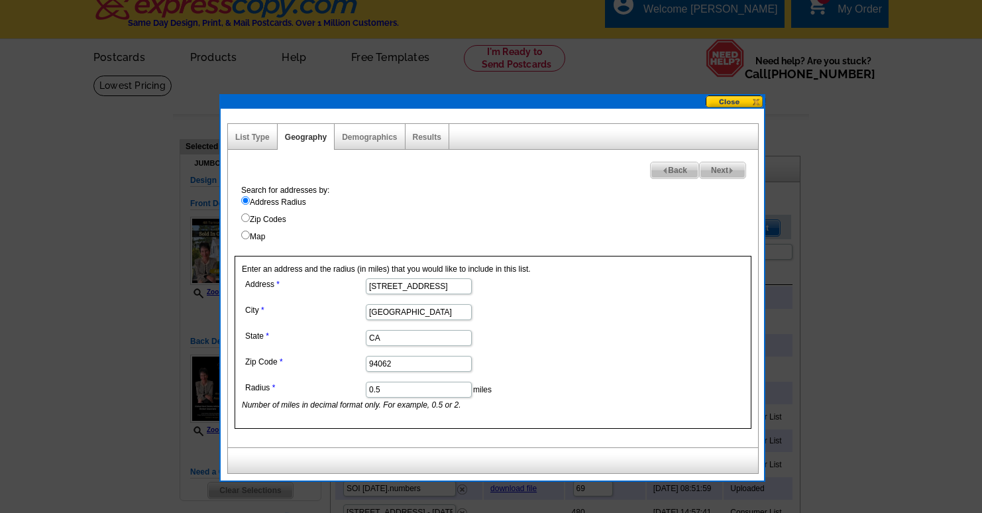
click at [272, 221] on label "Zip Codes" at bounding box center [499, 219] width 517 height 12
click at [250, 221] on input "Zip Codes" at bounding box center [245, 217] width 9 height 9
radio input "true"
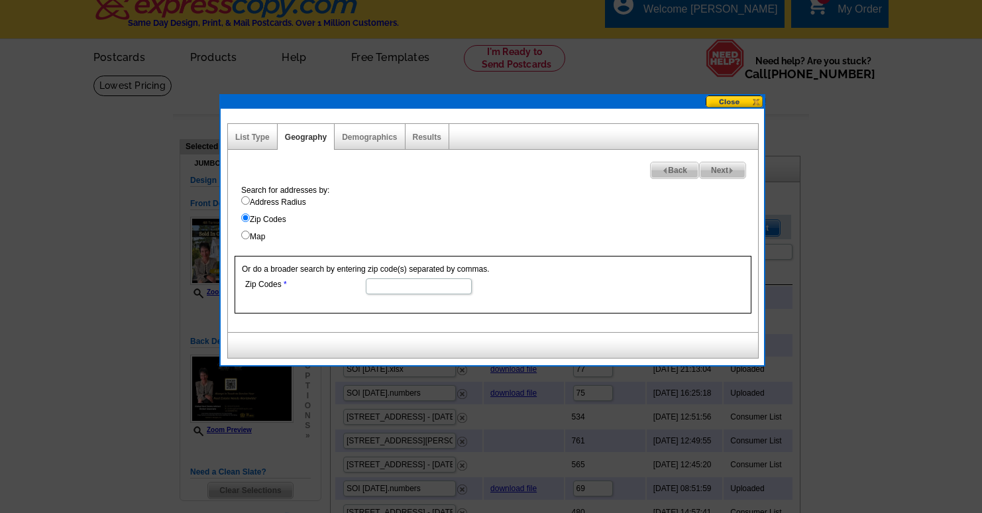
click at [240, 204] on div "Search for addresses by: Address Radius Zip Codes Map" at bounding box center [495, 213] width 523 height 58
click at [241, 202] on input "Address Radius" at bounding box center [245, 200] width 9 height 9
radio input "true"
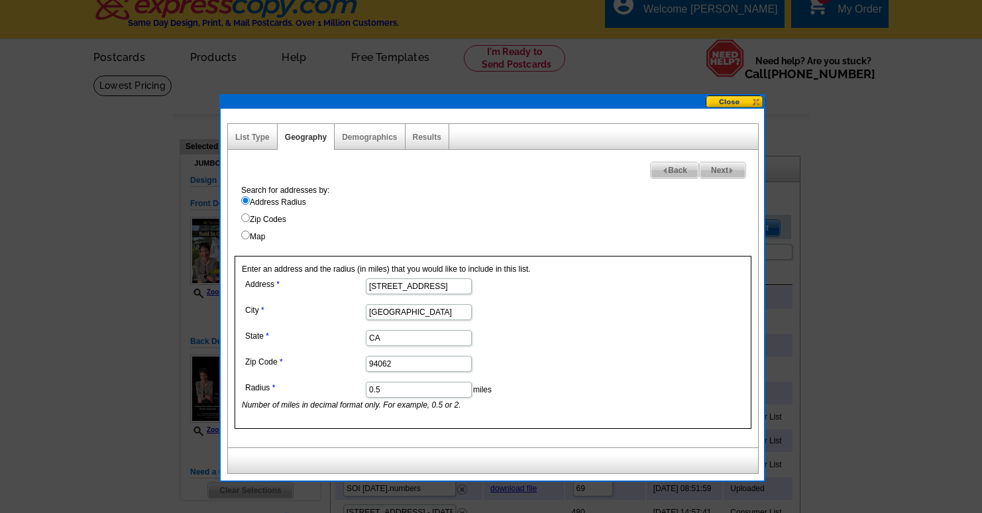
click at [375, 390] on input "0.5" at bounding box center [419, 390] width 106 height 16
click at [378, 390] on input "0.5" at bounding box center [419, 390] width 106 height 16
type input "0.1"
click at [539, 391] on dd "0.1 miles Number of miles in decimal format only. For example, 0.5 or 2." at bounding box center [418, 394] width 352 height 32
click at [679, 220] on label "Zip Codes" at bounding box center [499, 219] width 517 height 12
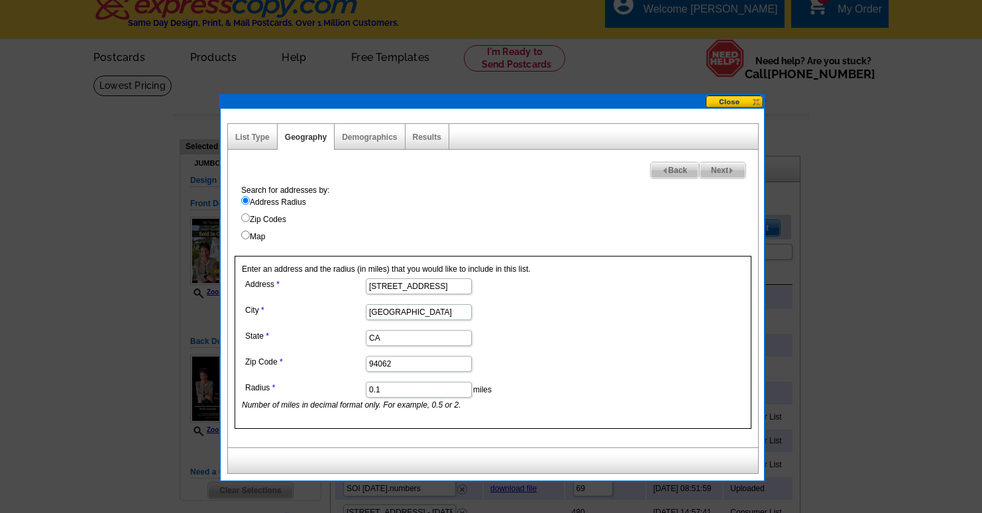
click at [250, 220] on input "Zip Codes" at bounding box center [245, 217] width 9 height 9
radio input "true"
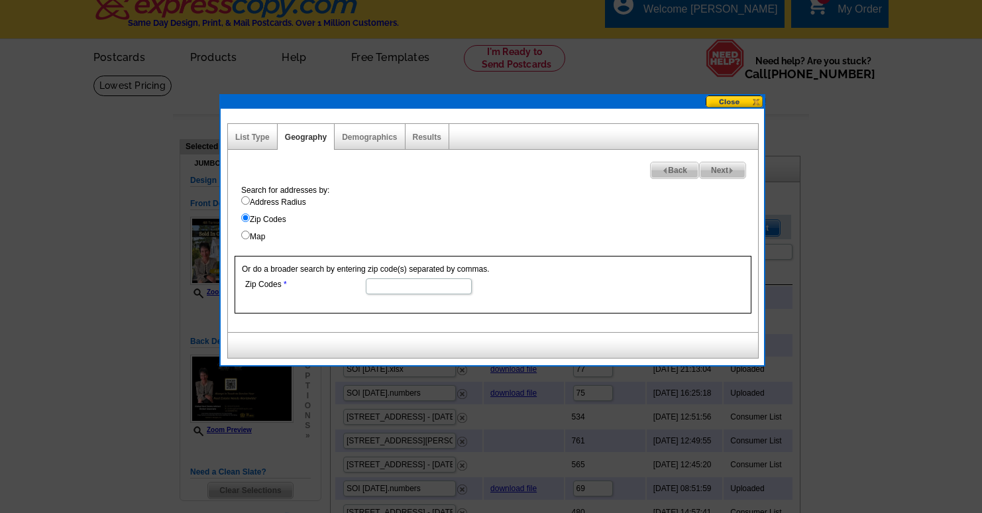
click at [717, 170] on span "Next" at bounding box center [722, 170] width 46 height 16
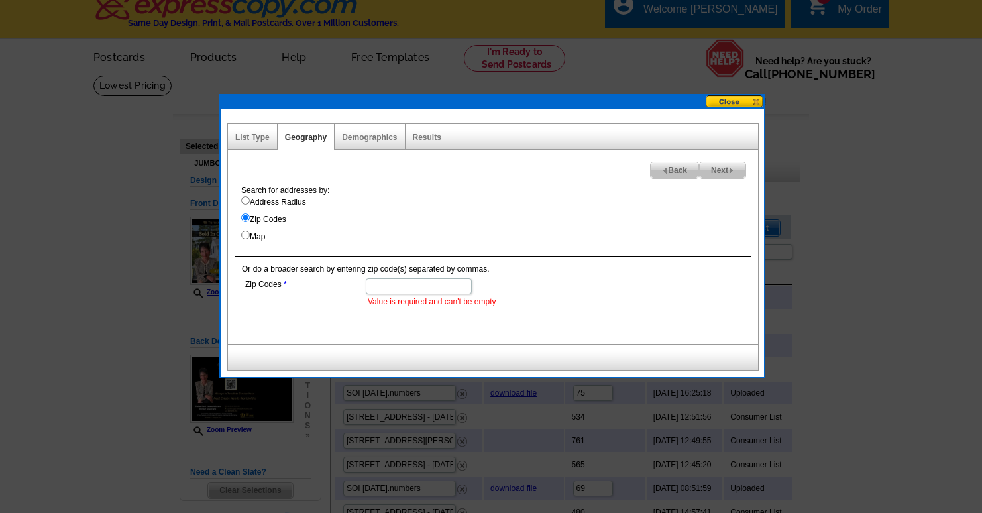
click at [246, 201] on input "Address Radius" at bounding box center [245, 200] width 9 height 9
radio input "true"
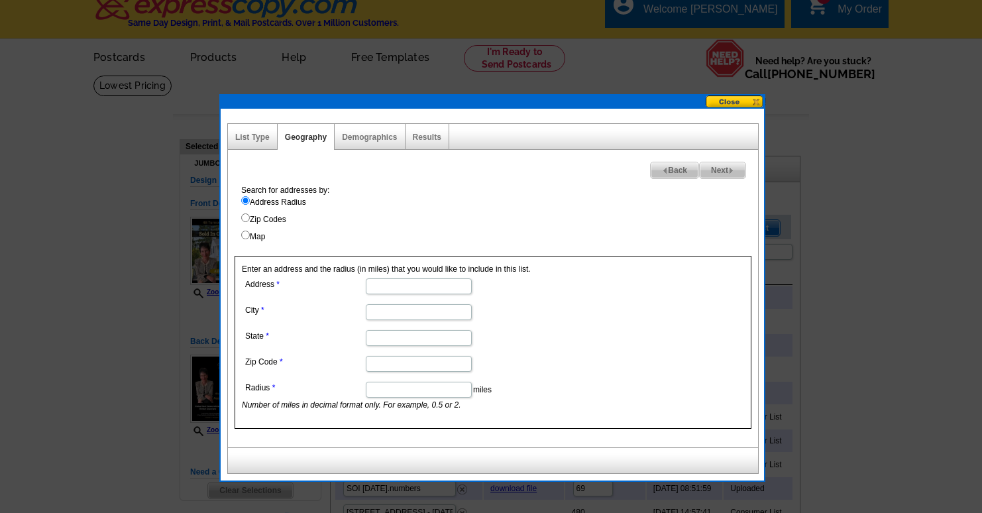
click at [382, 282] on input "Address" at bounding box center [419, 286] width 106 height 16
type input "48 Turnsworth Ave"
click at [406, 315] on input "City" at bounding box center [419, 312] width 106 height 16
click at [375, 364] on input "Zip Code" at bounding box center [419, 364] width 106 height 16
type input "94062"
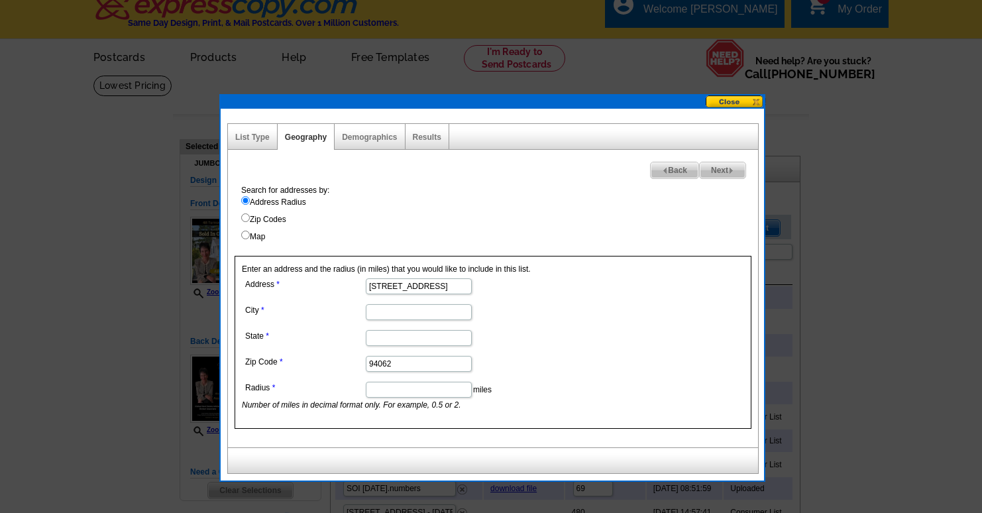
click at [381, 314] on input "City" at bounding box center [419, 312] width 106 height 16
type input "Redwood City"
click at [387, 344] on input "State" at bounding box center [419, 338] width 106 height 16
type input "CA"
click at [407, 390] on input "Radius" at bounding box center [419, 390] width 106 height 16
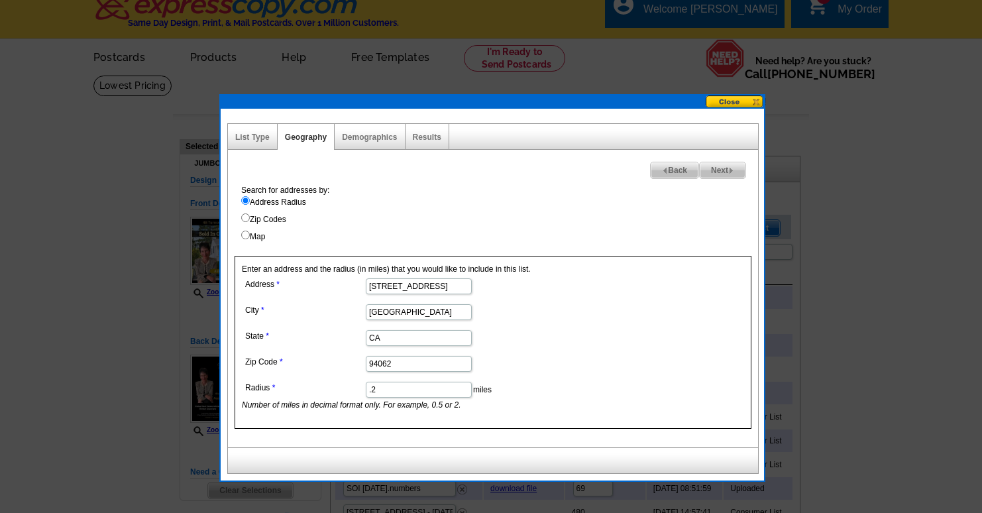
type input ".2"
click at [533, 392] on dd ".2 miles Number of miles in decimal format only. For example, 0.5 or 2." at bounding box center [418, 394] width 352 height 32
click at [715, 170] on span "Next" at bounding box center [722, 170] width 46 height 16
select select
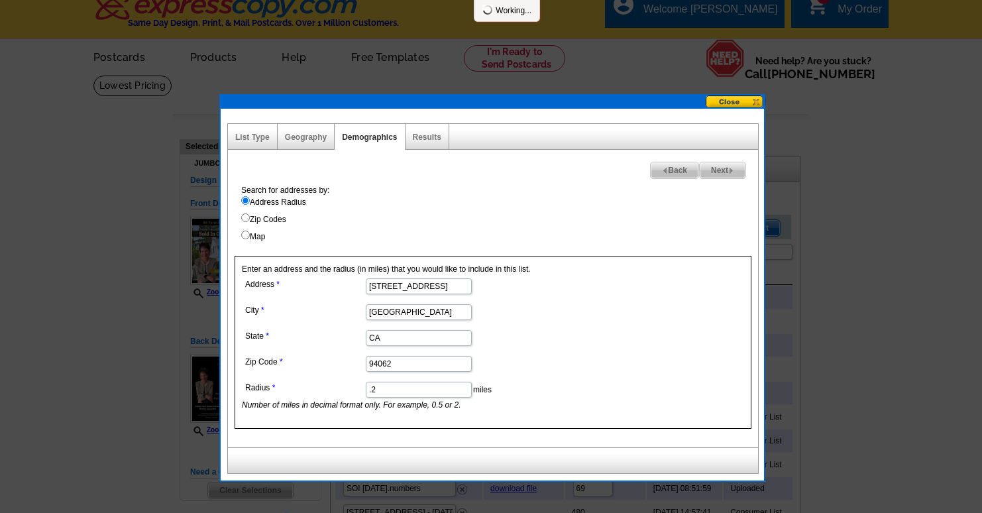
select select
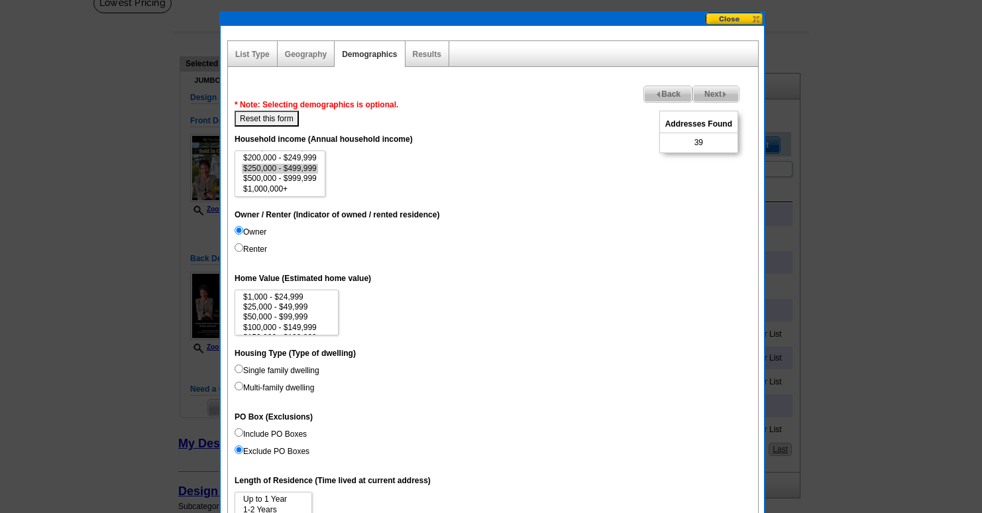
scroll to position [99, 0]
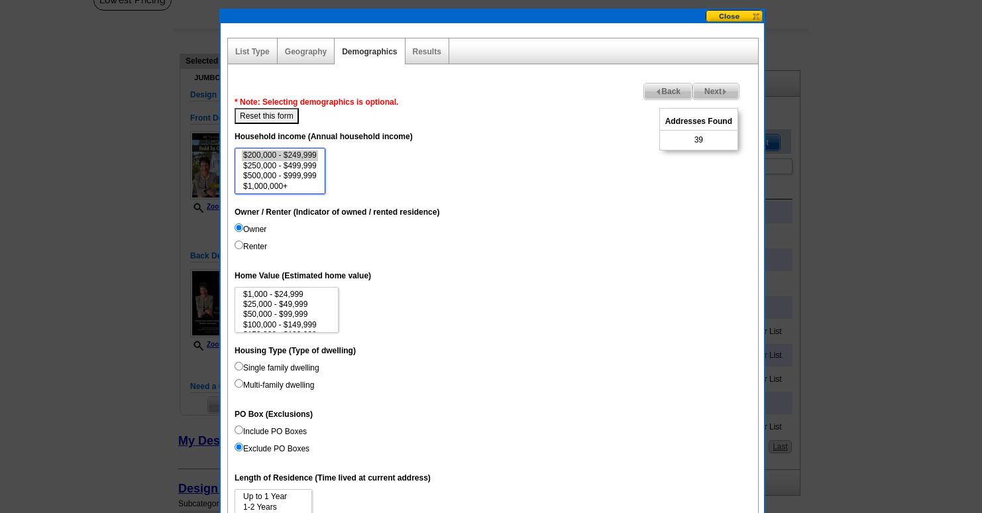
click at [295, 156] on option "$200,000 - $249,999" at bounding box center [280, 155] width 76 height 10
click at [435, 241] on dd "Owner Renter" at bounding box center [492, 240] width 517 height 34
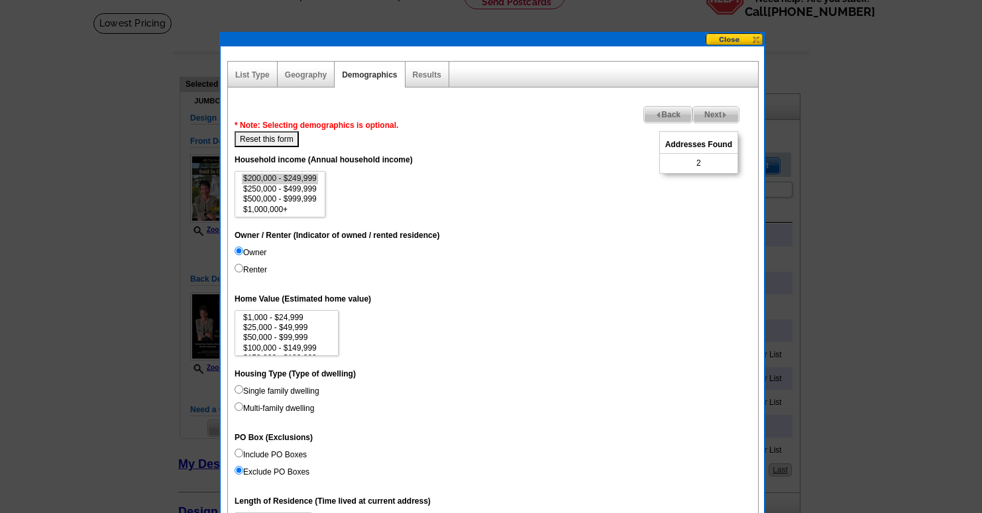
scroll to position [51, 0]
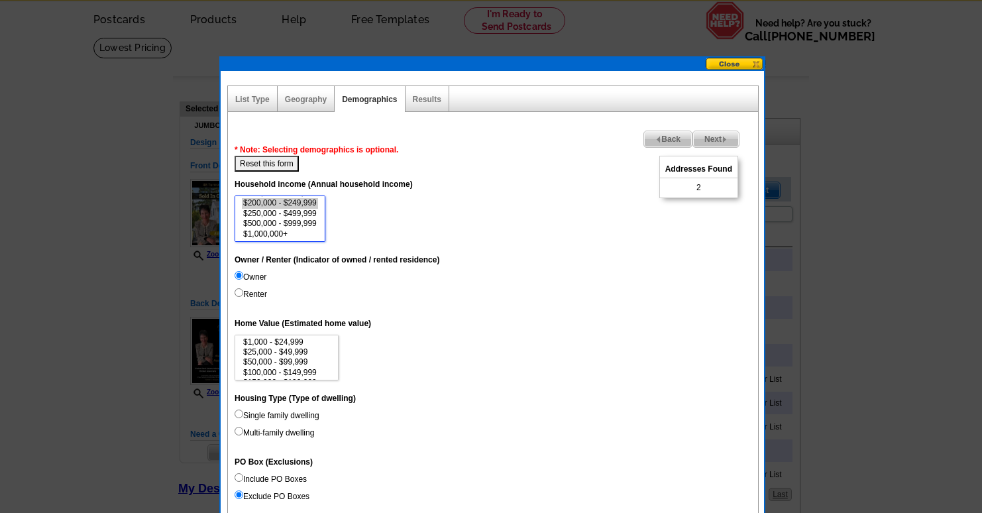
select select "500000-999999"
click at [295, 219] on option "$500,000 - $999,999" at bounding box center [280, 224] width 76 height 10
click at [295, 224] on option "$500,000 - $999,999" at bounding box center [280, 224] width 76 height 10
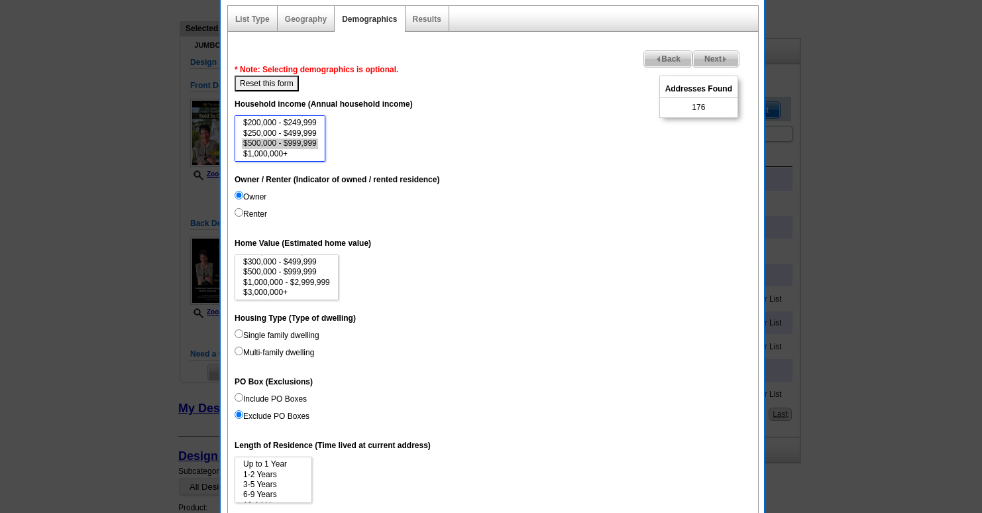
scroll to position [132, 0]
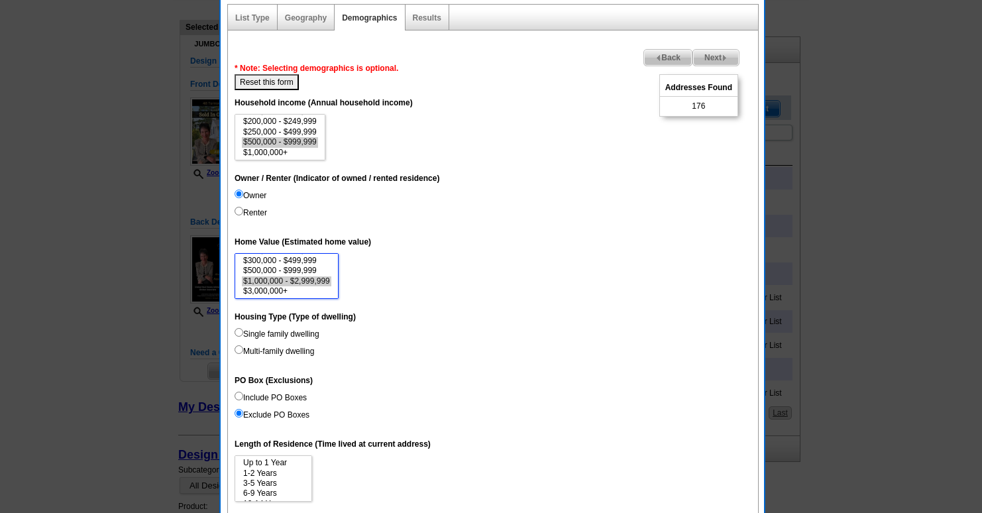
click at [287, 284] on option "$1,000,000 - $2,999,999" at bounding box center [286, 281] width 89 height 10
click at [287, 289] on option "$3,000,000+" at bounding box center [286, 291] width 89 height 10
select select "1000000-2999999"
click at [325, 279] on option "$1,000,000 - $2,999,999" at bounding box center [286, 281] width 89 height 10
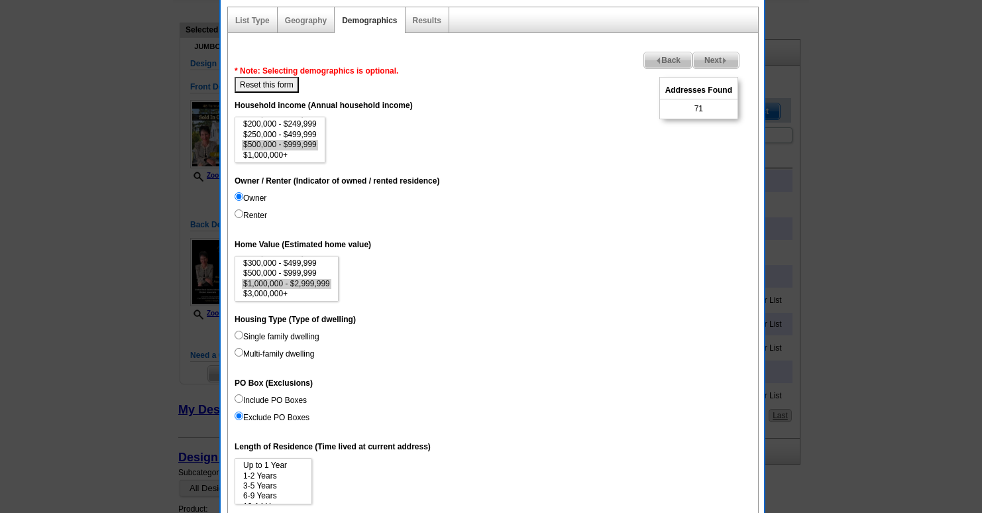
click at [238, 333] on input "Single family dwelling" at bounding box center [238, 335] width 9 height 9
radio input "true"
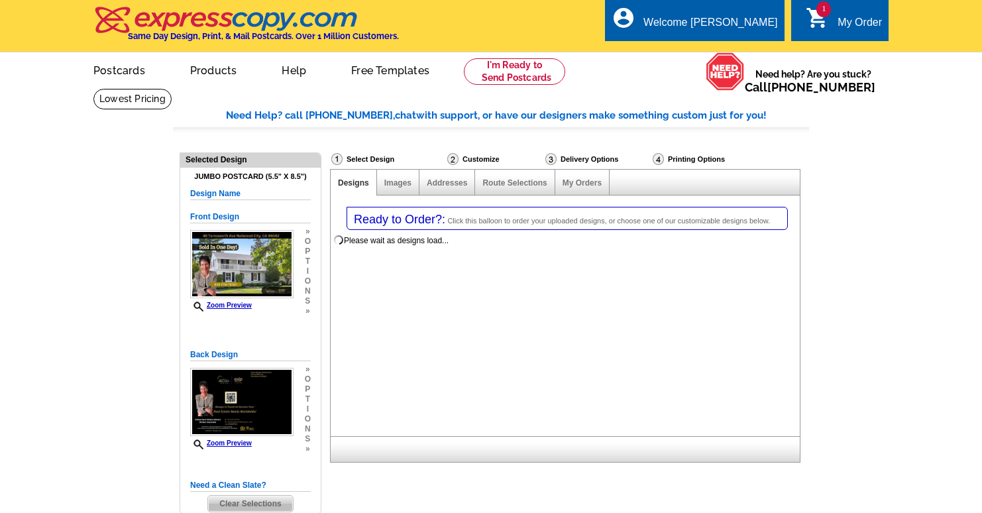
select select "1"
select select "2"
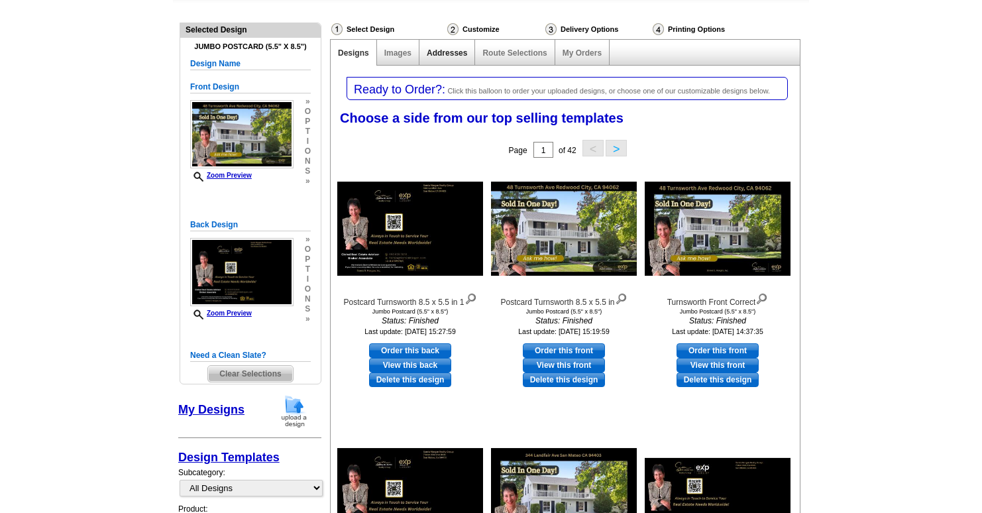
click at [446, 56] on link "Addresses" at bounding box center [447, 52] width 40 height 9
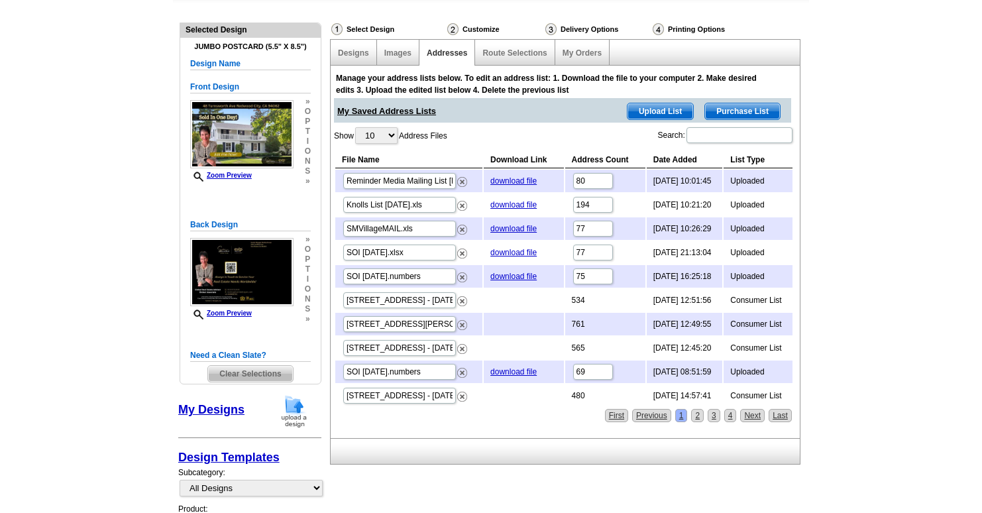
click at [741, 113] on span "Purchase List" at bounding box center [742, 111] width 75 height 16
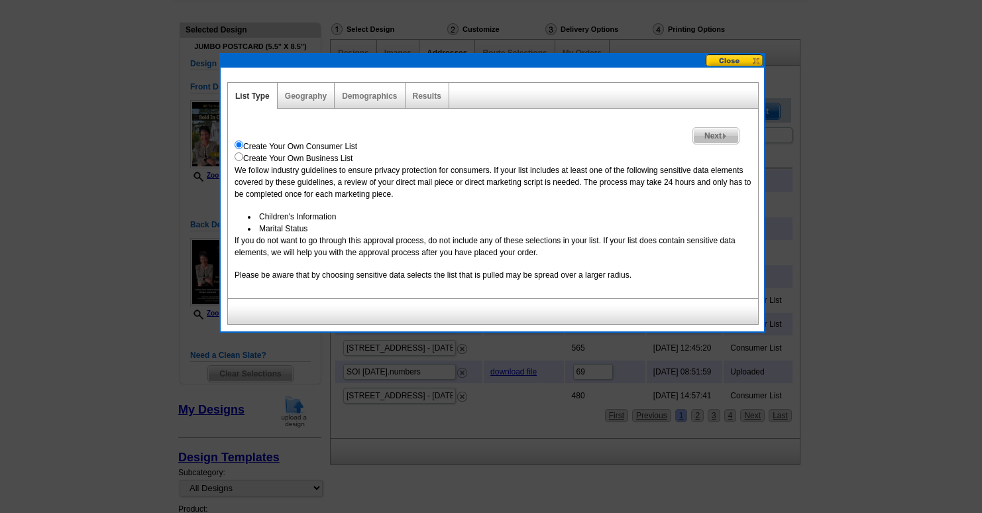
click at [741, 58] on button at bounding box center [734, 60] width 58 height 13
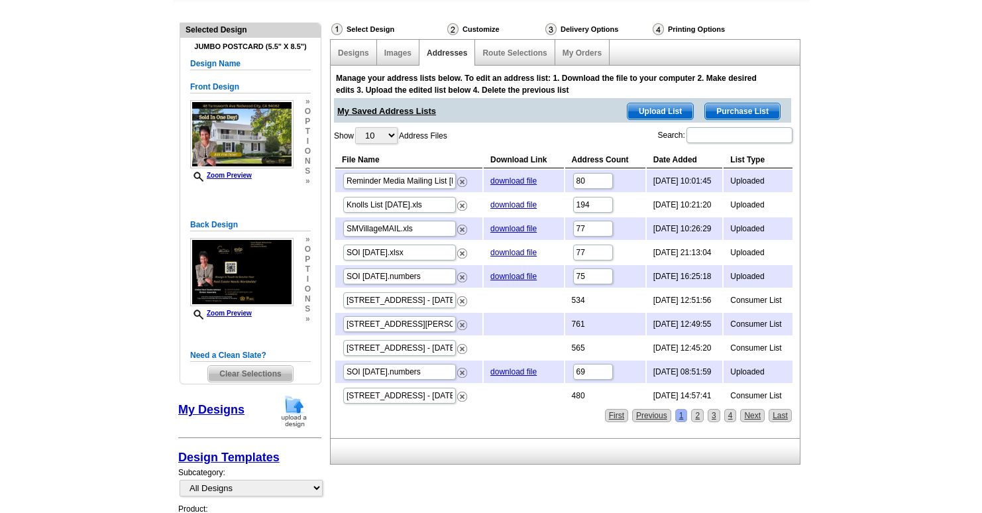
click at [756, 107] on span "Purchase List" at bounding box center [742, 111] width 75 height 16
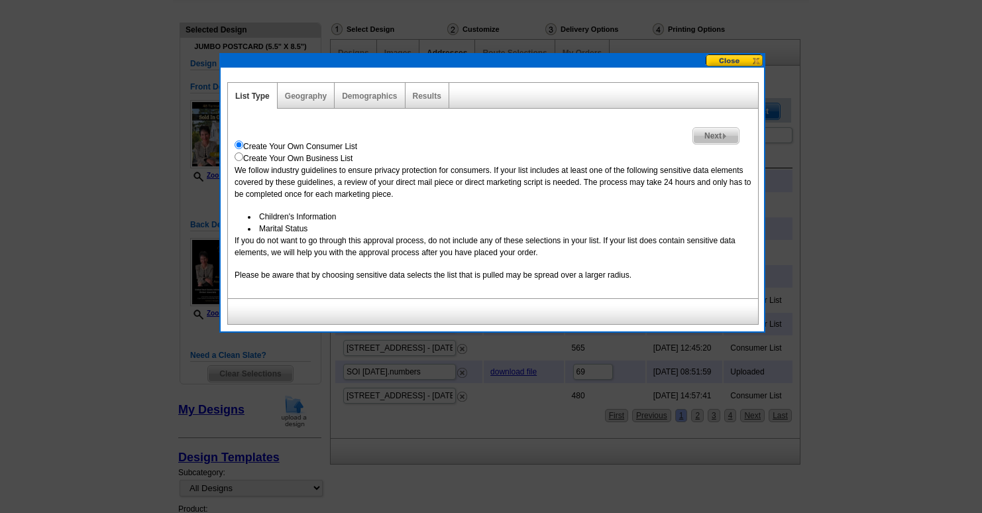
click at [304, 91] on div "Geography" at bounding box center [306, 96] width 57 height 26
click at [305, 95] on link "Geography" at bounding box center [306, 95] width 42 height 9
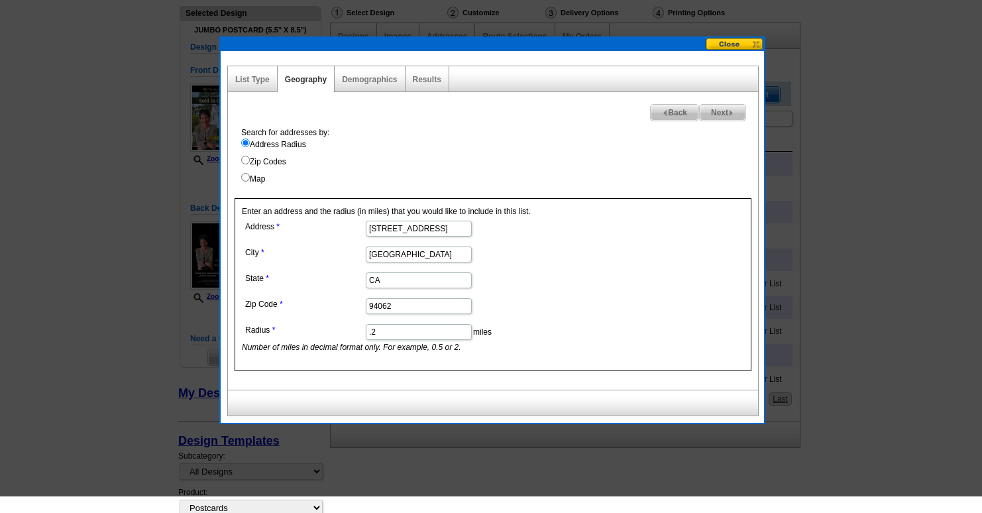
scroll to position [152, 0]
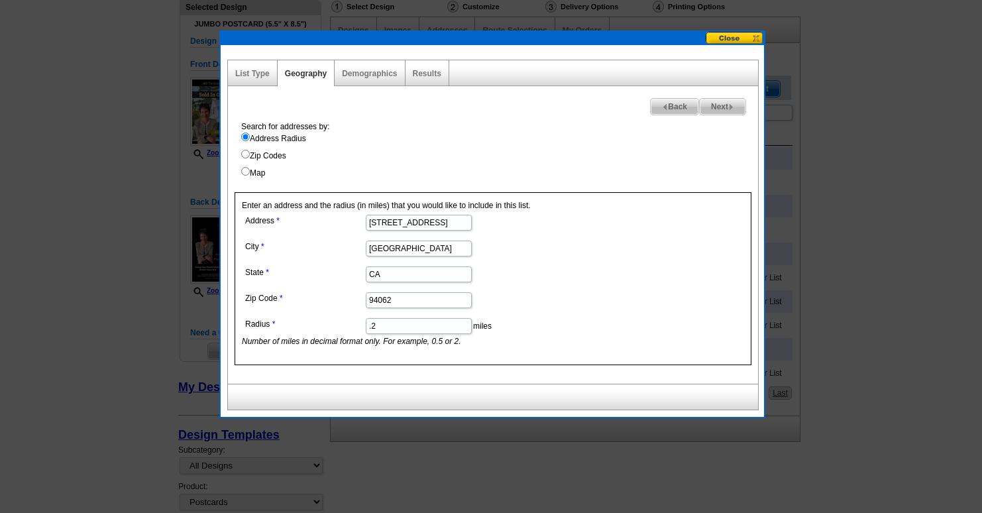
click at [398, 323] on input ".2" at bounding box center [419, 326] width 106 height 16
click at [546, 303] on dd "94062" at bounding box center [418, 299] width 352 height 21
click at [407, 323] on input ".35" at bounding box center [419, 326] width 106 height 16
type input ".5"
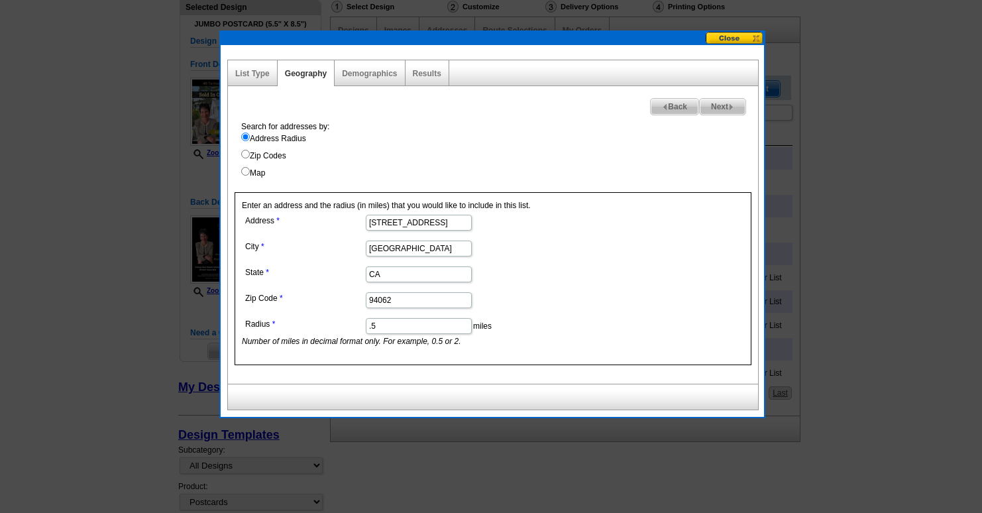
click at [605, 333] on form "Address [STREET_ADDRESS] [GEOGRAPHIC_DATA] [US_STATE] Zip Code 94062 Radius .5 …" at bounding box center [493, 279] width 502 height 136
click at [727, 106] on span "Next" at bounding box center [722, 107] width 46 height 16
select select
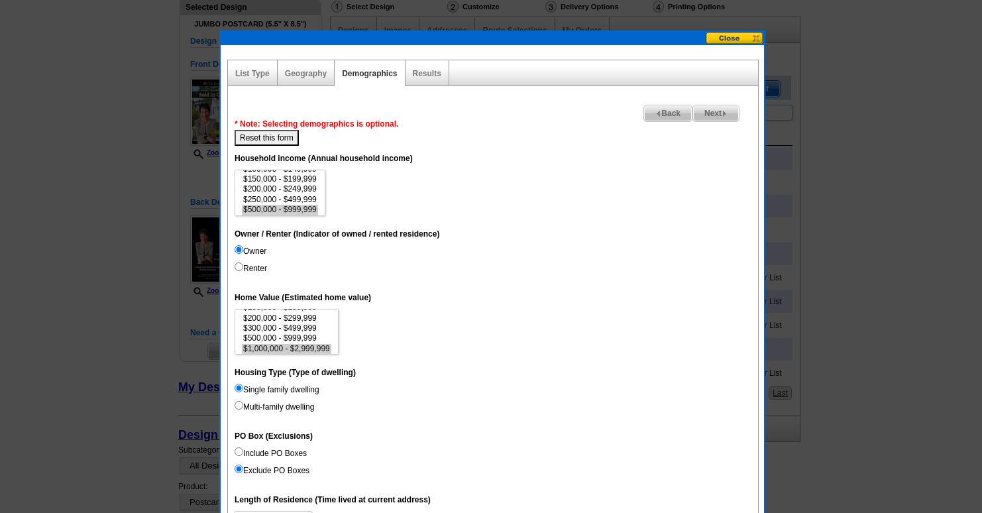
scroll to position [49, 0]
select select "250000-499999"
click at [280, 200] on option "$250,000 - $499,999" at bounding box center [280, 200] width 76 height 10
click at [437, 245] on dd "Owner Renter" at bounding box center [492, 262] width 517 height 34
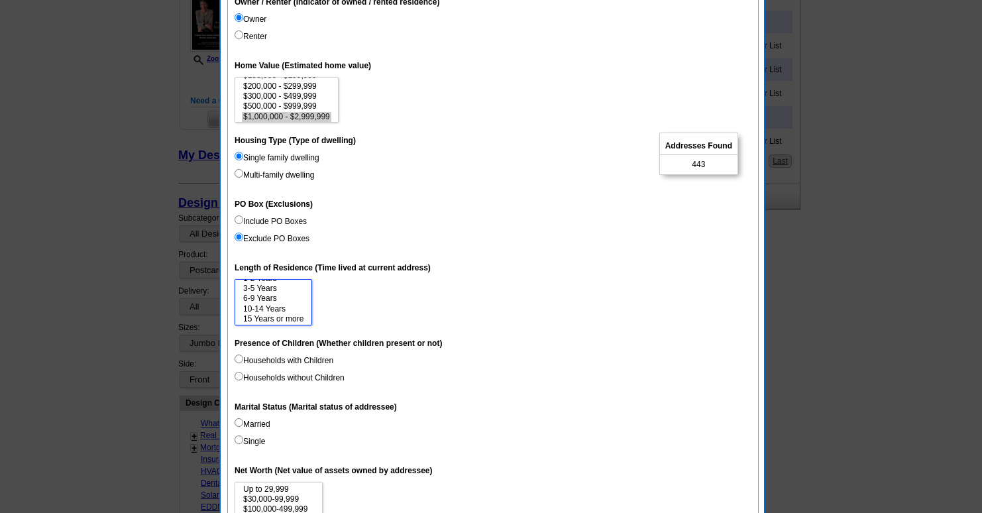
scroll to position [20, 0]
click at [247, 299] on option "6-9 Years" at bounding box center [273, 297] width 63 height 10
click at [280, 307] on option "10-14 Years" at bounding box center [273, 308] width 63 height 10
click at [283, 319] on option "15 Years or more" at bounding box center [273, 318] width 63 height 10
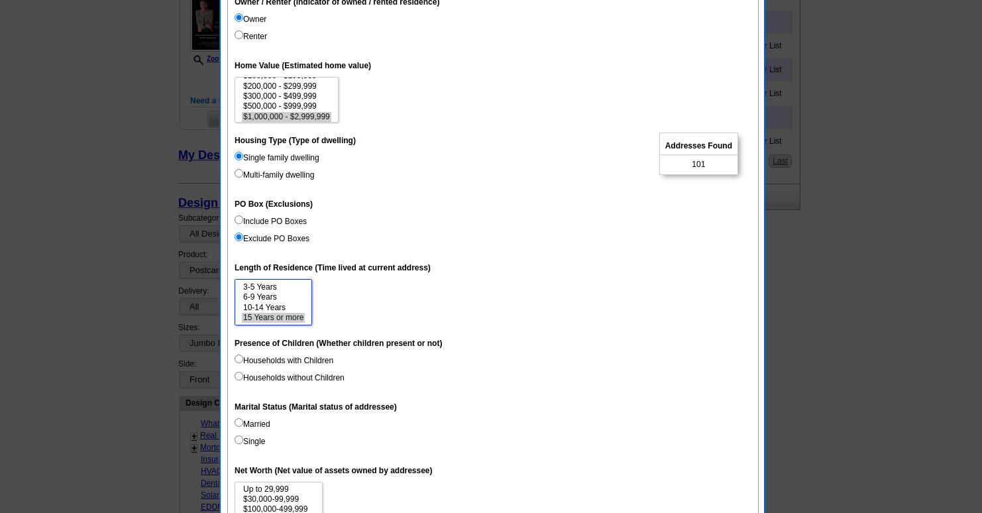
click at [283, 319] on option "15 Years or more" at bounding box center [273, 318] width 63 height 10
click at [276, 298] on option "6-9 Years" at bounding box center [273, 297] width 63 height 10
select select "10-14"
click at [276, 306] on option "10-14 Years" at bounding box center [273, 308] width 63 height 10
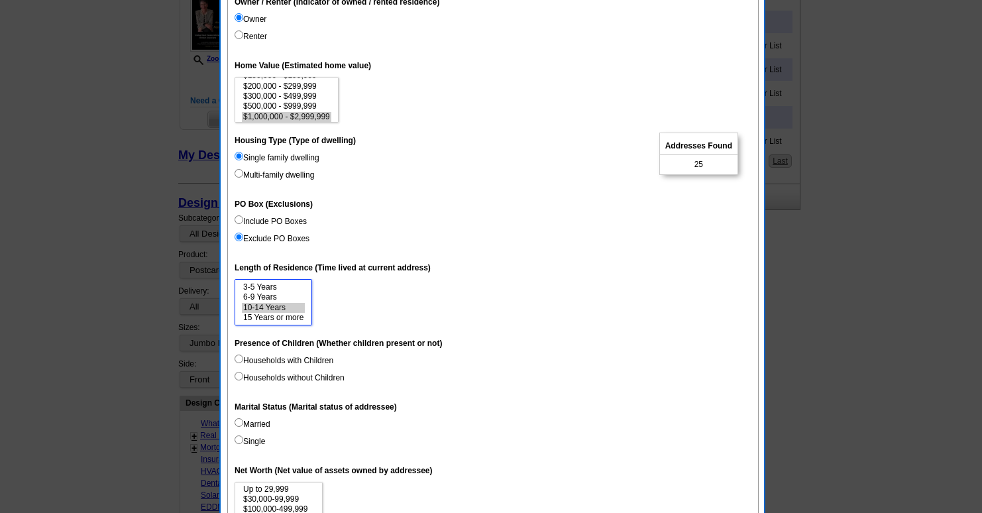
click at [276, 306] on option "10-14 Years" at bounding box center [273, 308] width 63 height 10
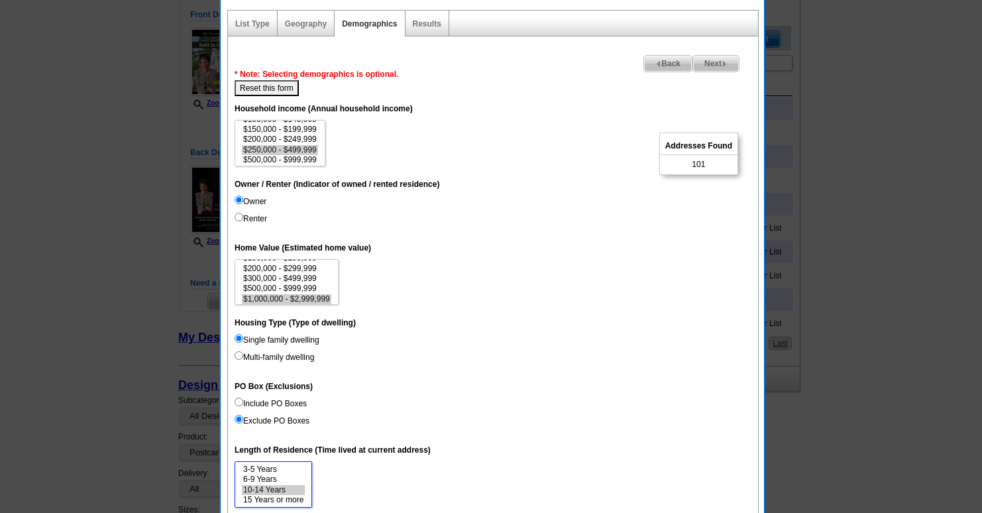
scroll to position [203, 0]
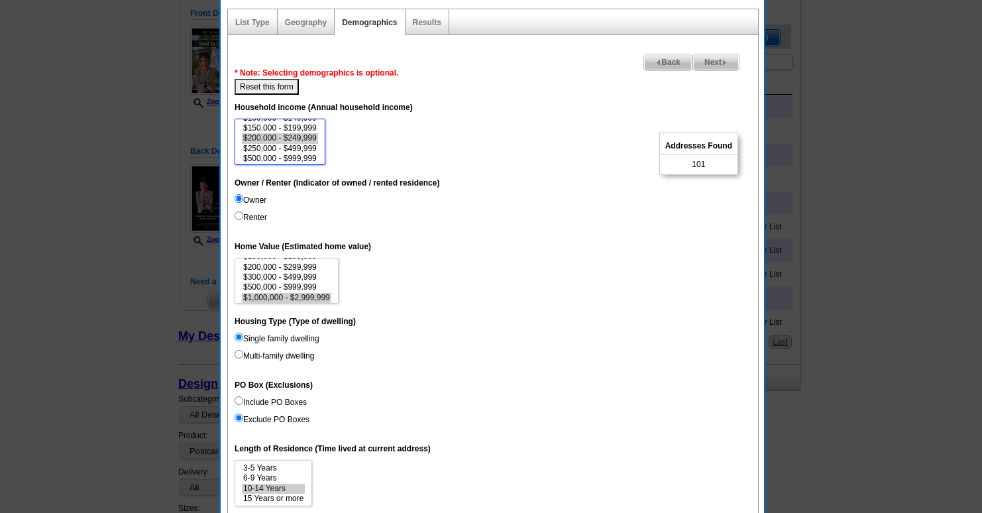
click at [304, 140] on option "$200,000 - $249,999" at bounding box center [280, 138] width 76 height 10
select select "250000-499999"
click at [303, 148] on option "$250,000 - $499,999" at bounding box center [280, 149] width 76 height 10
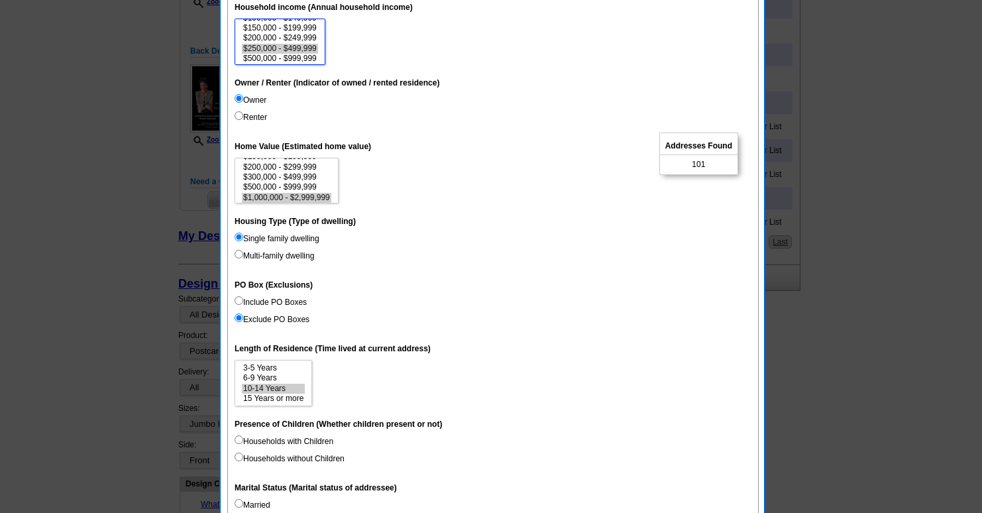
scroll to position [61, 0]
click at [281, 194] on option "$3,000,000+" at bounding box center [286, 196] width 89 height 10
select select "1000000-2999999"
click at [281, 184] on option "$1,000,000 - $2,999,999" at bounding box center [286, 186] width 89 height 10
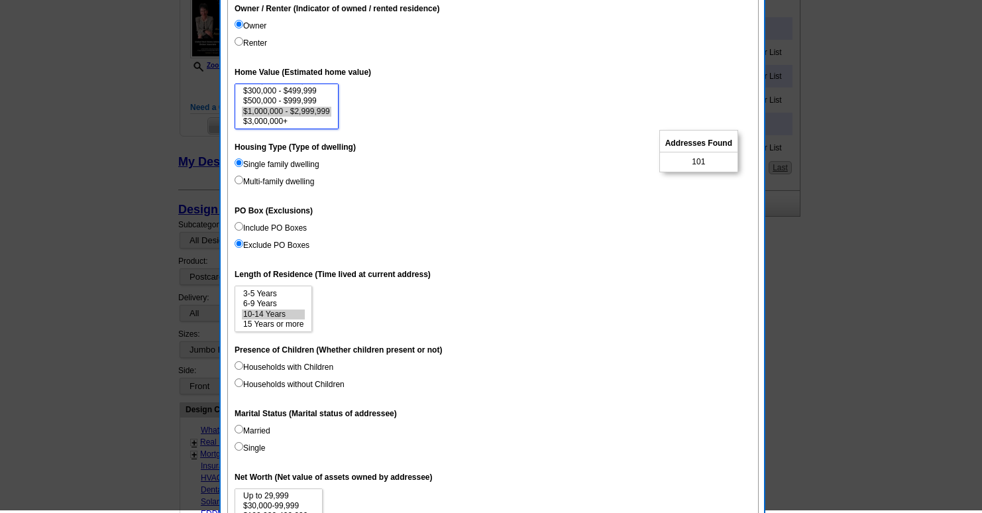
scroll to position [374, 0]
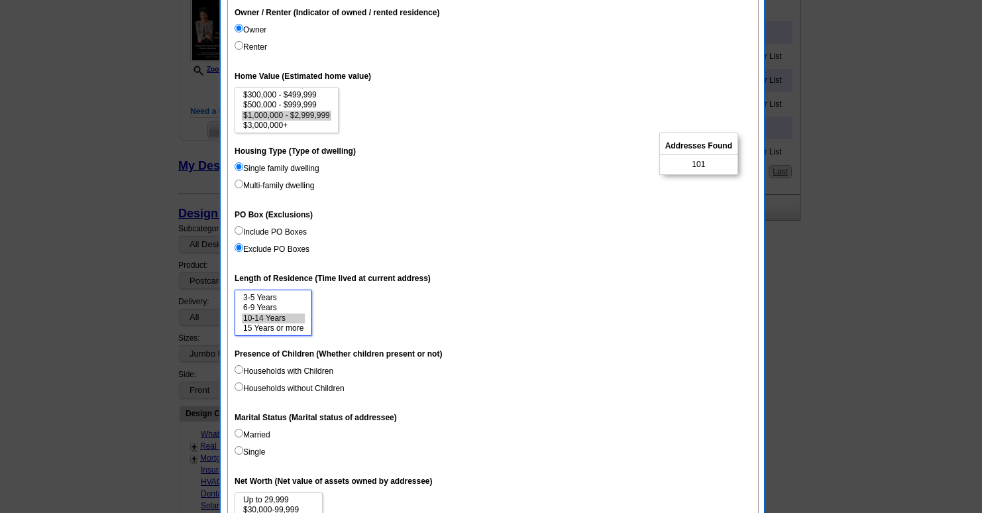
click at [256, 309] on option "6-9 Years" at bounding box center [273, 308] width 63 height 10
select select "10-14"
click at [256, 317] on option "10-14 Years" at bounding box center [273, 318] width 63 height 10
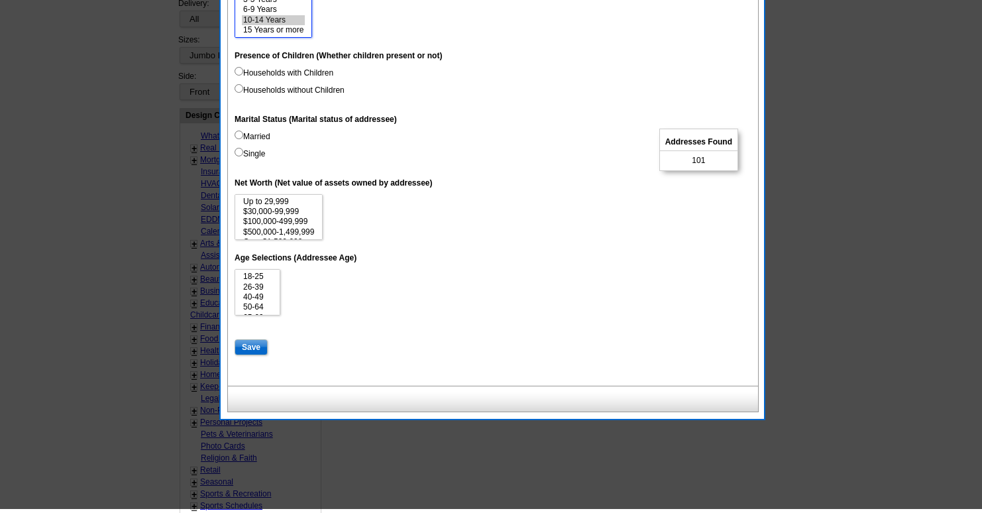
scroll to position [674, 0]
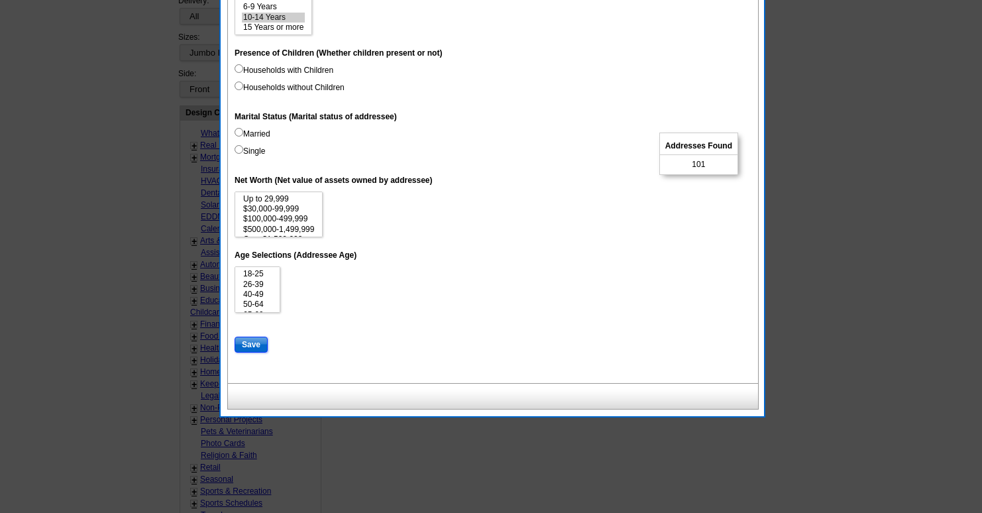
click at [250, 346] on input "Save" at bounding box center [250, 344] width 33 height 16
select select
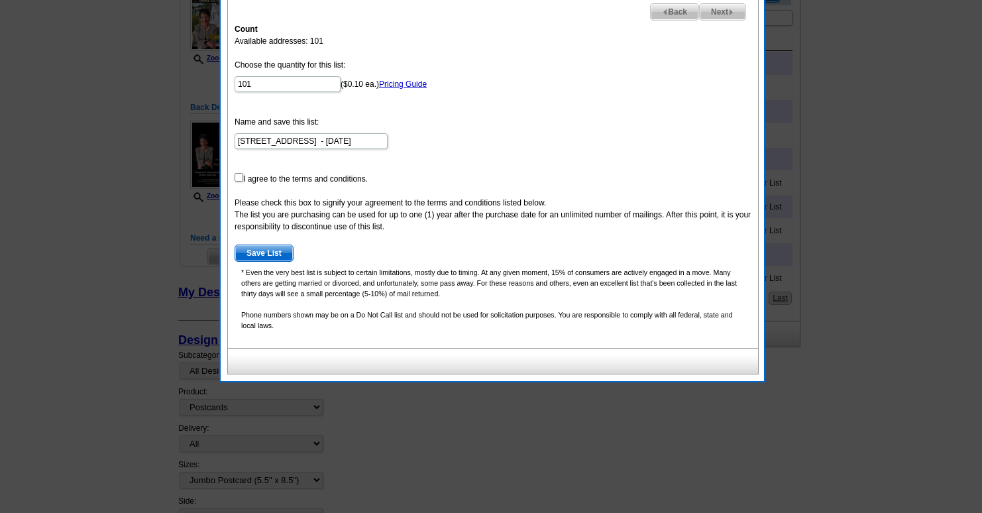
scroll to position [231, 0]
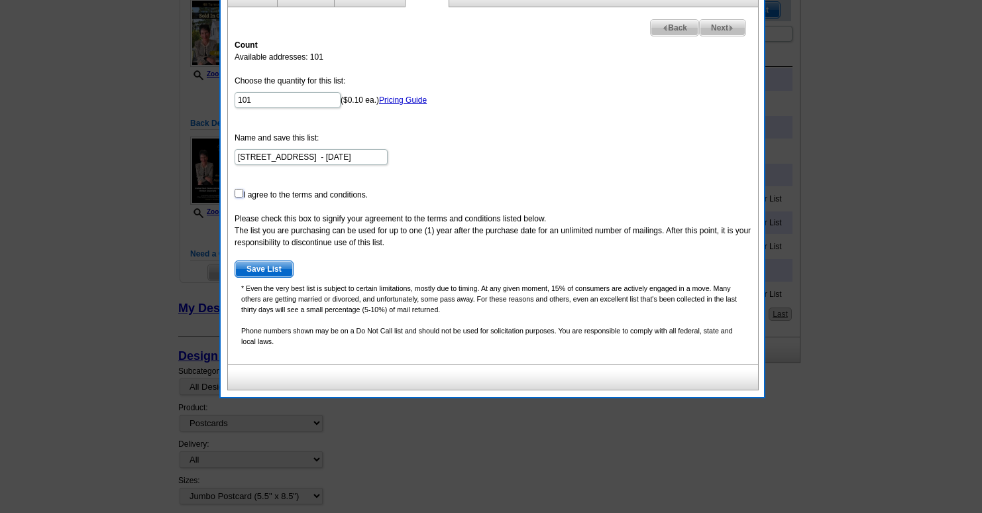
click at [236, 194] on input "checkbox" at bounding box center [238, 193] width 9 height 9
checkbox input "true"
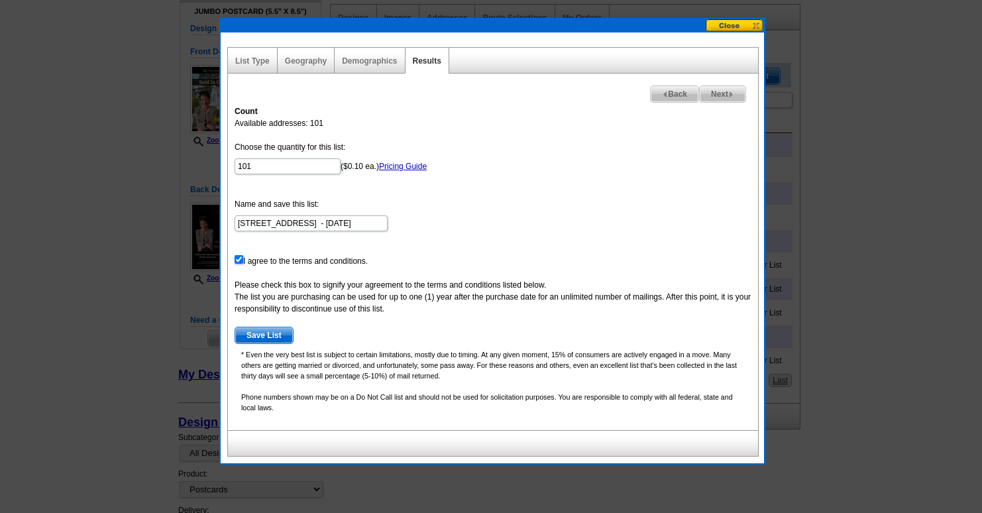
scroll to position [160, 0]
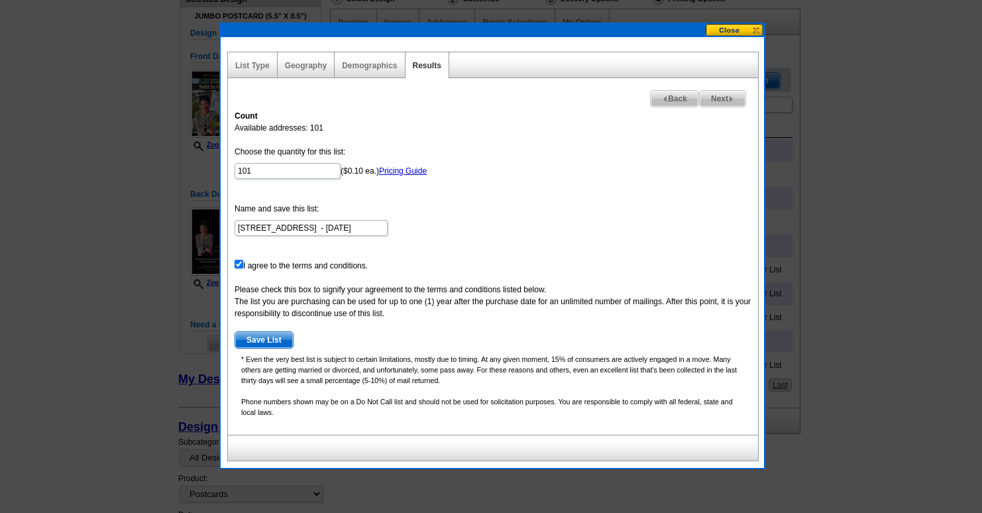
click at [441, 229] on form "Choose the quantity for this list: 101 ($0.10 ea.) Pricing Guide Name and save …" at bounding box center [492, 247] width 517 height 203
click at [667, 91] on span "Back" at bounding box center [674, 99] width 48 height 16
select select
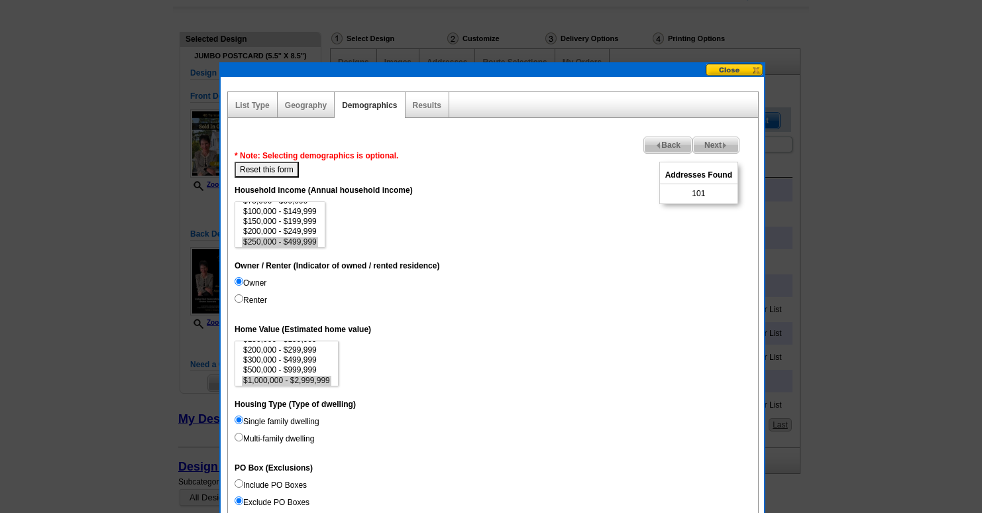
scroll to position [106, 0]
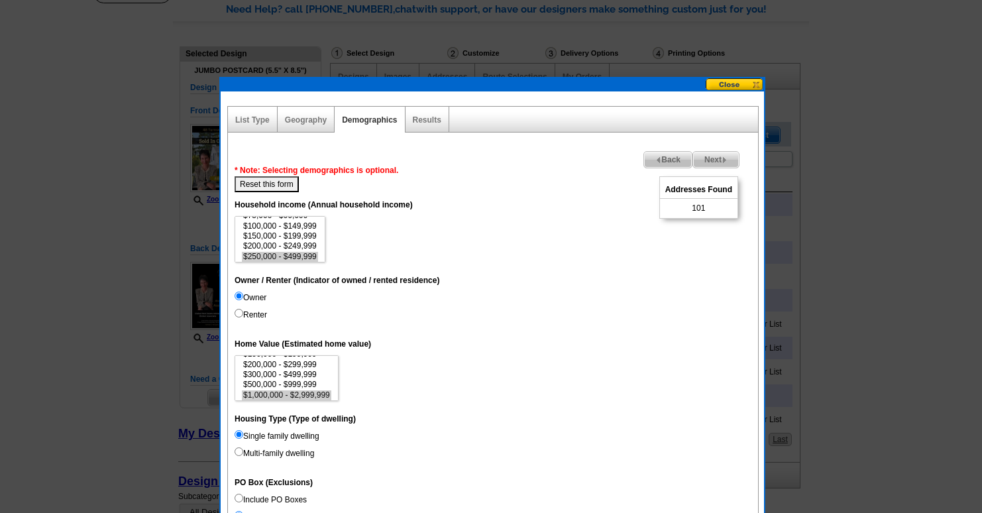
click at [727, 156] on span "Next" at bounding box center [716, 160] width 46 height 16
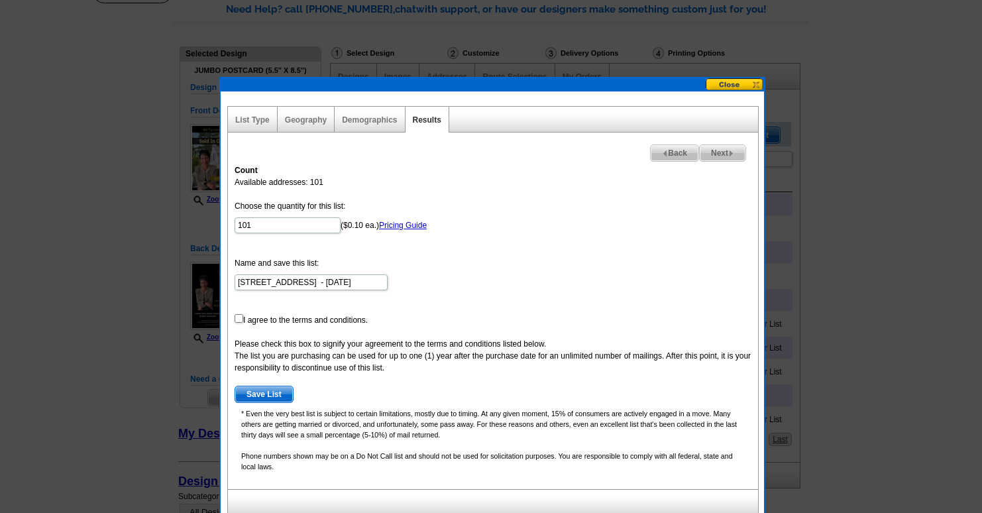
click at [260, 317] on form "Choose the quantity for this list: 101 ($0.10 ea.) Pricing Guide Name and save …" at bounding box center [492, 301] width 517 height 203
click at [236, 322] on input "checkbox" at bounding box center [238, 318] width 9 height 9
checkbox input "true"
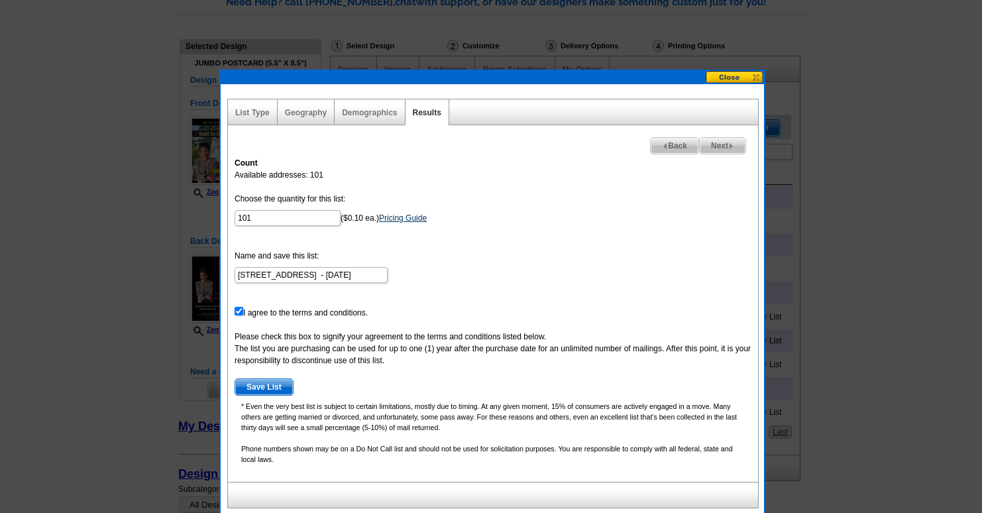
click at [397, 219] on link "Pricing Guide" at bounding box center [403, 217] width 48 height 9
